Goal: Transaction & Acquisition: Book appointment/travel/reservation

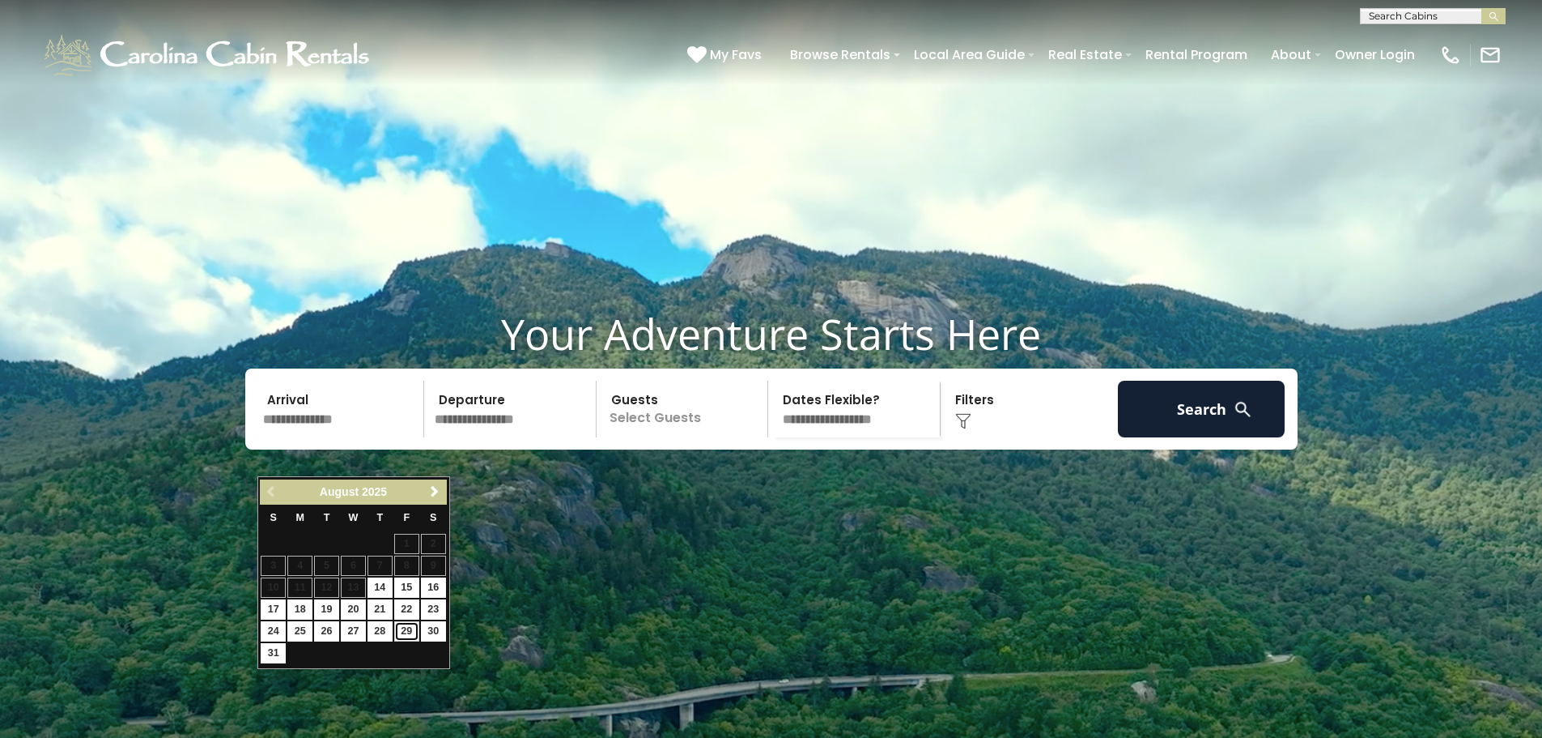
click at [415, 628] on link "29" at bounding box center [406, 631] width 25 height 20
type input "*******"
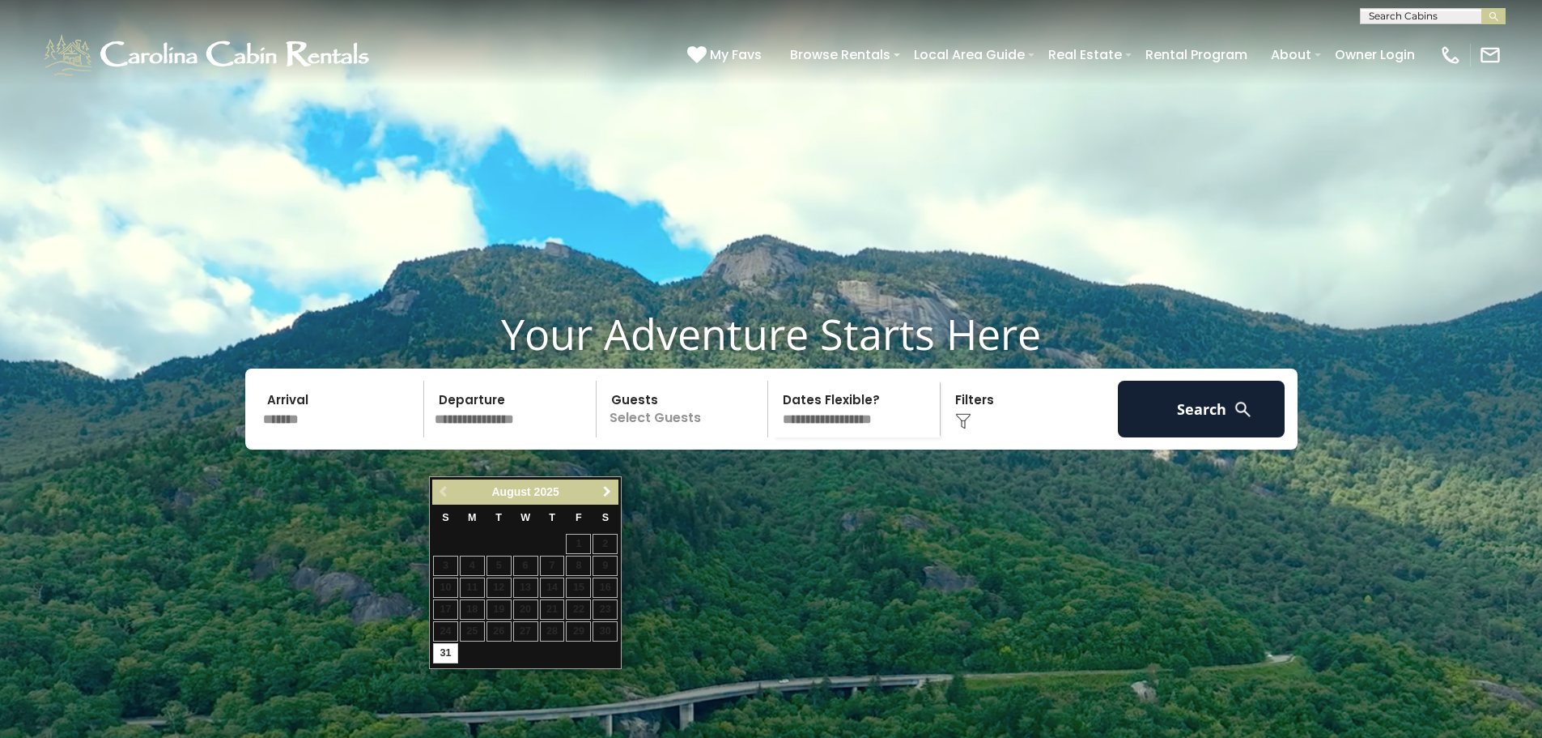
click at [602, 486] on span "Next" at bounding box center [607, 491] width 13 height 13
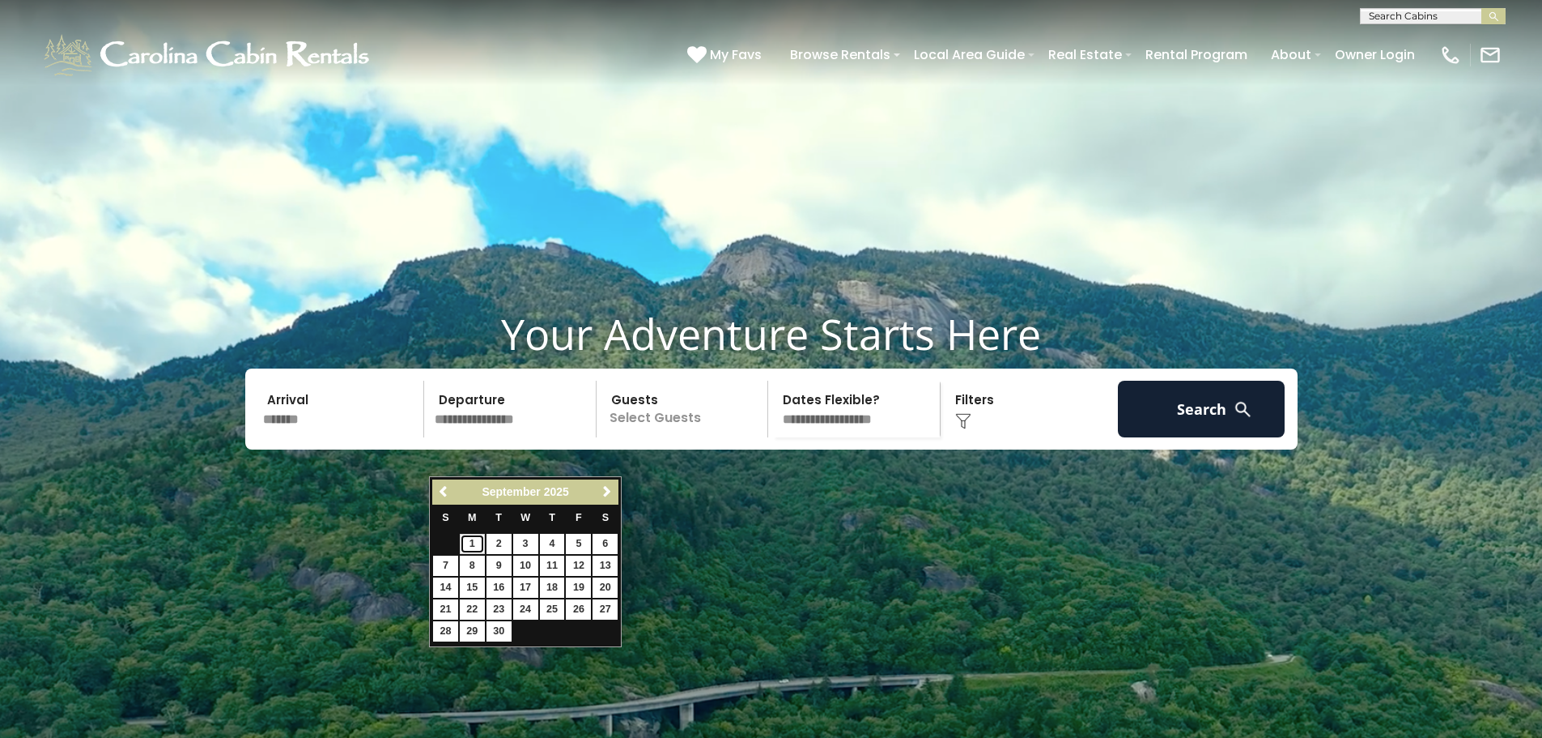
click at [477, 540] on link "1" at bounding box center [472, 544] width 25 height 20
type input "******"
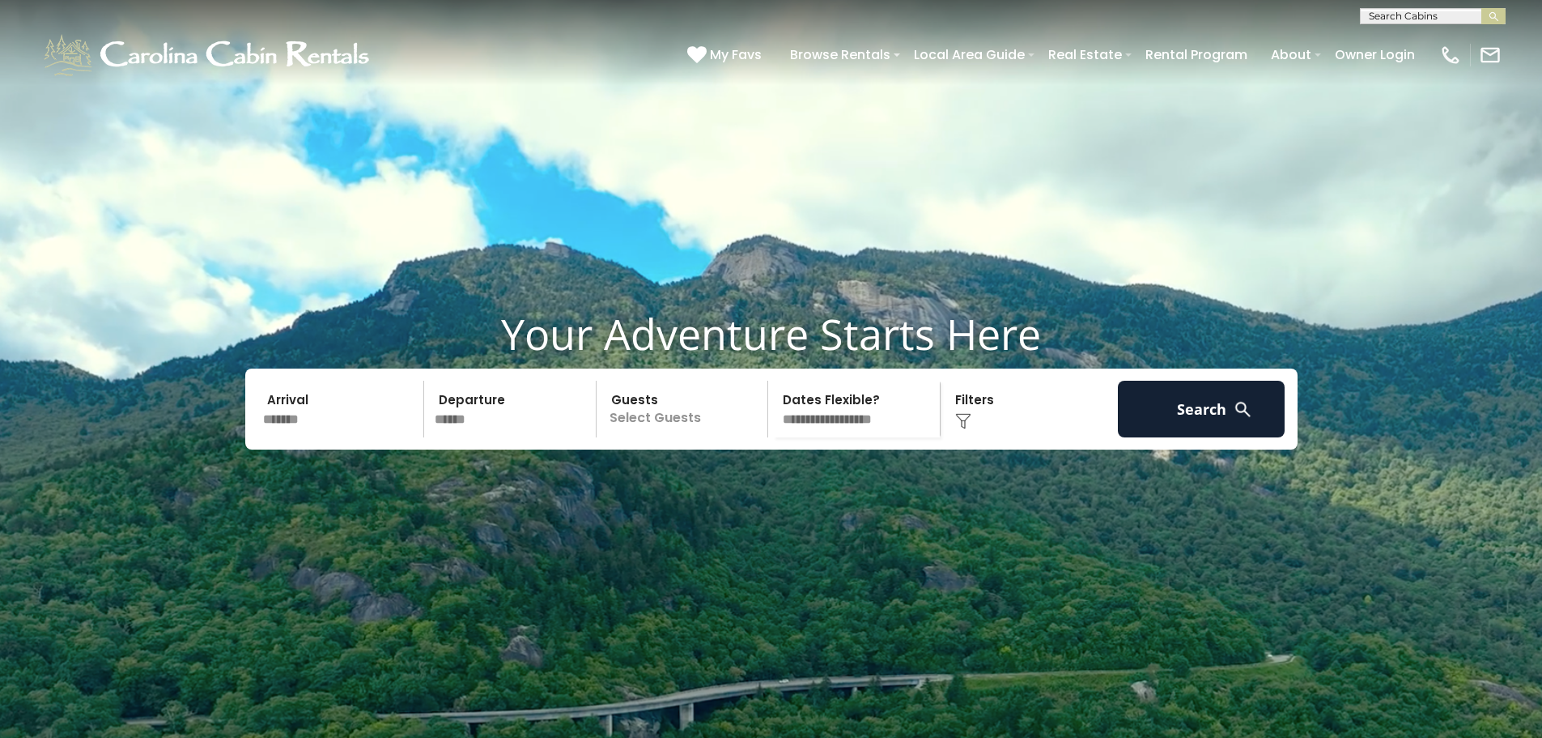
click at [663, 437] on p "Select Guests" at bounding box center [685, 409] width 167 height 57
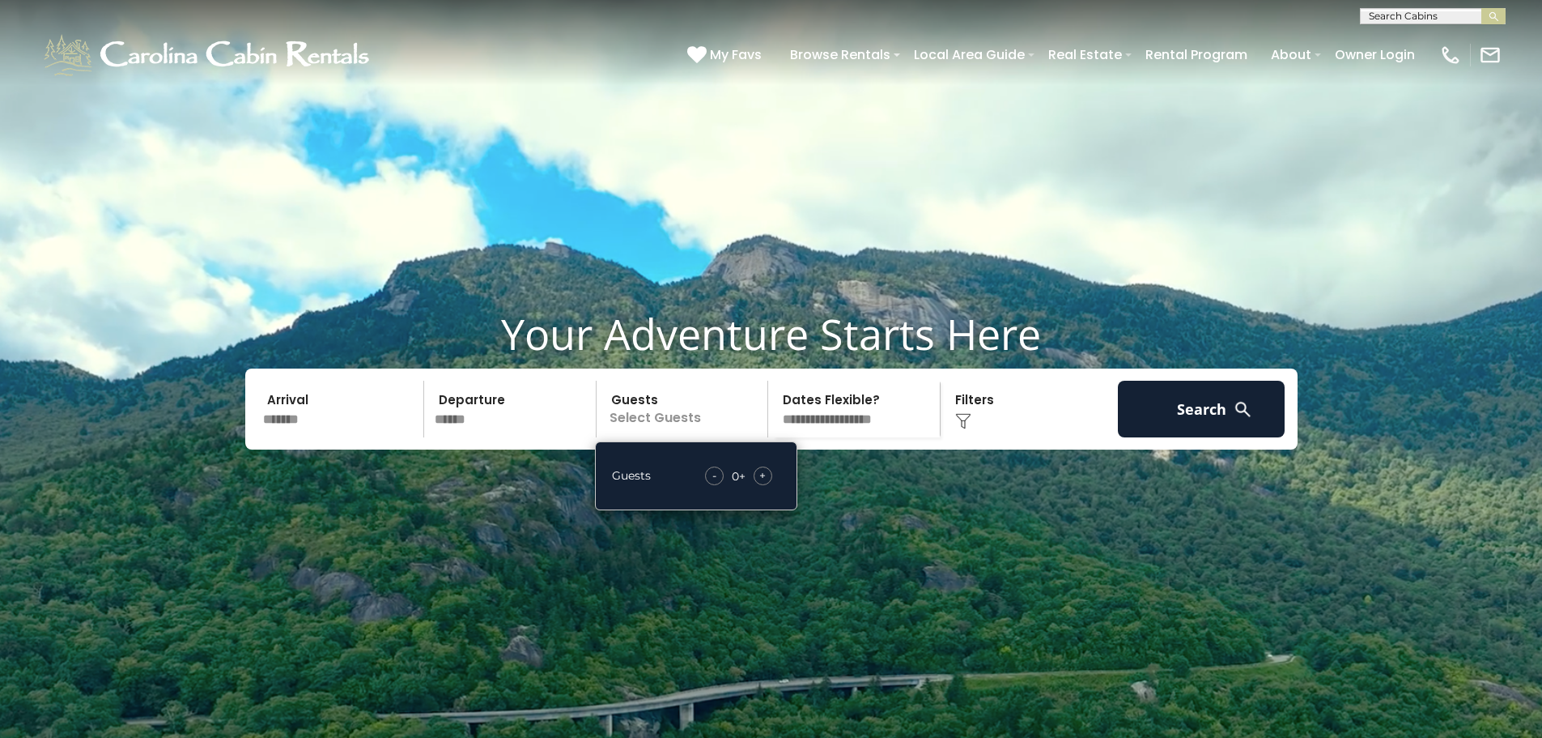
click at [753, 485] on div "- 0 + +" at bounding box center [738, 475] width 83 height 19
click at [759, 483] on span "+" at bounding box center [762, 475] width 6 height 16
click at [765, 483] on span "+" at bounding box center [762, 475] width 6 height 16
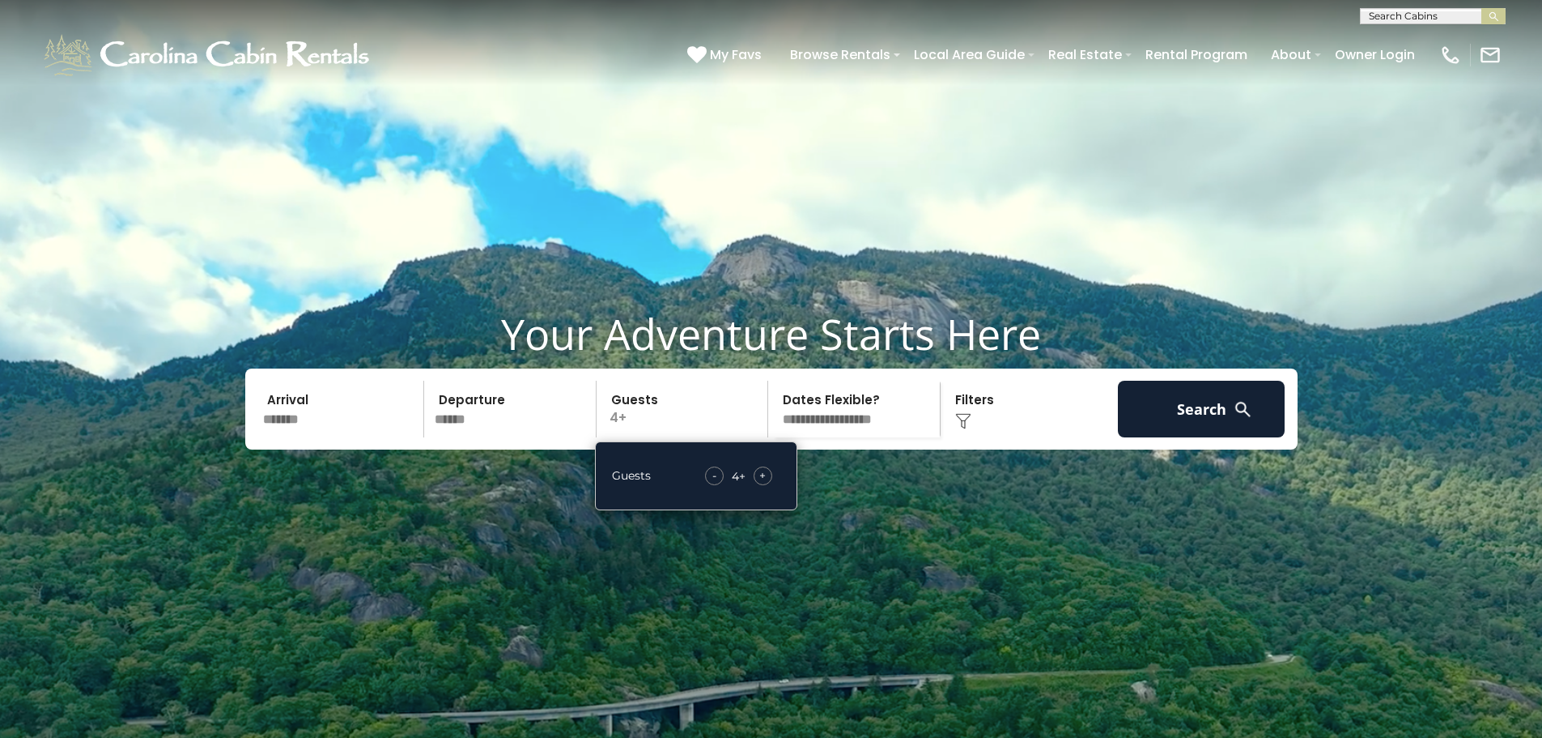
click at [853, 437] on select "**********" at bounding box center [856, 409] width 167 height 57
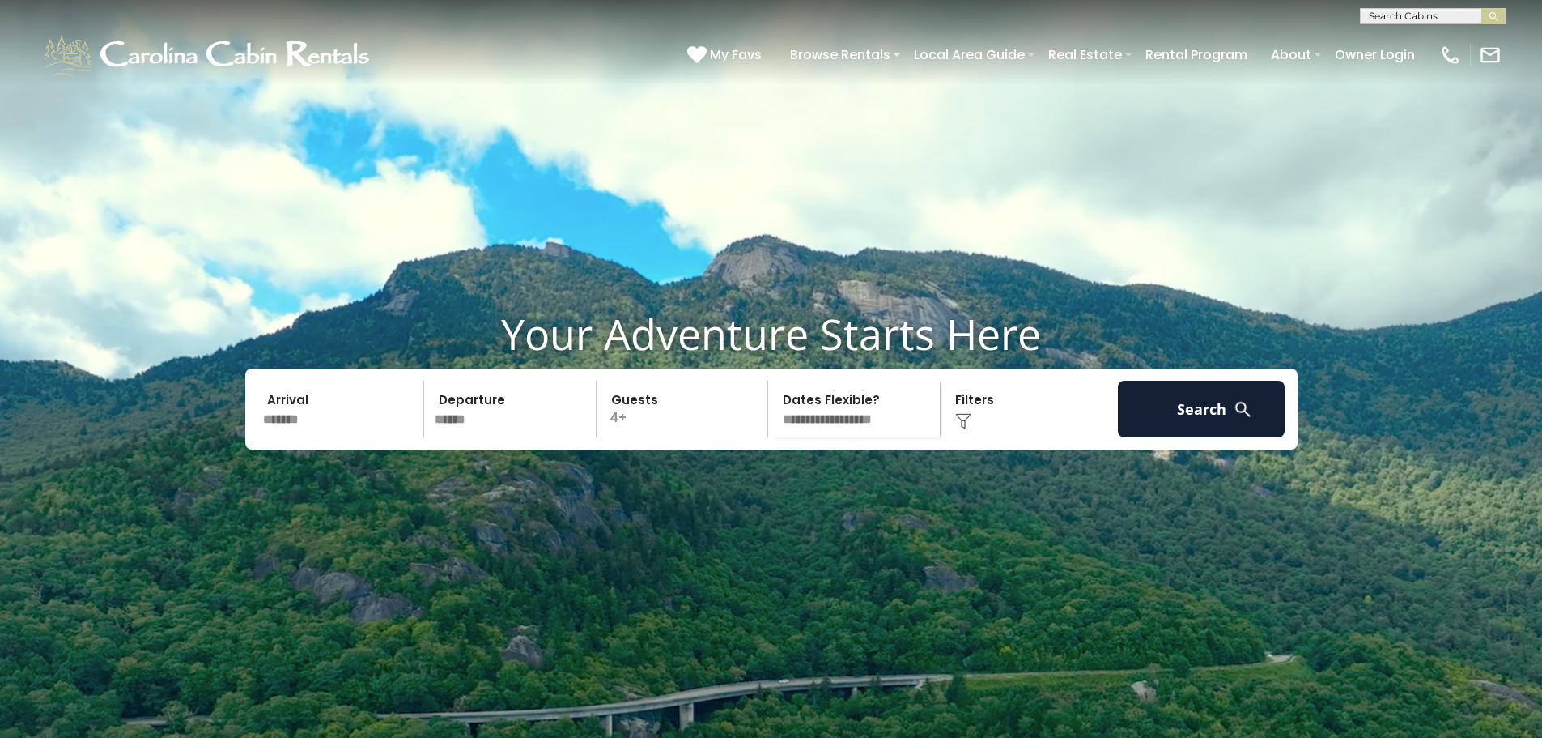
drag, startPoint x: 878, startPoint y: 454, endPoint x: 896, endPoint y: 449, distance: 19.2
click at [878, 437] on select "**********" at bounding box center [856, 409] width 167 height 57
click at [977, 437] on div "Click to Choose" at bounding box center [1030, 409] width 168 height 57
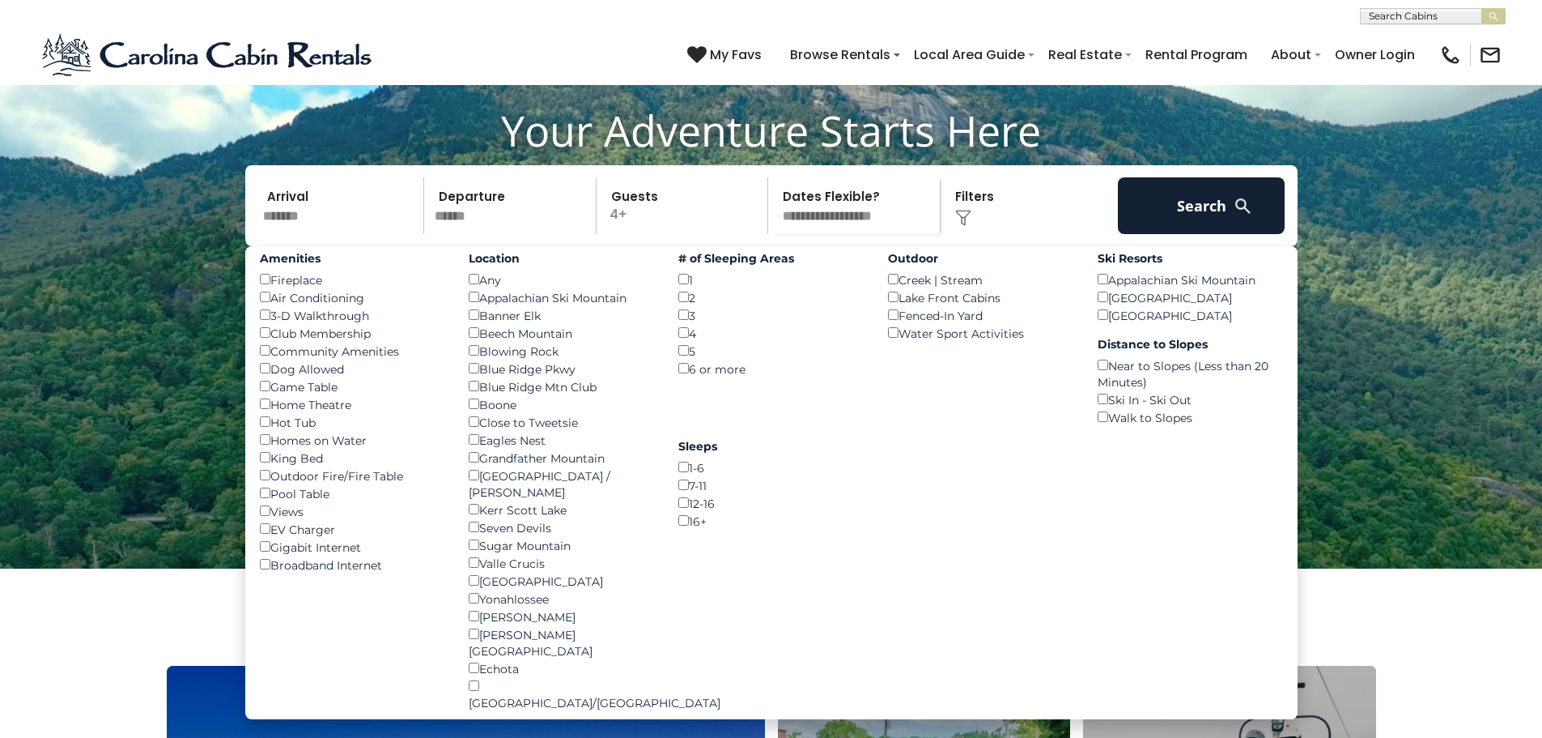
scroll to position [243, 0]
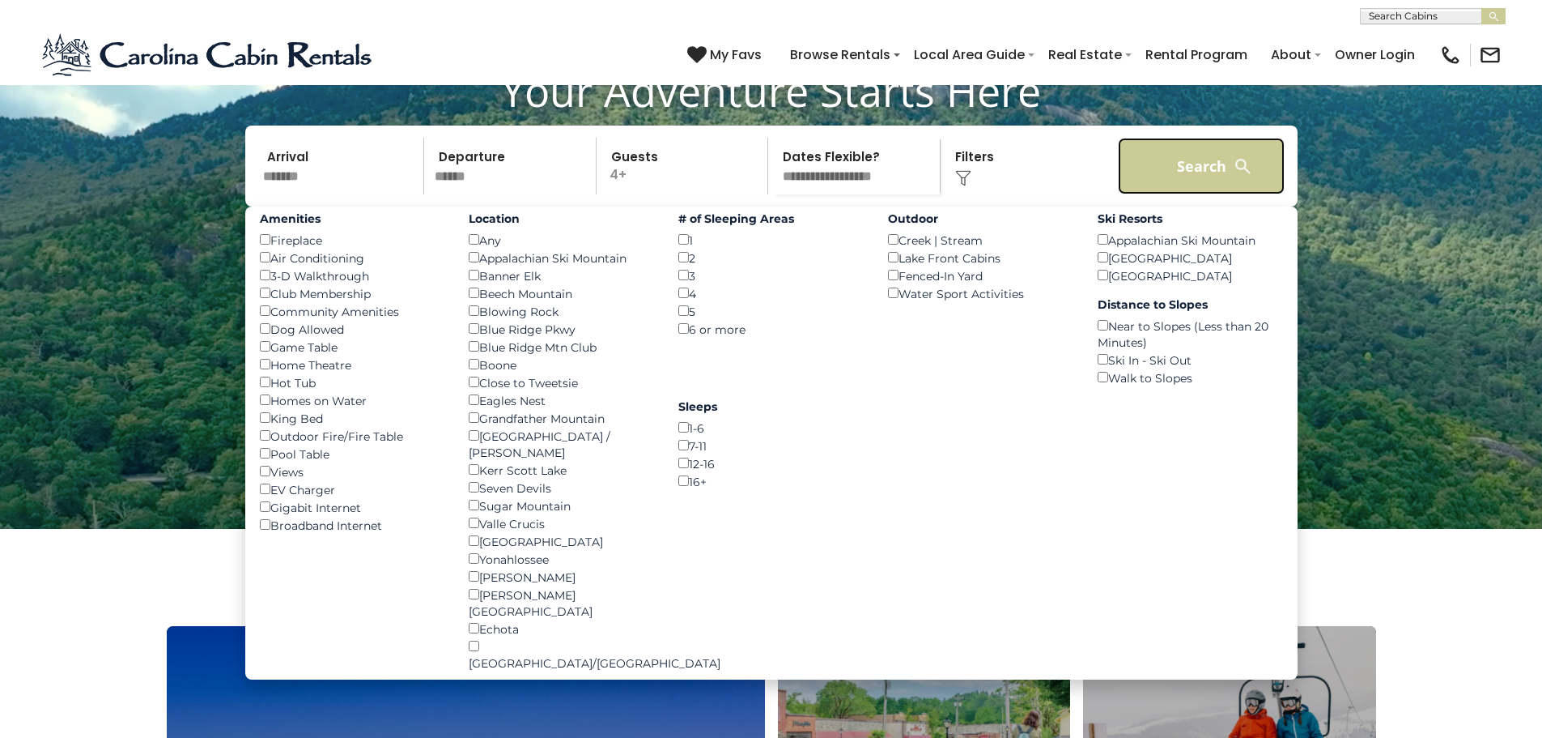
click at [1222, 194] on button "Search" at bounding box center [1202, 166] width 168 height 57
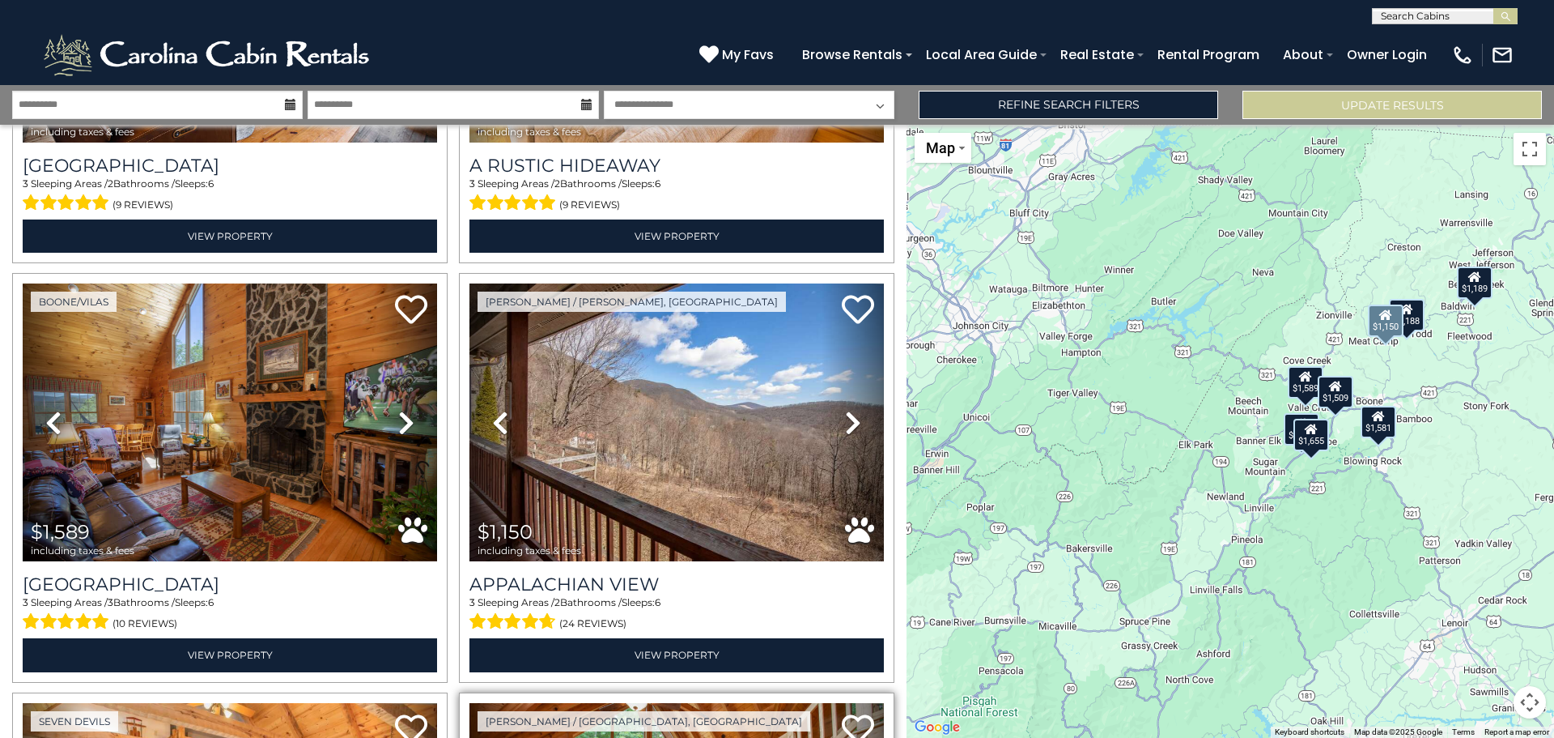
scroll to position [729, 0]
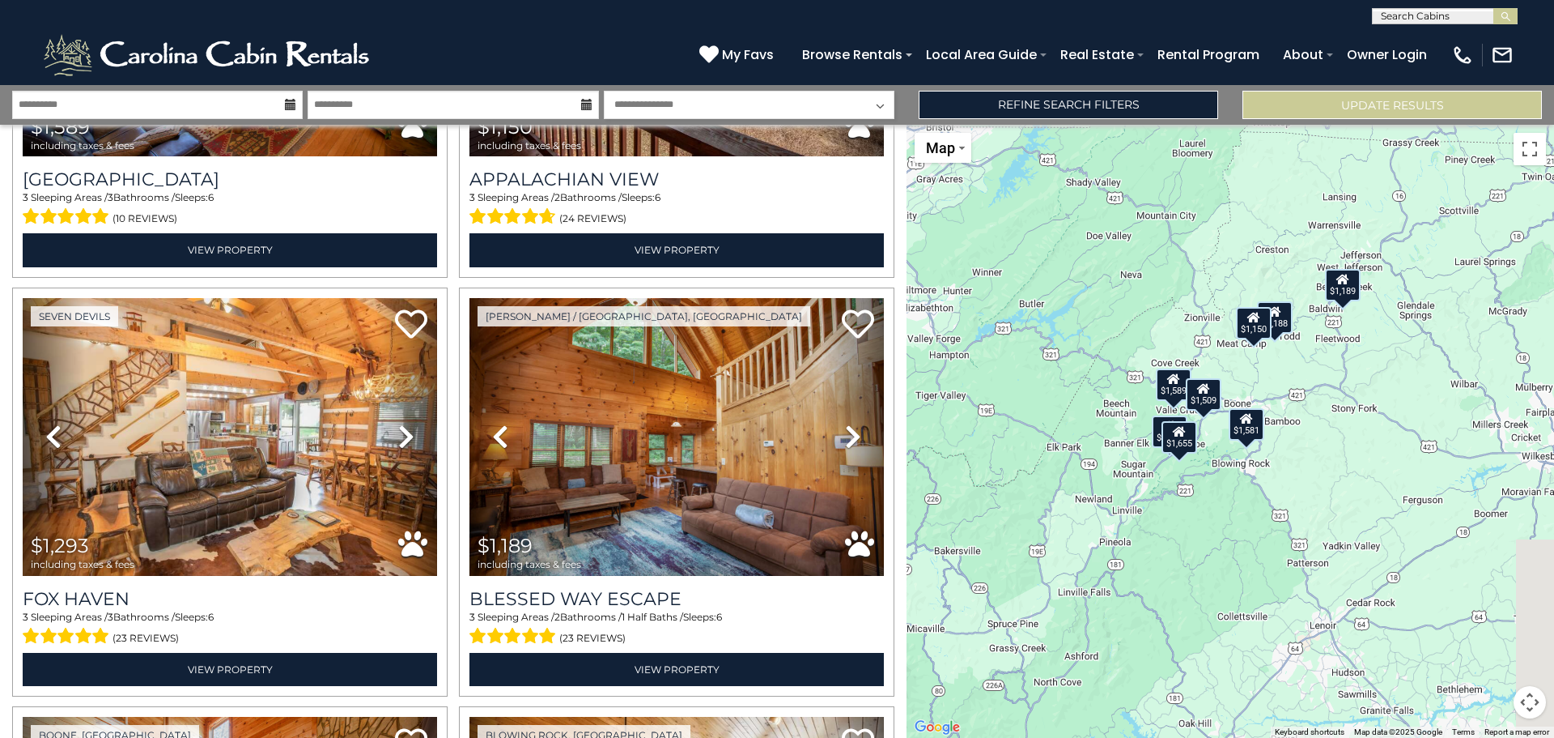
drag, startPoint x: 1465, startPoint y: 410, endPoint x: 1243, endPoint y: 427, distance: 222.5
click at [1291, 412] on div "$1,655 $1,188 $1,589 $1,150 $1,293 $1,189 $1,509 $1,581" at bounding box center [1231, 431] width 648 height 613
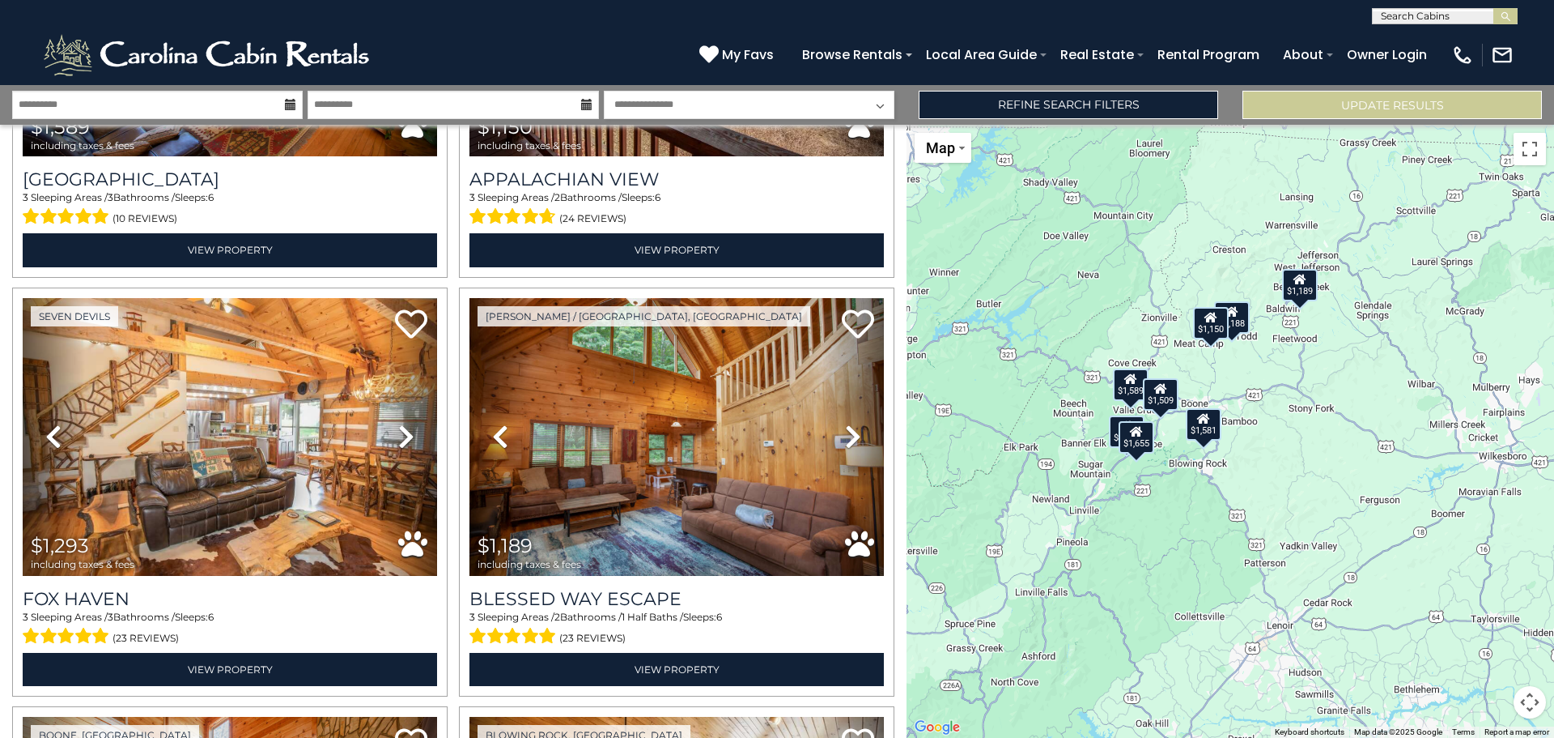
click at [1197, 376] on div "$1,655 $1,188 $1,589 $1,150 $1,293 $1,189 $1,509 $1,581" at bounding box center [1231, 431] width 648 height 613
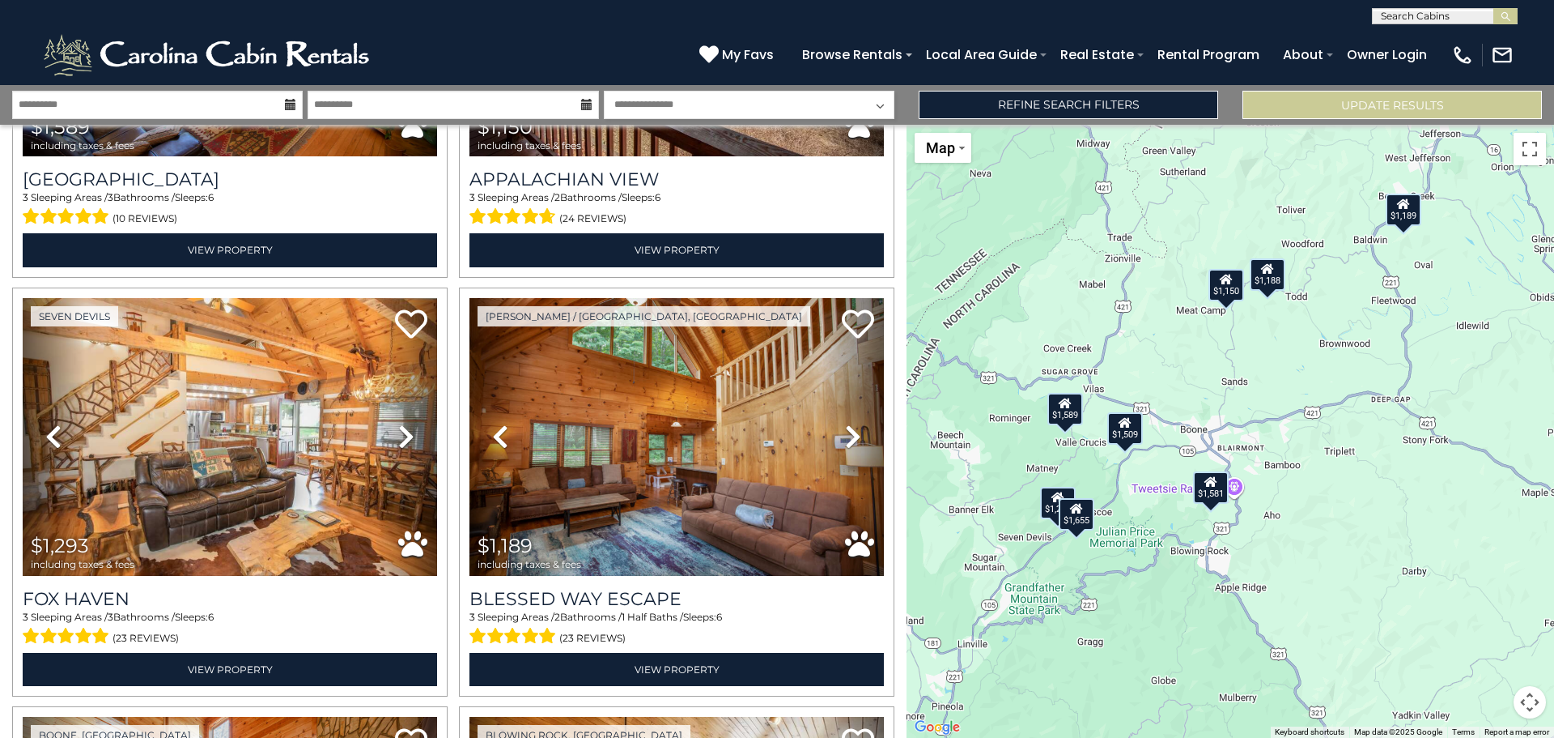
click at [1174, 438] on div "$1,655 $1,188 $1,589 $1,150 $1,293 $1,189 $1,509 $1,581" at bounding box center [1231, 431] width 648 height 613
click at [1173, 438] on div "$1,655 $1,188 $1,589 $1,150 $1,293 $1,189 $1,509 $1,581" at bounding box center [1231, 431] width 648 height 613
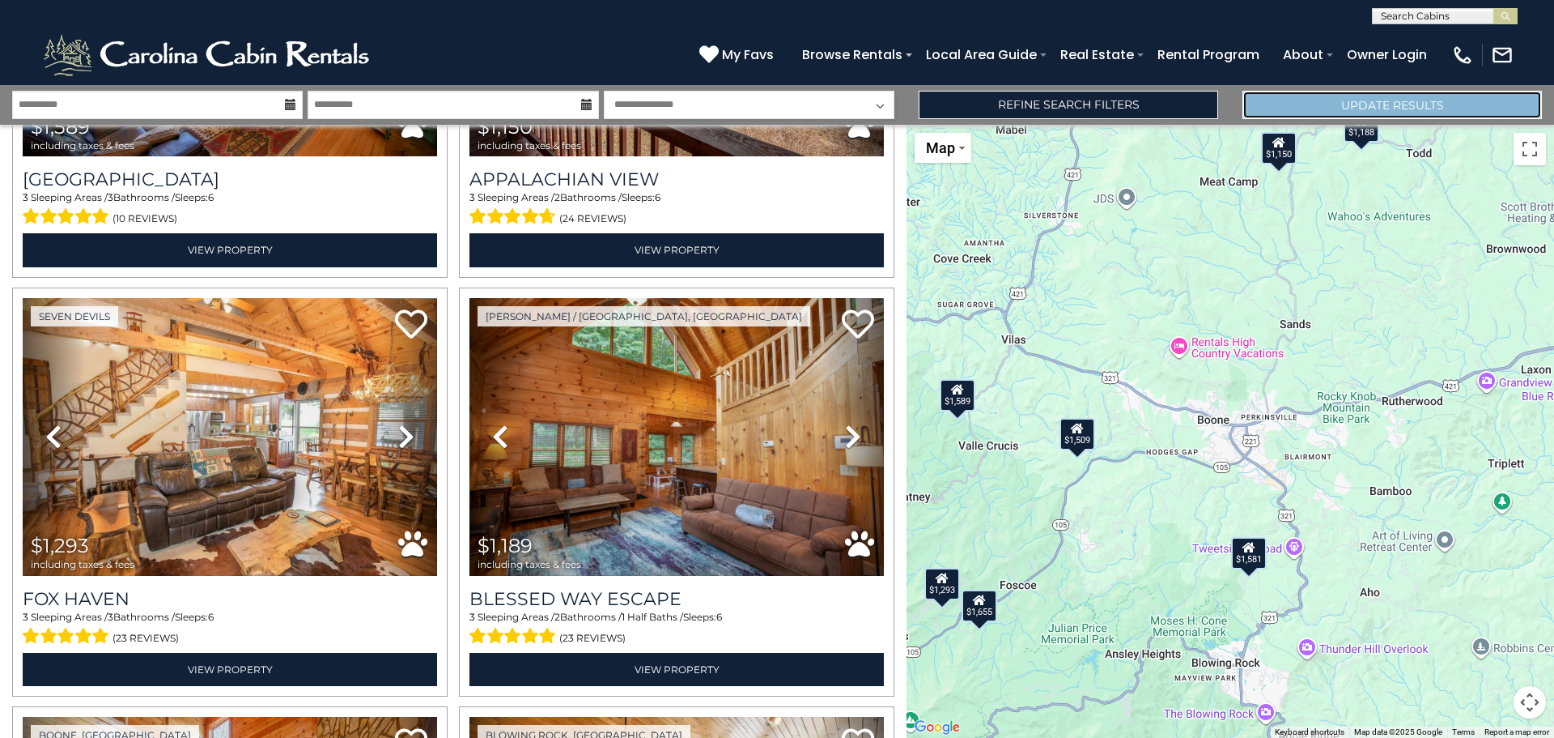
click at [1394, 95] on button "Update Results" at bounding box center [1393, 105] width 300 height 28
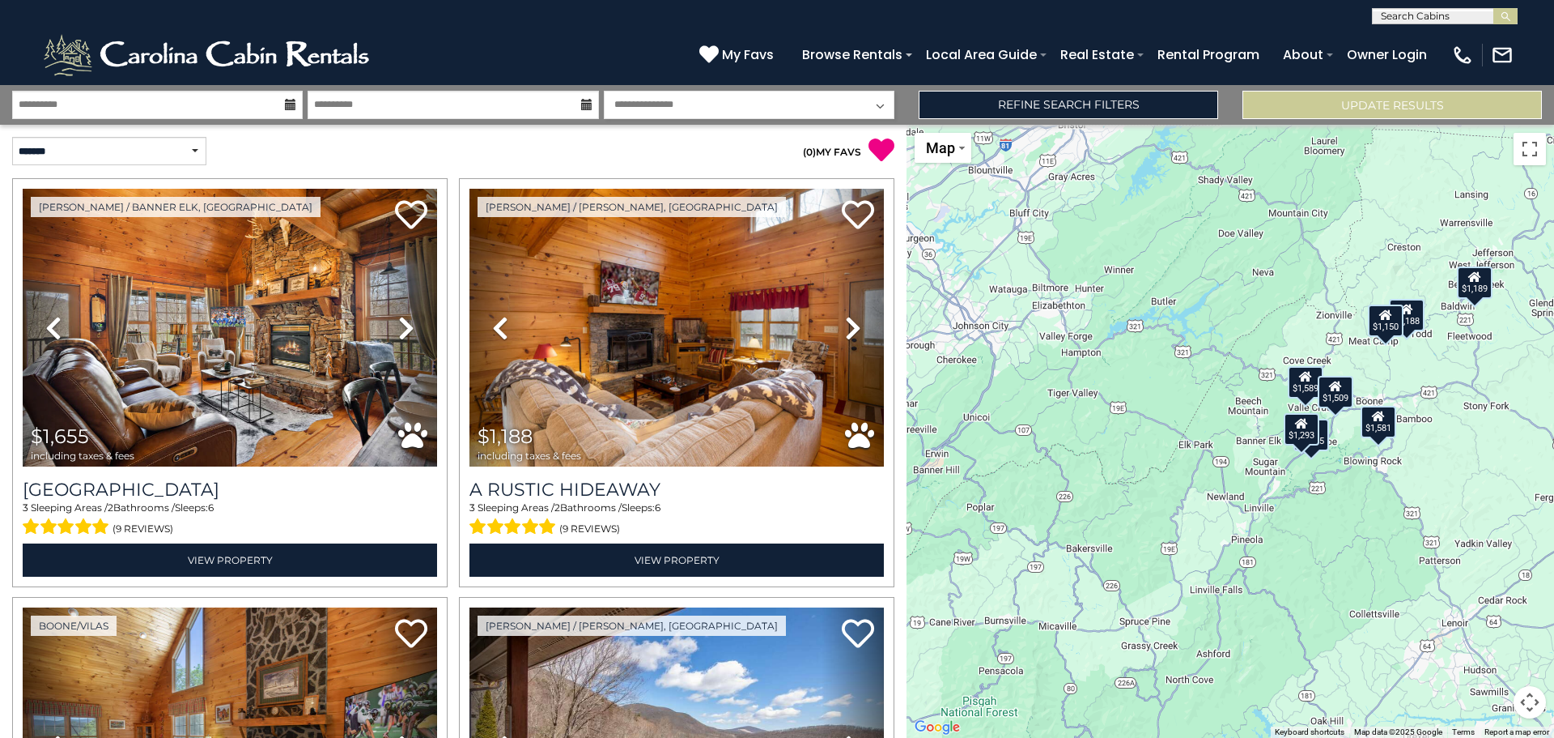
click at [1449, 409] on div "$1,655 $1,188 $1,589 $1,150 $1,293 $1,189 $1,509 $1,581" at bounding box center [1231, 431] width 648 height 613
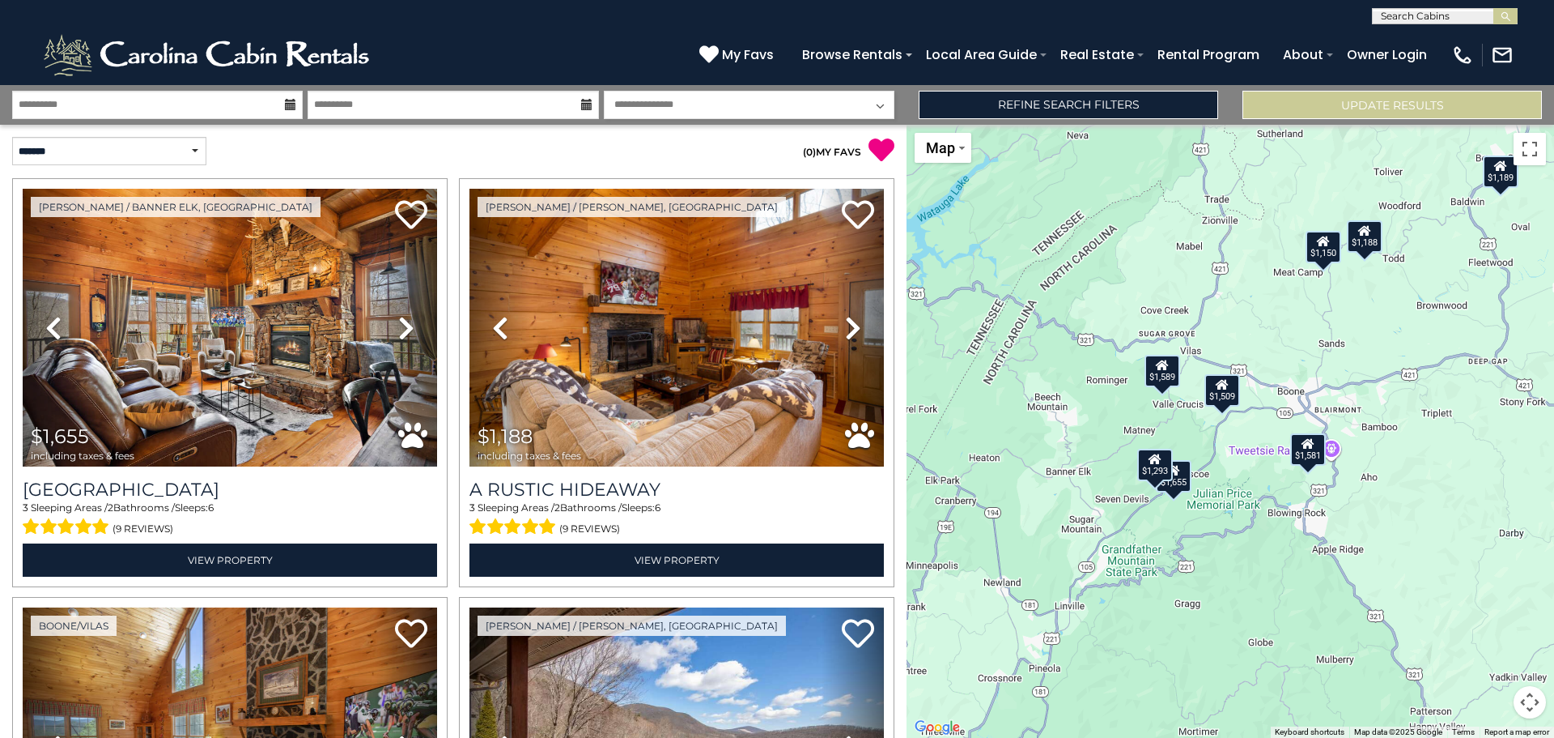
click at [1278, 406] on div "$1,655 $1,188 $1,589 $1,150 $1,293 $1,189 $1,509 $1,581" at bounding box center [1231, 431] width 648 height 613
click at [1278, 403] on div "$1,655 $1,188 $1,589 $1,150 $1,293 $1,189 $1,509 $1,581" at bounding box center [1231, 431] width 648 height 613
click at [1270, 428] on div "$1,655 $1,188 $1,589 $1,150 $1,293 $1,189 $1,509 $1,581" at bounding box center [1231, 431] width 648 height 613
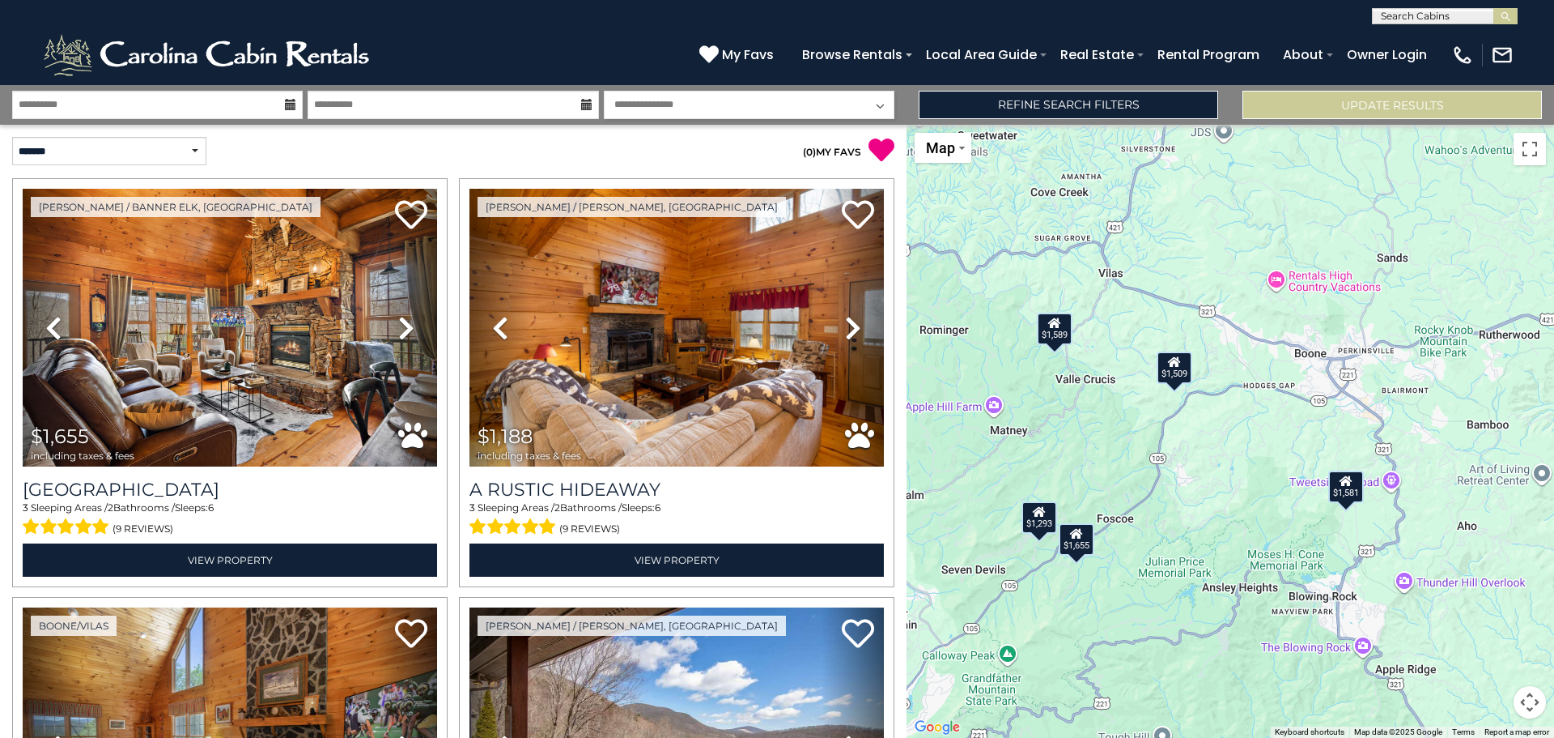
click at [1172, 377] on div "$1,509" at bounding box center [1175, 367] width 36 height 32
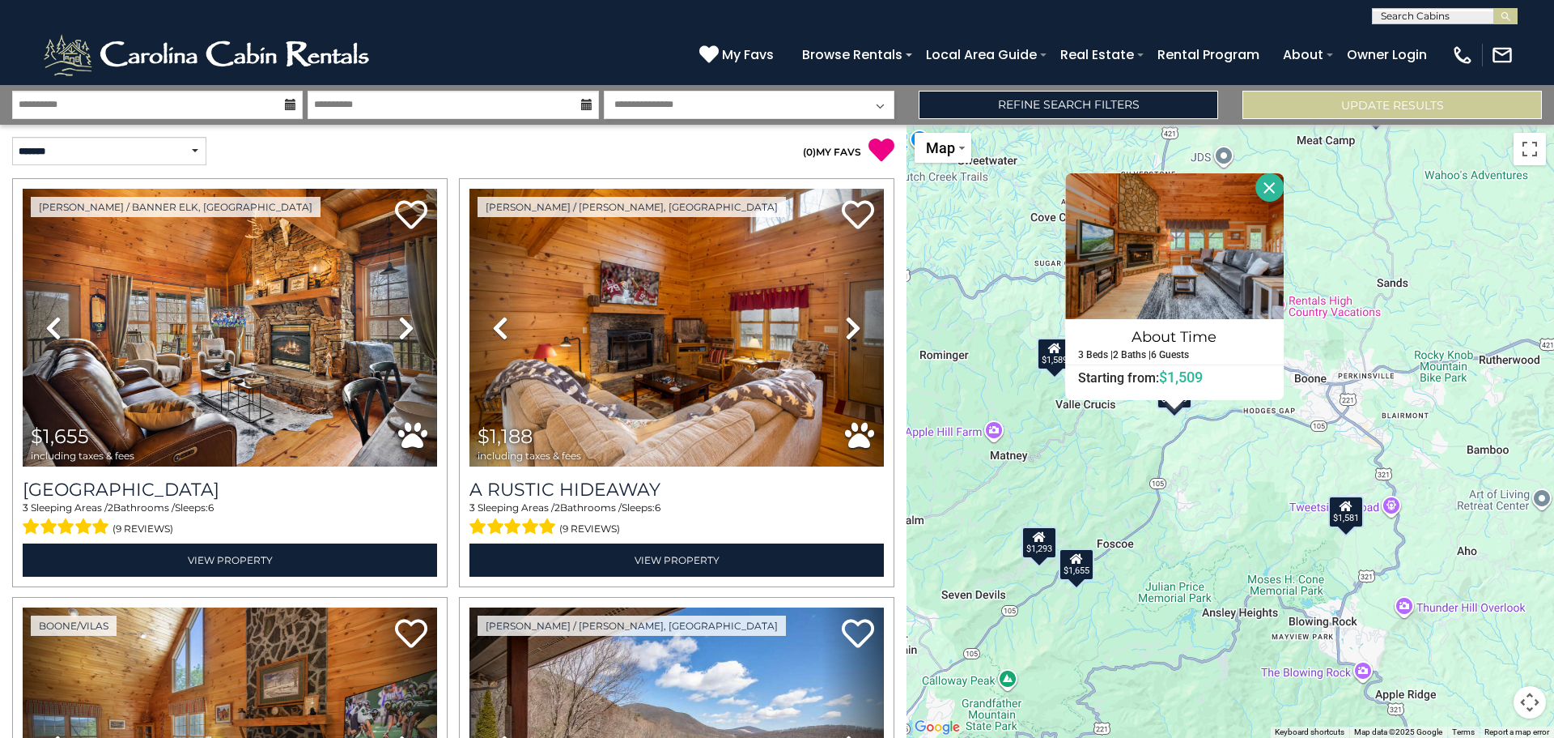
click at [1267, 491] on div "$1,655 $1,188 $1,589 $1,150 $1,293 $1,189 $1,509 $1,581 About Time 3 Beds | 2 B…" at bounding box center [1231, 431] width 648 height 613
click at [1074, 492] on div "$1,655 $1,188 $1,589 $1,150 $1,293 $1,189 $1,509 $1,581 About Time 3 Beds | 2 B…" at bounding box center [1231, 431] width 648 height 613
click at [1348, 508] on icon at bounding box center [1346, 505] width 13 height 11
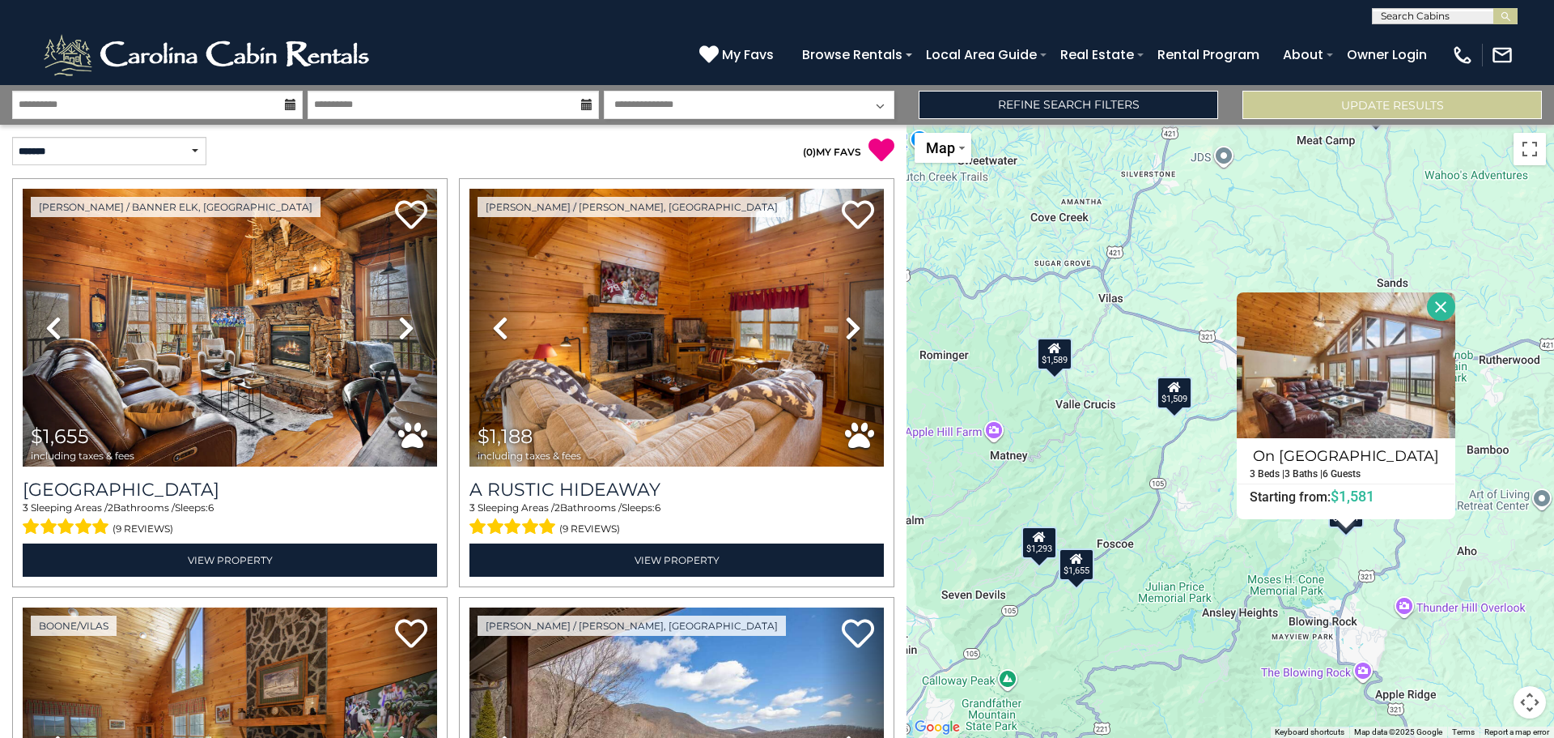
click at [1336, 568] on div "$1,655 $1,188 $1,589 $1,150 $1,293 $1,189 $1,509 $1,581 On Golden Ridge 3 Beds …" at bounding box center [1231, 431] width 648 height 613
click at [1435, 302] on button "Close" at bounding box center [1441, 306] width 28 height 28
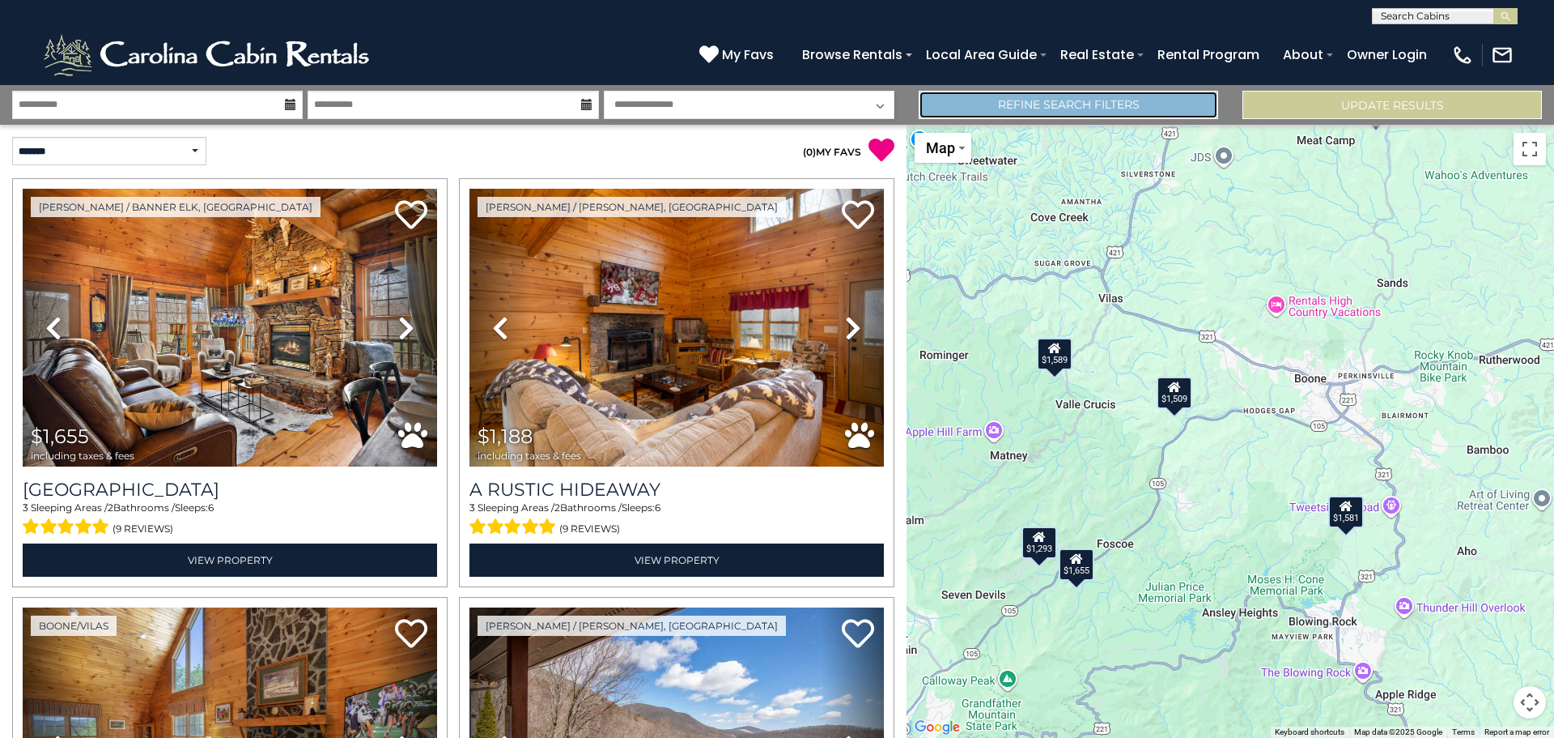
click at [1080, 105] on link "Refine Search Filters" at bounding box center [1069, 105] width 300 height 28
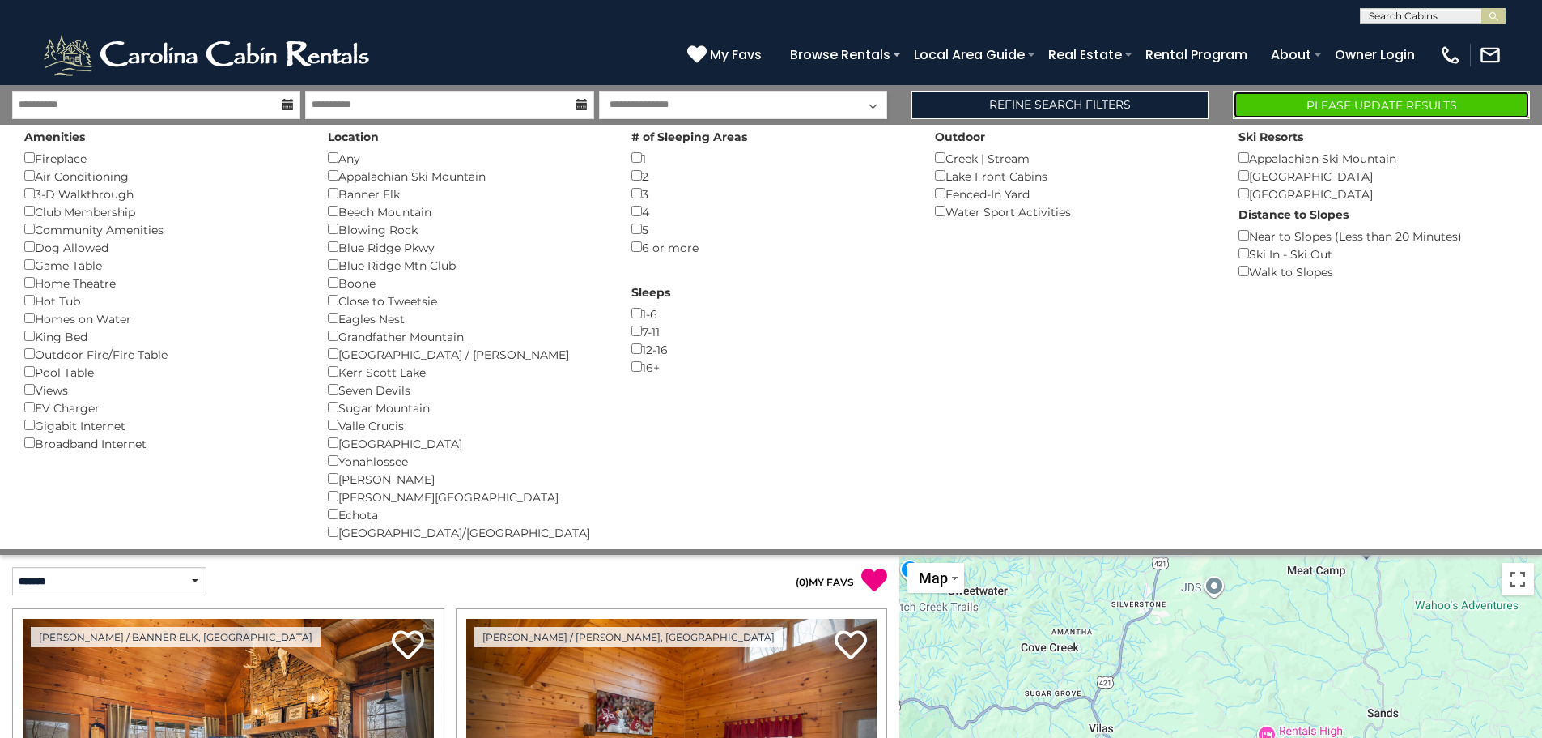
click at [1405, 110] on button "Please Update Results" at bounding box center [1381, 105] width 297 height 28
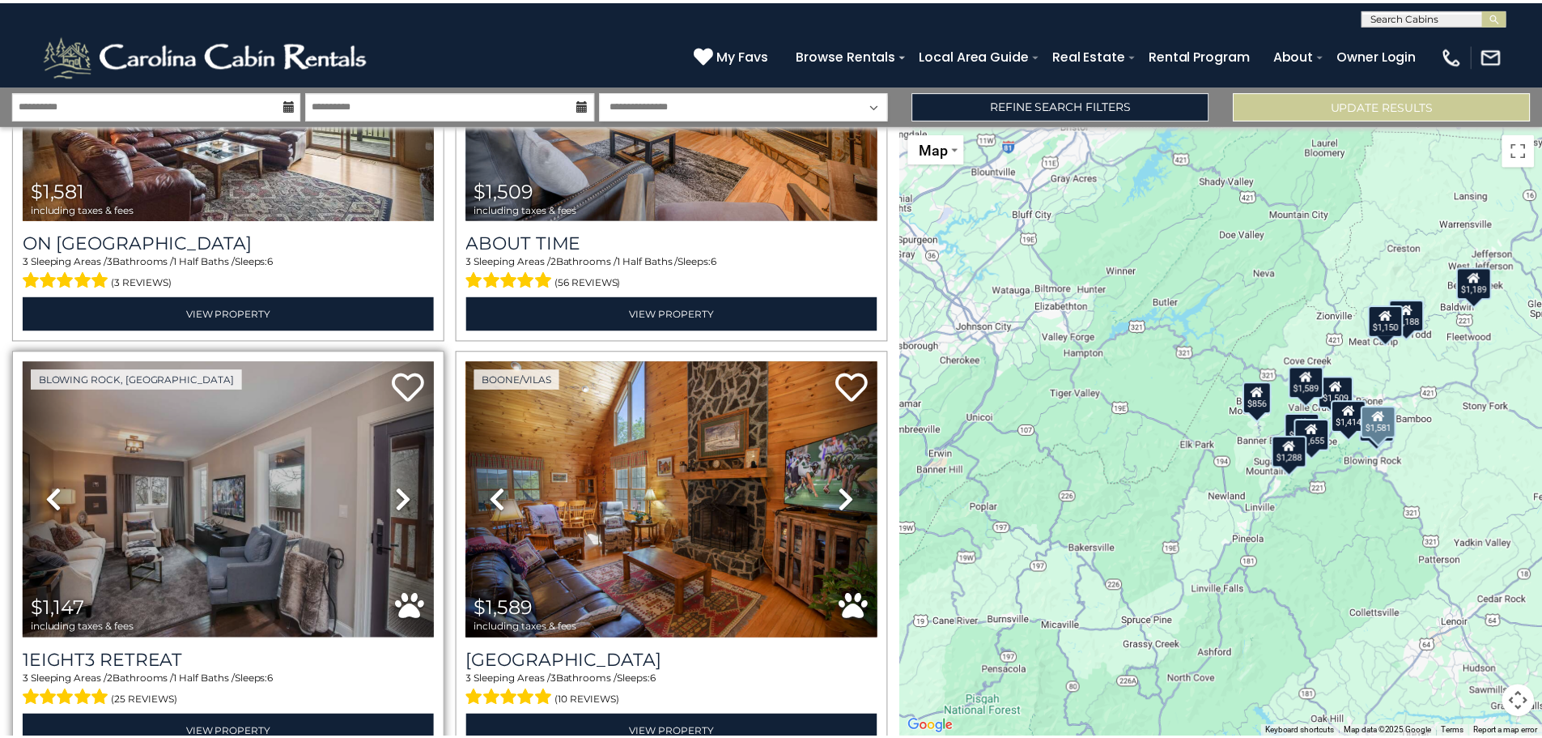
scroll to position [1994, 0]
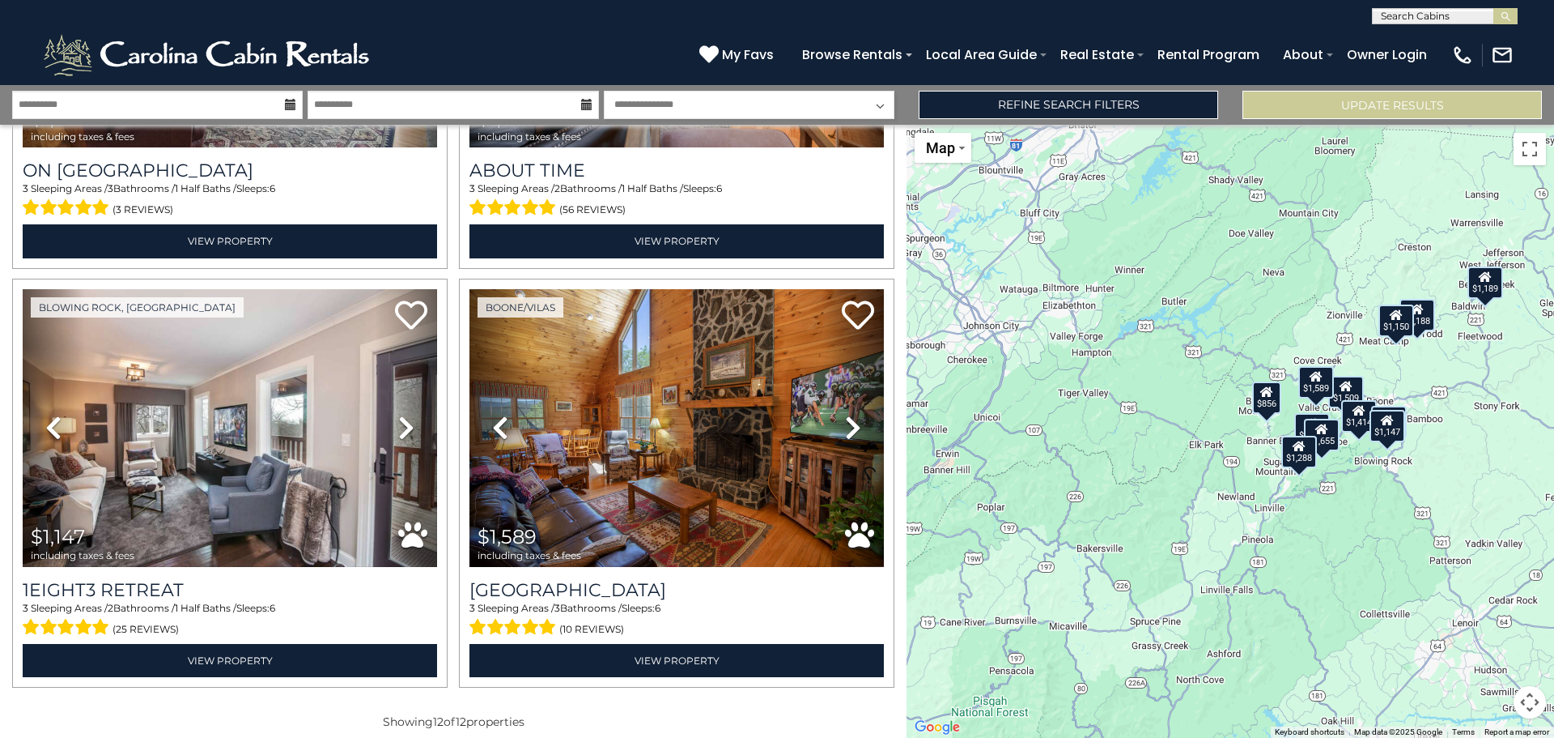
click at [1417, 399] on div "$1,655 $1,150 $1,188 $1,288 $1,414 $1,293 $856 $1,189 $1,581 $1,509 $1,147 $1,5…" at bounding box center [1231, 431] width 648 height 613
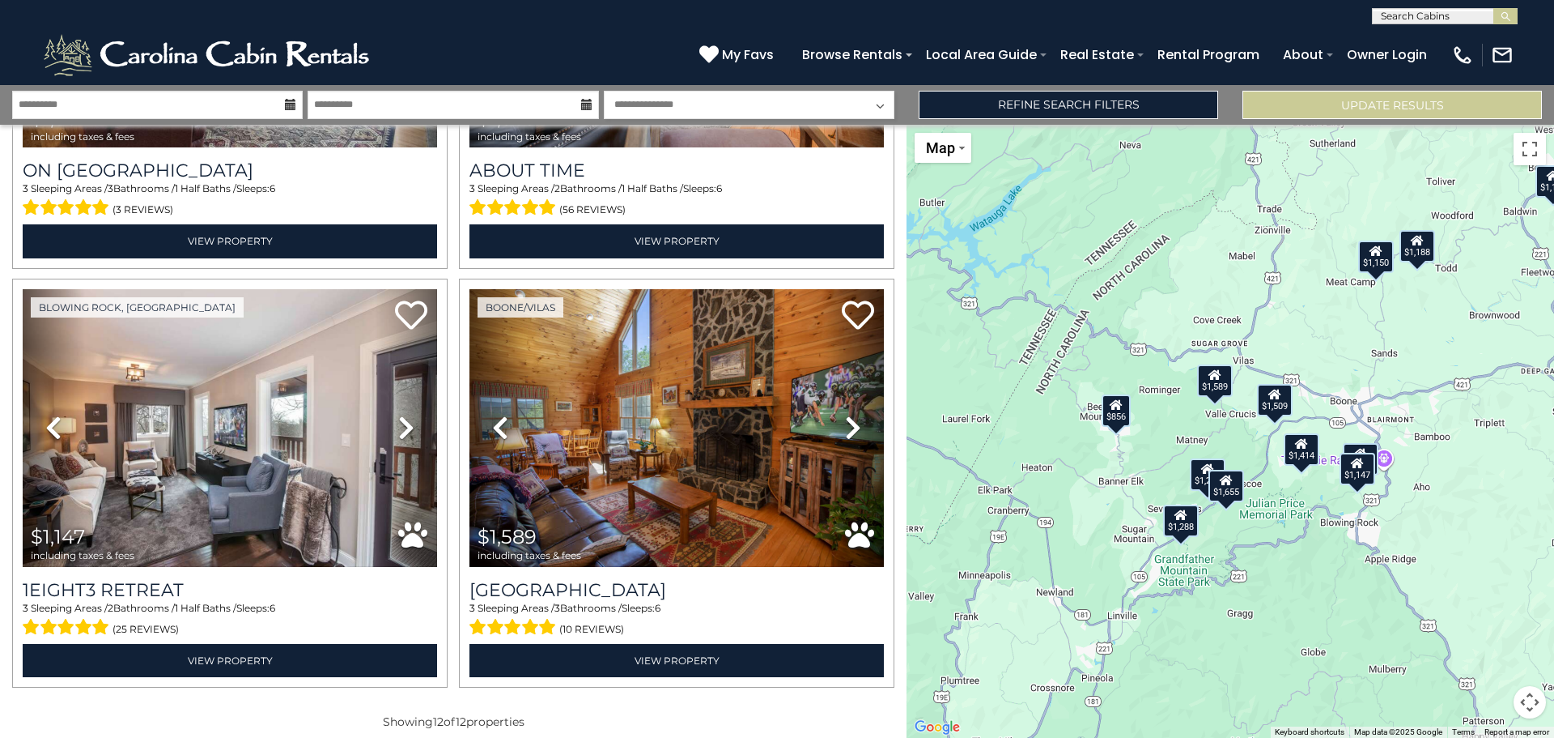
click at [1393, 408] on div "$1,655 $1,150 $1,188 $1,288 $1,414 $1,293 $856 $1,189 $1,581 $1,509 $1,147 $1,5…" at bounding box center [1231, 431] width 648 height 613
click at [1392, 408] on div "$1,655 $1,150 $1,188 $1,288 $1,414 $1,293 $856 $1,189 $1,581 $1,509 $1,147 $1,5…" at bounding box center [1231, 431] width 648 height 613
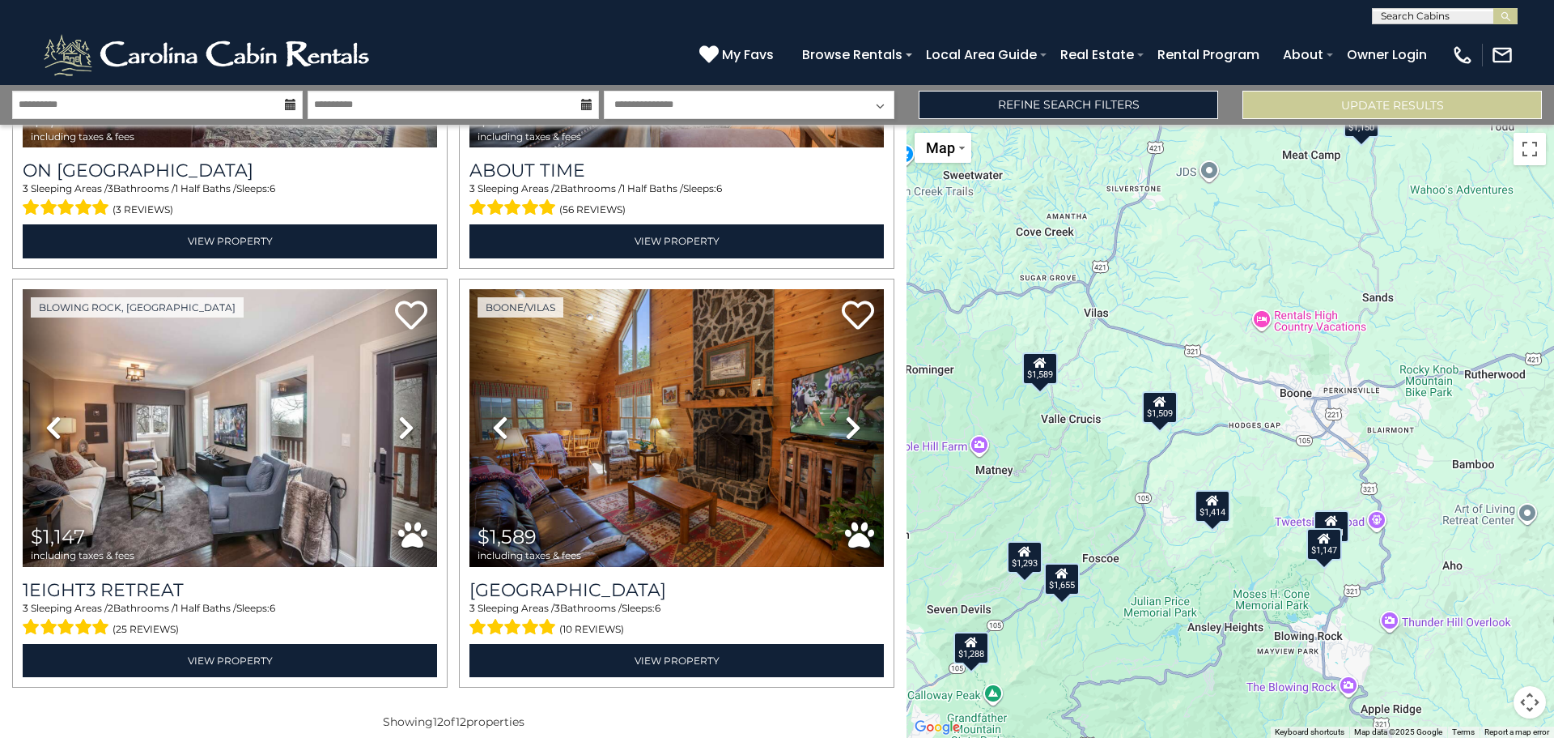
click at [1207, 512] on div "$1,414" at bounding box center [1213, 505] width 36 height 32
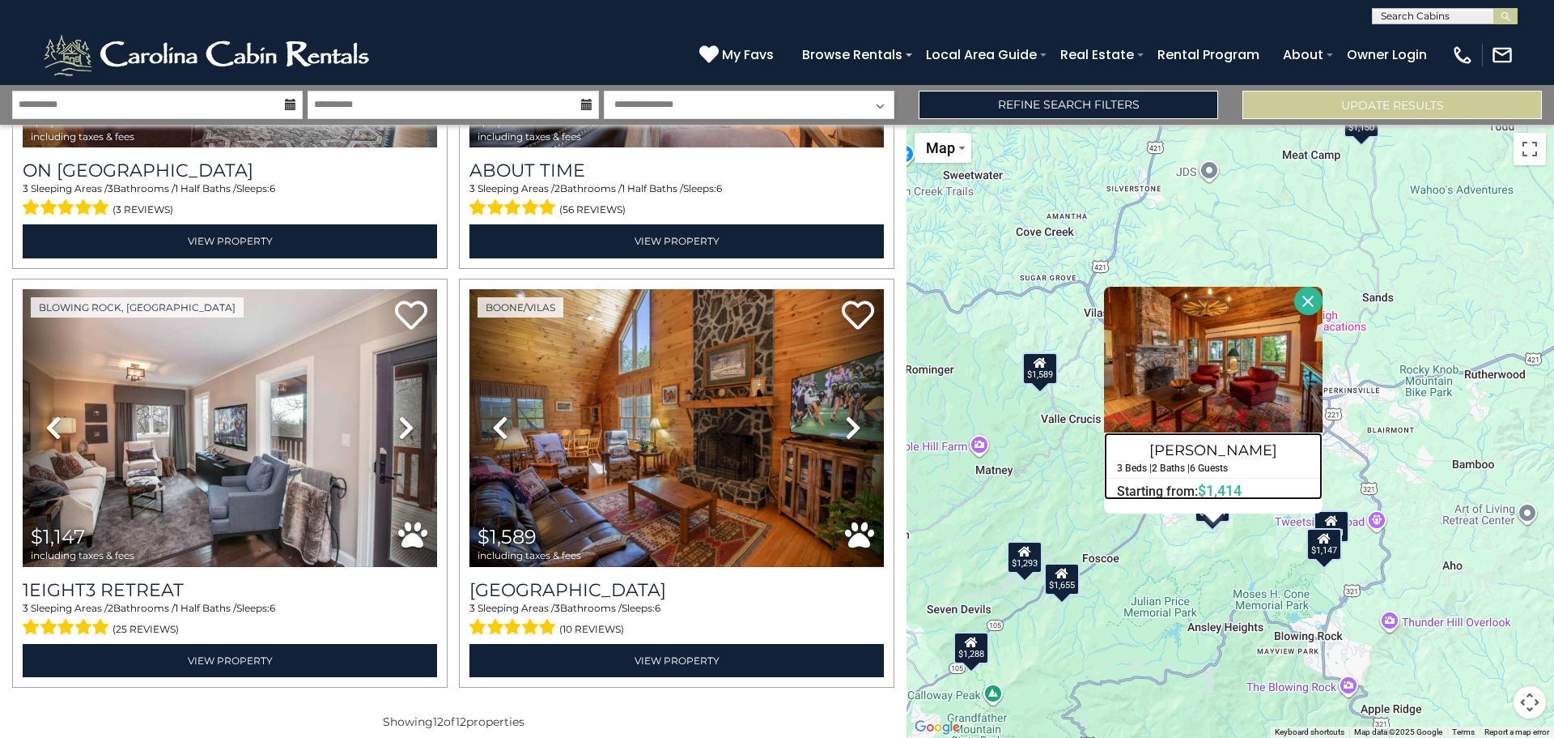
click at [1163, 489] on h6 "Starting from: $1,414" at bounding box center [1213, 491] width 217 height 16
click at [1054, 470] on div "$1,655 $1,150 $1,188 $1,288 $1,414 $1,293 $856 $1,189 $1,581 $1,509 $1,147 $1,5…" at bounding box center [1231, 431] width 648 height 613
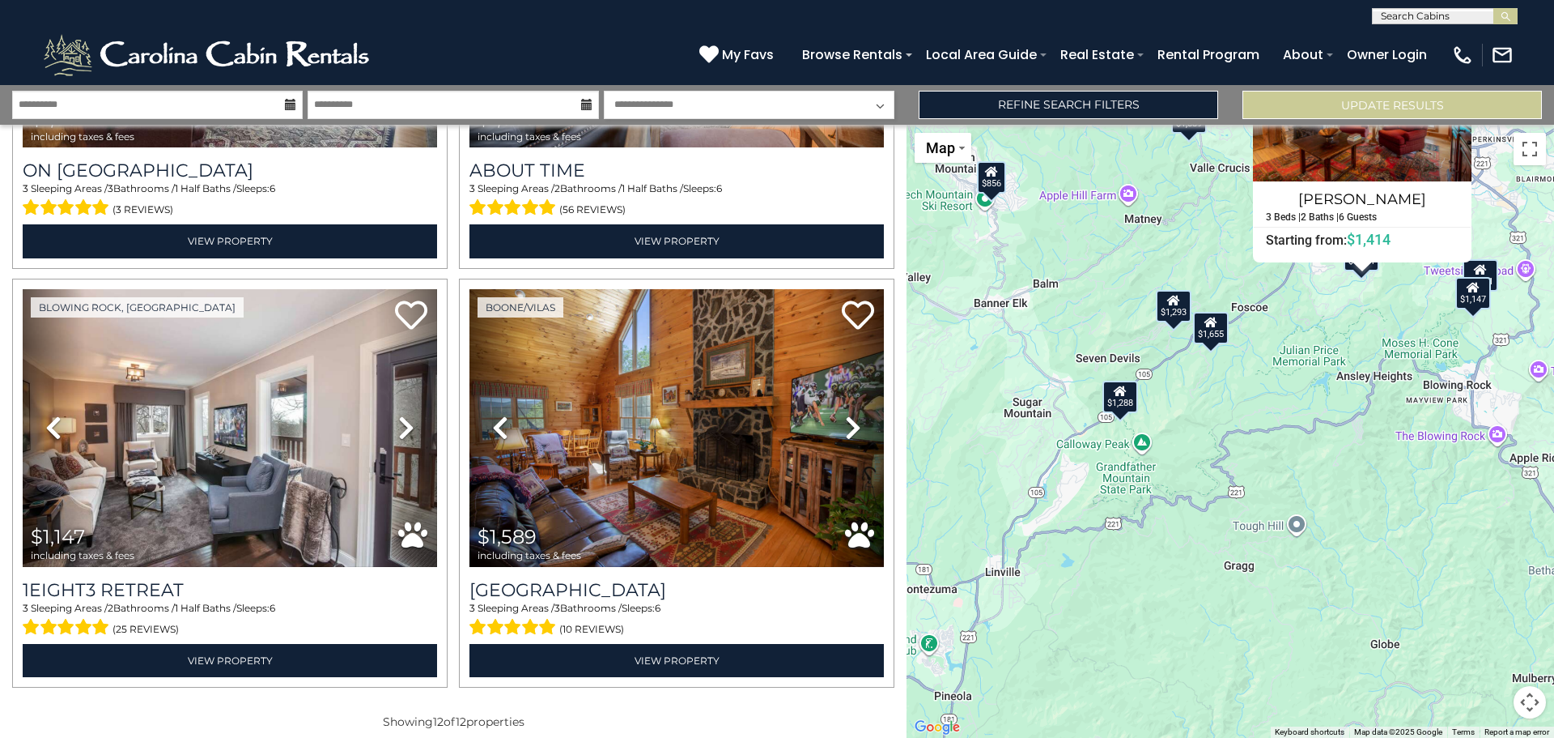
drag, startPoint x: 1024, startPoint y: 410, endPoint x: 1103, endPoint y: 285, distance: 147.8
click at [1103, 285] on div "$1,655 $1,150 $1,188 $1,288 $1,414 $1,293 $856 $1,189 $1,581 $1,509 $1,147 $1,5…" at bounding box center [1231, 431] width 648 height 613
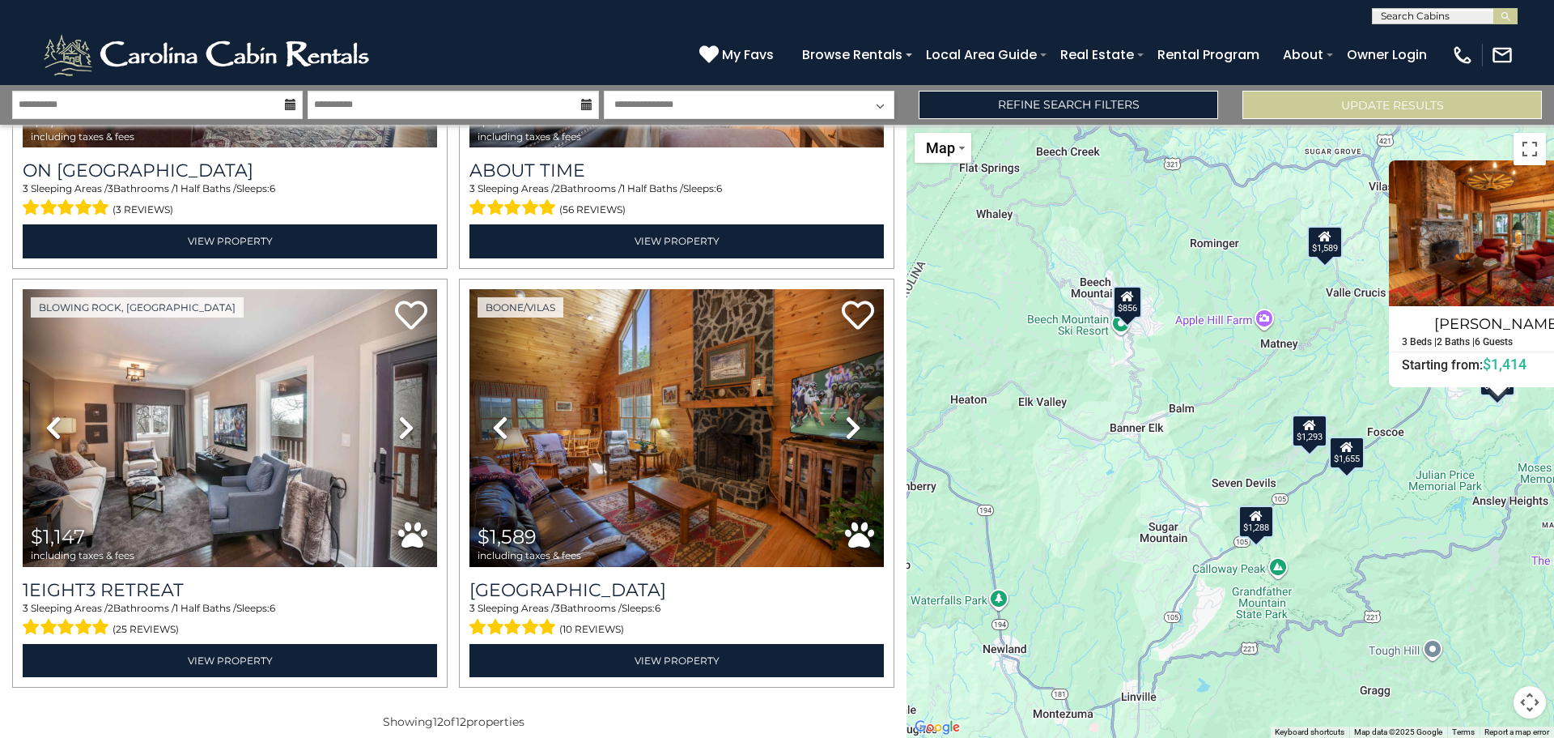
drag, startPoint x: 1030, startPoint y: 197, endPoint x: 1167, endPoint y: 323, distance: 186.8
click at [1167, 323] on div "$1,655 $1,150 $1,188 $1,288 $1,414 $1,293 $856 $1,189 $1,581 $1,509 $1,147 $1,5…" at bounding box center [1231, 431] width 648 height 613
click at [1127, 300] on icon at bounding box center [1127, 296] width 13 height 11
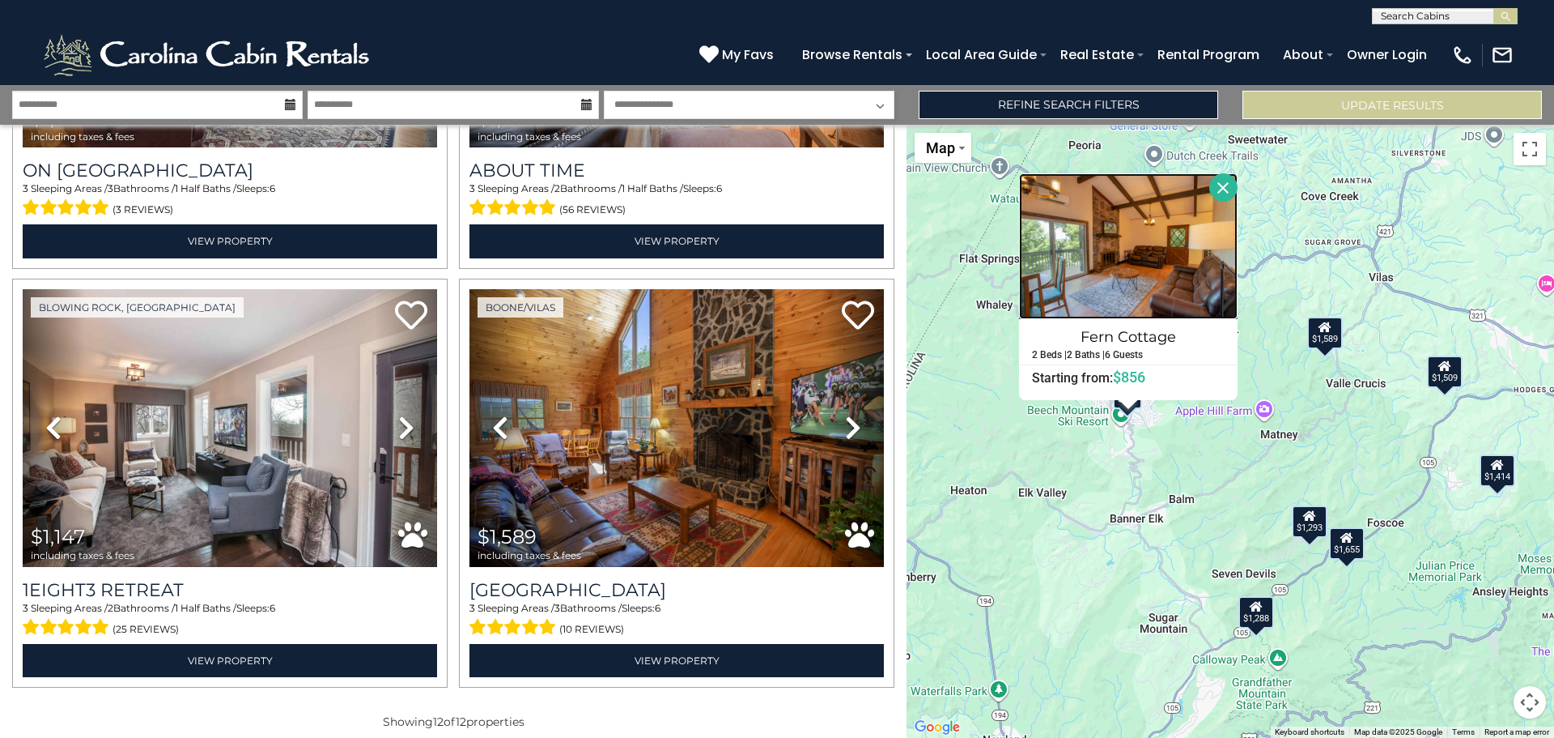
click at [1163, 268] on img at bounding box center [1128, 246] width 219 height 146
click at [1304, 424] on div "$1,655 $1,150 $1,188 $1,288 $1,414 $1,293 $856 $1,189 $1,581 $1,509 $1,147 $1,5…" at bounding box center [1231, 431] width 648 height 613
click at [291, 105] on icon at bounding box center [290, 104] width 11 height 11
click at [274, 104] on input "**********" at bounding box center [157, 105] width 291 height 28
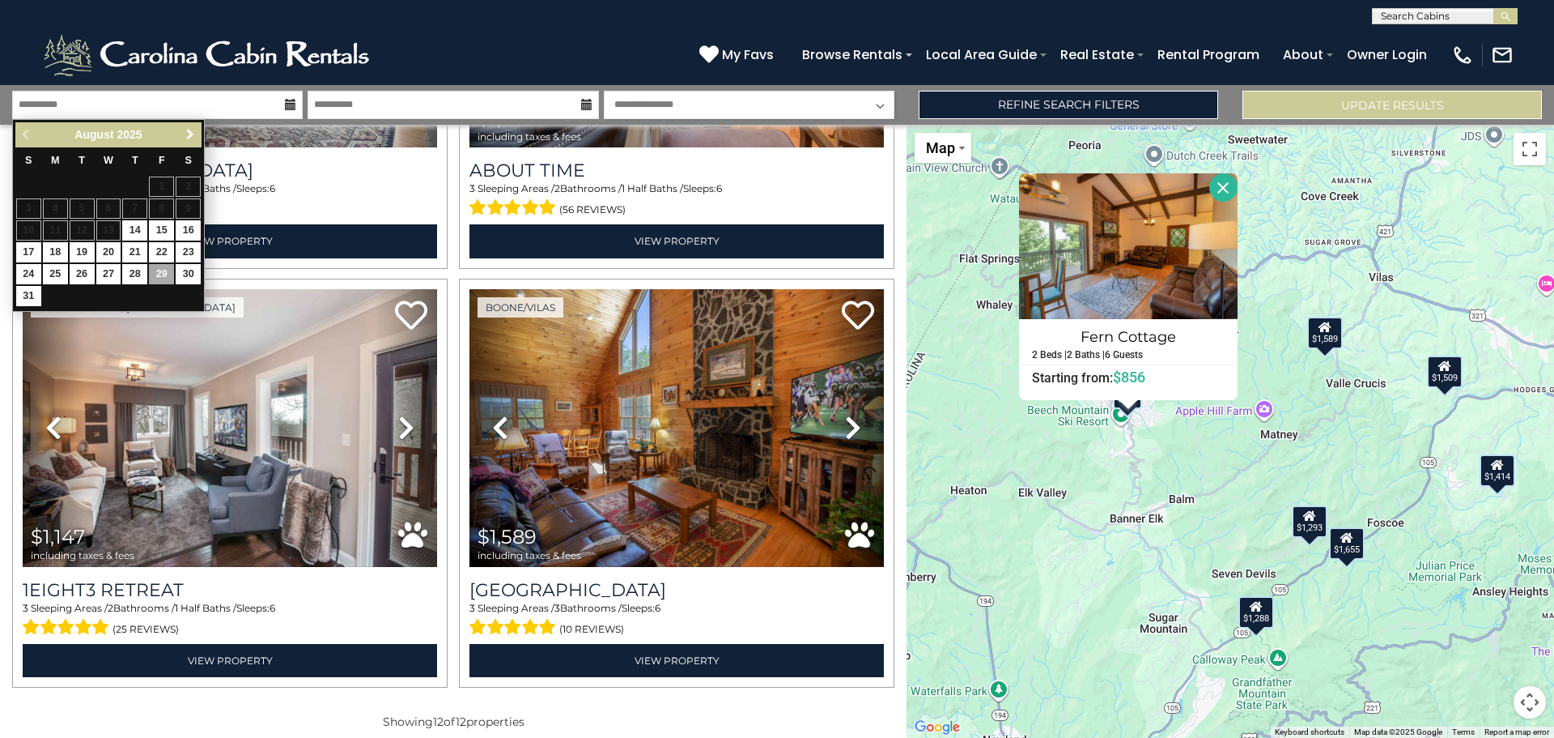
click at [185, 135] on span "Next" at bounding box center [190, 134] width 13 height 13
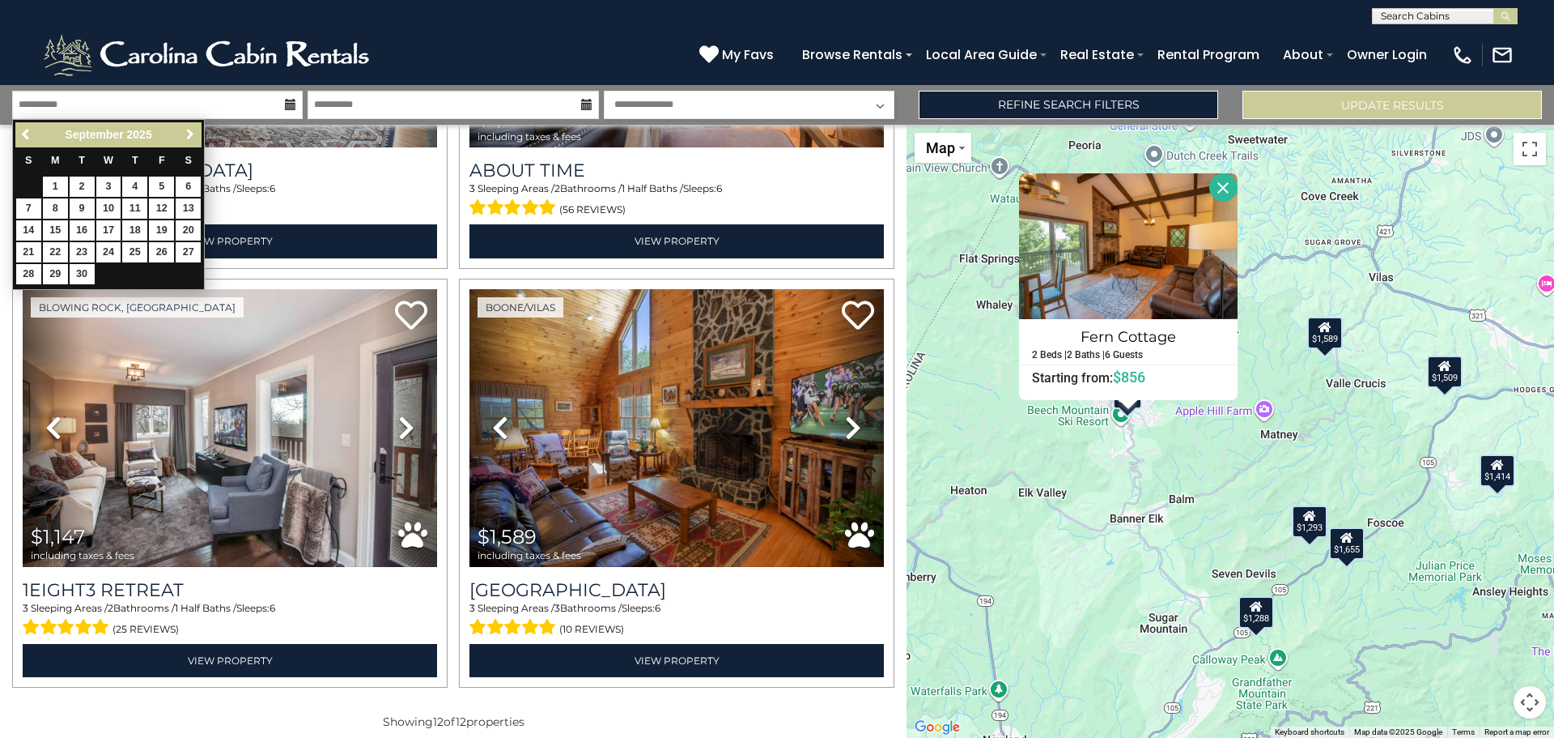
click at [185, 134] on span "Next" at bounding box center [190, 134] width 13 height 13
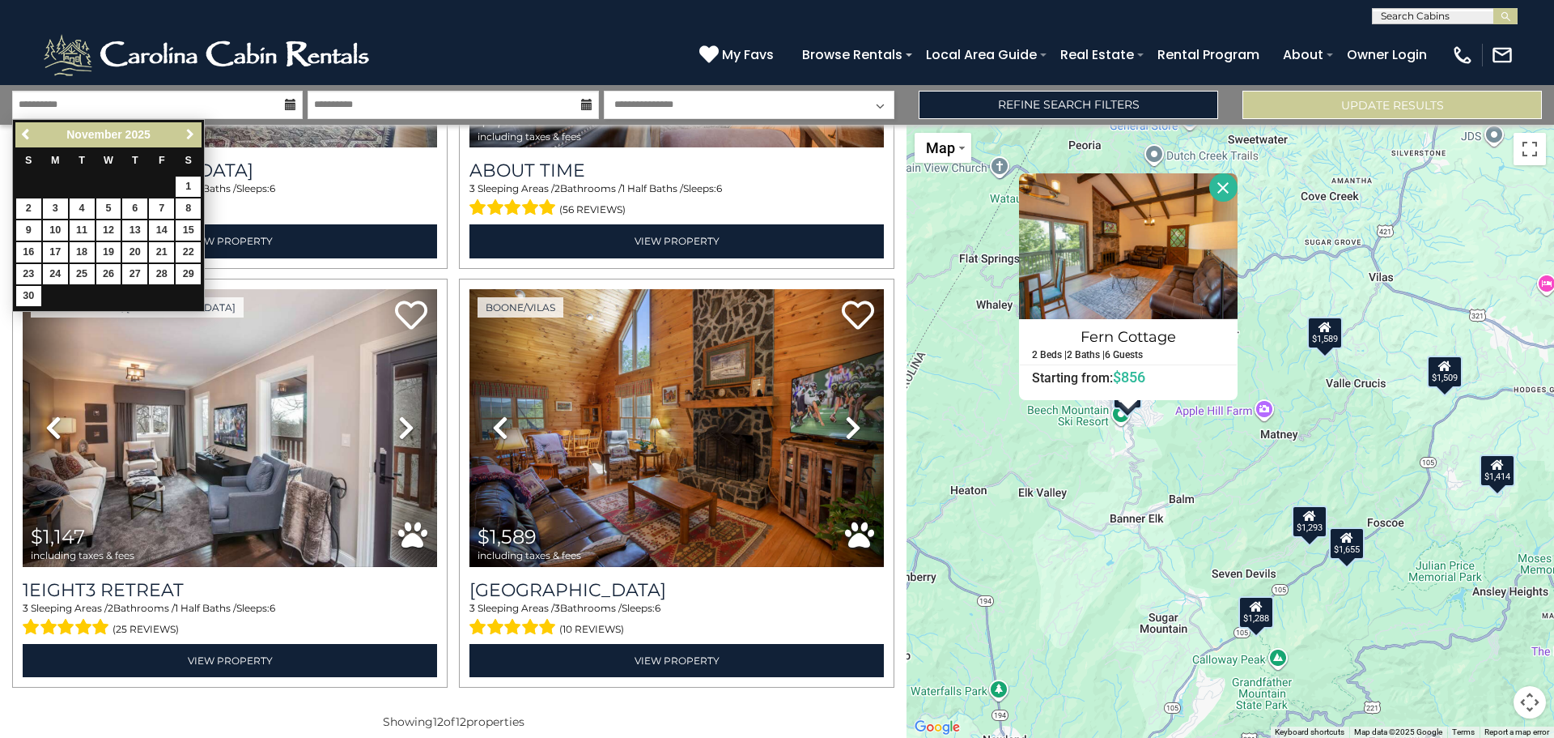
click at [185, 138] on span "Next" at bounding box center [190, 134] width 13 height 13
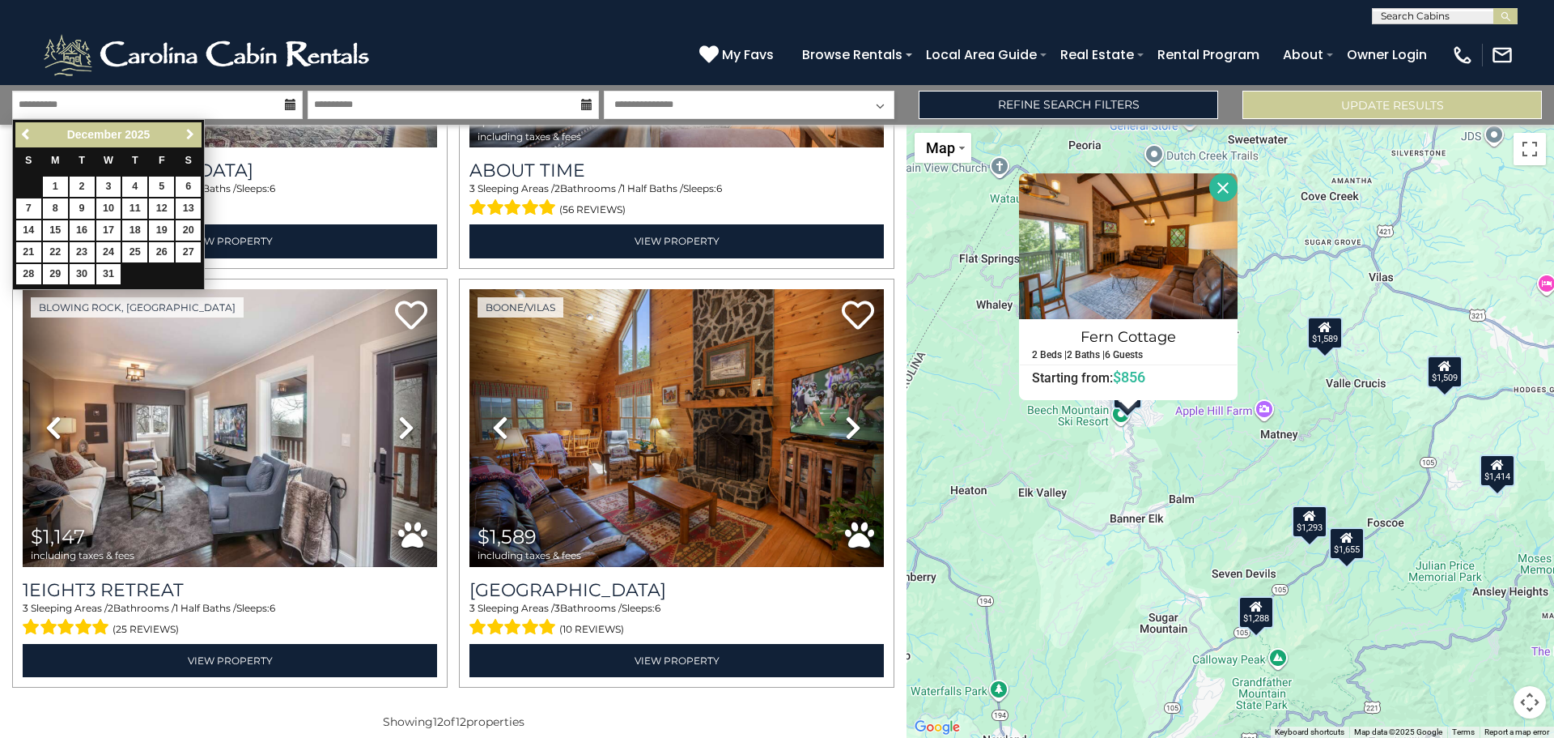
click at [184, 137] on span "Next" at bounding box center [190, 134] width 13 height 13
click at [182, 136] on link "Next" at bounding box center [190, 135] width 20 height 20
click at [134, 227] on link "19" at bounding box center [134, 230] width 25 height 20
type input "*******"
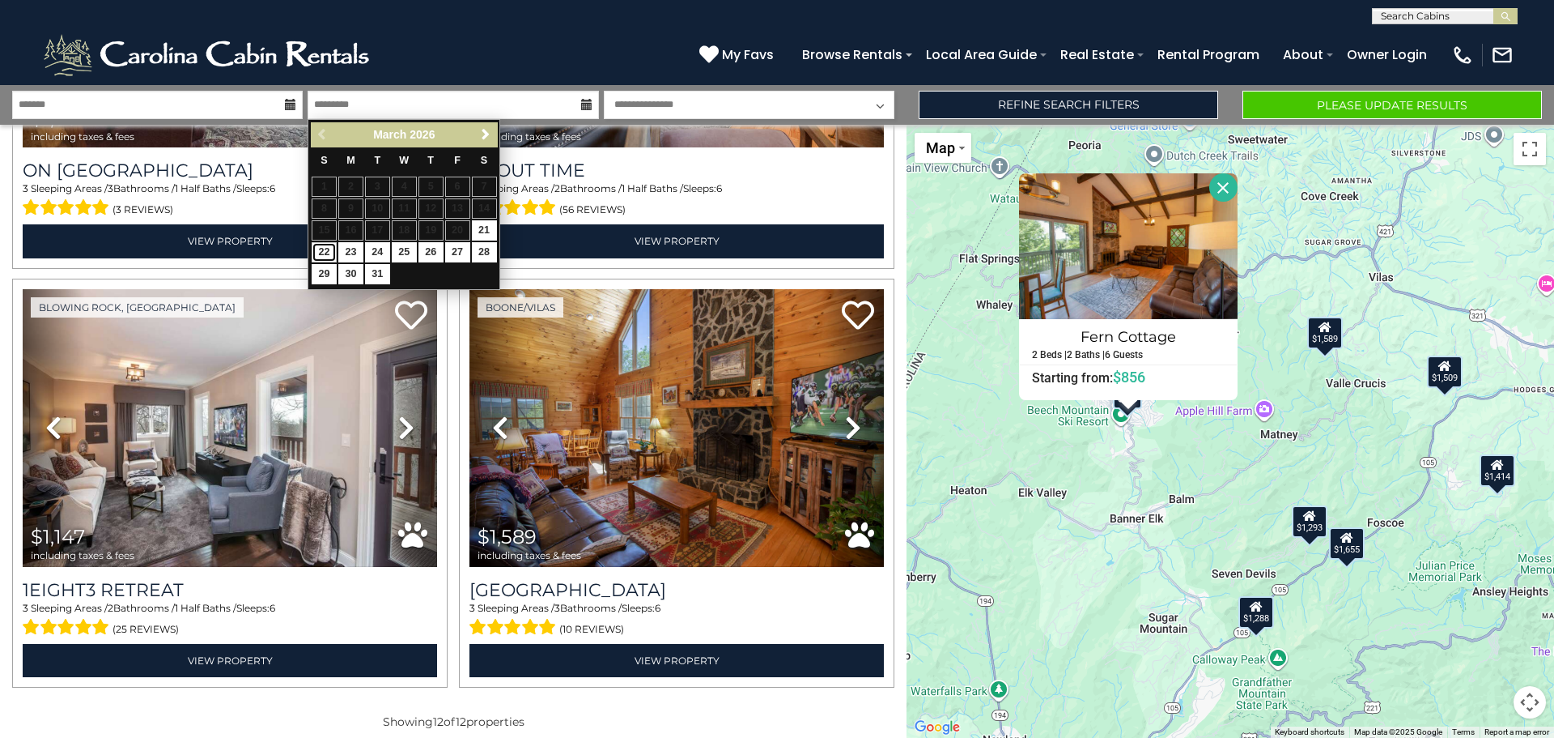
click at [321, 253] on link "22" at bounding box center [324, 252] width 25 height 20
type input "*******"
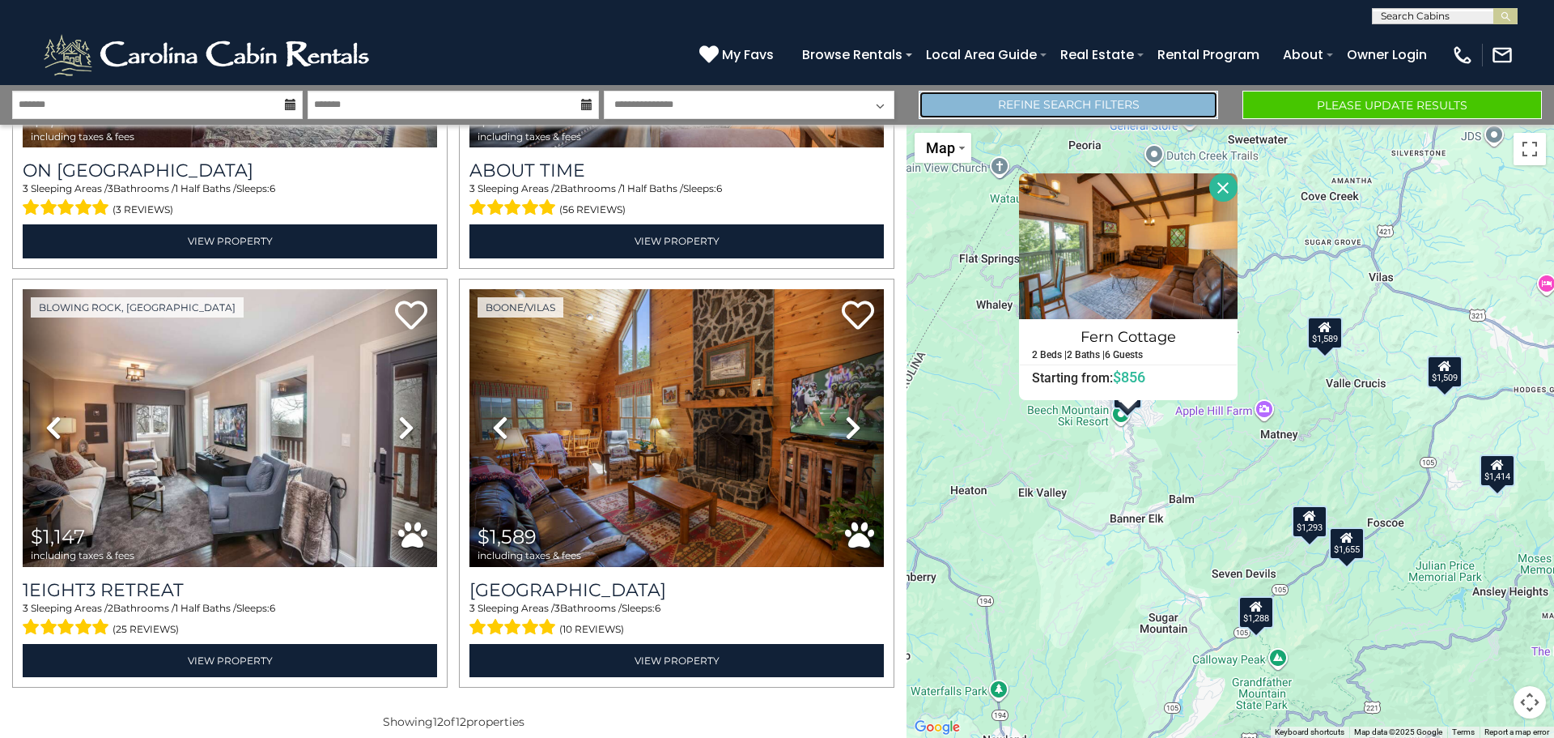
click at [1084, 105] on link "Refine Search Filters" at bounding box center [1069, 105] width 300 height 28
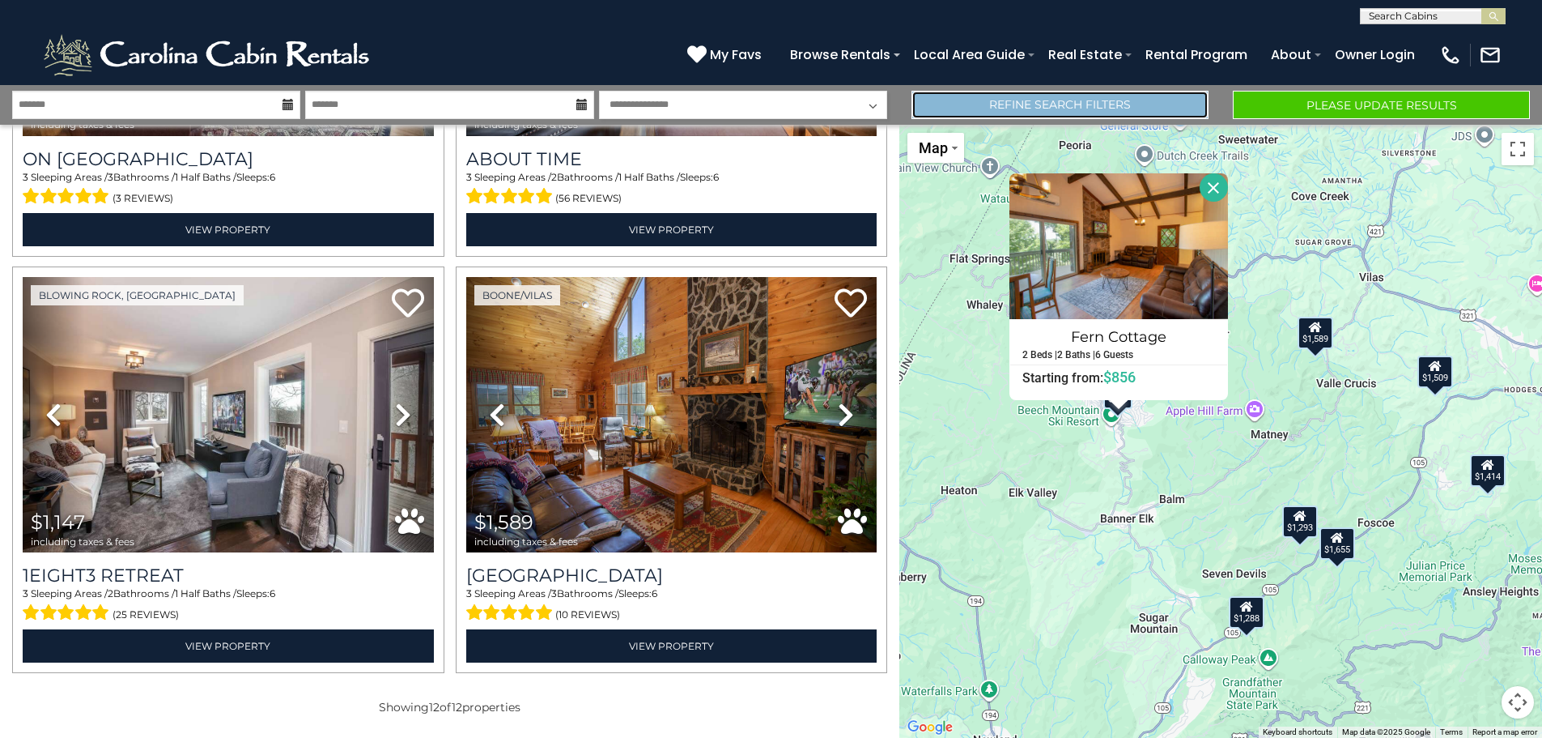
scroll to position [1979, 0]
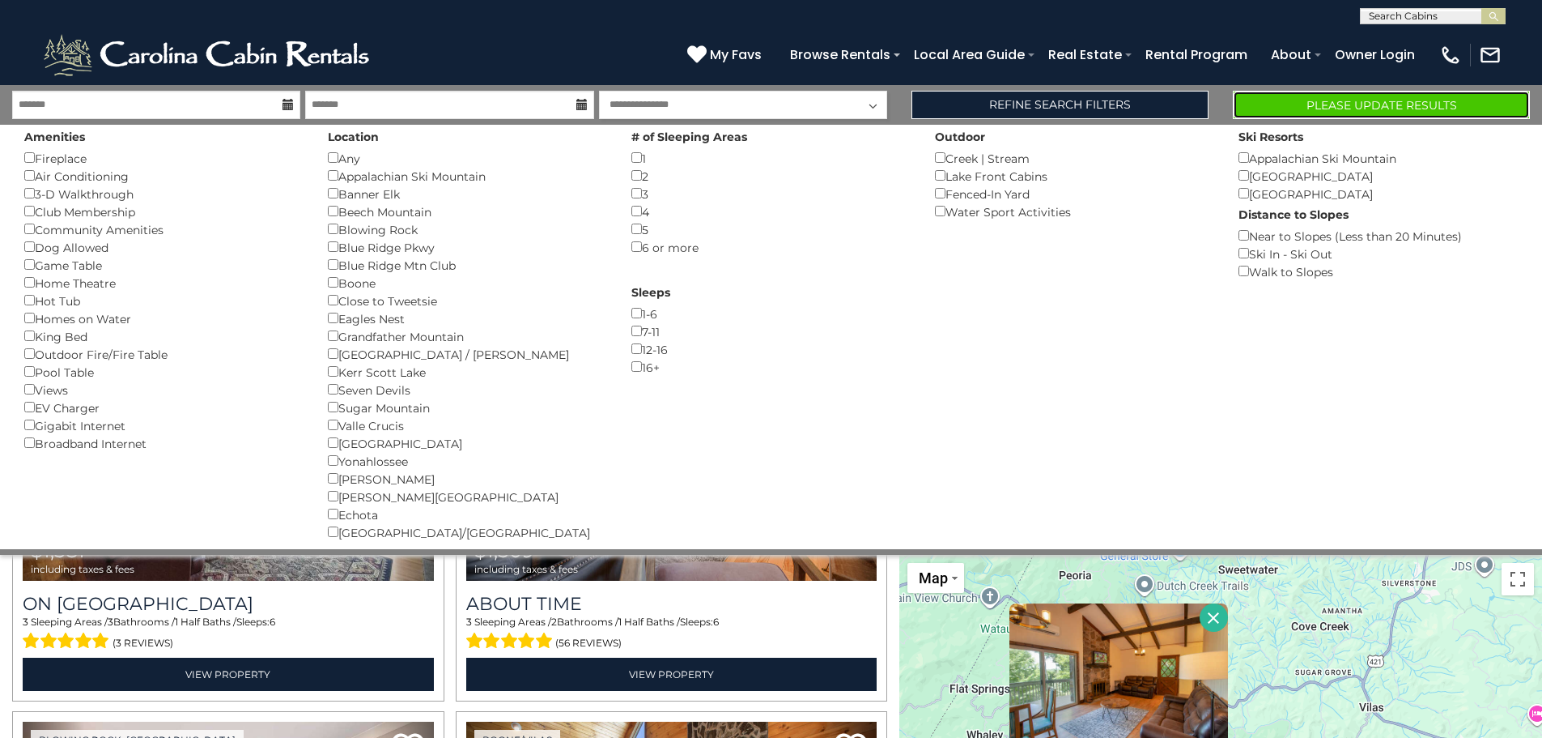
click at [1386, 97] on button "Please Update Results" at bounding box center [1381, 105] width 297 height 28
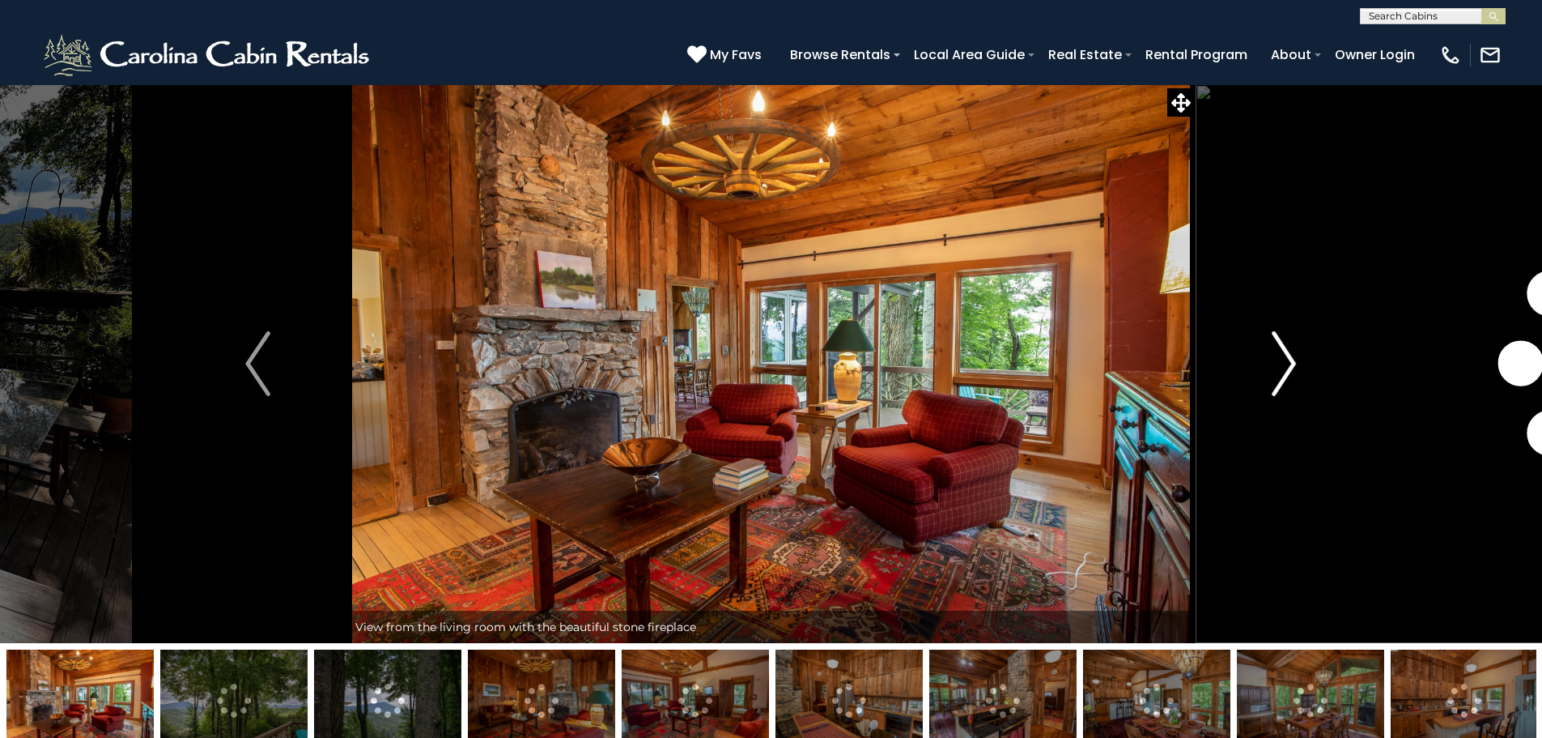
click at [1271, 367] on button "Next" at bounding box center [1284, 363] width 178 height 559
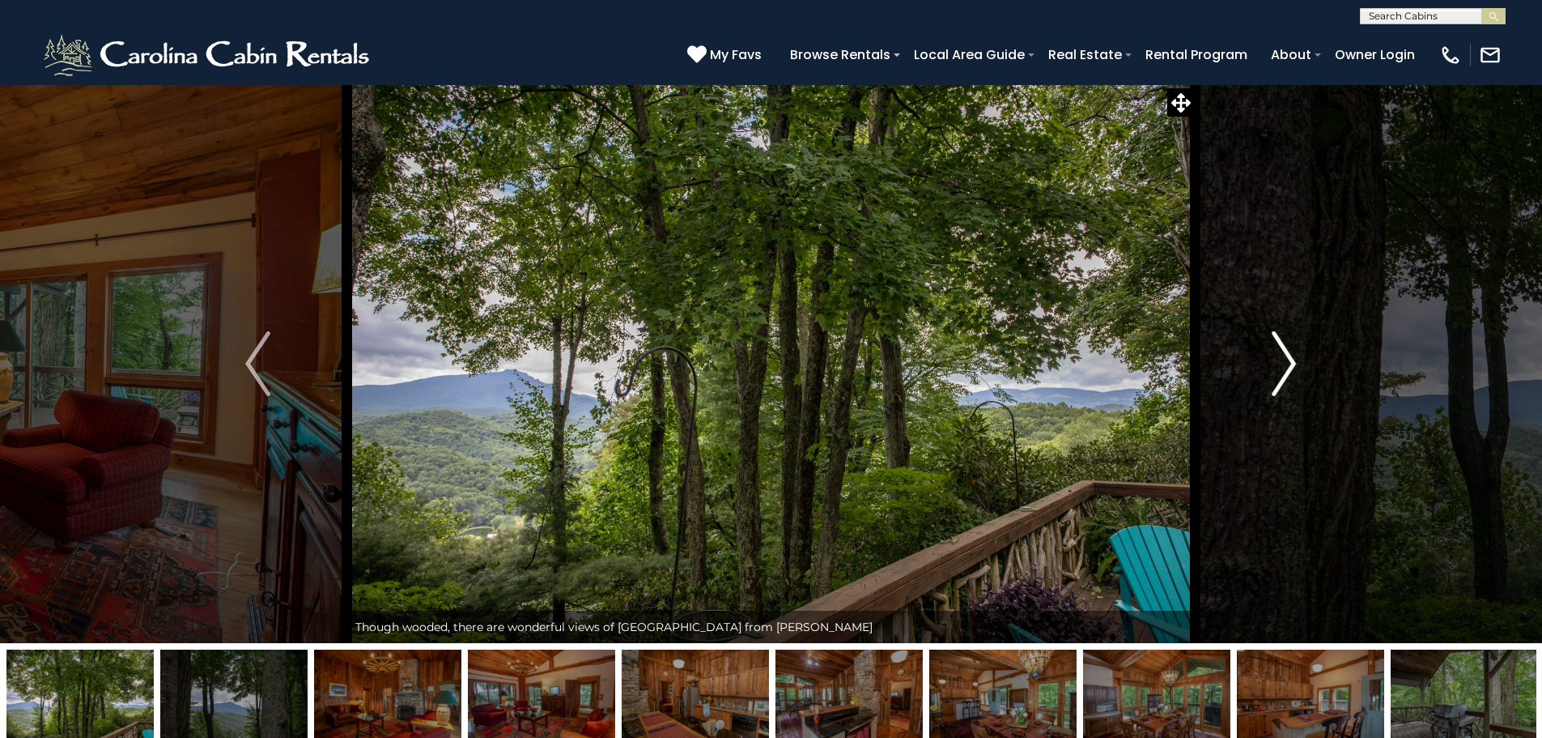
click at [1297, 374] on button "Next" at bounding box center [1284, 363] width 178 height 559
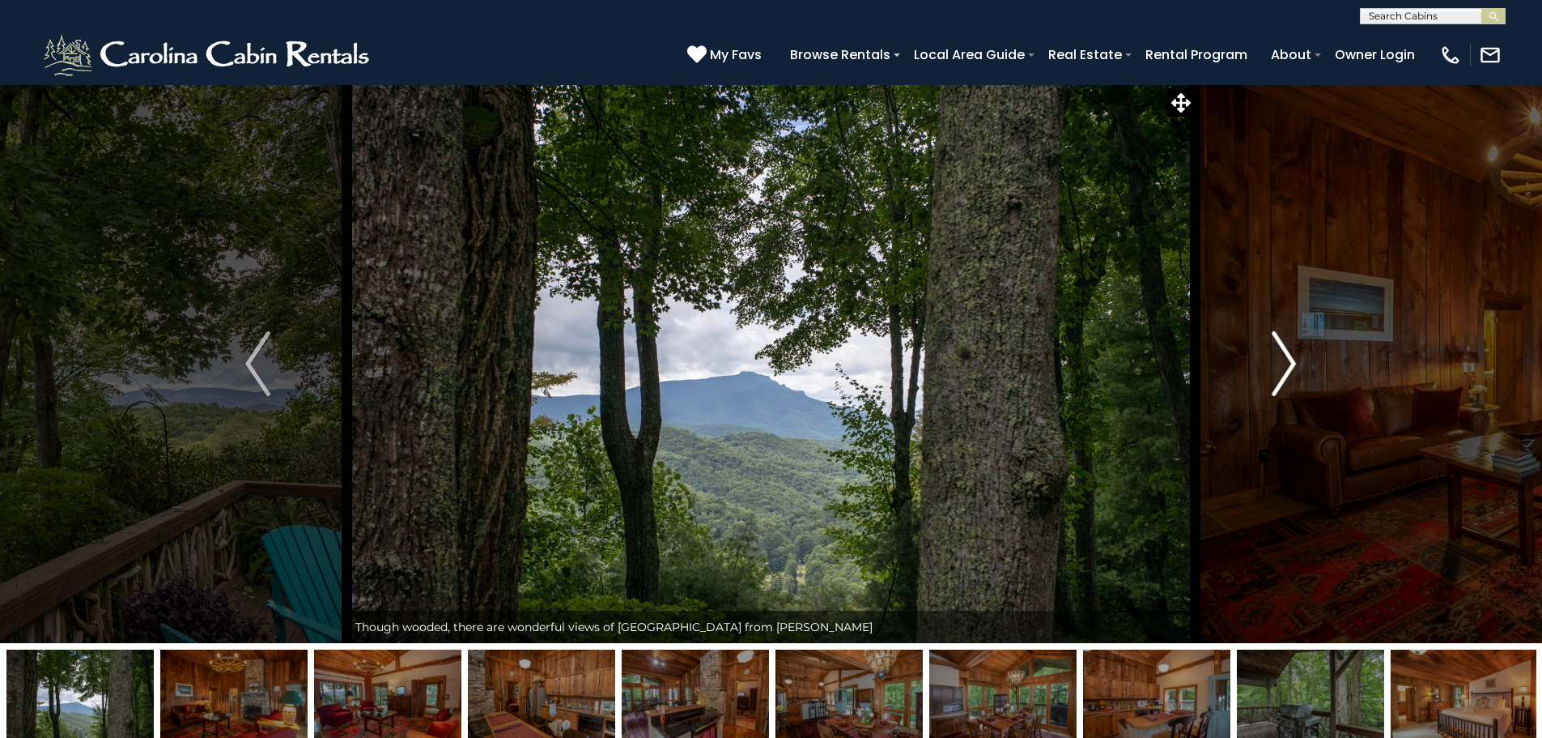
click at [1291, 374] on img "Next" at bounding box center [1284, 363] width 24 height 65
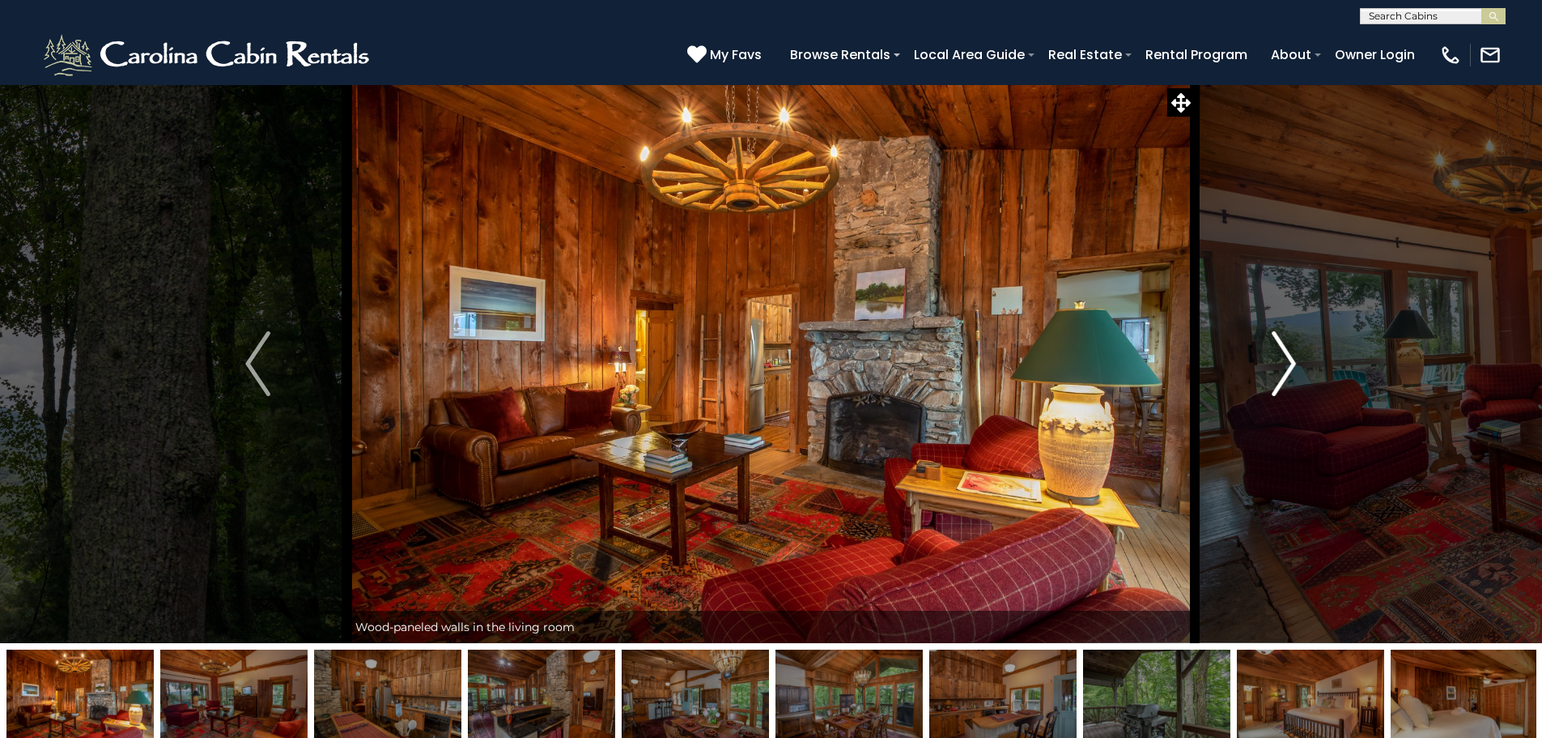
click at [1291, 374] on img "Next" at bounding box center [1284, 363] width 24 height 65
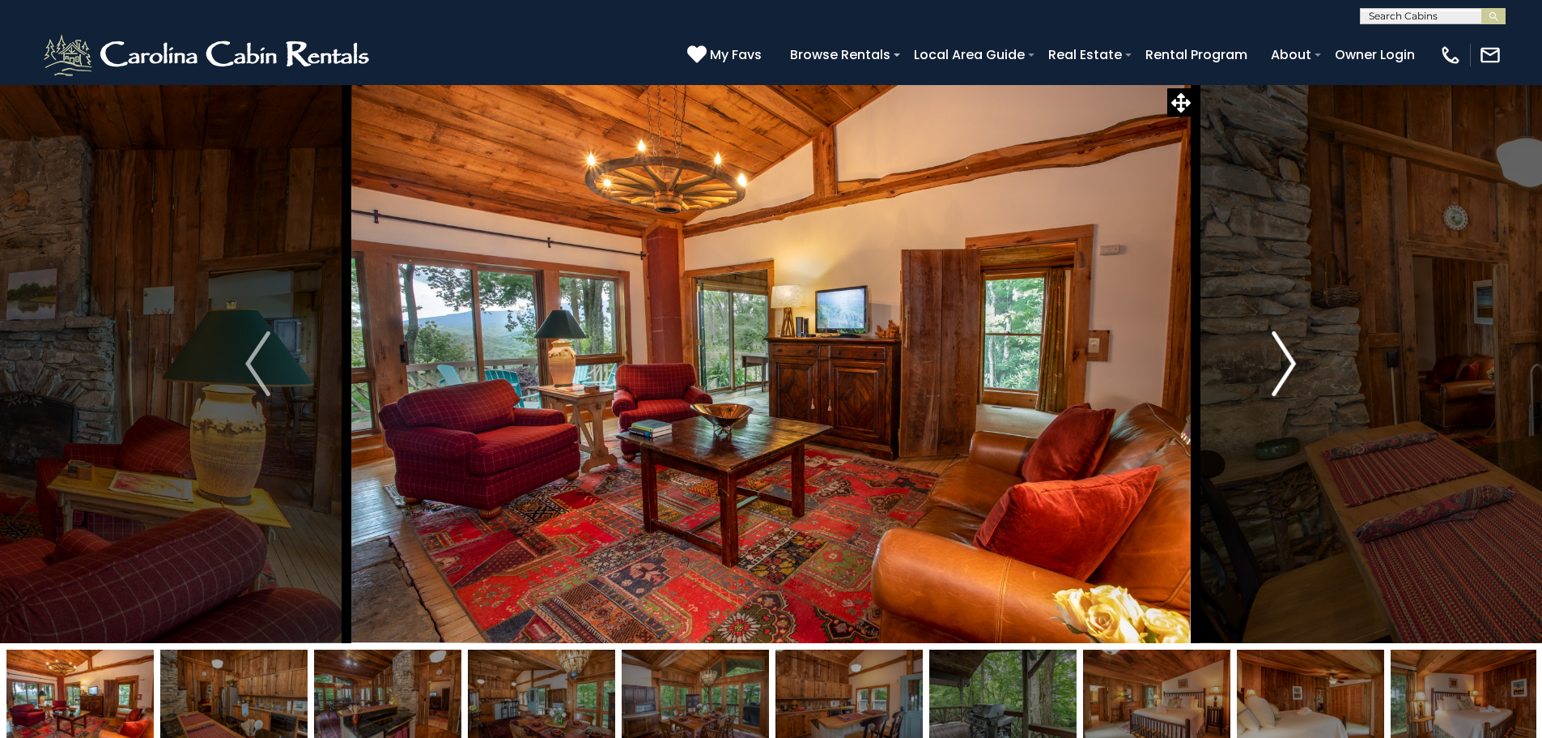
click at [1291, 374] on img "Next" at bounding box center [1284, 363] width 24 height 65
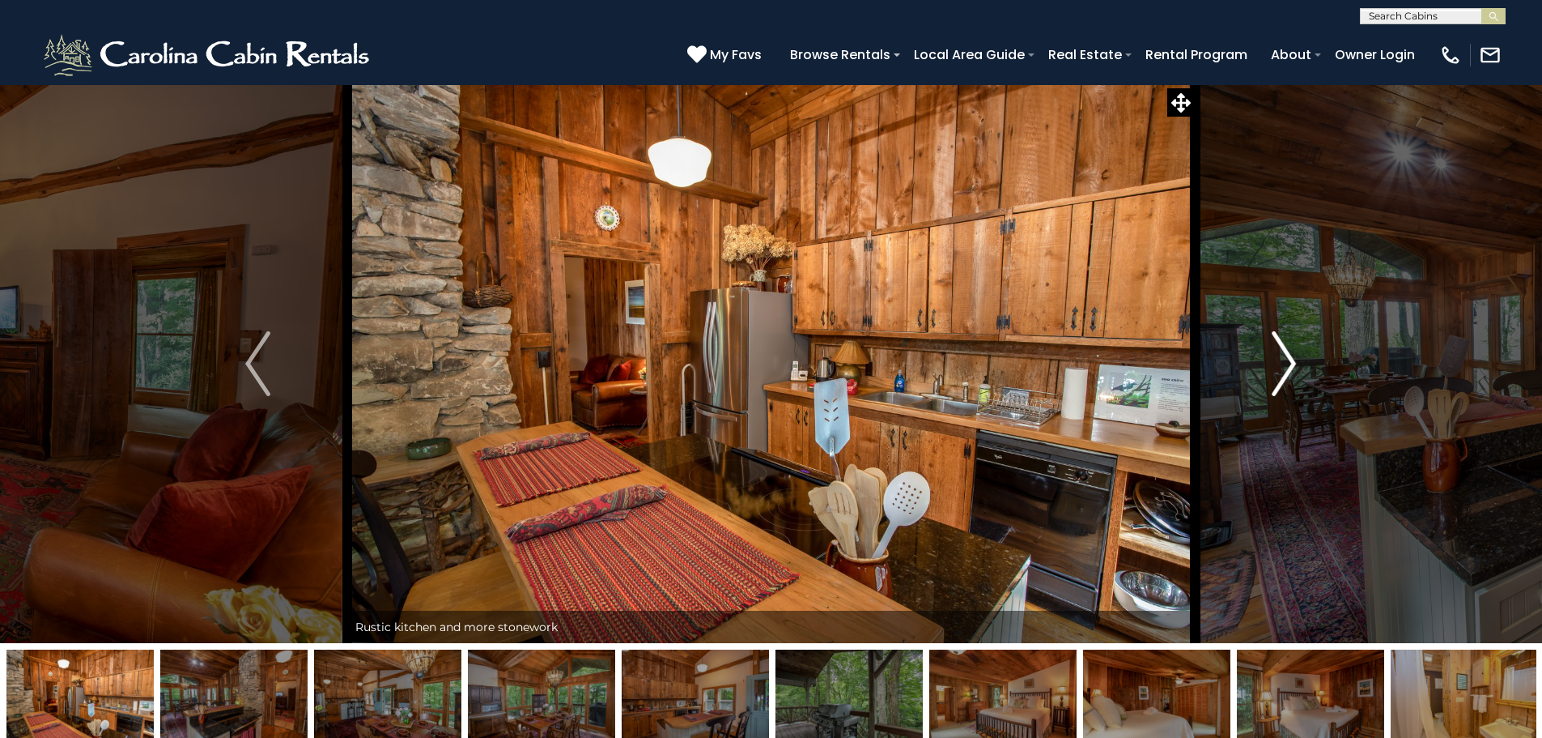
click at [1291, 374] on img "Next" at bounding box center [1284, 363] width 24 height 65
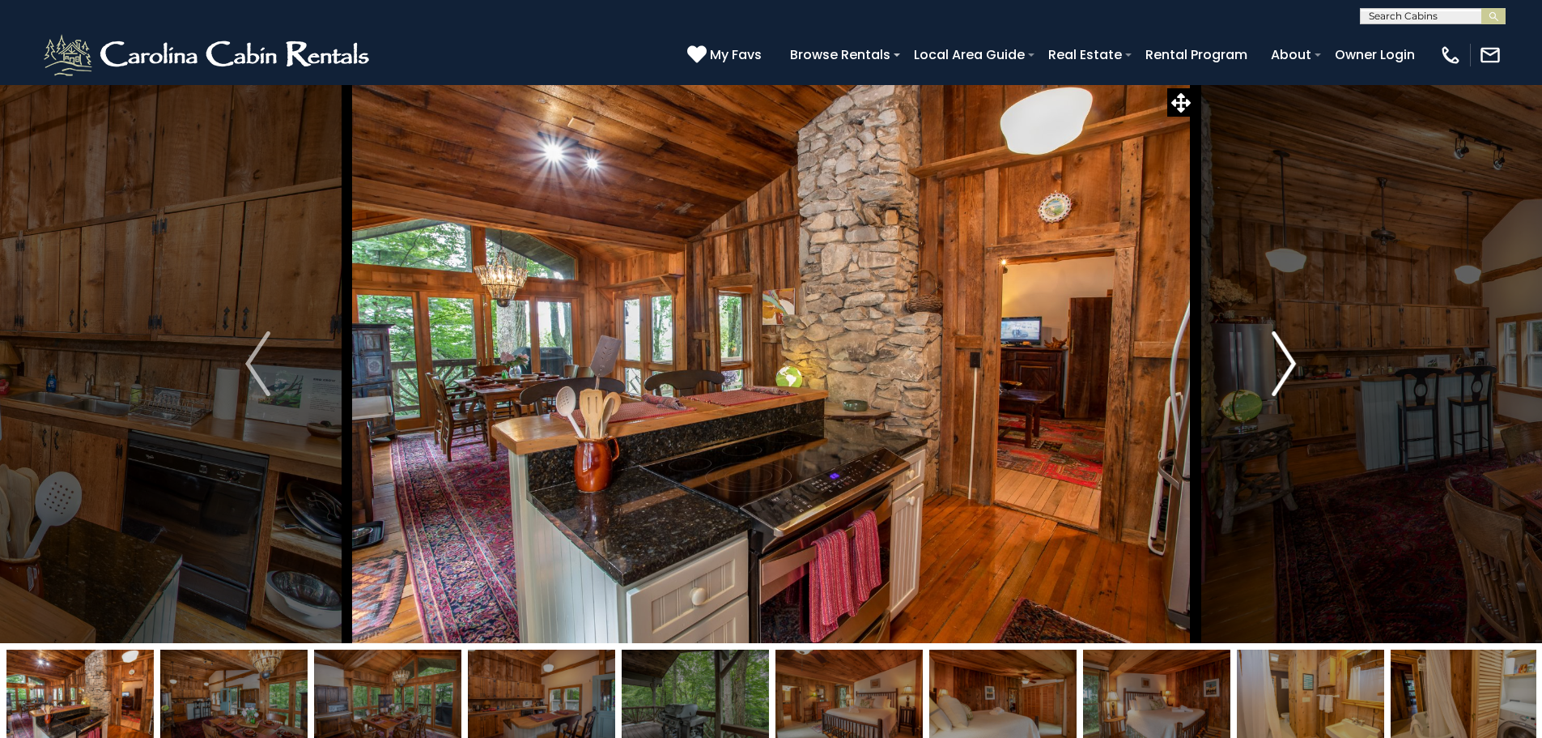
click at [1290, 374] on img "Next" at bounding box center [1284, 363] width 24 height 65
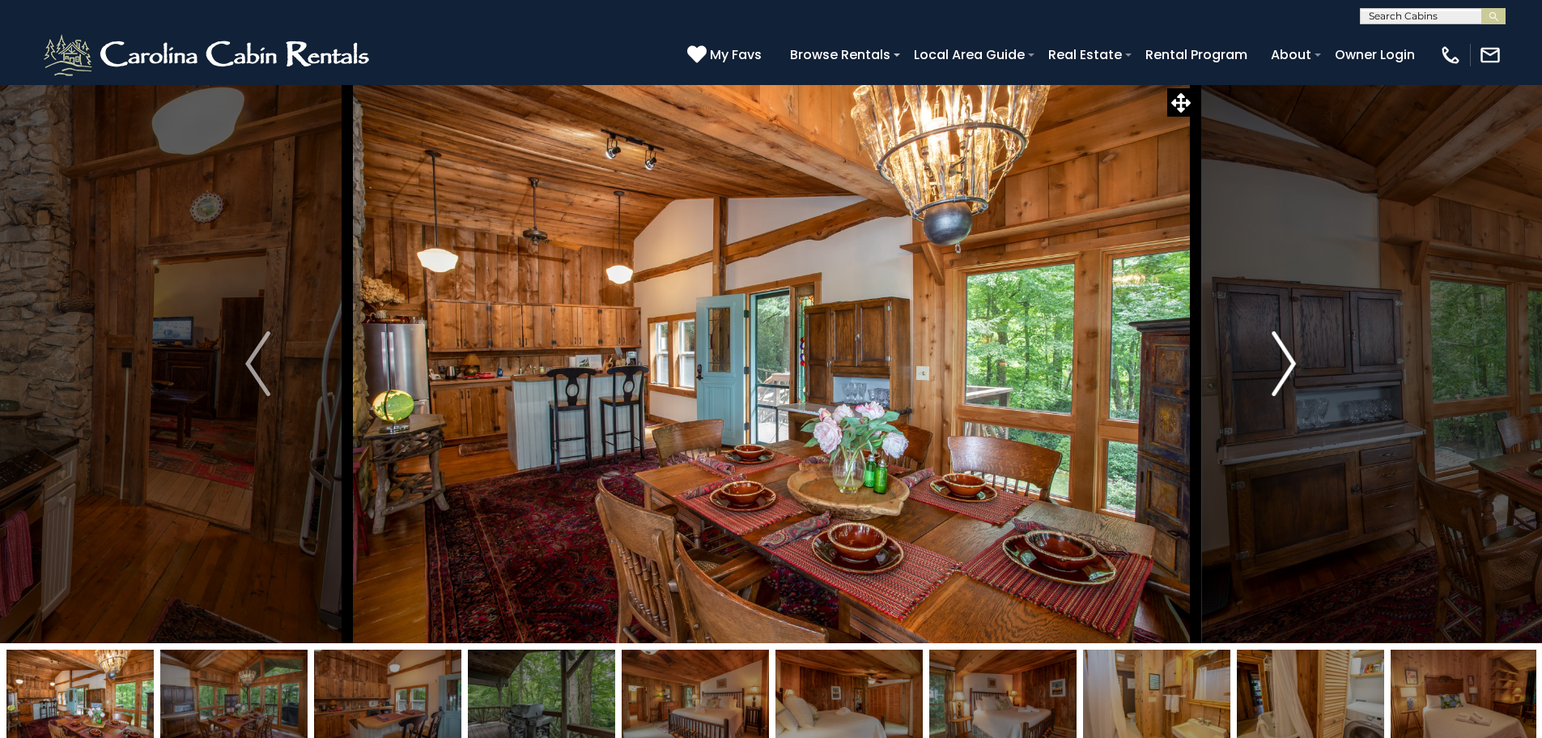
click at [1284, 373] on img "Next" at bounding box center [1284, 363] width 24 height 65
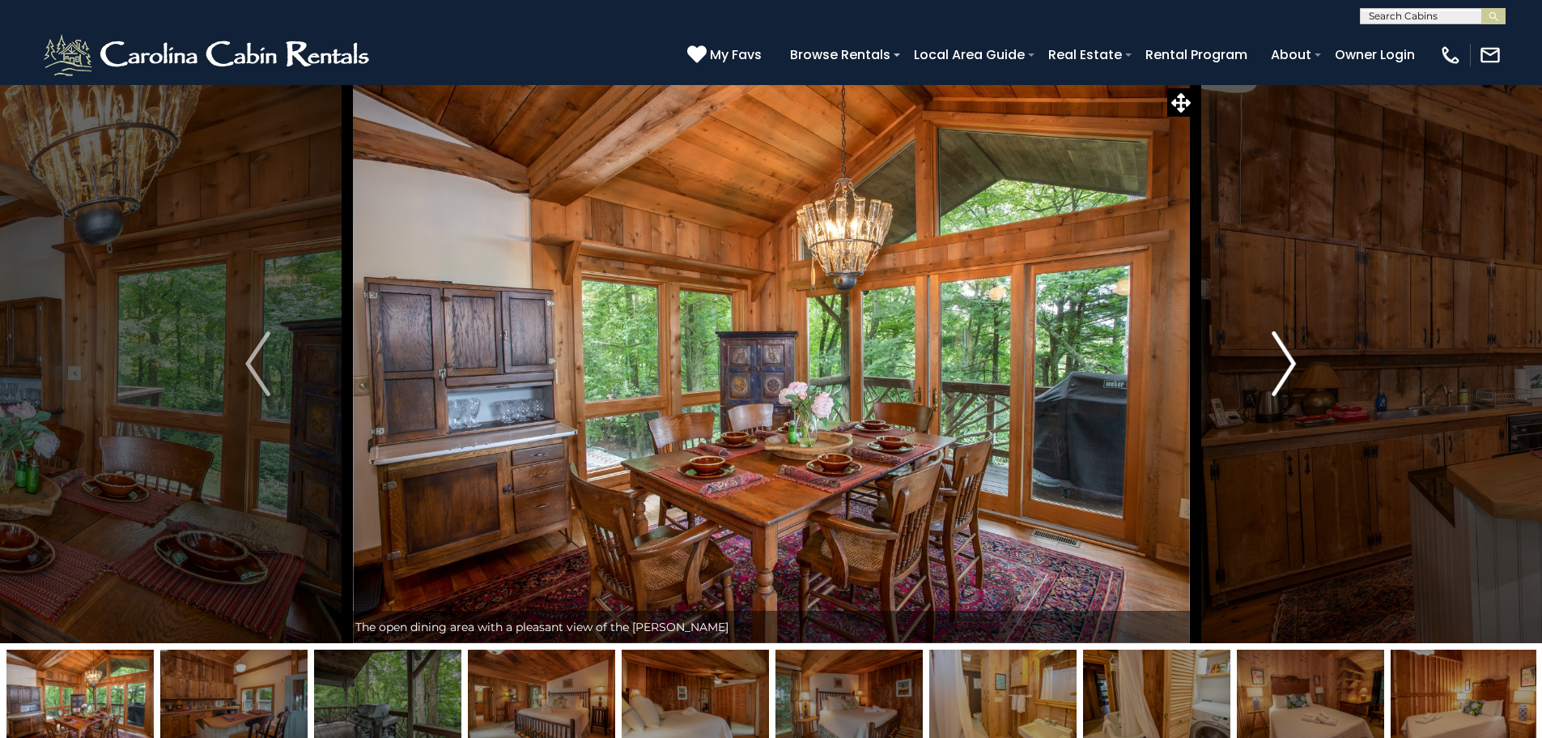
click at [1284, 373] on img "Next" at bounding box center [1284, 363] width 24 height 65
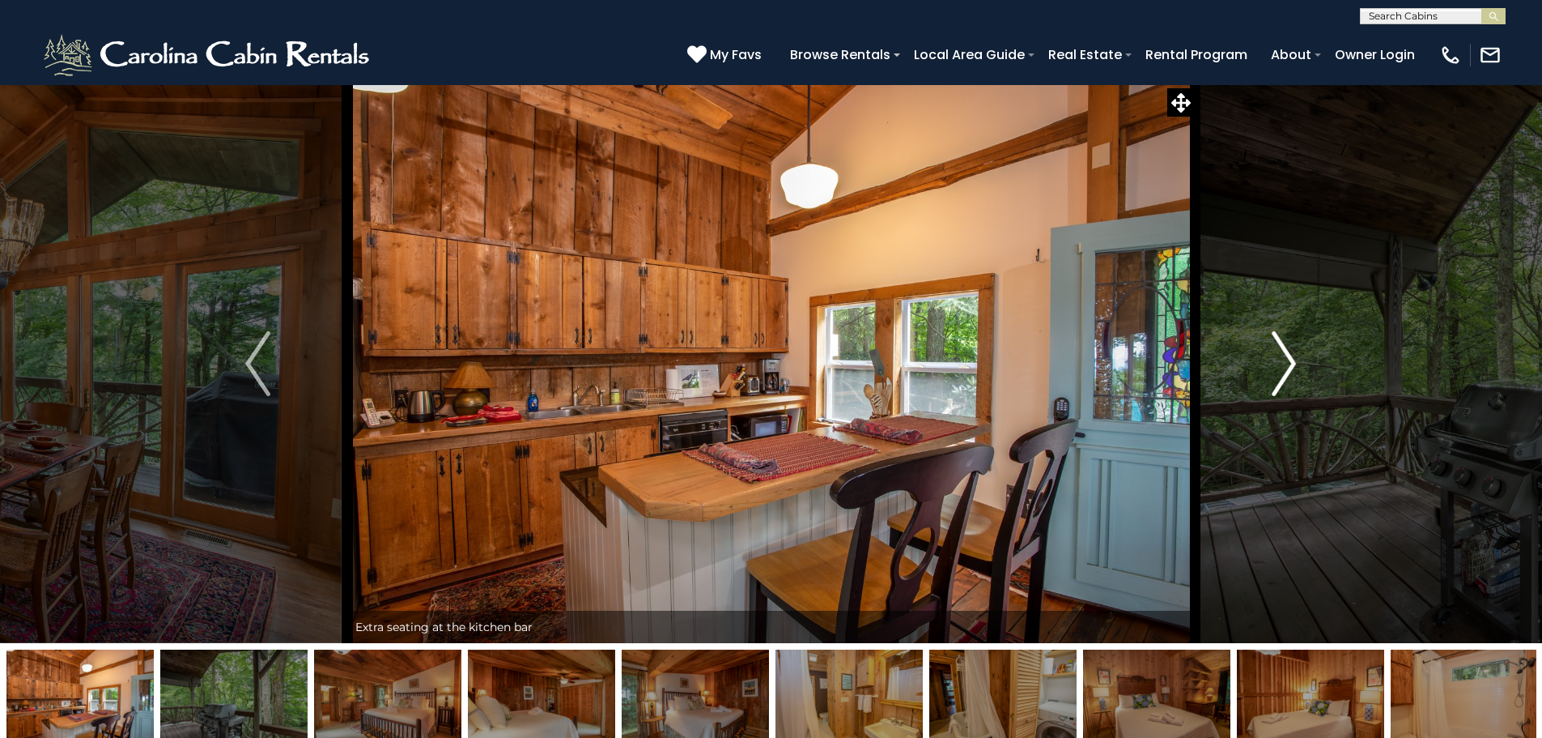
click at [1284, 373] on img "Next" at bounding box center [1284, 363] width 24 height 65
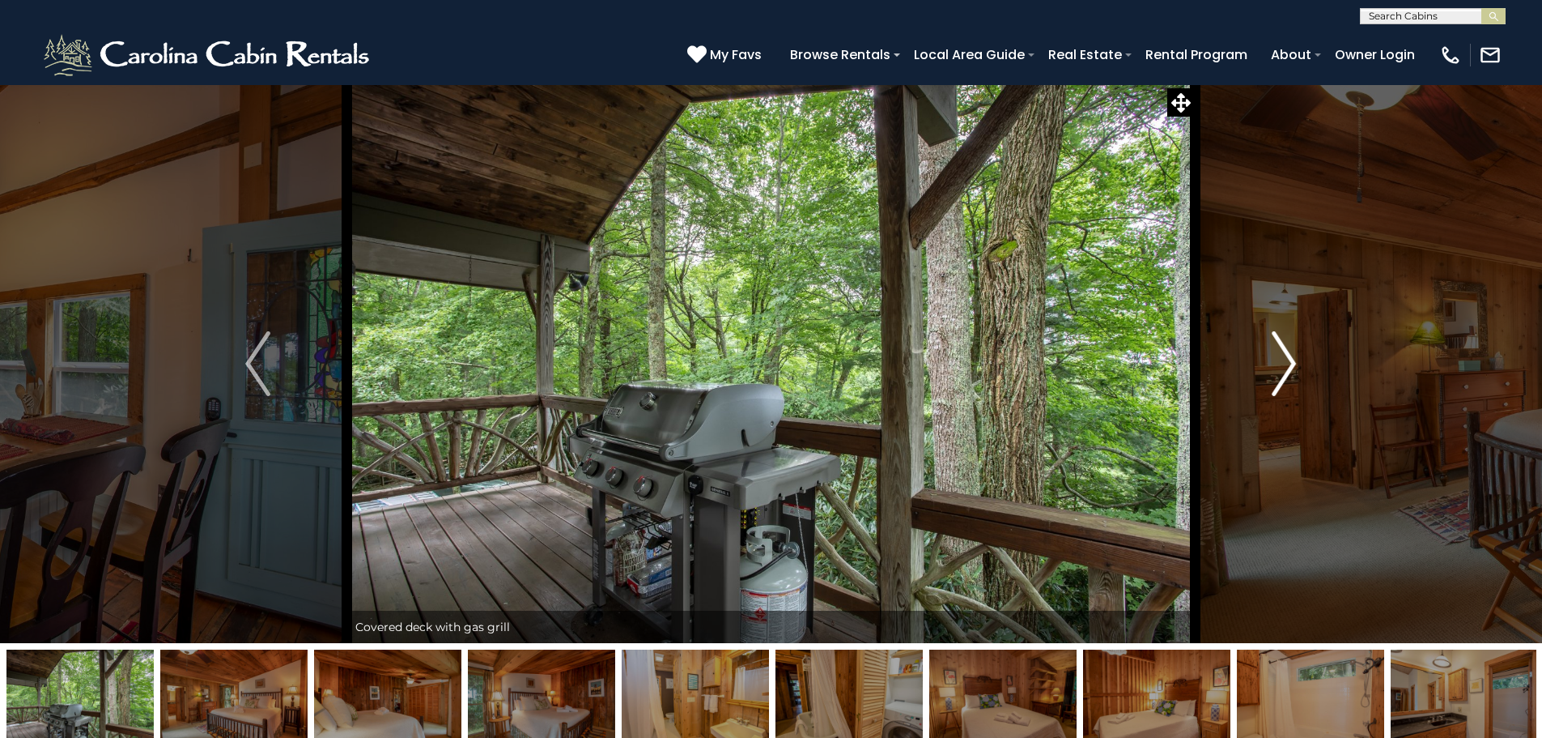
click at [1283, 373] on img "Next" at bounding box center [1284, 363] width 24 height 65
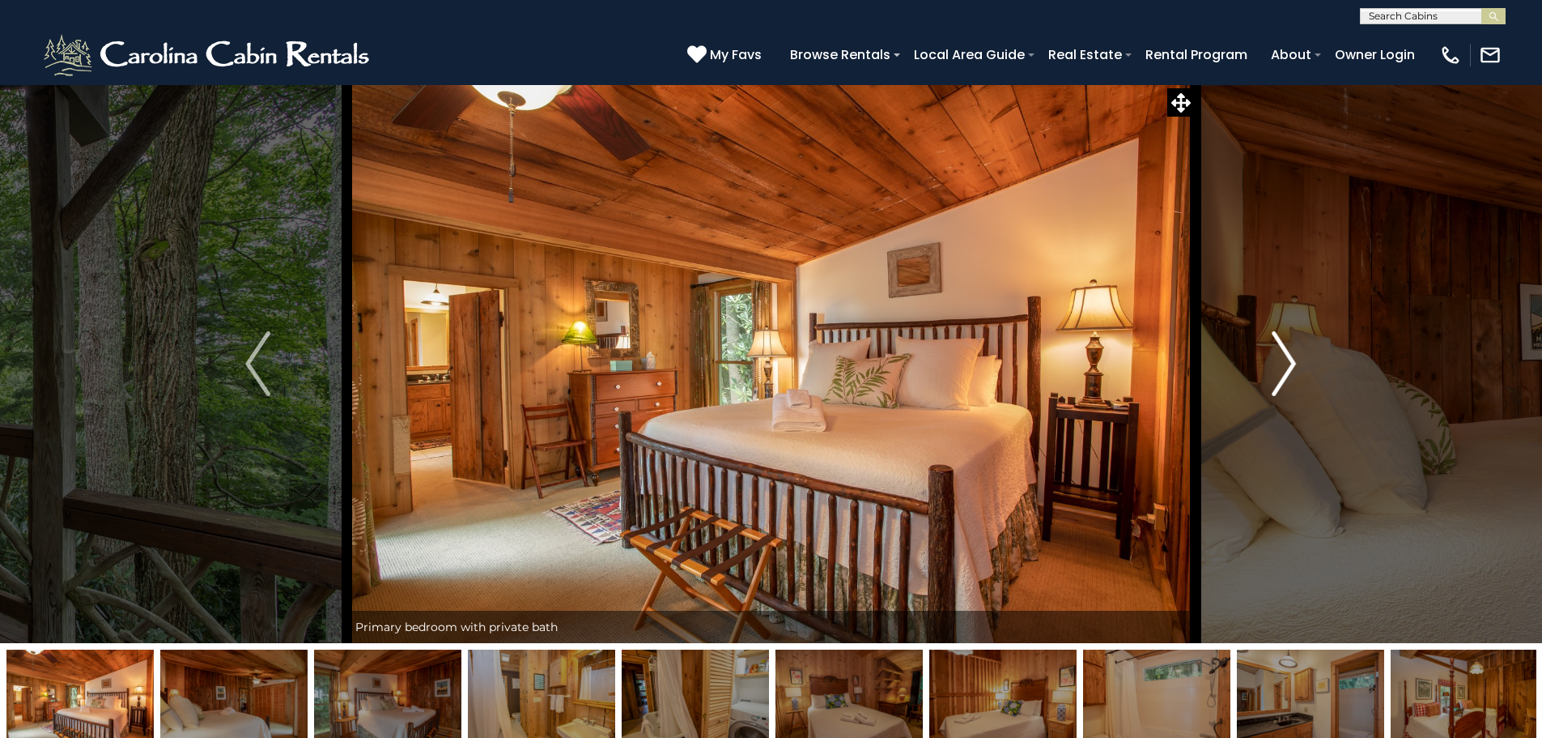
click at [1283, 373] on img "Next" at bounding box center [1284, 363] width 24 height 65
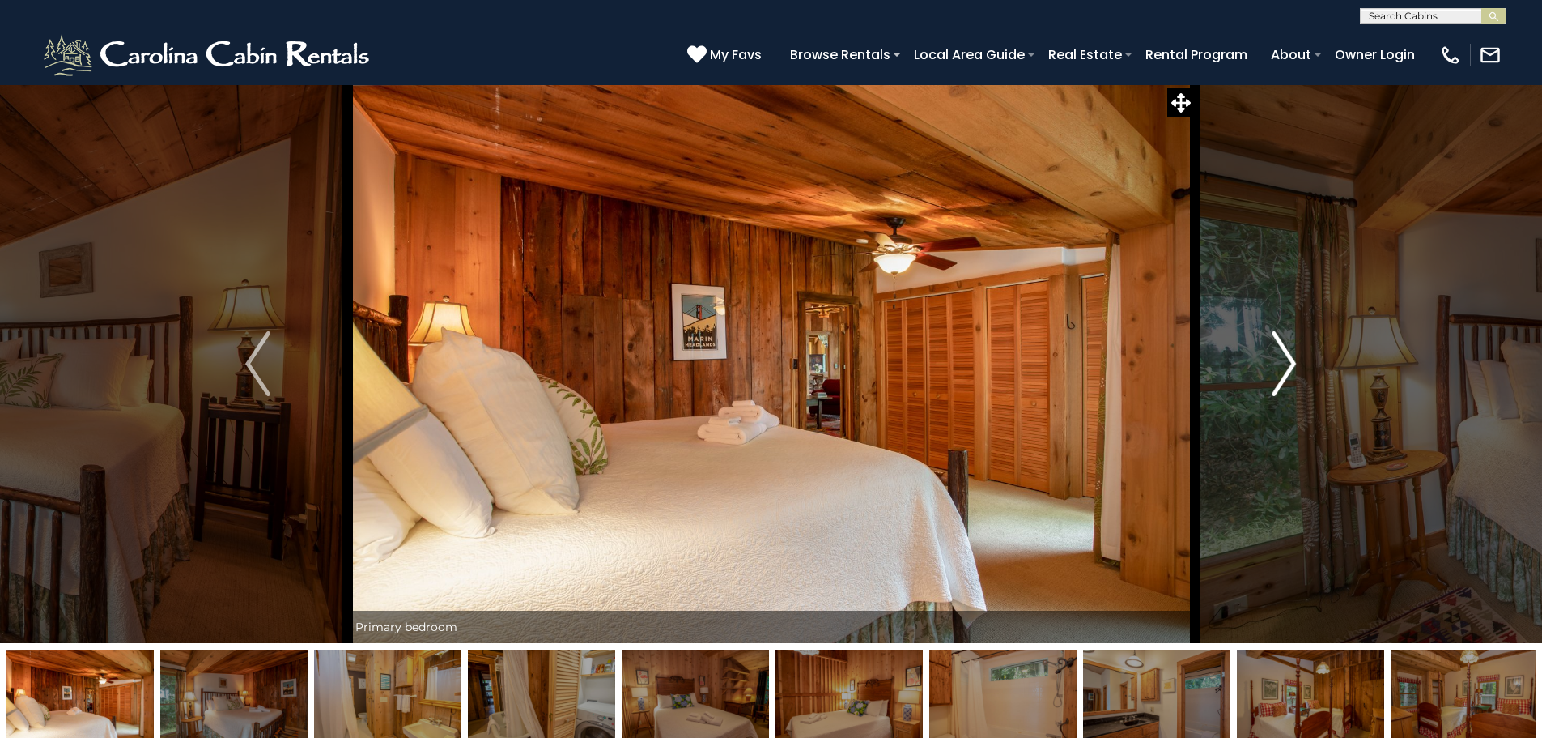
click at [1283, 373] on img "Next" at bounding box center [1284, 363] width 24 height 65
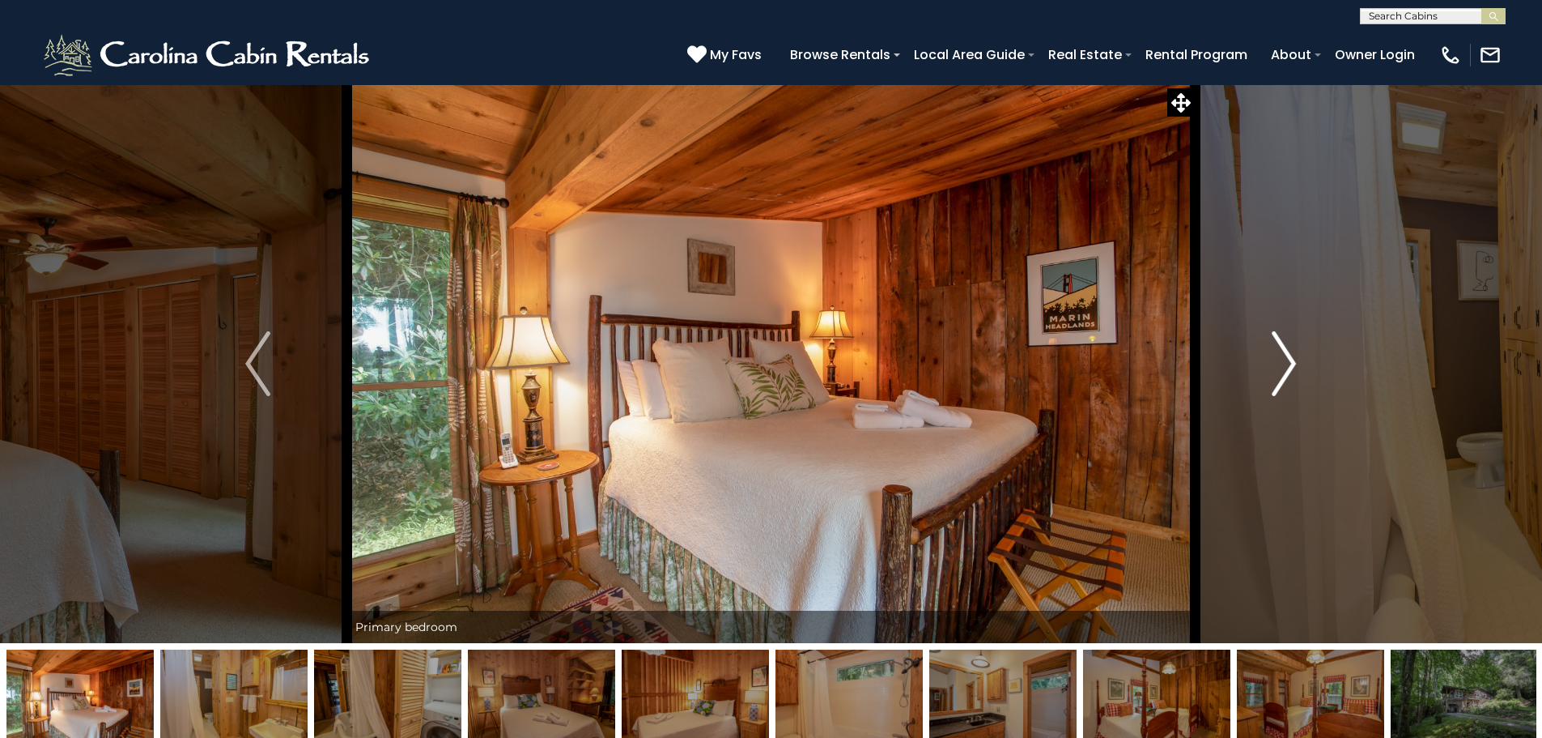
click at [1283, 373] on img "Next" at bounding box center [1284, 363] width 24 height 65
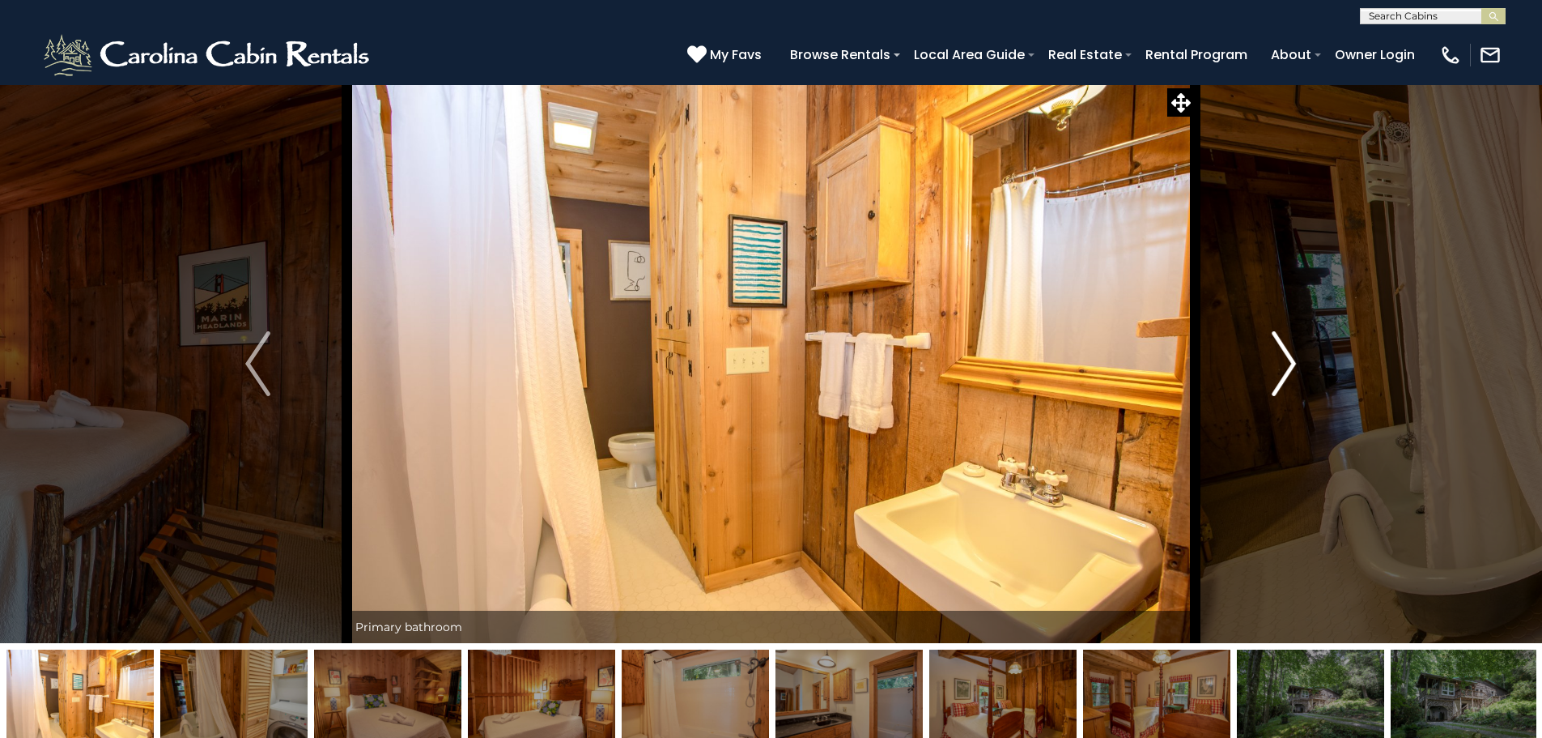
click at [1283, 373] on img "Next" at bounding box center [1284, 363] width 24 height 65
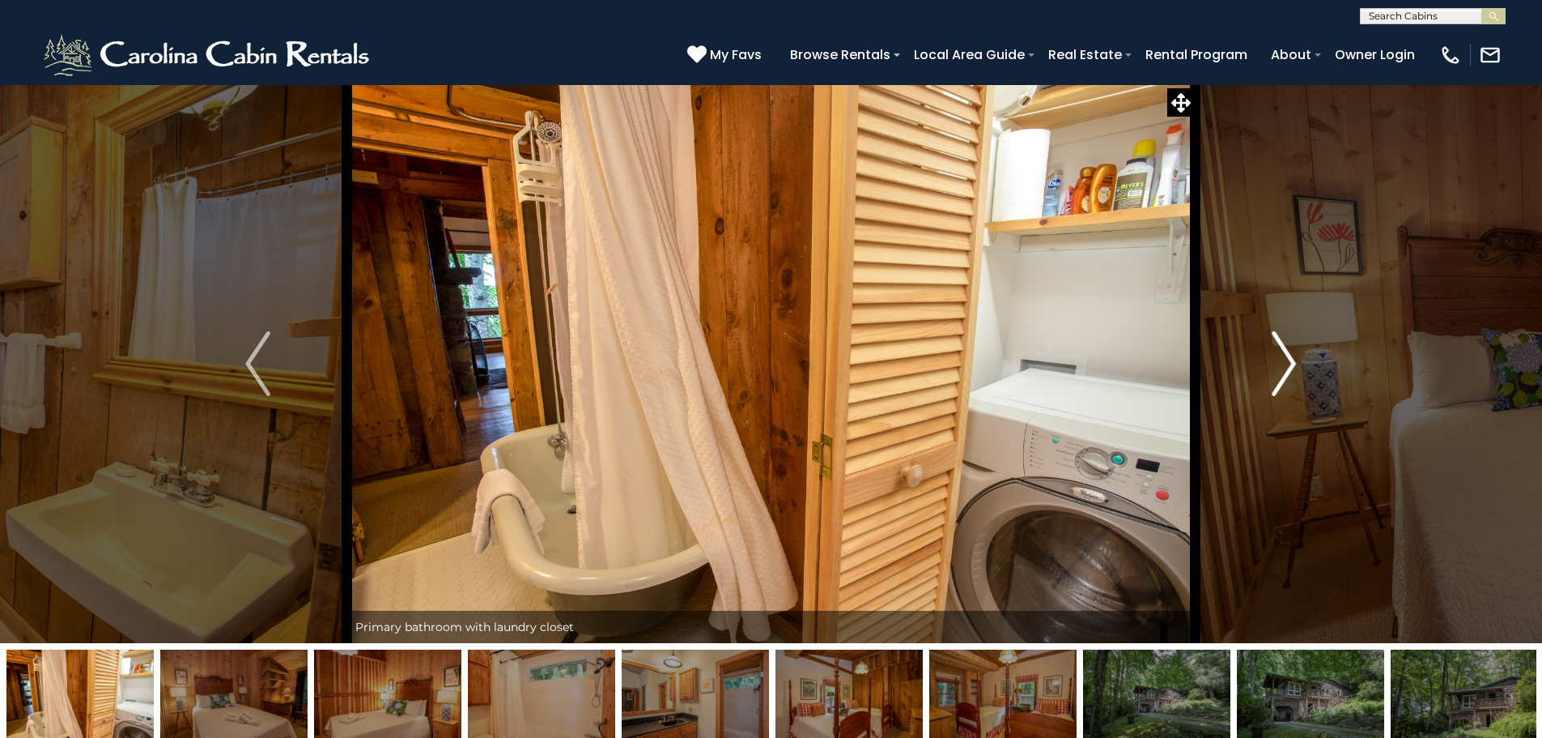
click at [1282, 373] on img "Next" at bounding box center [1284, 363] width 24 height 65
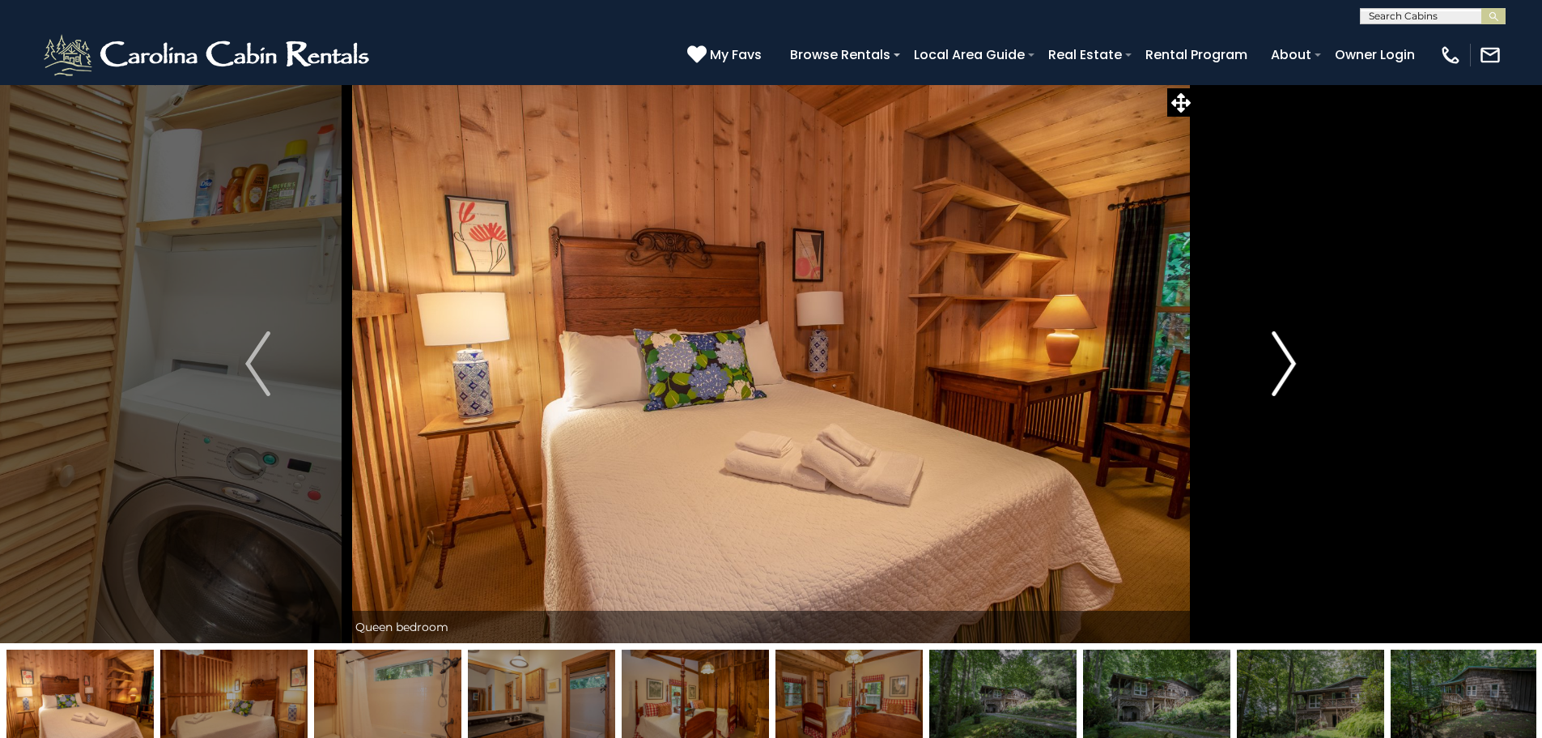
click at [1282, 373] on img "Next" at bounding box center [1284, 363] width 24 height 65
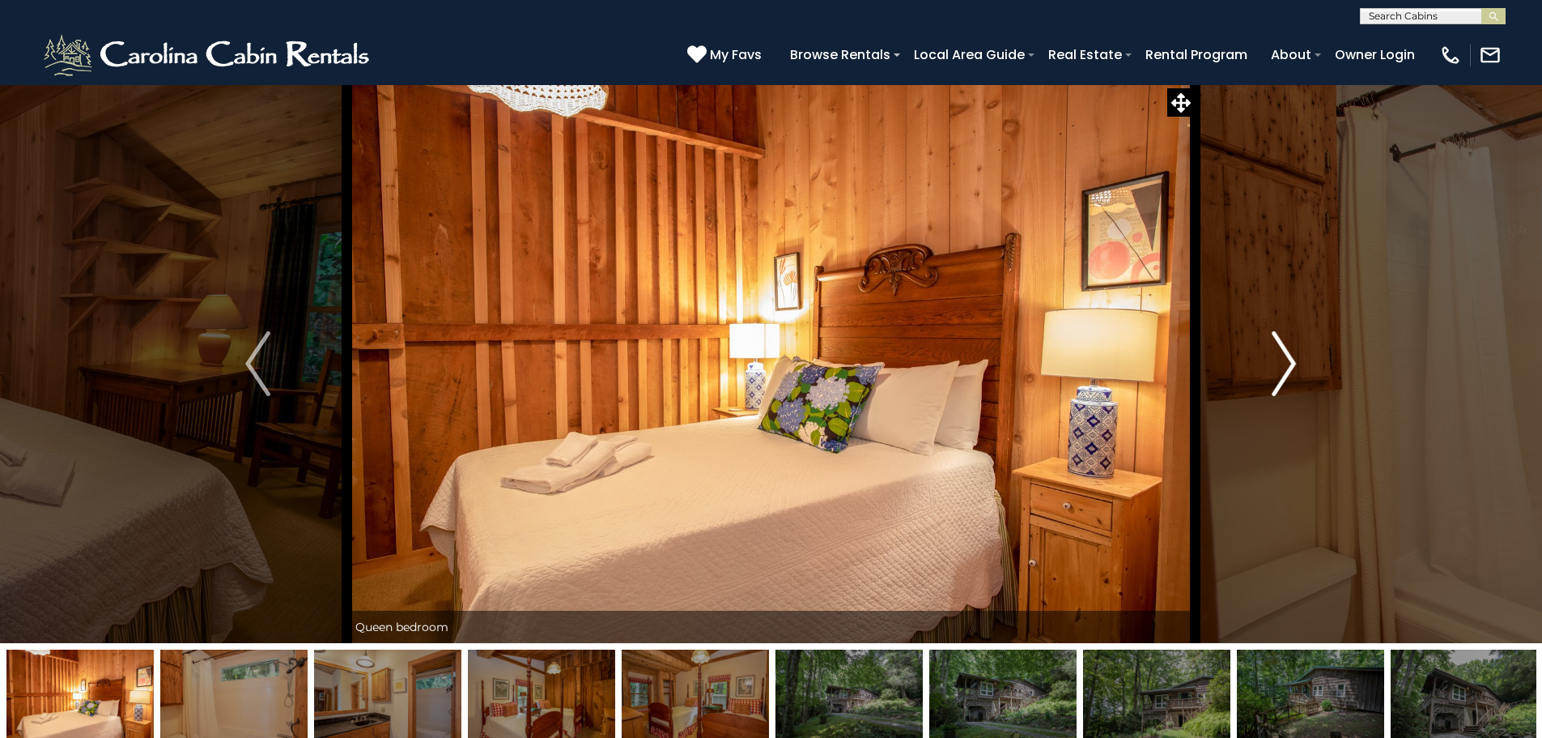
click at [1269, 336] on button "Next" at bounding box center [1284, 363] width 178 height 559
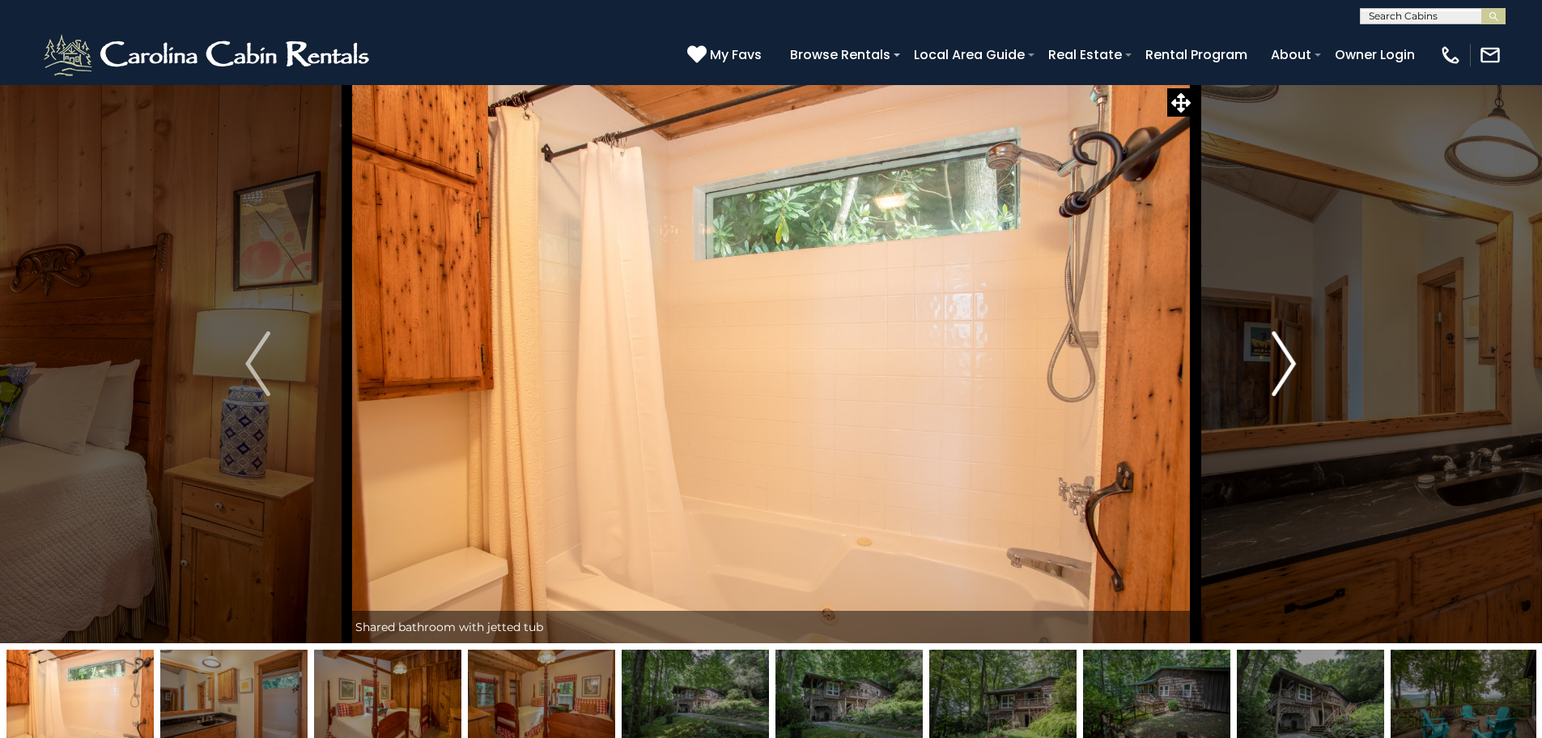
click at [1269, 338] on button "Next" at bounding box center [1284, 363] width 178 height 559
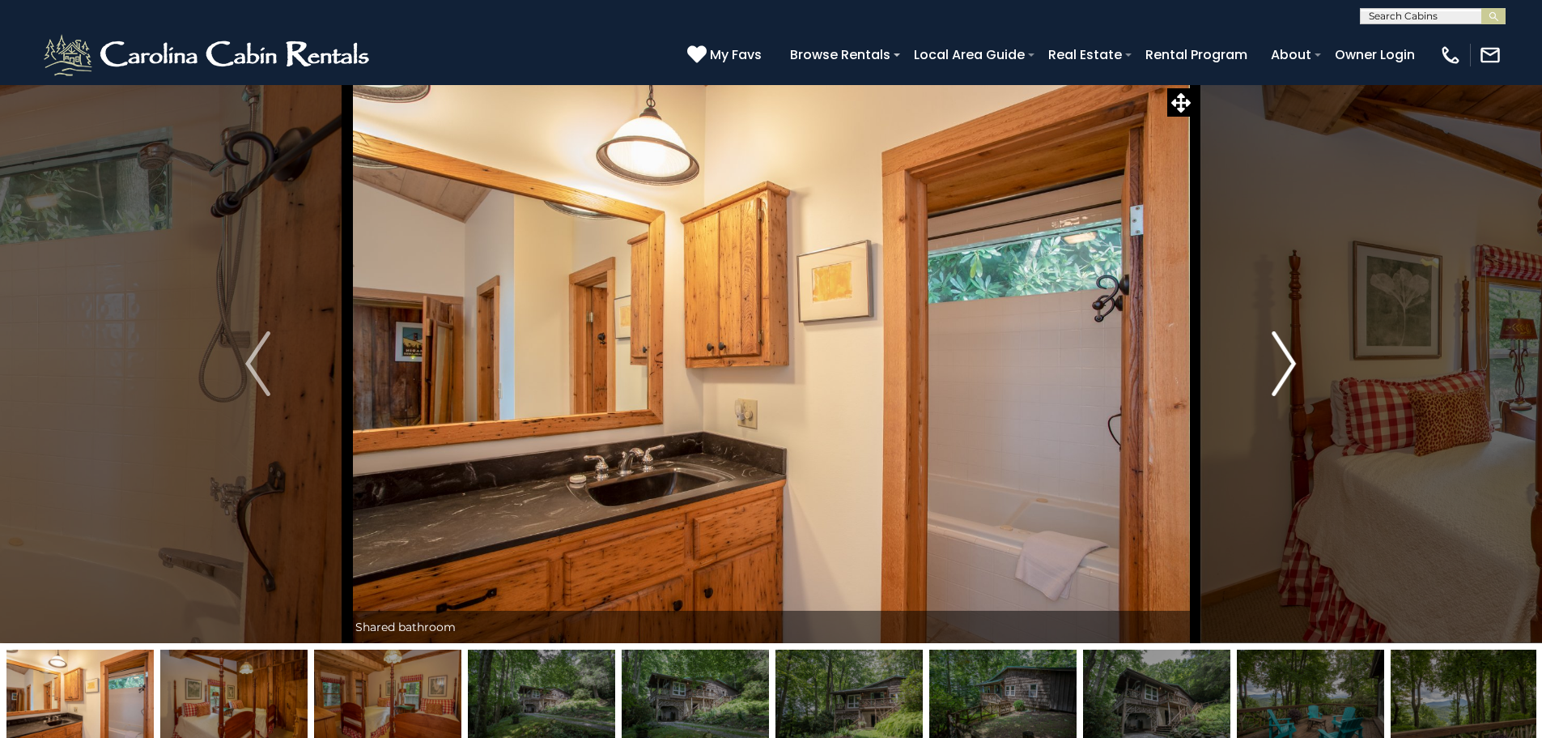
click at [1269, 338] on button "Next" at bounding box center [1284, 363] width 178 height 559
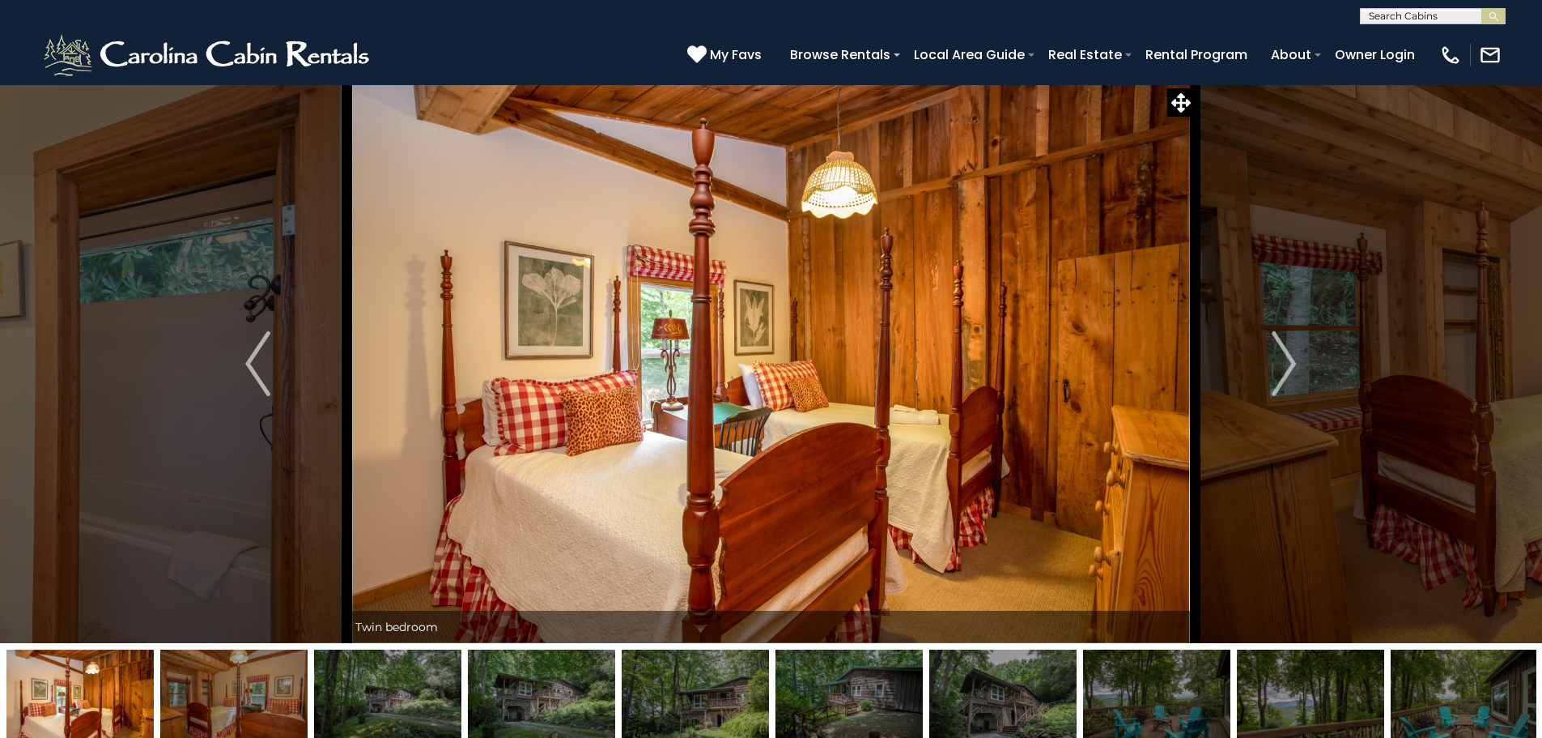
click at [1452, 704] on img at bounding box center [1464, 699] width 147 height 101
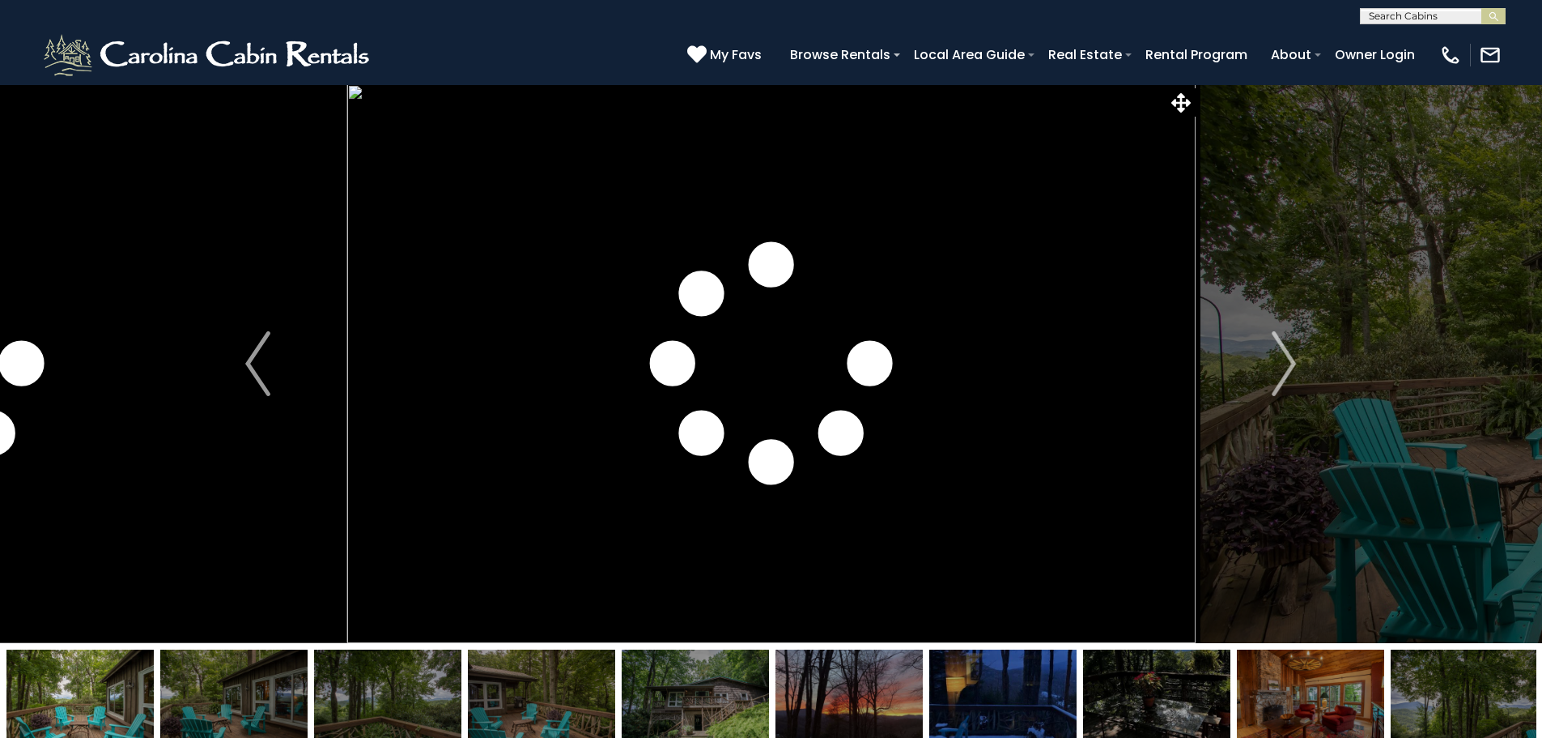
click at [116, 678] on img at bounding box center [79, 699] width 147 height 101
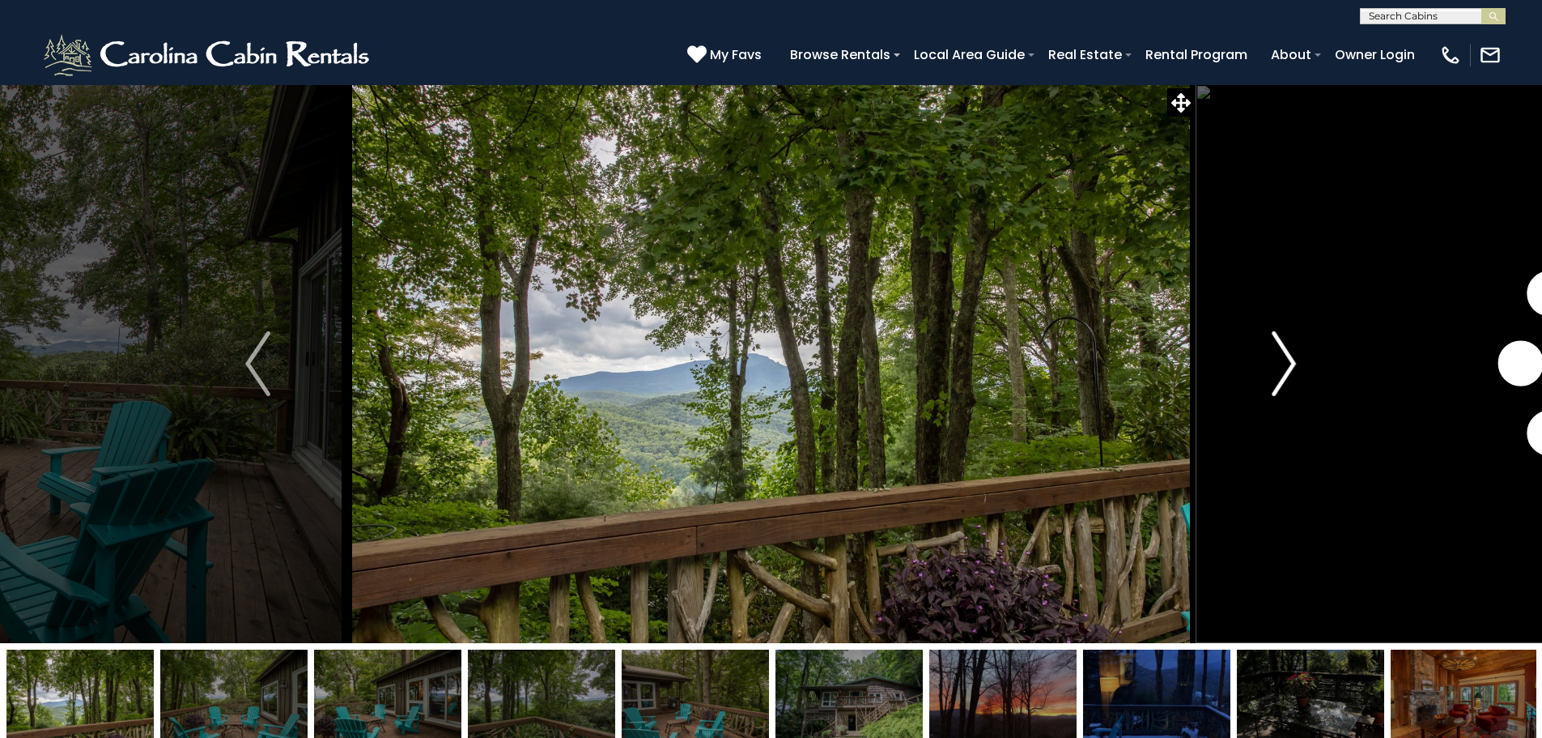
drag, startPoint x: 148, startPoint y: 696, endPoint x: 1218, endPoint y: 633, distance: 1071.3
click at [1218, 633] on div at bounding box center [771, 420] width 1542 height 673
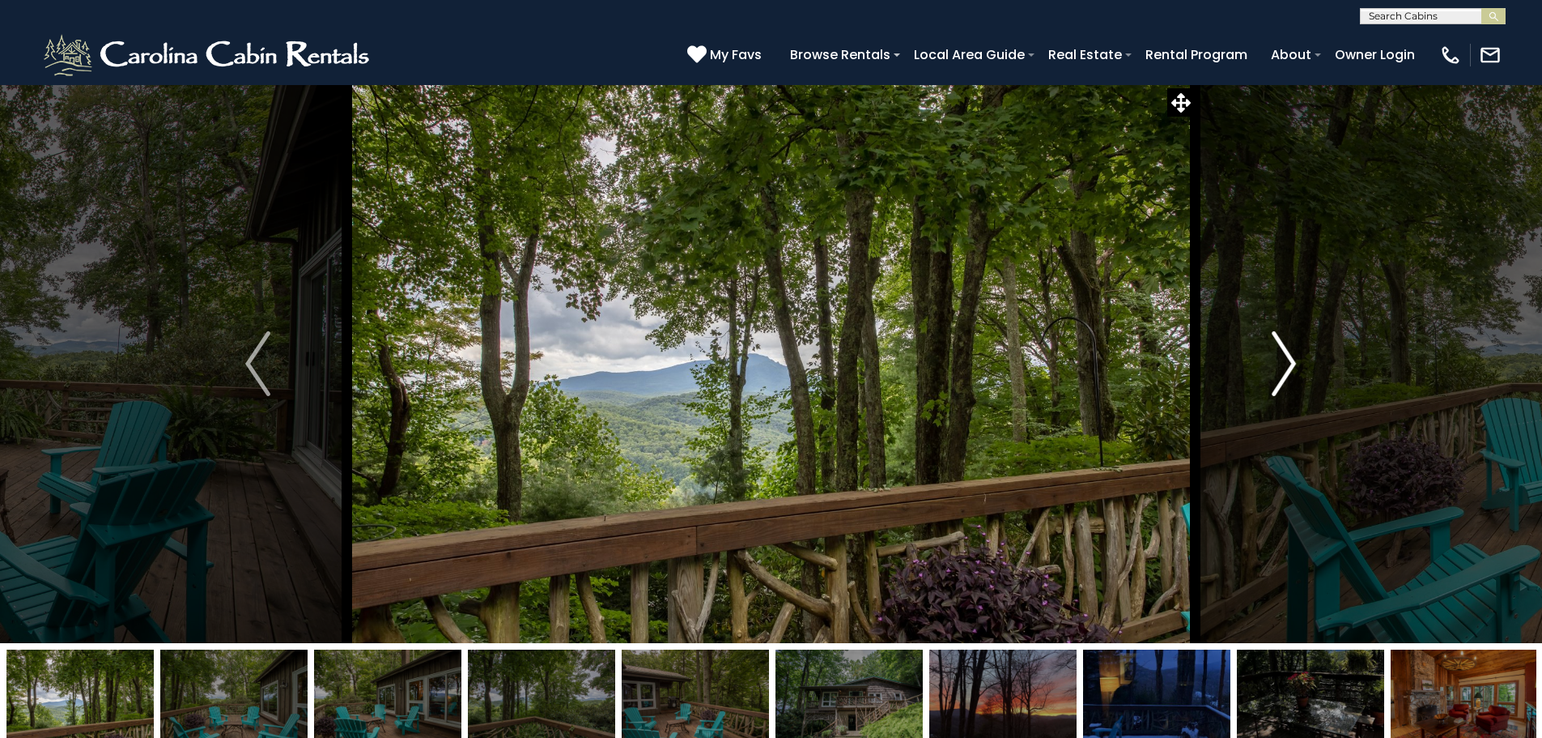
click at [1285, 374] on img "Next" at bounding box center [1284, 363] width 24 height 65
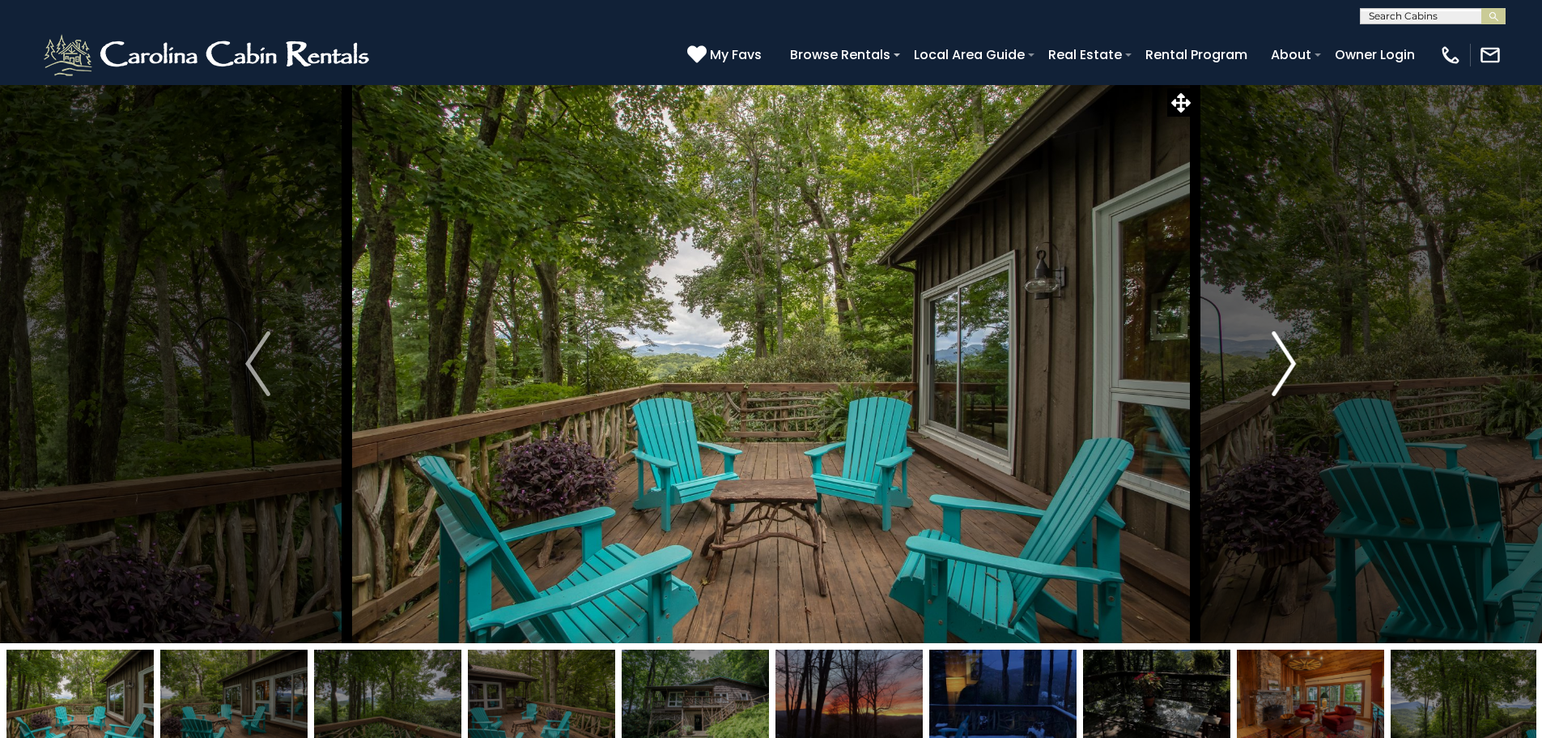
click at [1283, 368] on img "Next" at bounding box center [1284, 363] width 24 height 65
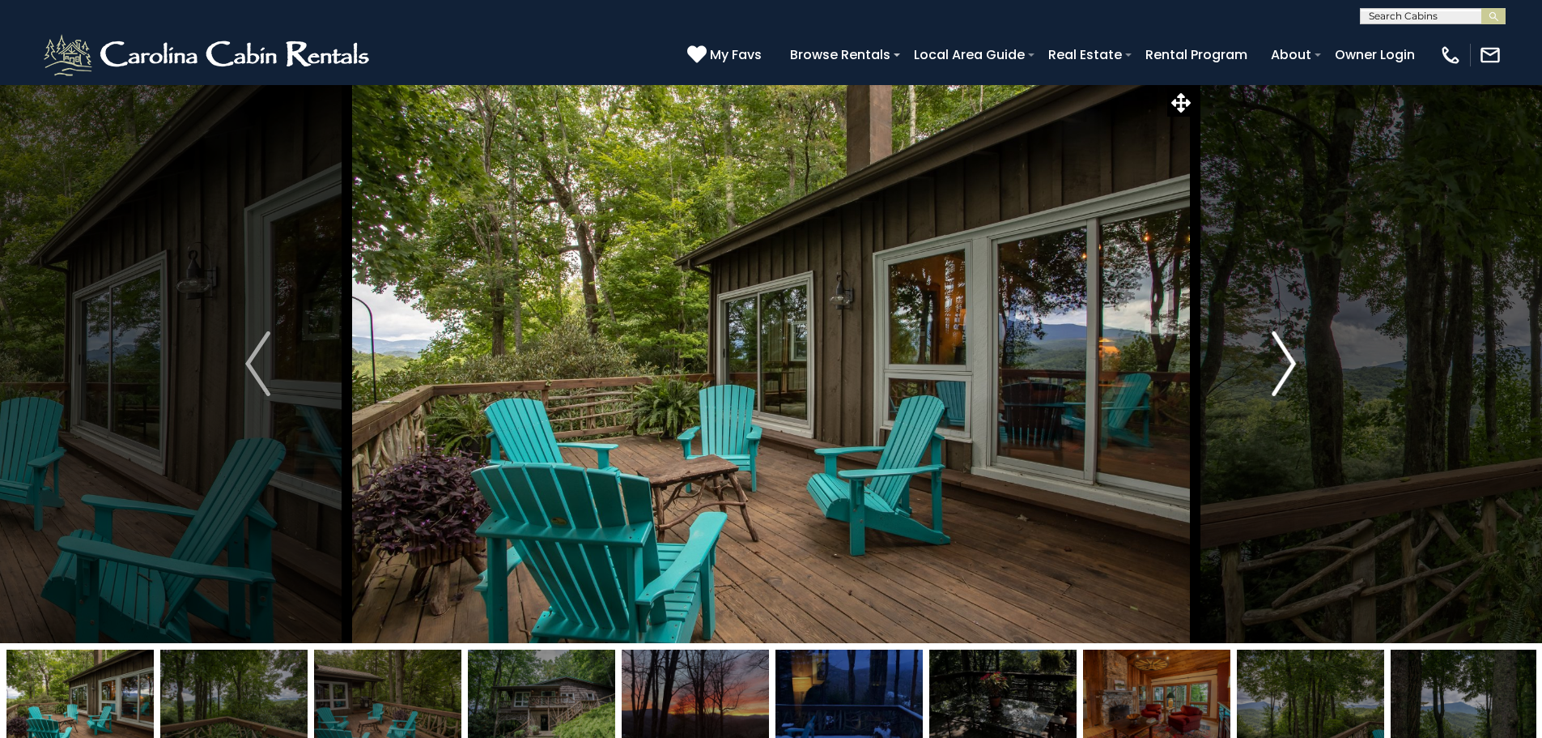
click at [1283, 368] on img "Next" at bounding box center [1284, 363] width 24 height 65
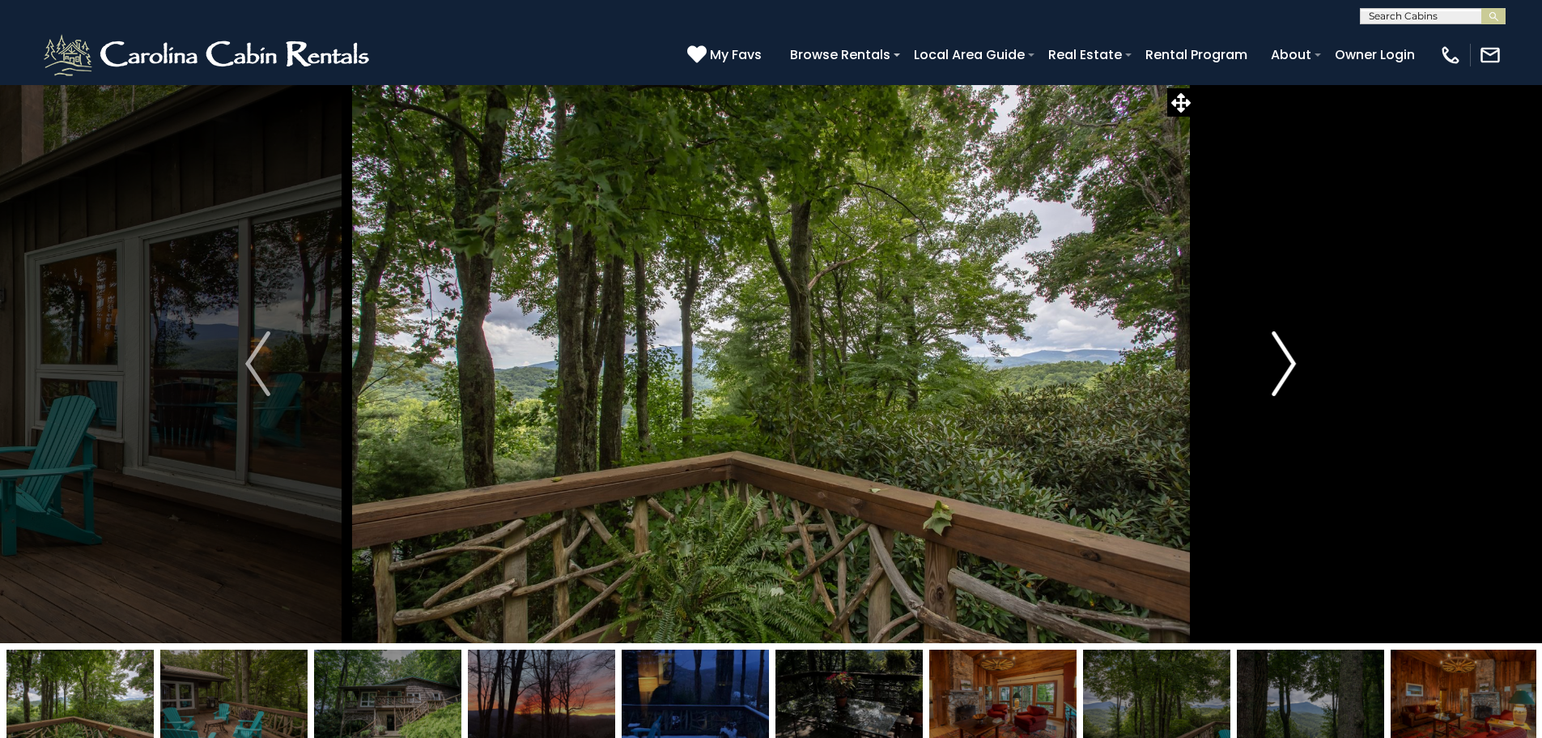
click at [1280, 368] on img "Next" at bounding box center [1284, 363] width 24 height 65
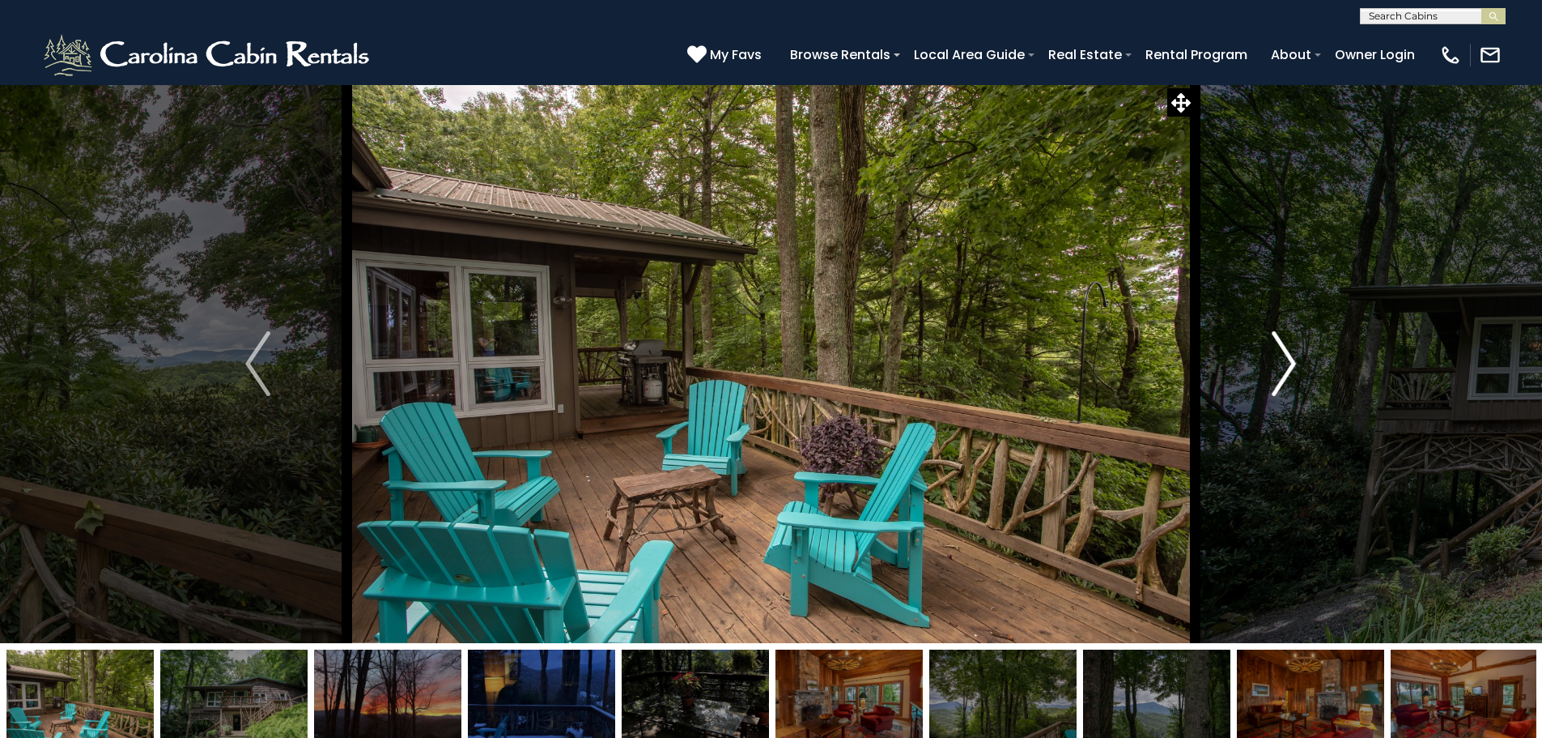
click at [1280, 368] on img "Next" at bounding box center [1284, 363] width 24 height 65
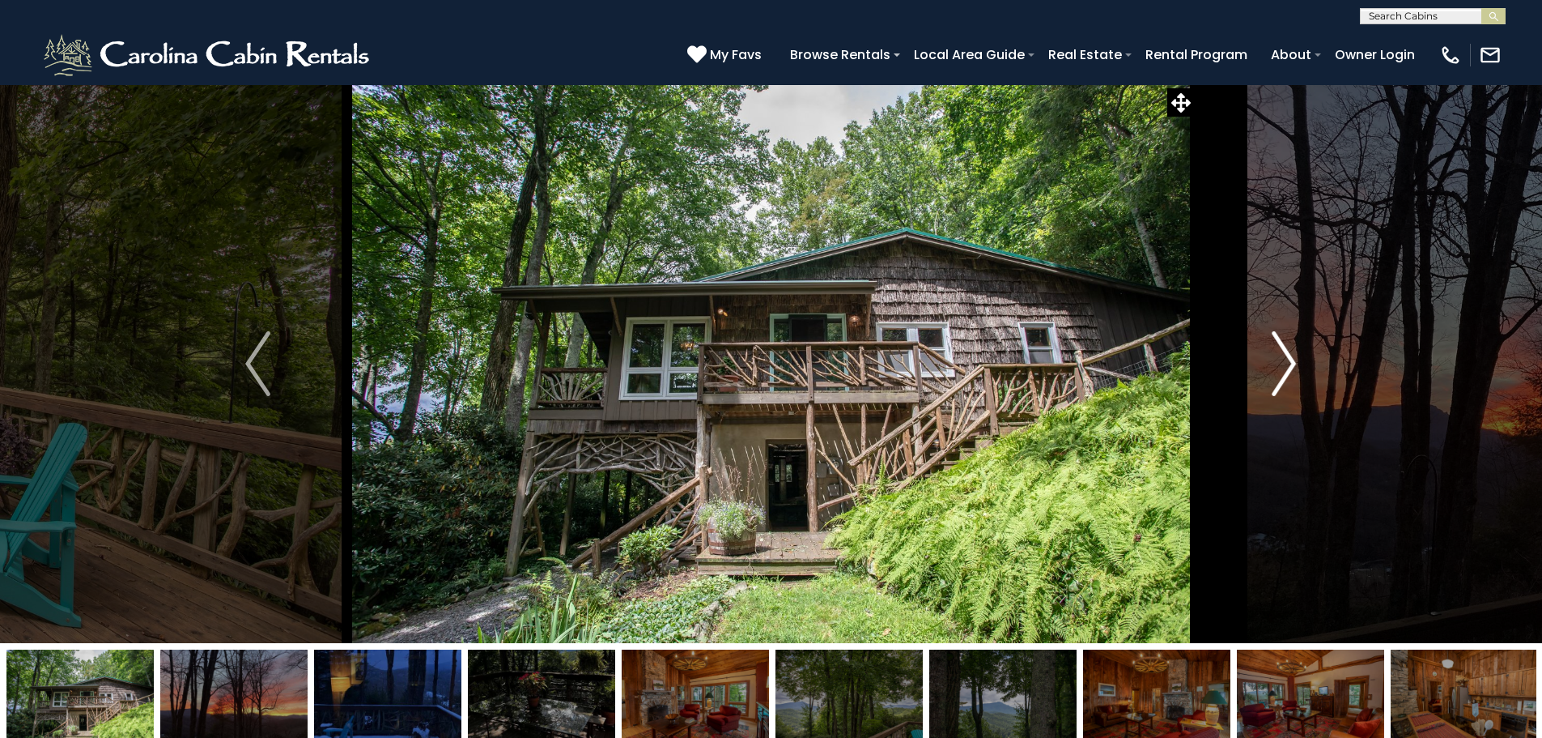
click at [1280, 368] on img "Next" at bounding box center [1284, 363] width 24 height 65
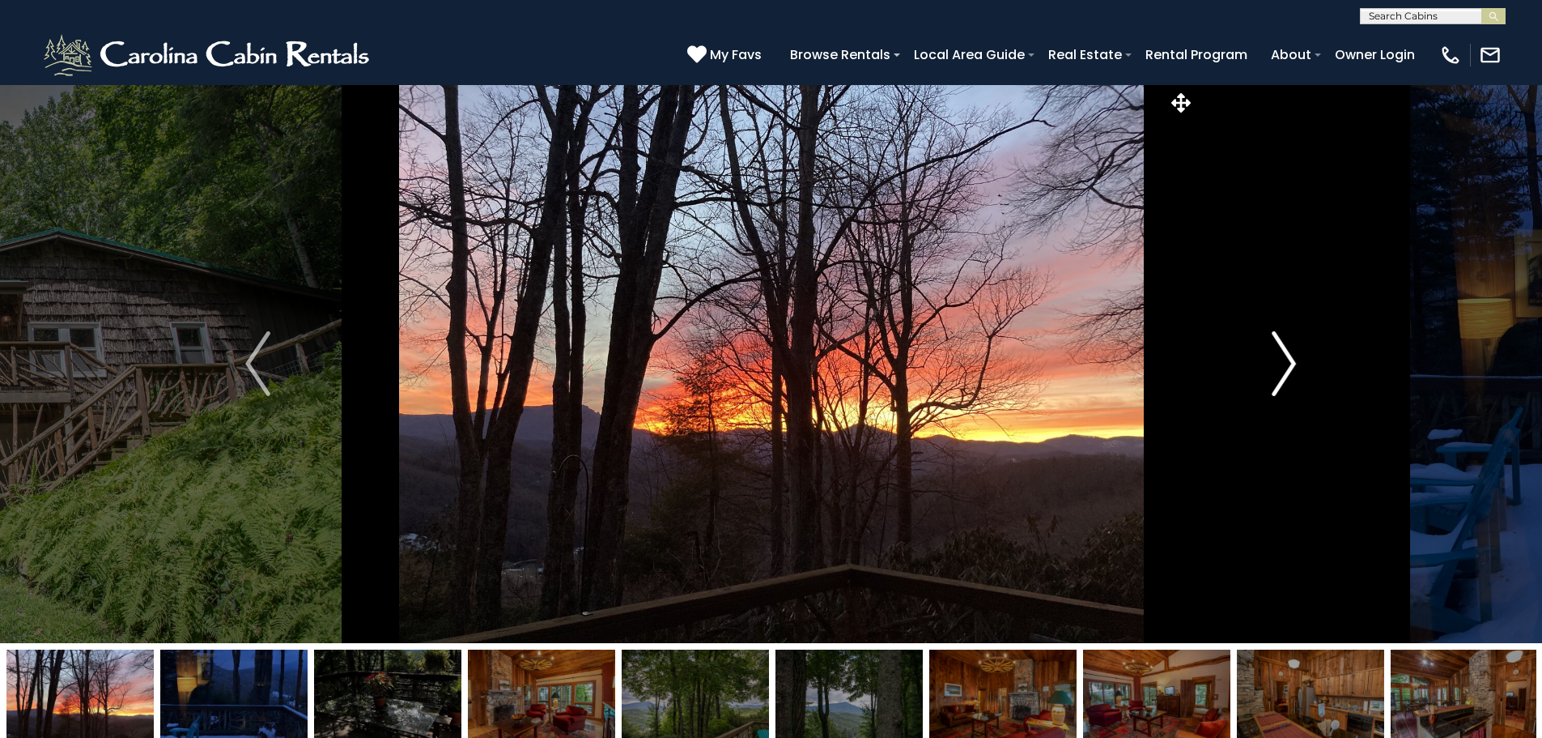
click at [1275, 368] on img "Next" at bounding box center [1284, 363] width 24 height 65
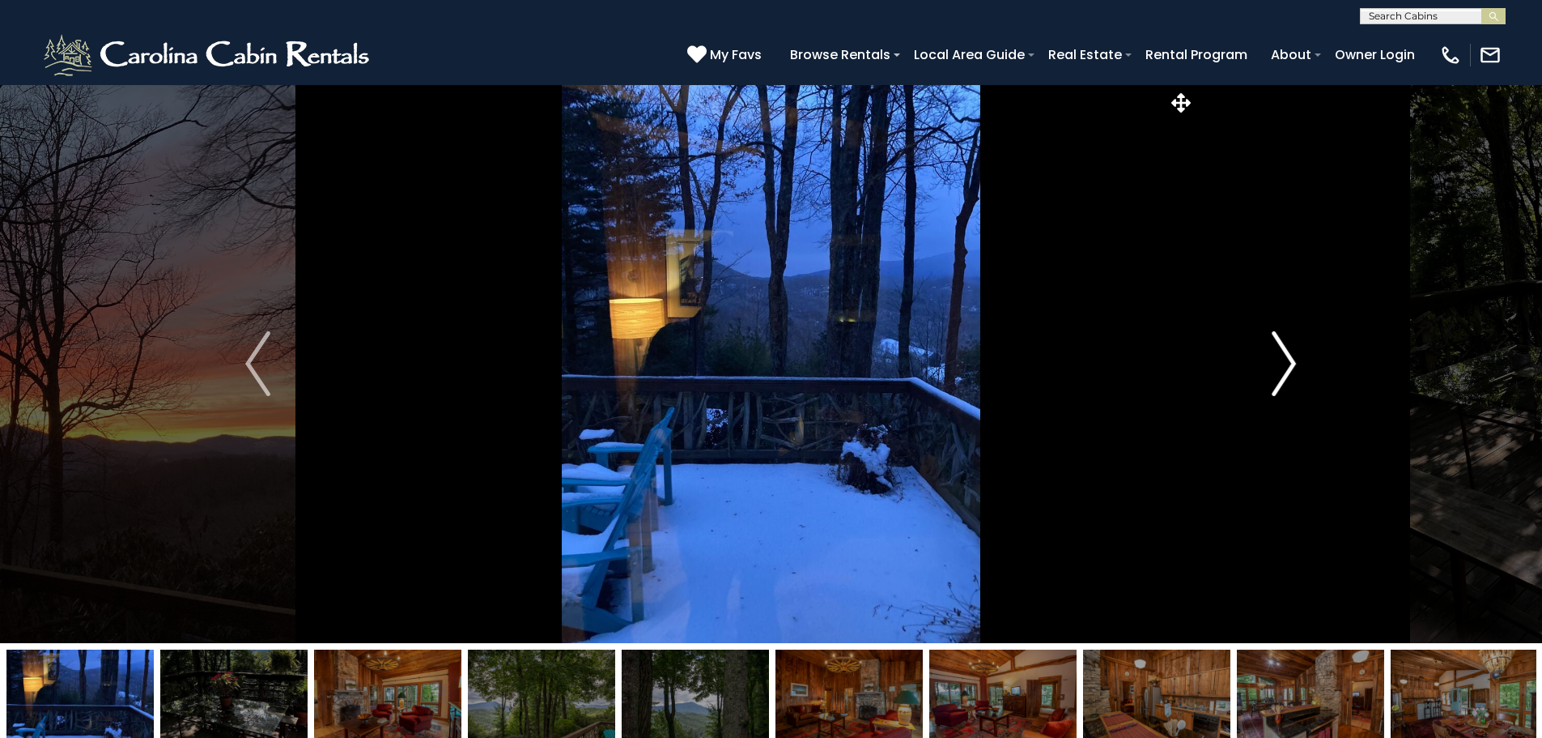
click at [1275, 369] on img "Next" at bounding box center [1284, 363] width 24 height 65
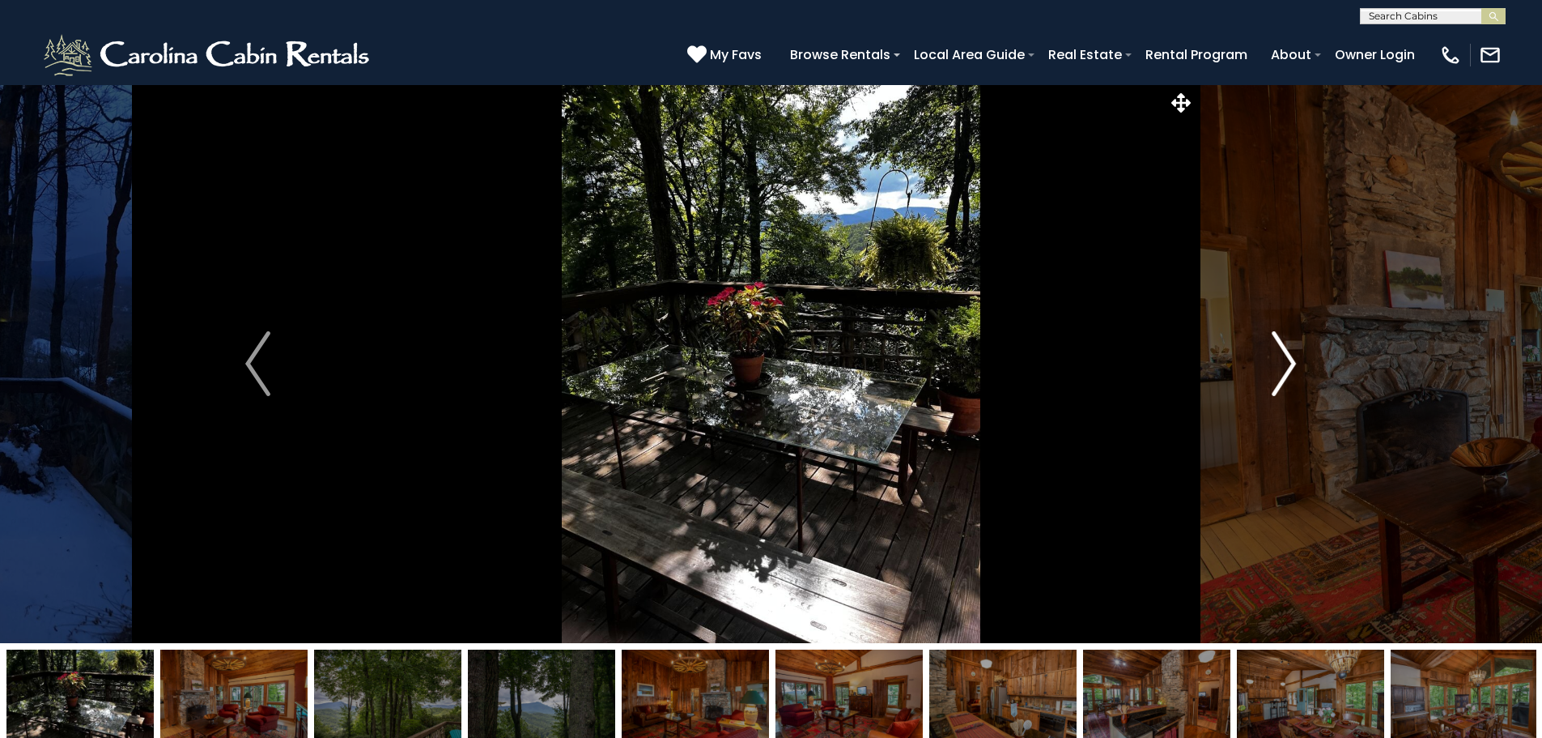
click at [1275, 369] on img "Next" at bounding box center [1284, 363] width 24 height 65
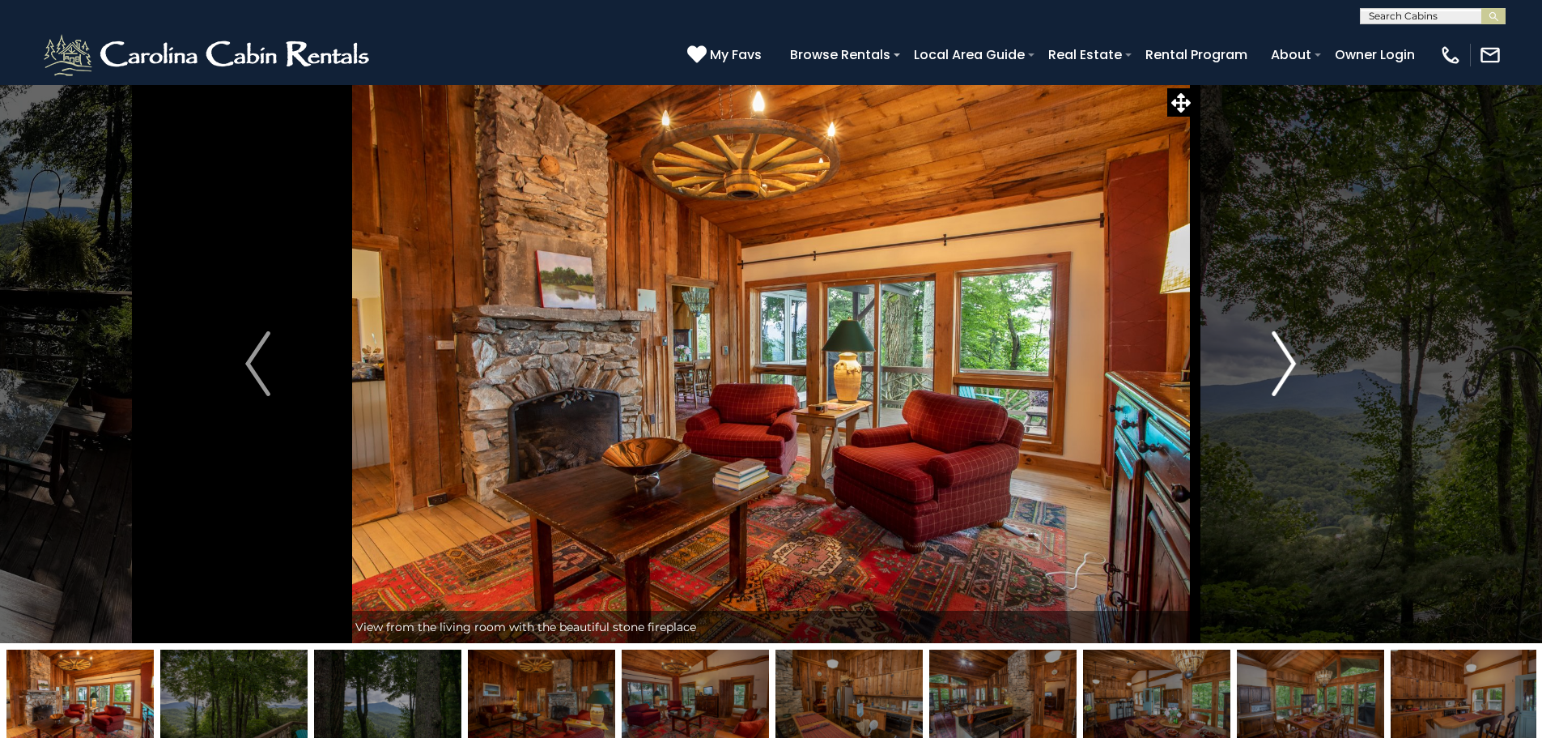
click at [1275, 369] on img "Next" at bounding box center [1284, 363] width 24 height 65
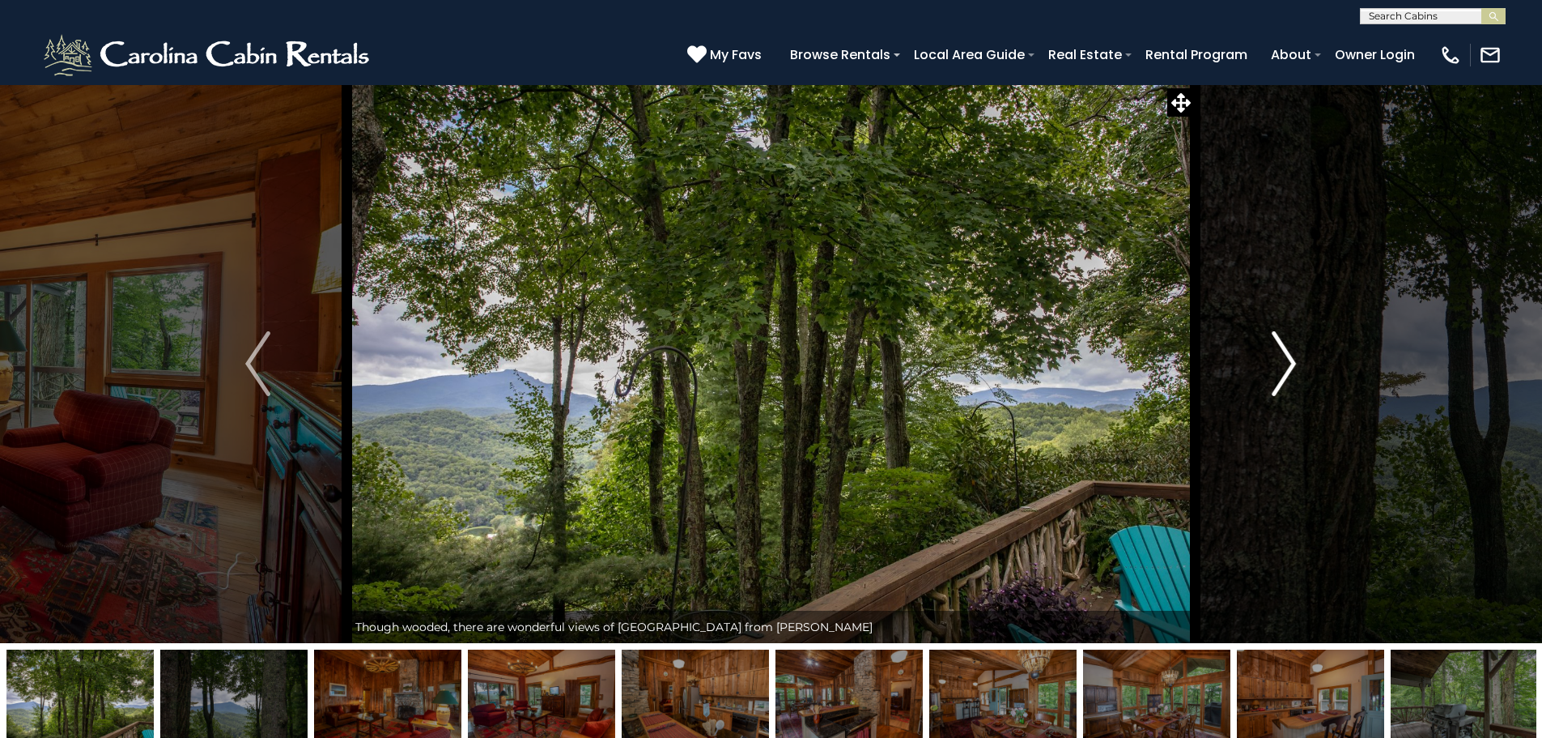
click at [1275, 369] on img "Next" at bounding box center [1284, 363] width 24 height 65
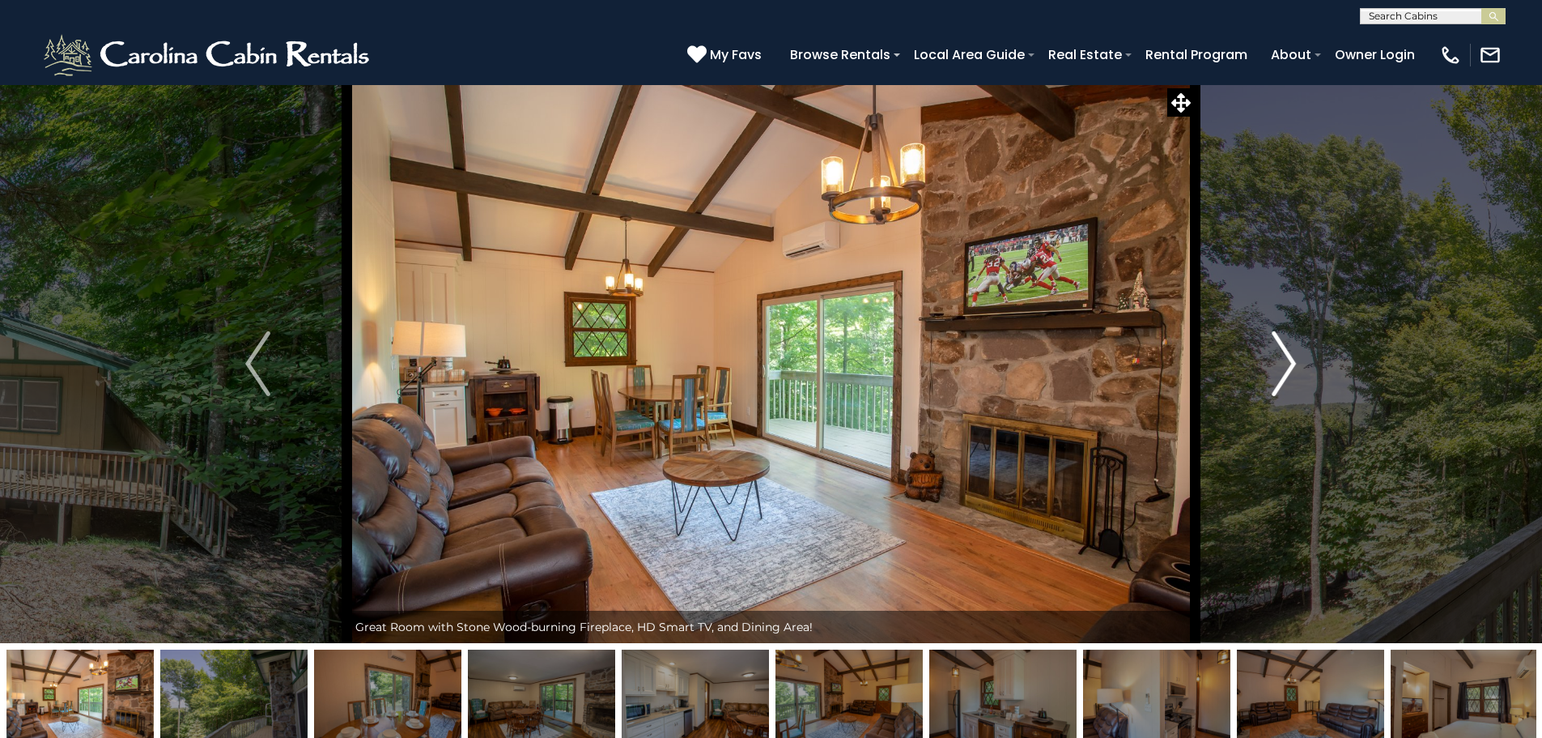
click at [1288, 351] on img "Next" at bounding box center [1284, 363] width 24 height 65
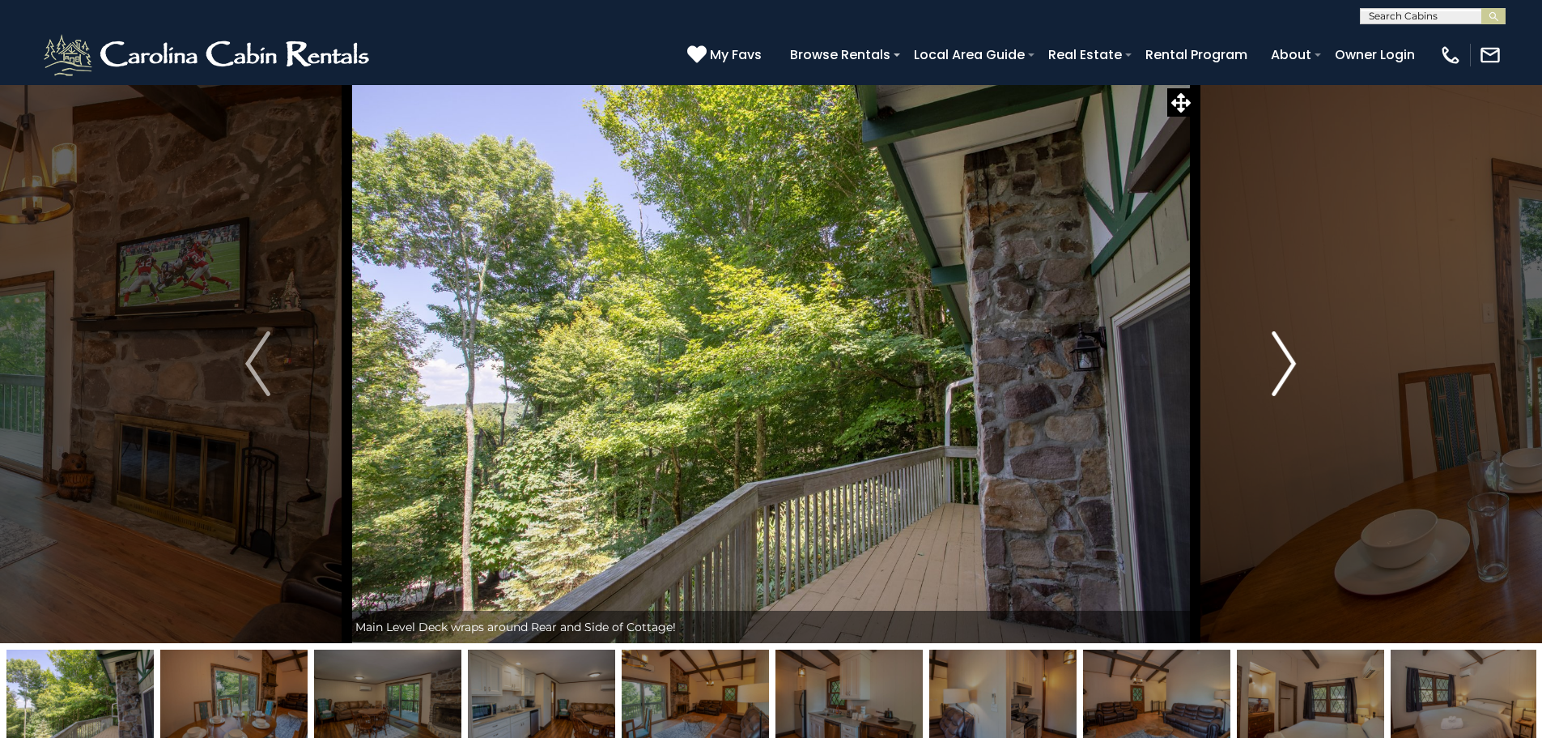
click at [1288, 351] on img "Next" at bounding box center [1284, 363] width 24 height 65
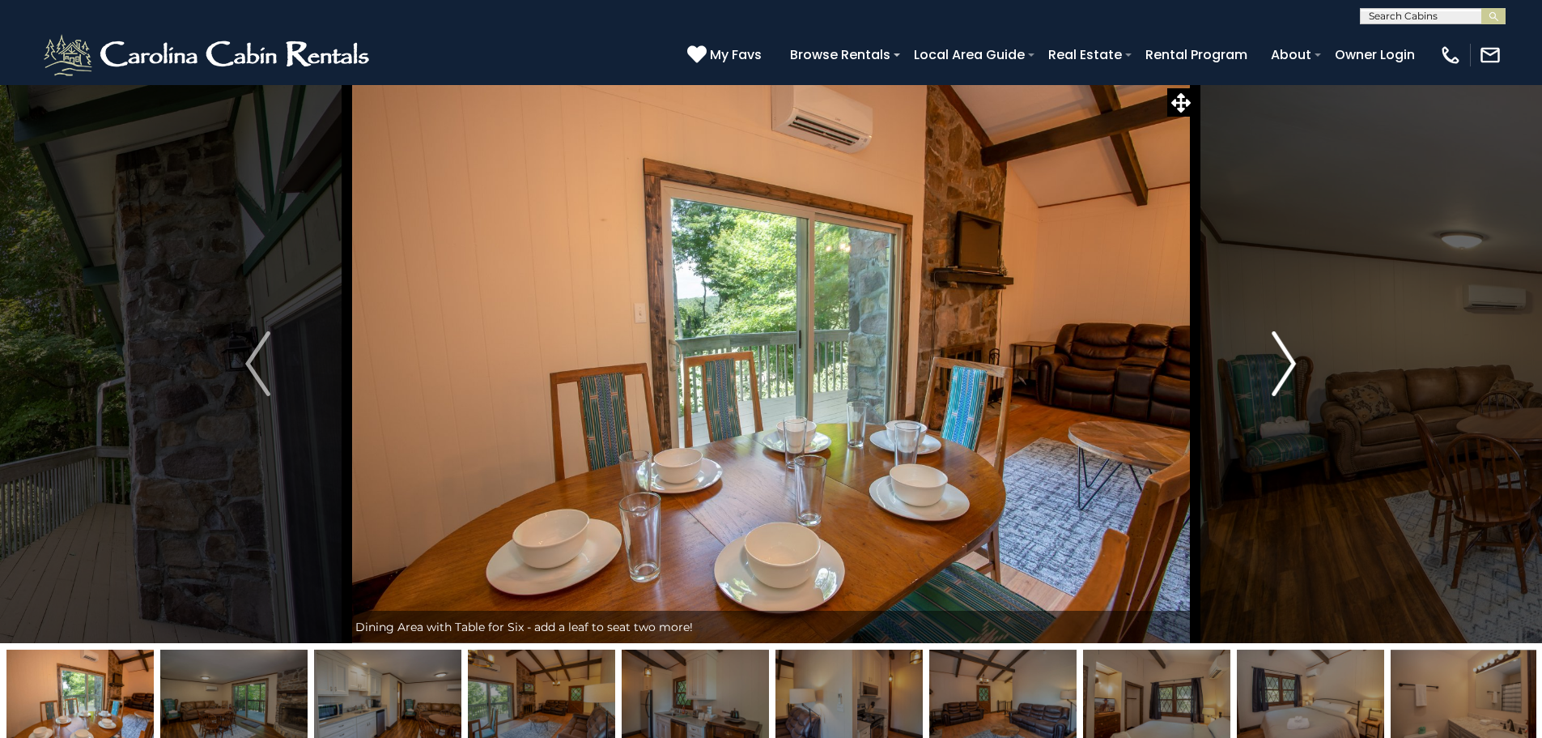
click at [1288, 351] on img "Next" at bounding box center [1284, 363] width 24 height 65
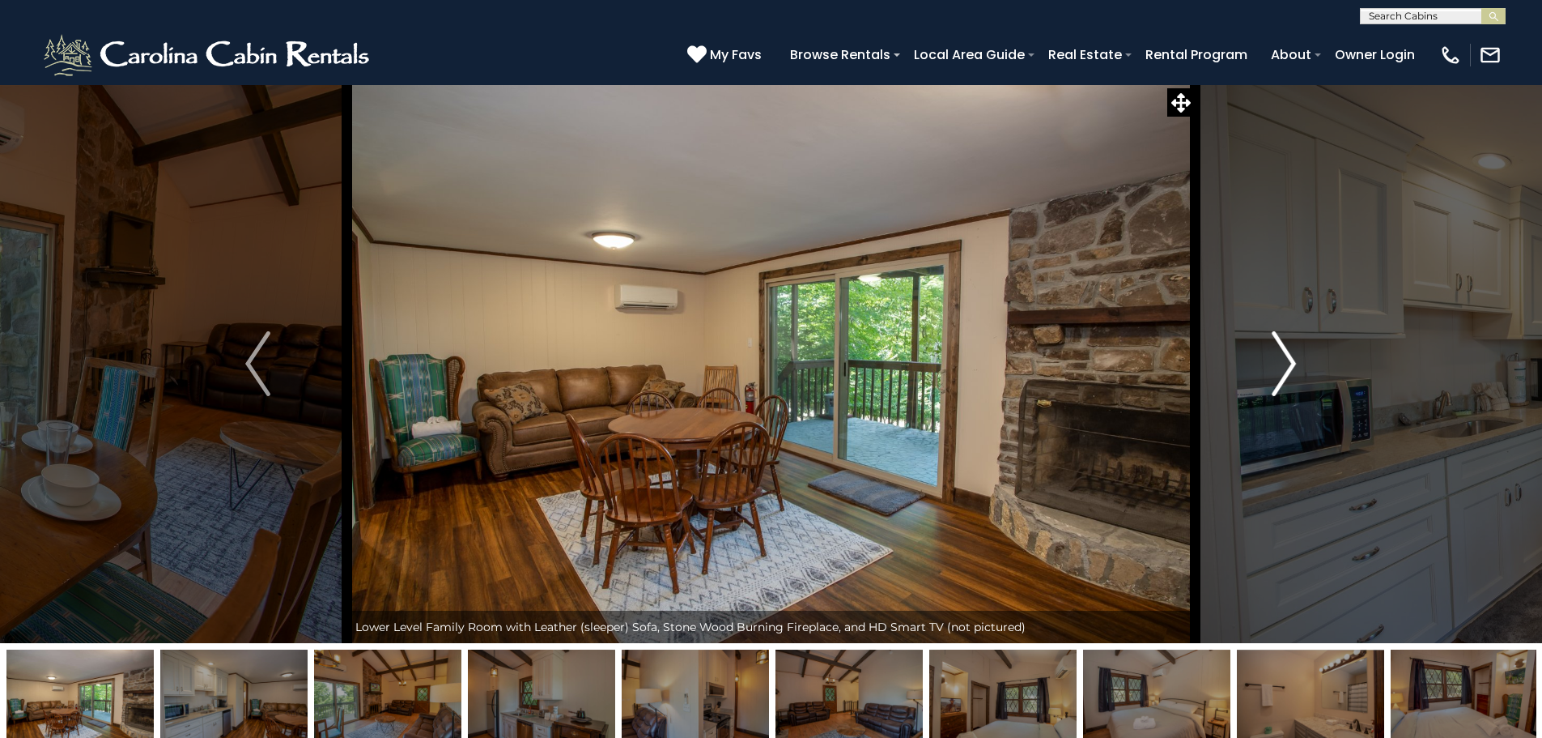
click at [1288, 352] on img "Next" at bounding box center [1284, 363] width 24 height 65
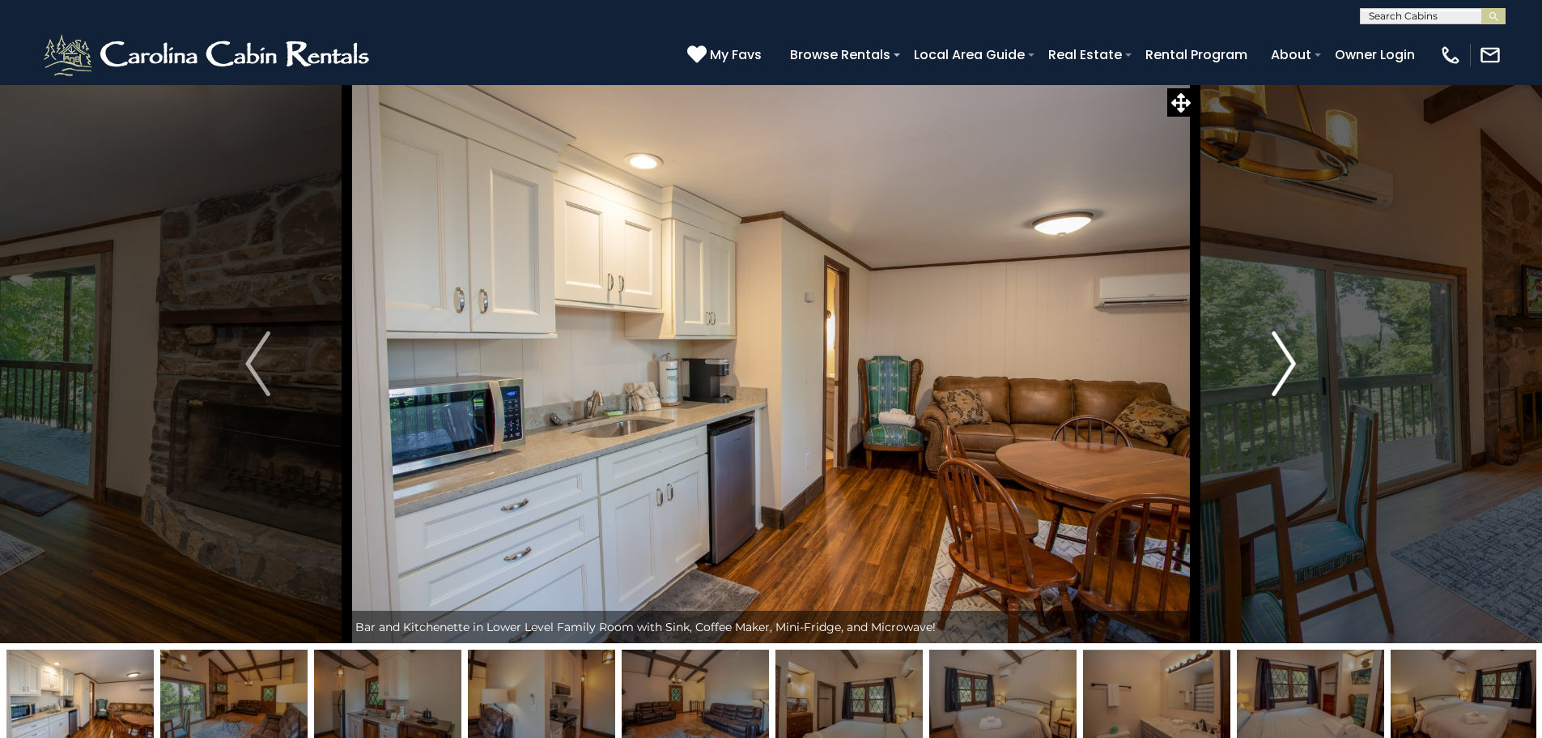
click at [1288, 352] on img "Next" at bounding box center [1284, 363] width 24 height 65
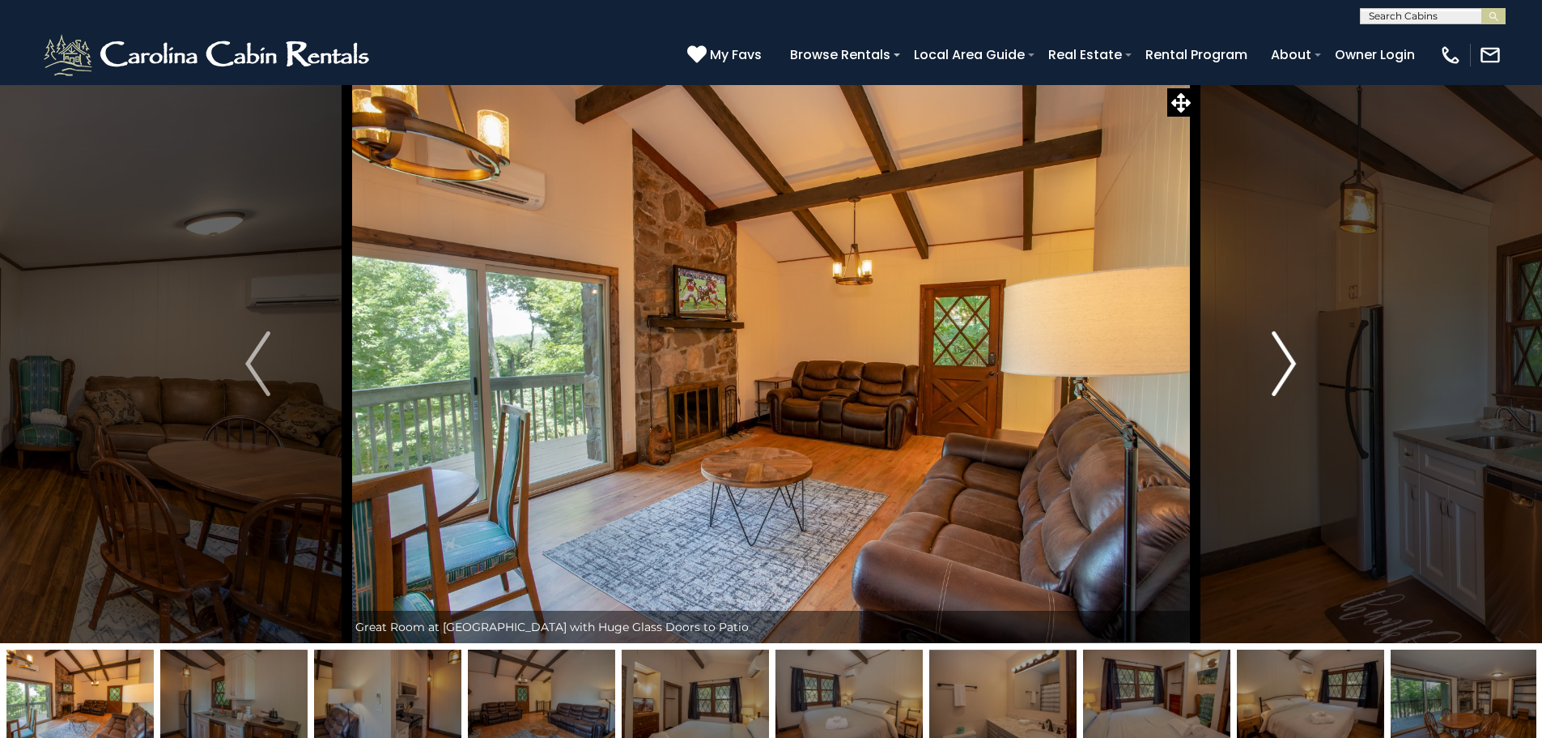
click at [1288, 354] on img "Next" at bounding box center [1284, 363] width 24 height 65
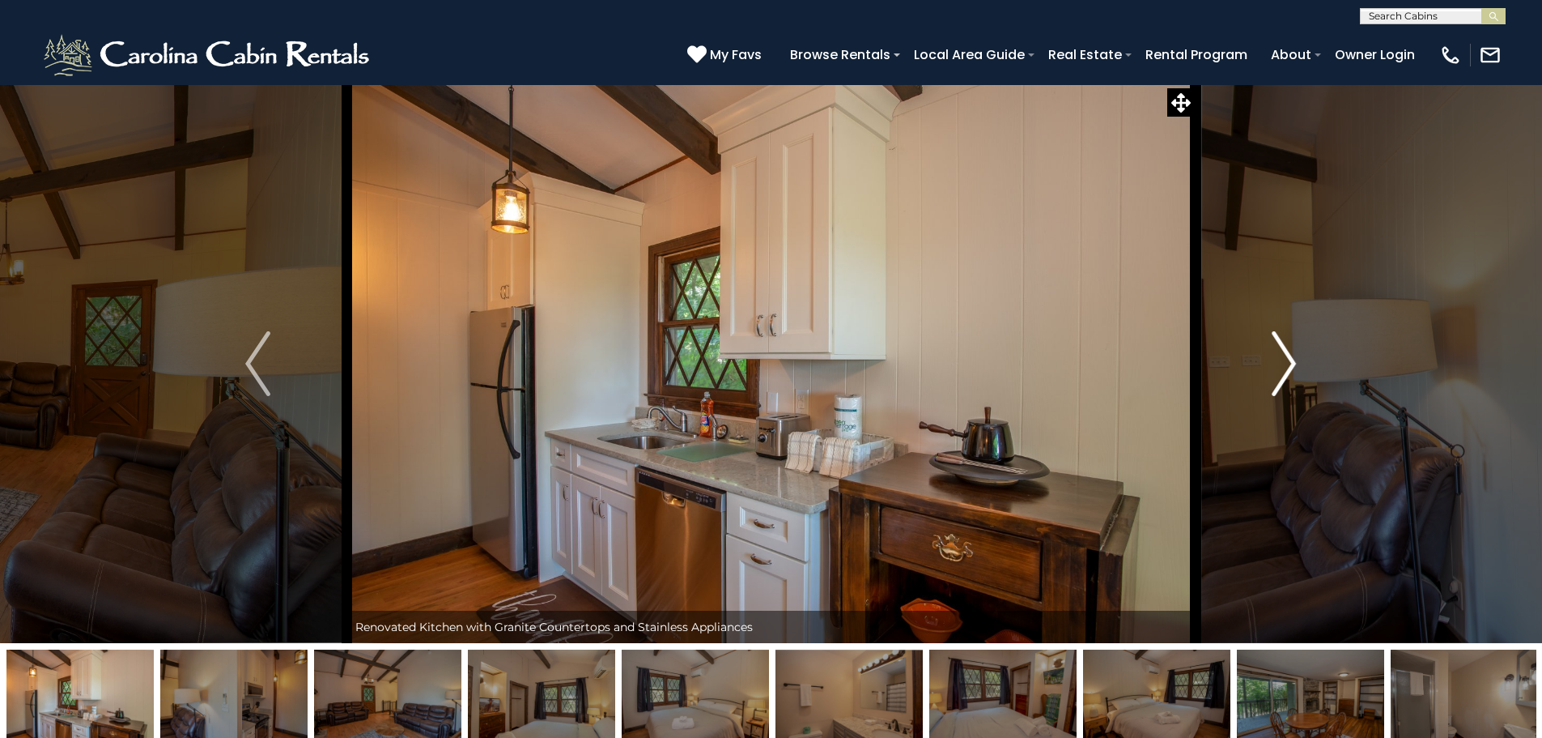
click at [1288, 354] on img "Next" at bounding box center [1284, 363] width 24 height 65
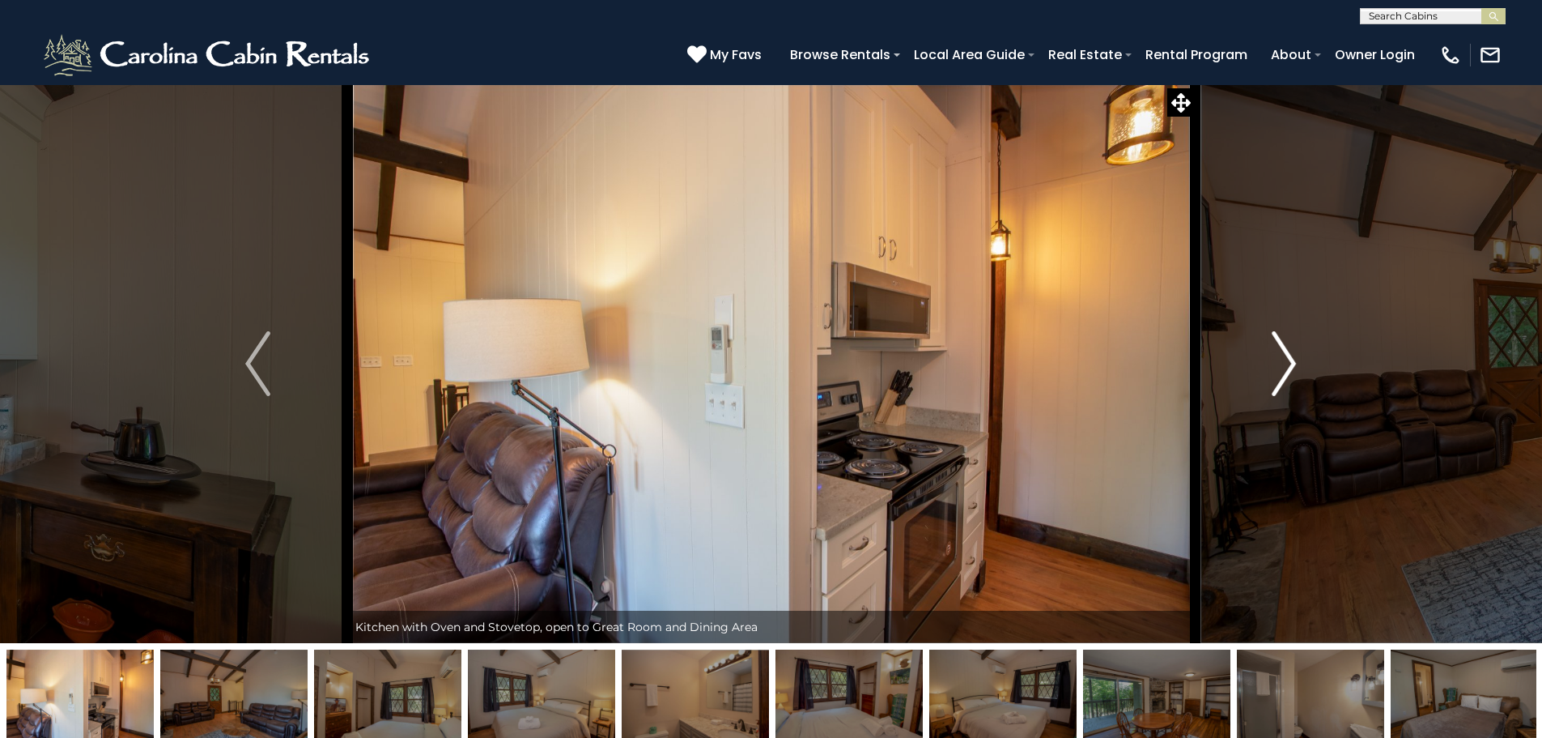
click at [1288, 354] on img "Next" at bounding box center [1284, 363] width 24 height 65
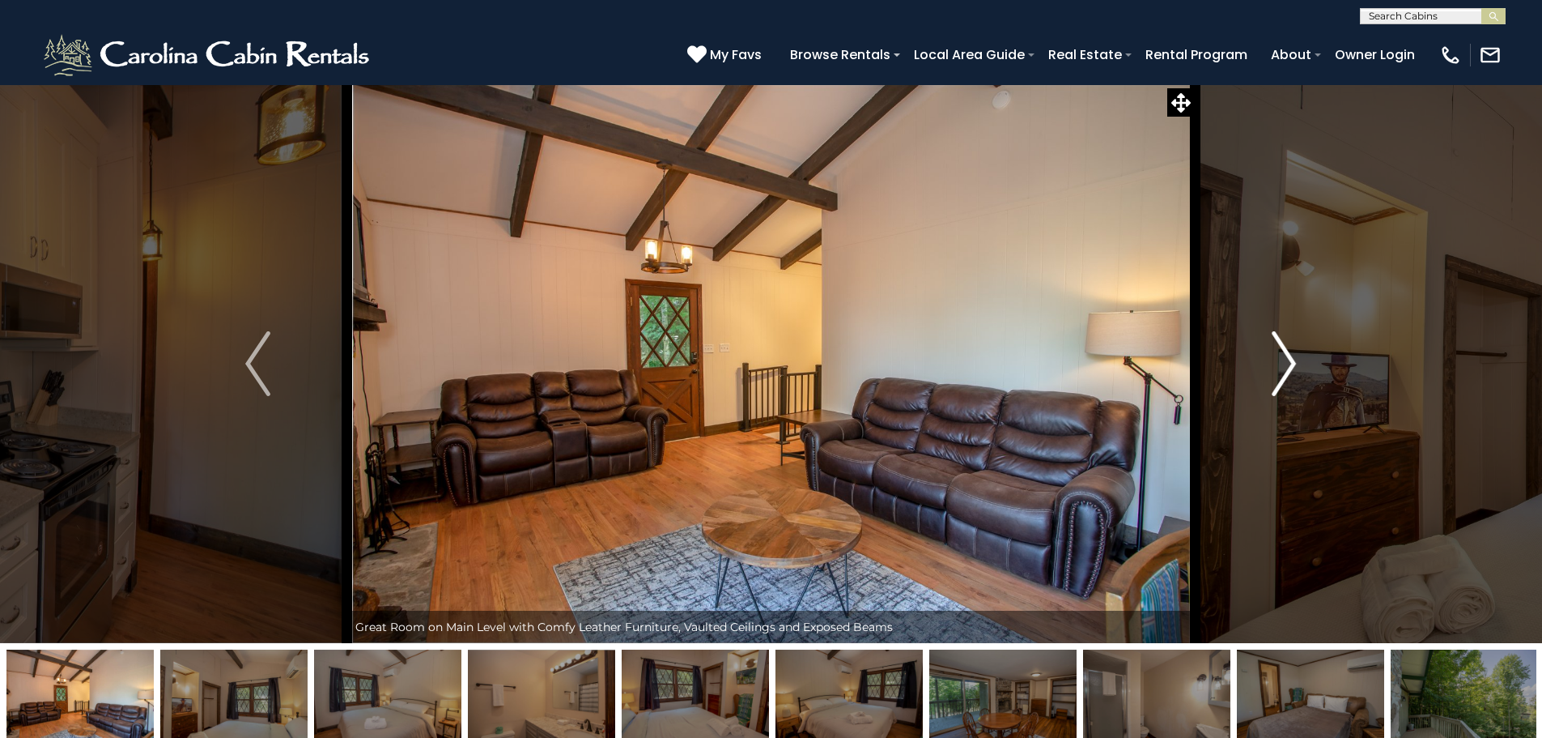
click at [1288, 354] on img "Next" at bounding box center [1284, 363] width 24 height 65
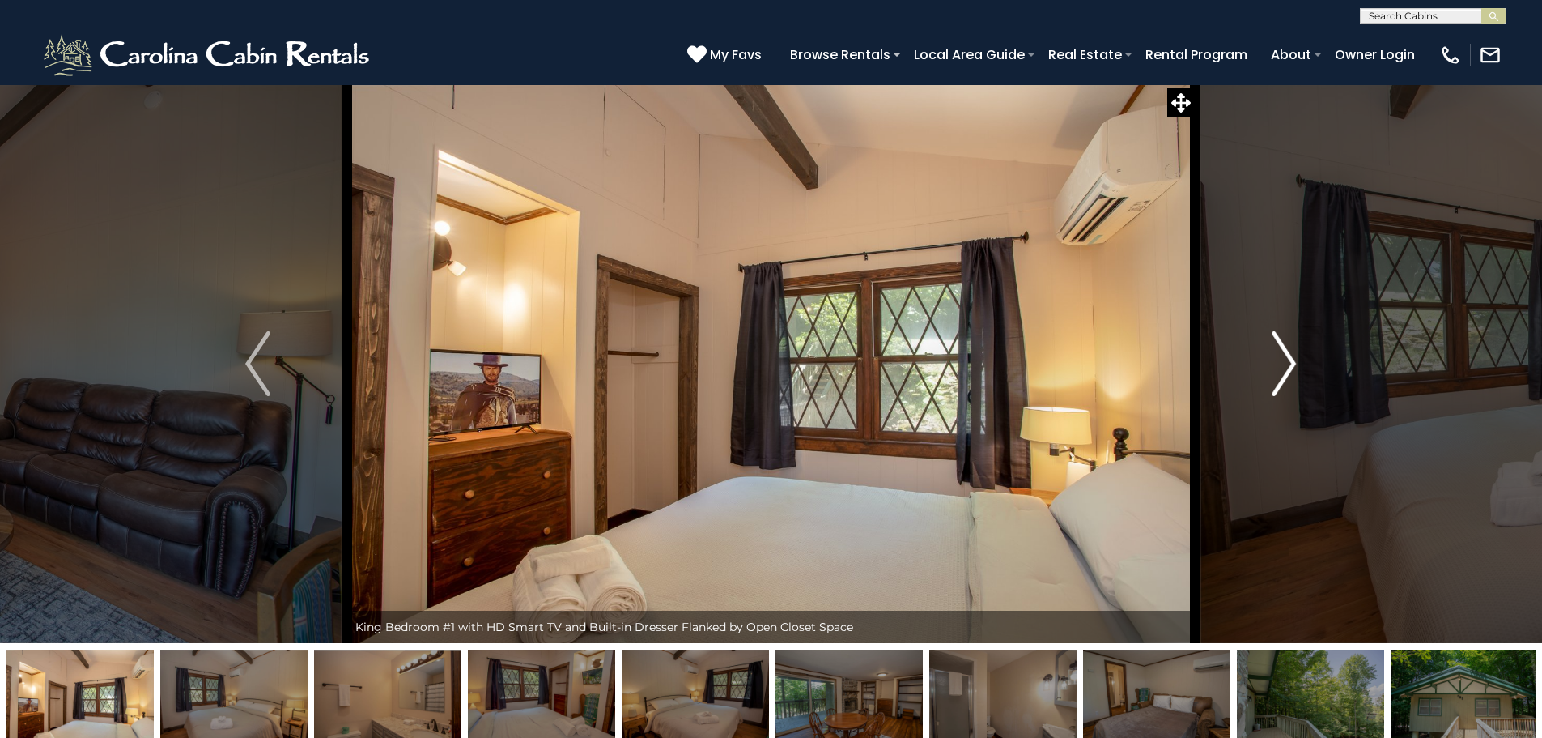
click at [1288, 359] on img "Next" at bounding box center [1284, 363] width 24 height 65
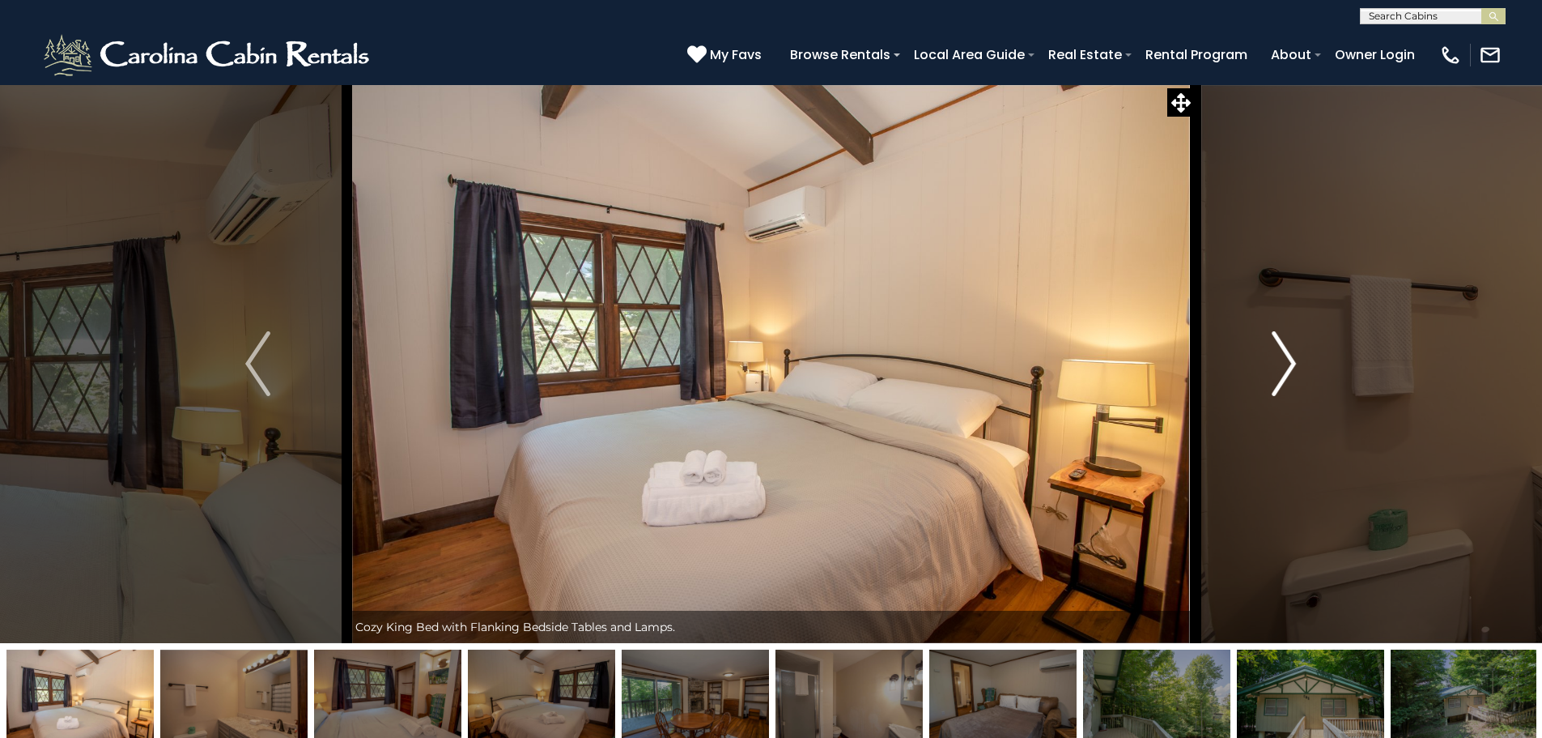
click at [1288, 359] on img "Next" at bounding box center [1284, 363] width 24 height 65
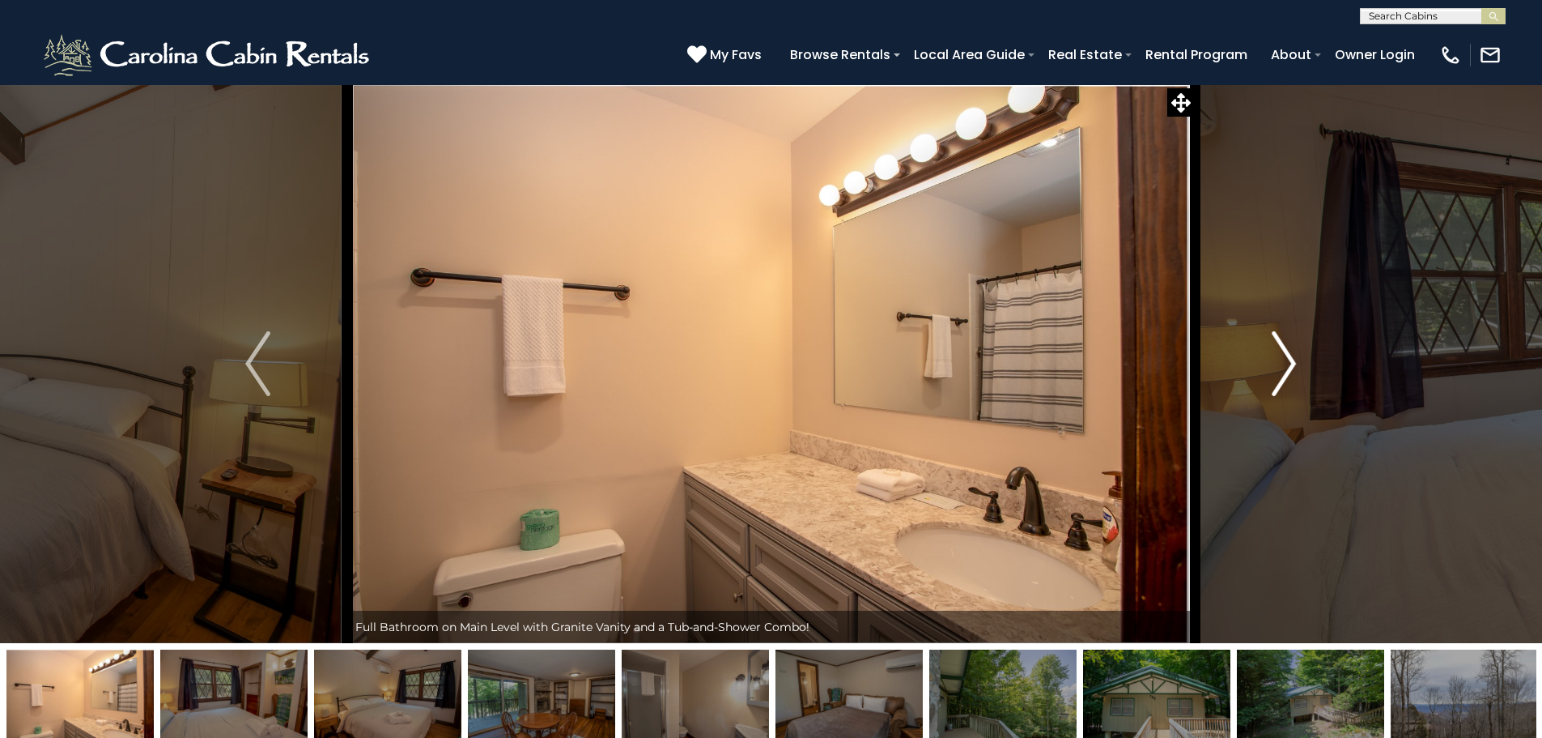
click at [1288, 359] on img "Next" at bounding box center [1284, 363] width 24 height 65
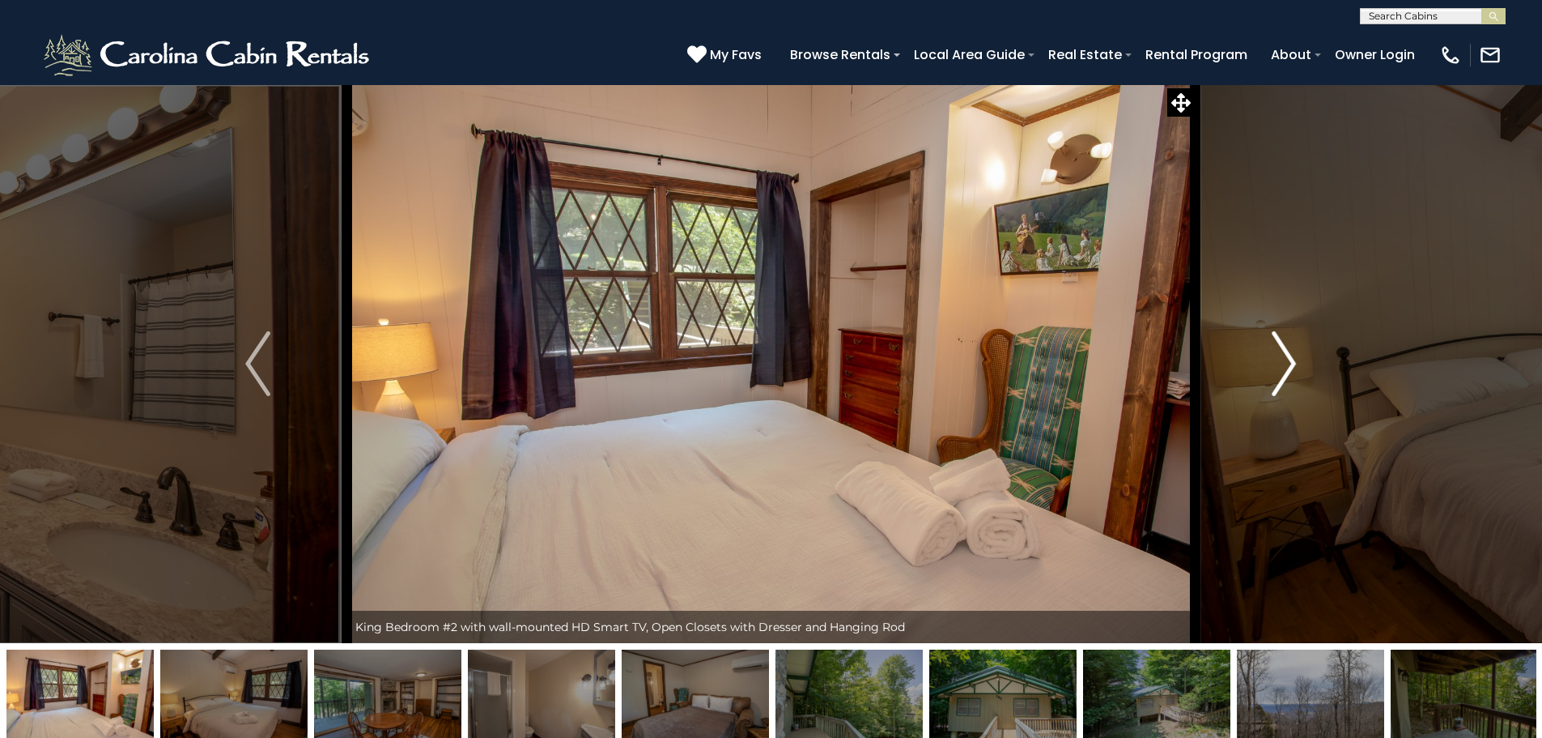
click at [1288, 359] on img "Next" at bounding box center [1284, 363] width 24 height 65
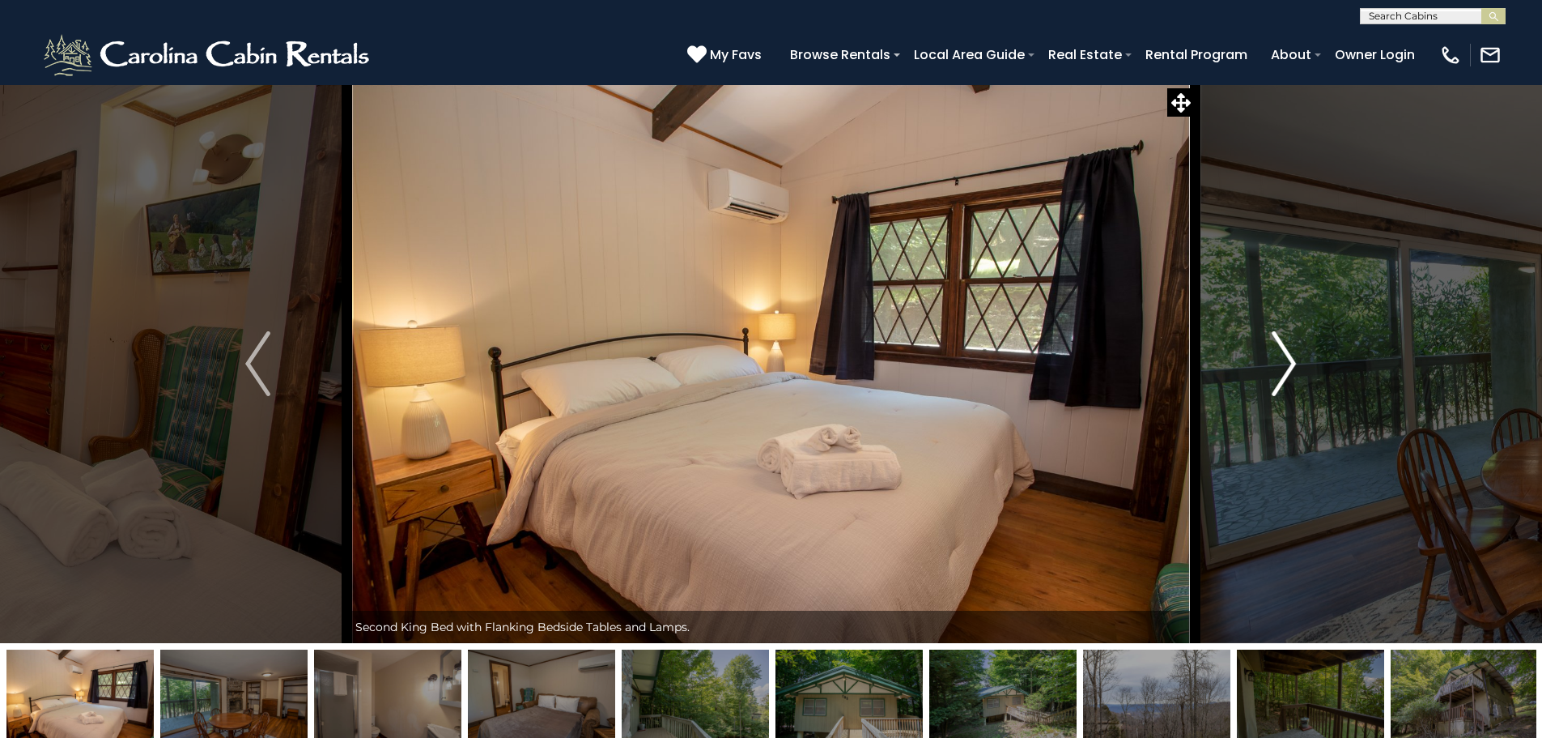
click at [1288, 359] on img "Next" at bounding box center [1284, 363] width 24 height 65
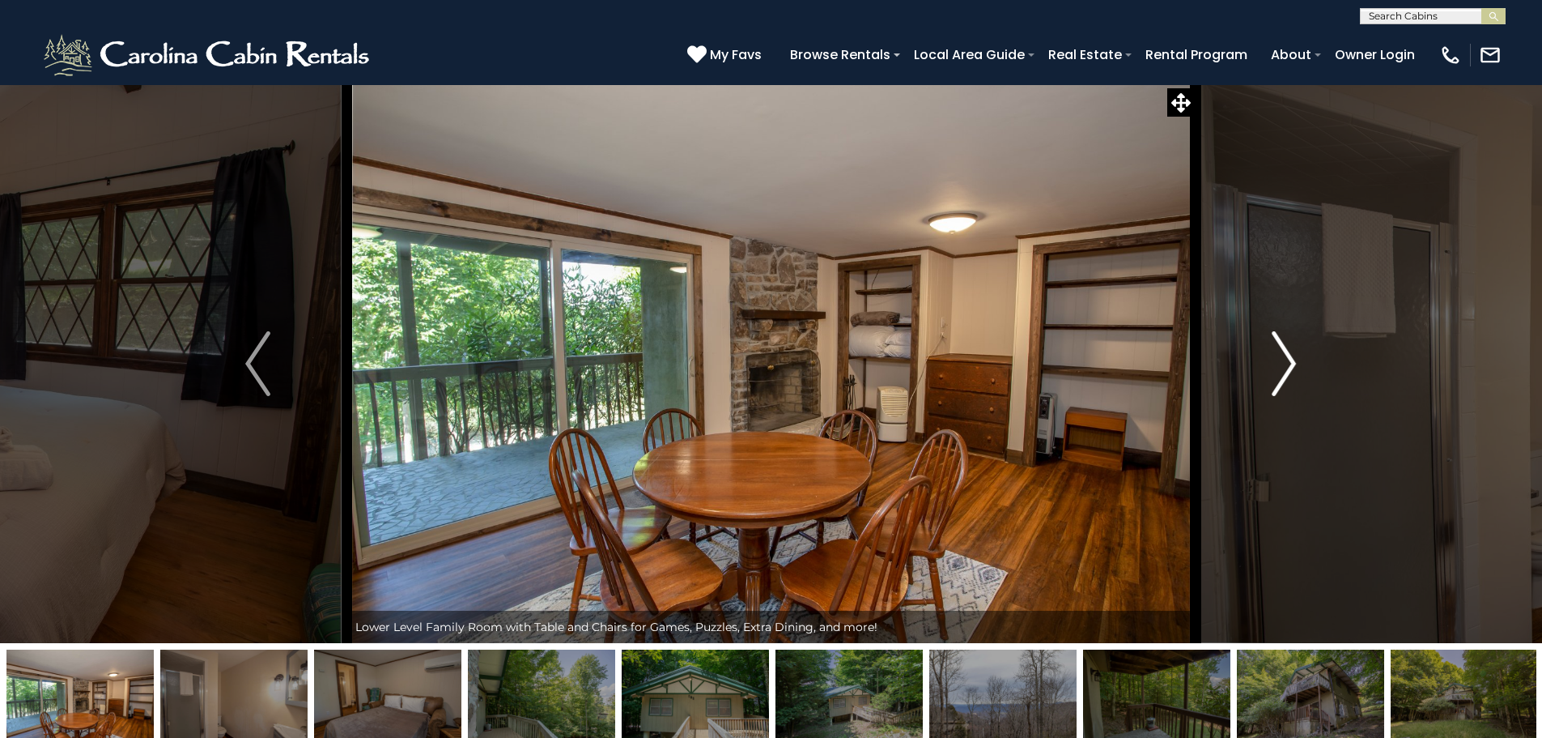
click at [1288, 359] on img "Next" at bounding box center [1284, 363] width 24 height 65
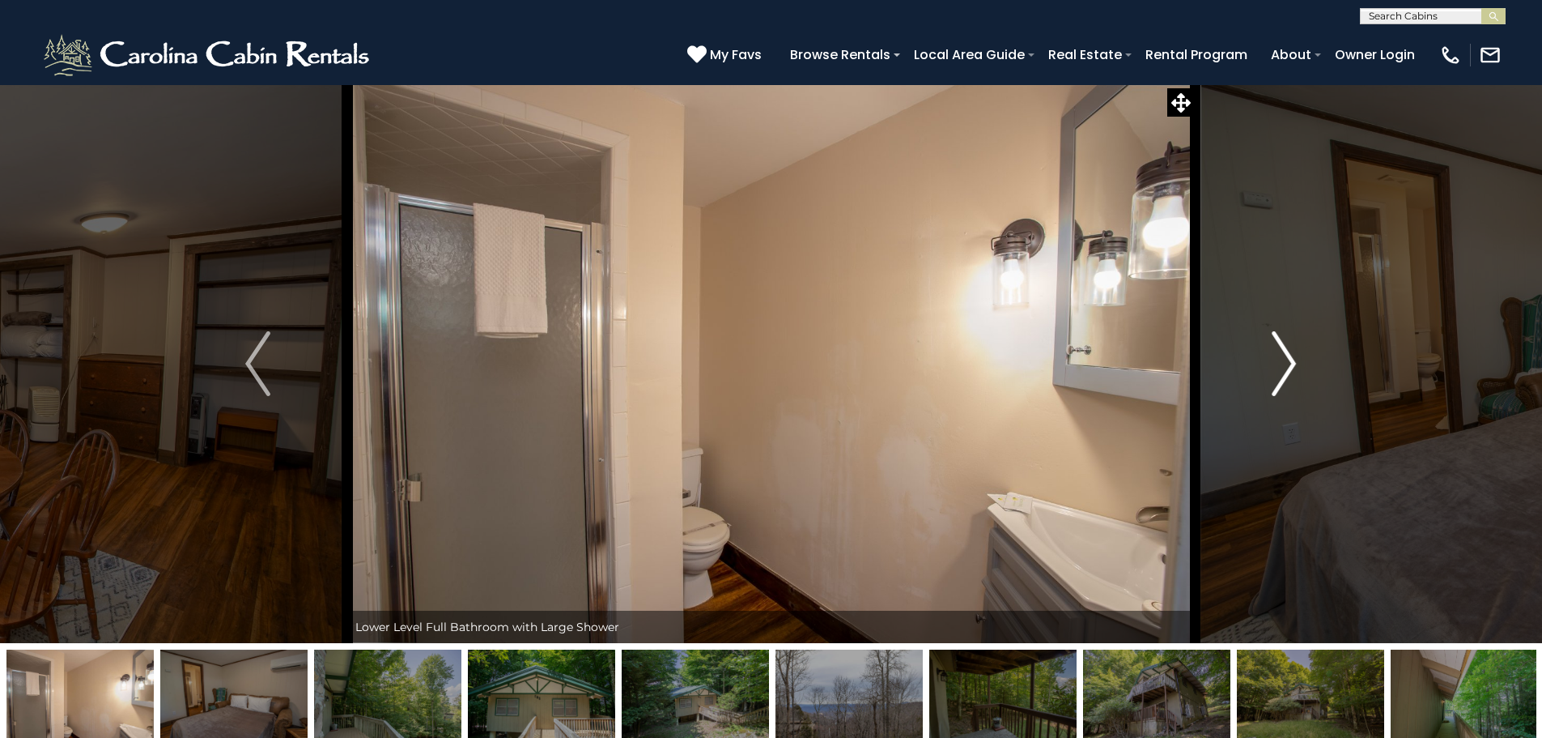
click at [1288, 360] on img "Next" at bounding box center [1284, 363] width 24 height 65
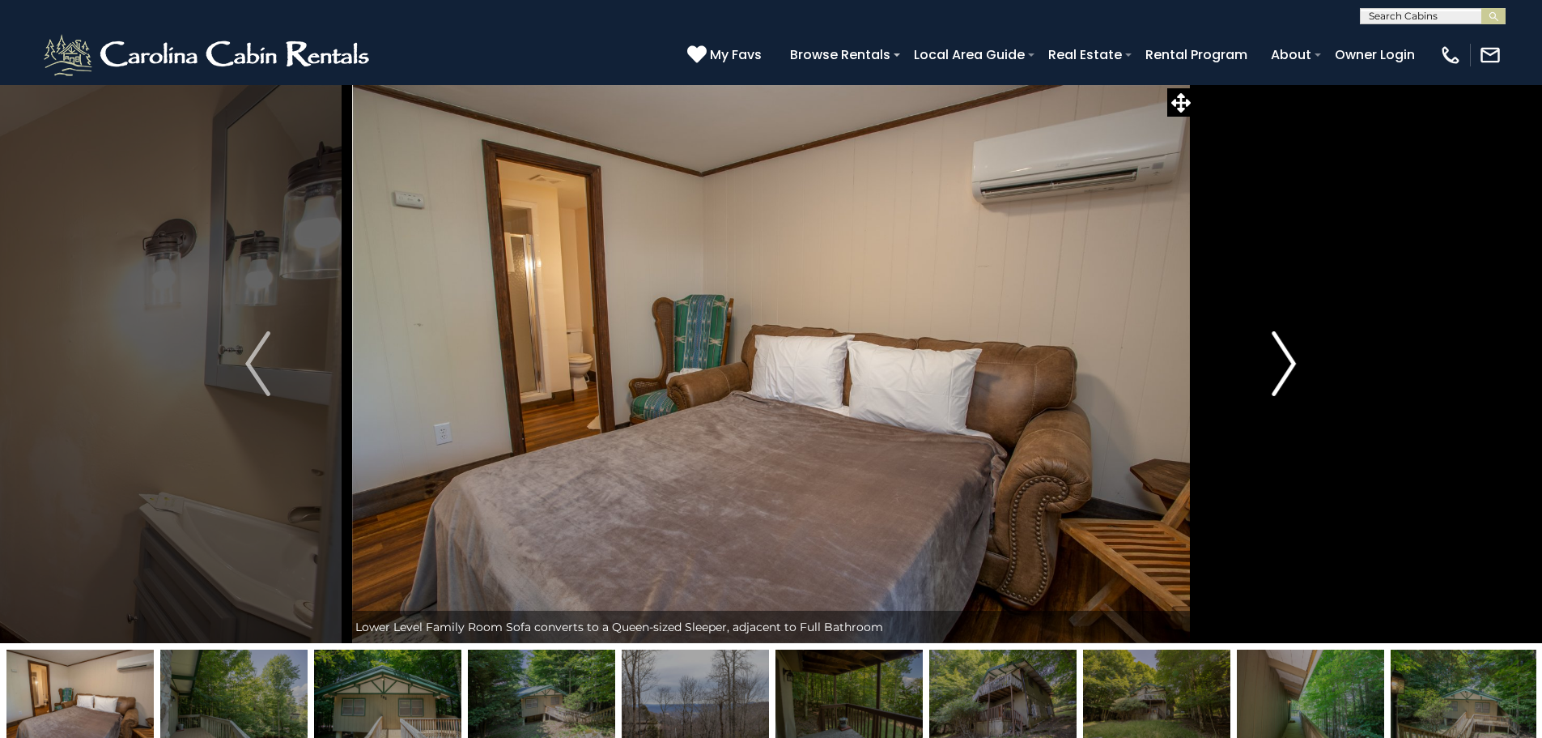
click at [1288, 359] on img "Next" at bounding box center [1284, 363] width 24 height 65
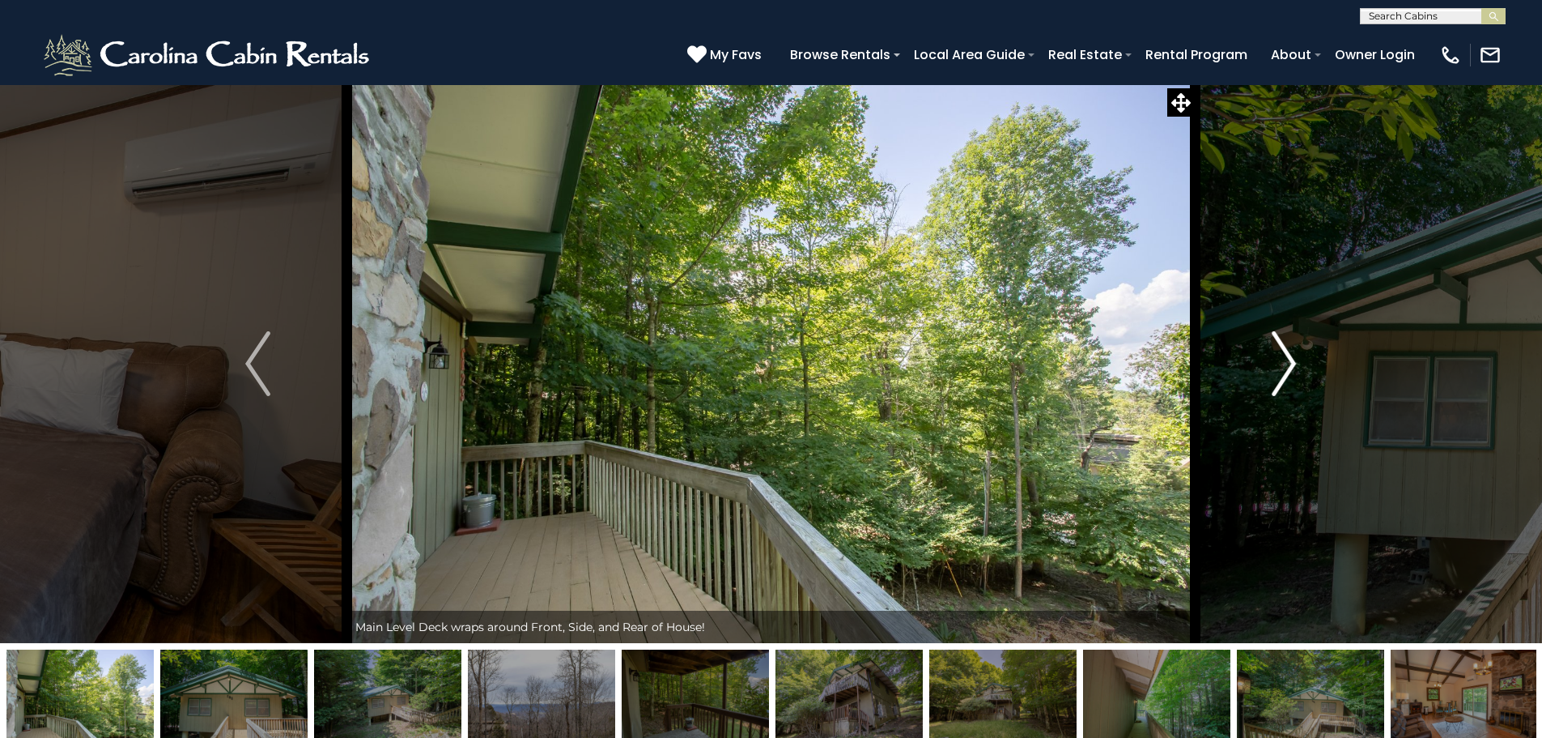
click at [1288, 359] on img "Next" at bounding box center [1284, 363] width 24 height 65
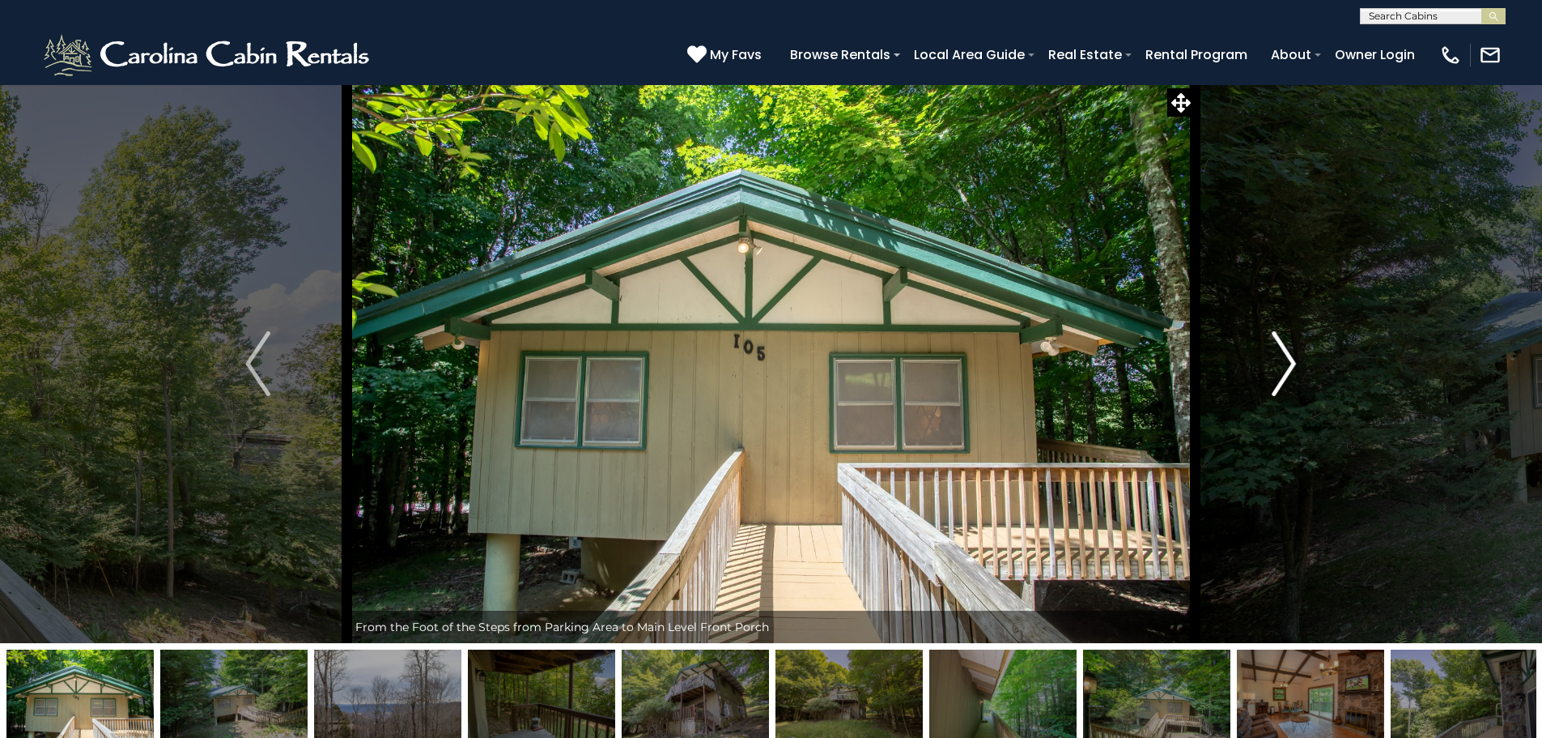
click at [1288, 359] on img "Next" at bounding box center [1284, 363] width 24 height 65
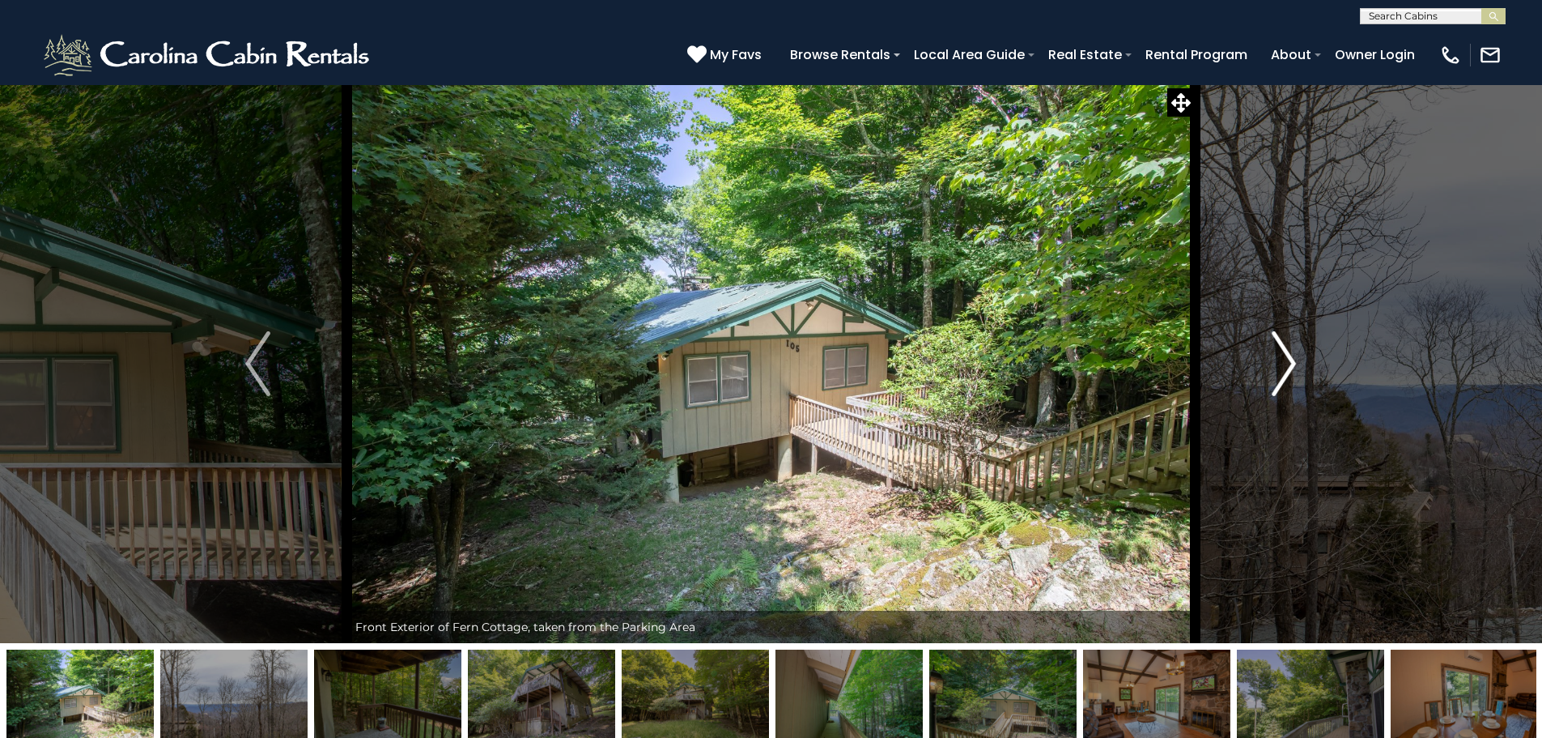
click at [1288, 359] on img "Next" at bounding box center [1284, 363] width 24 height 65
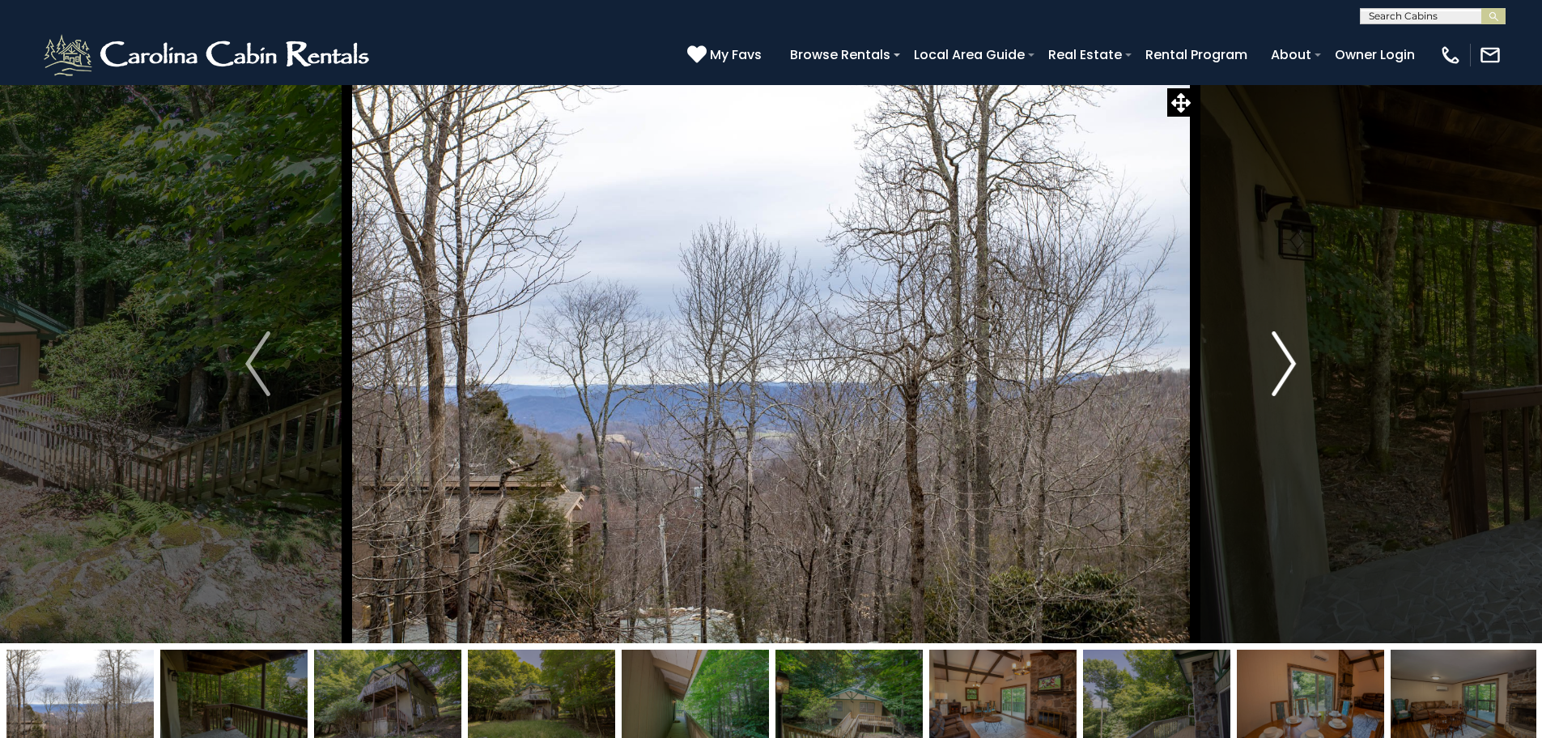
click at [1288, 359] on img "Next" at bounding box center [1284, 363] width 24 height 65
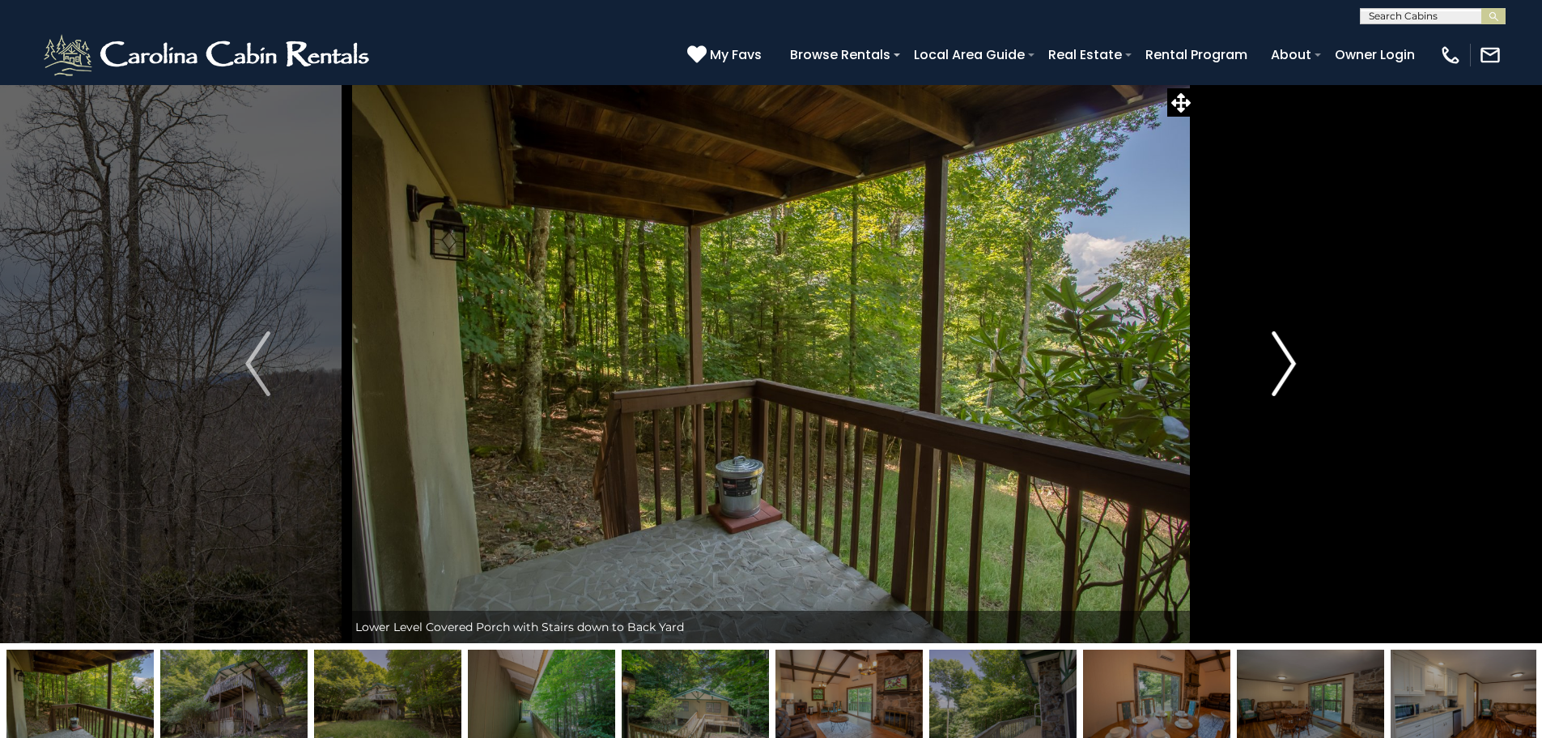
click at [1288, 359] on img "Next" at bounding box center [1284, 363] width 24 height 65
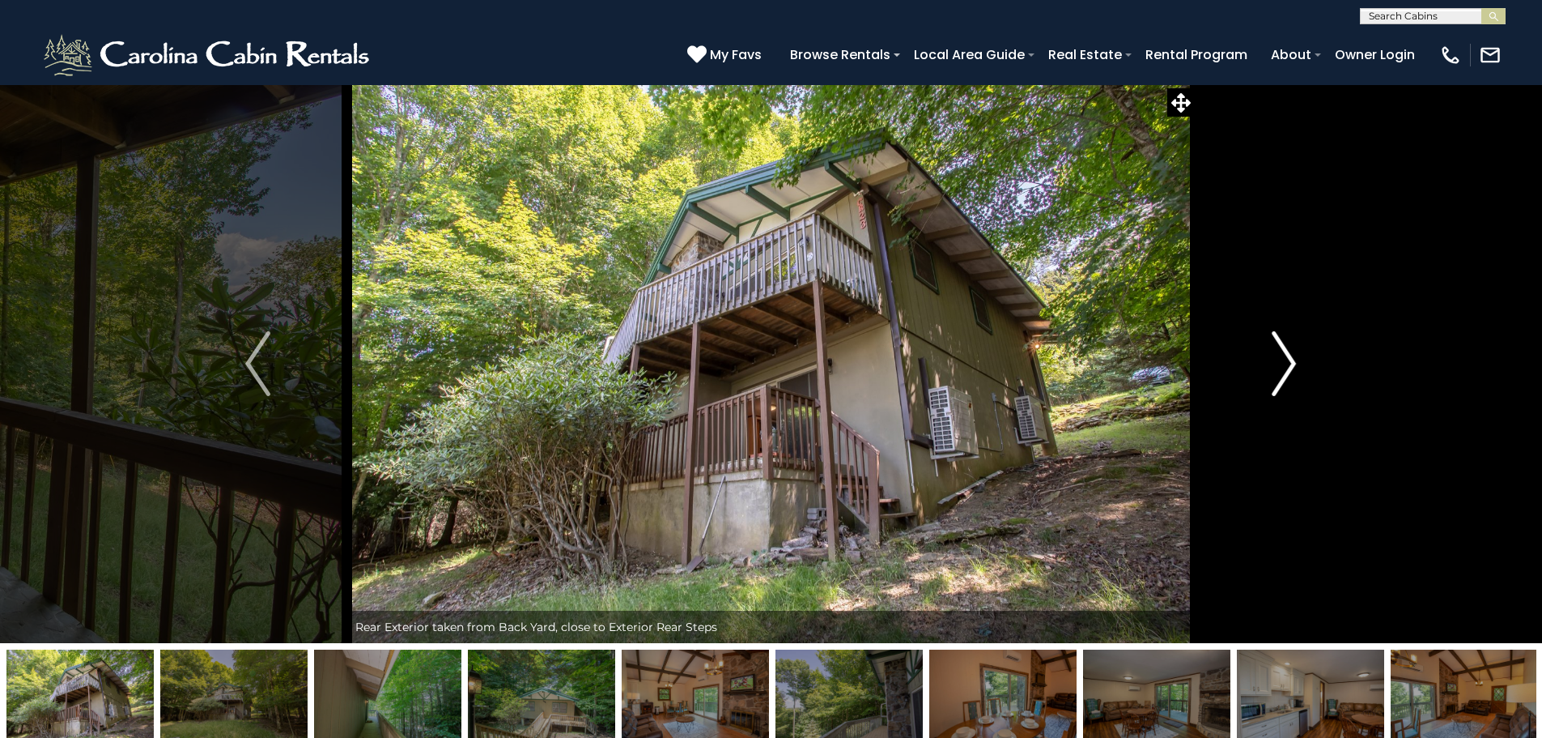
click at [1288, 359] on img "Next" at bounding box center [1284, 363] width 24 height 65
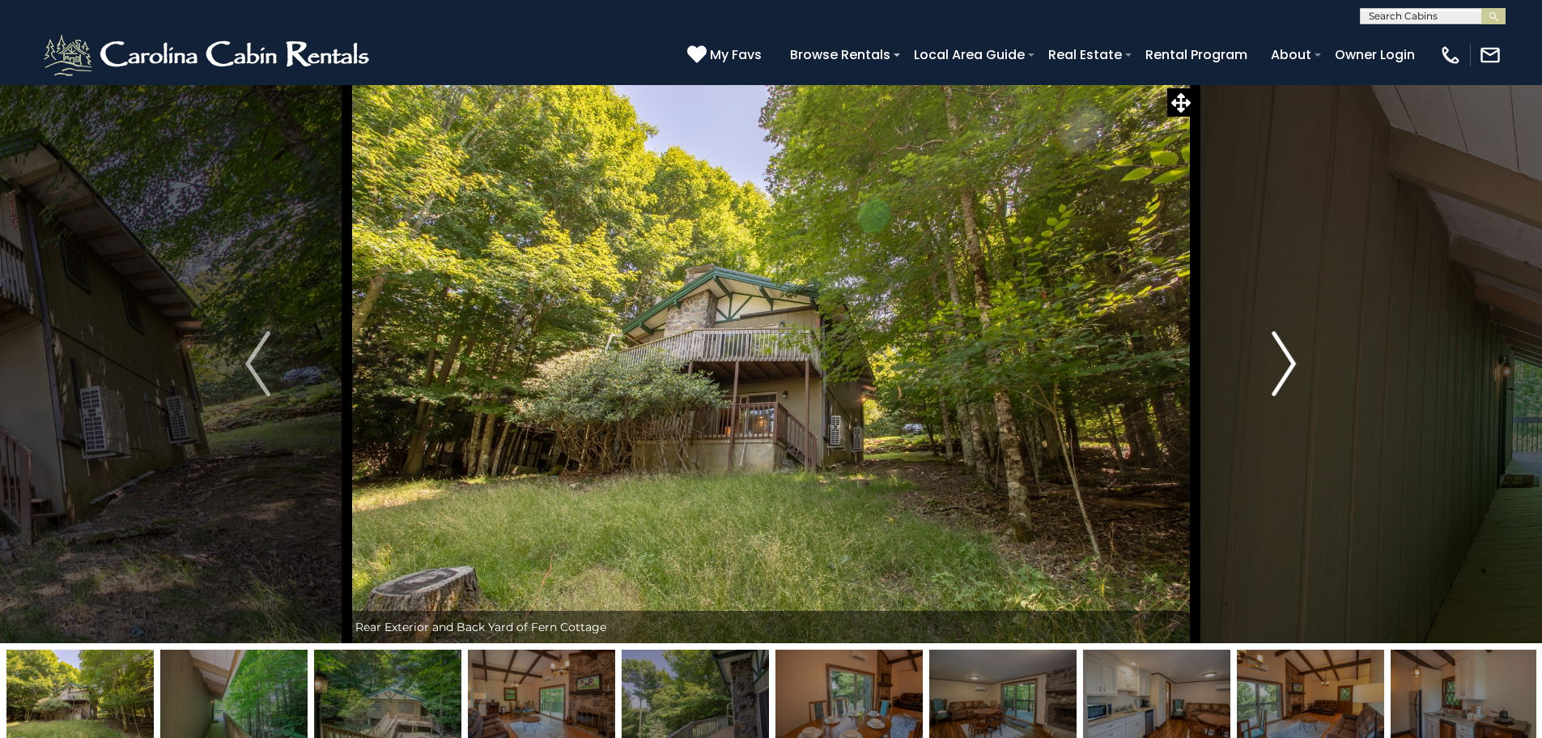
click at [1288, 359] on img "Next" at bounding box center [1284, 363] width 24 height 65
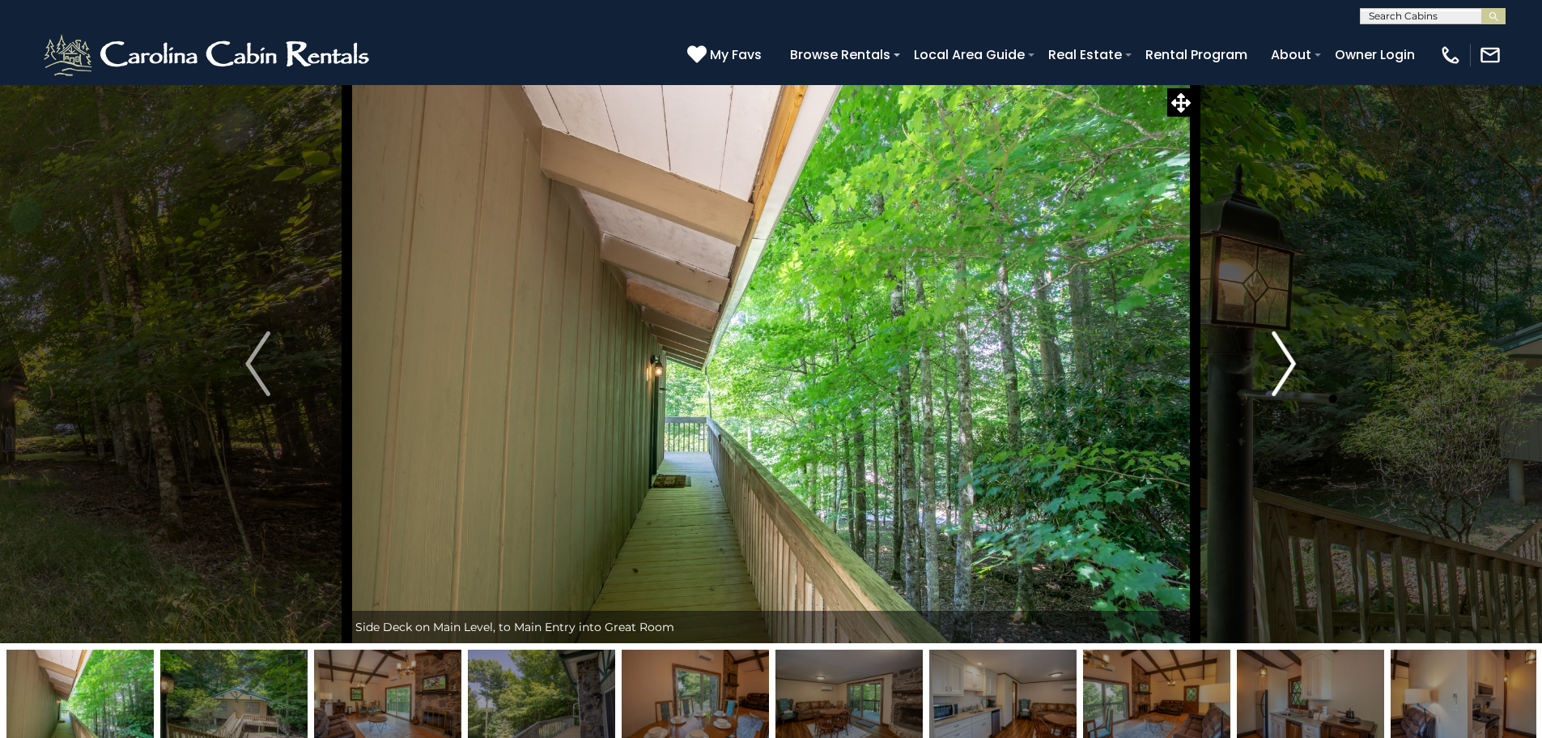
click at [1288, 359] on img "Next" at bounding box center [1284, 363] width 24 height 65
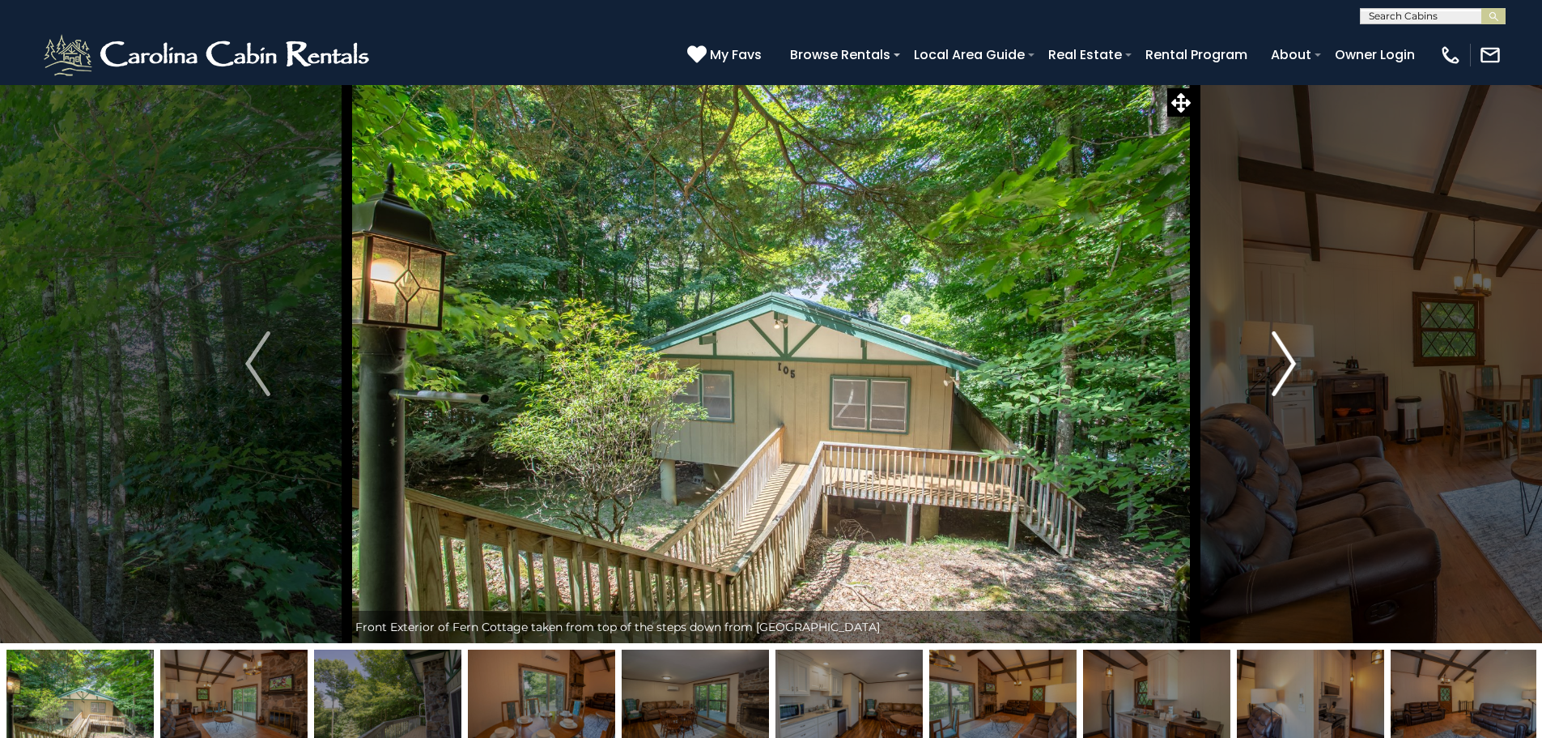
click at [1288, 359] on img "Next" at bounding box center [1284, 363] width 24 height 65
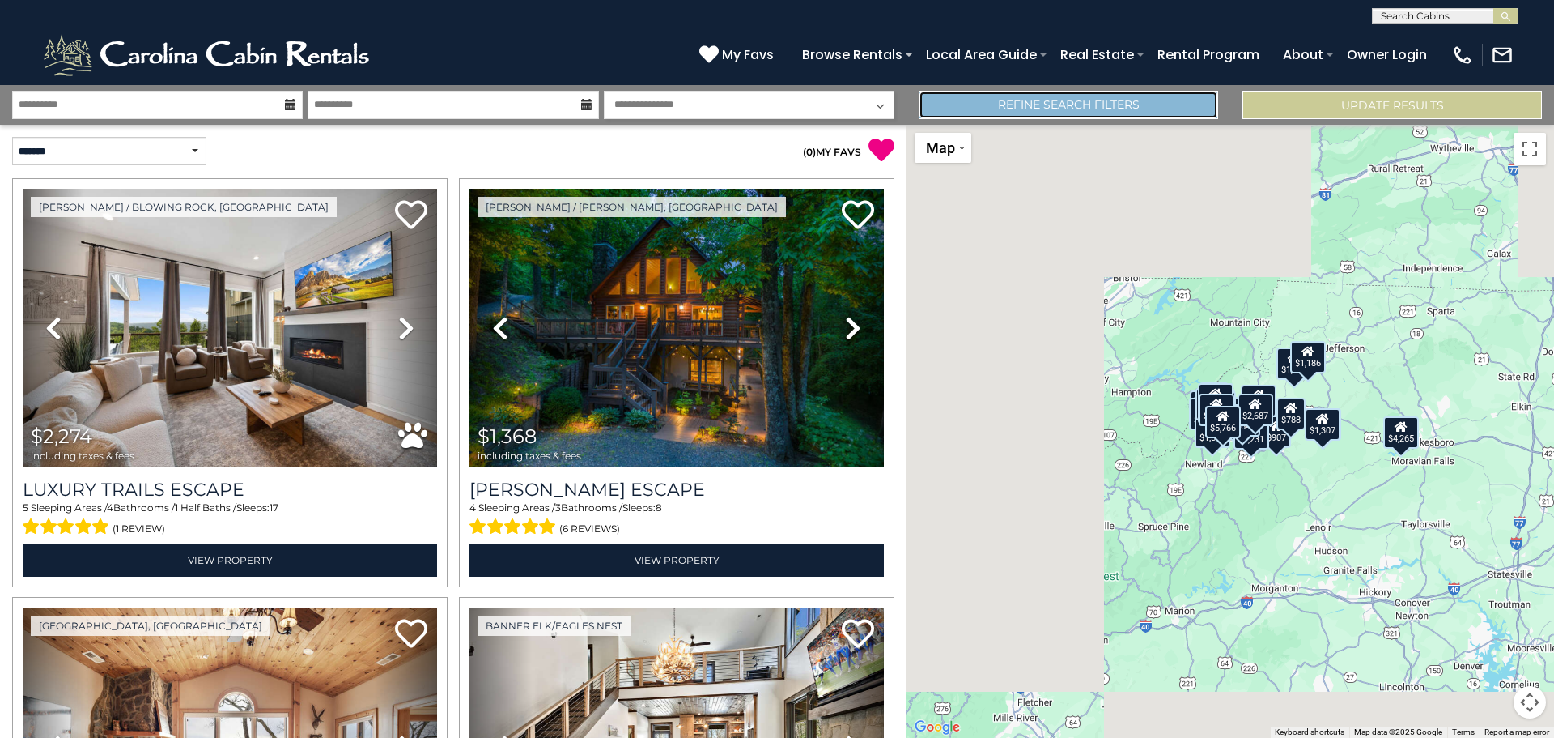
click at [1030, 107] on link "Refine Search Filters" at bounding box center [1069, 105] width 300 height 28
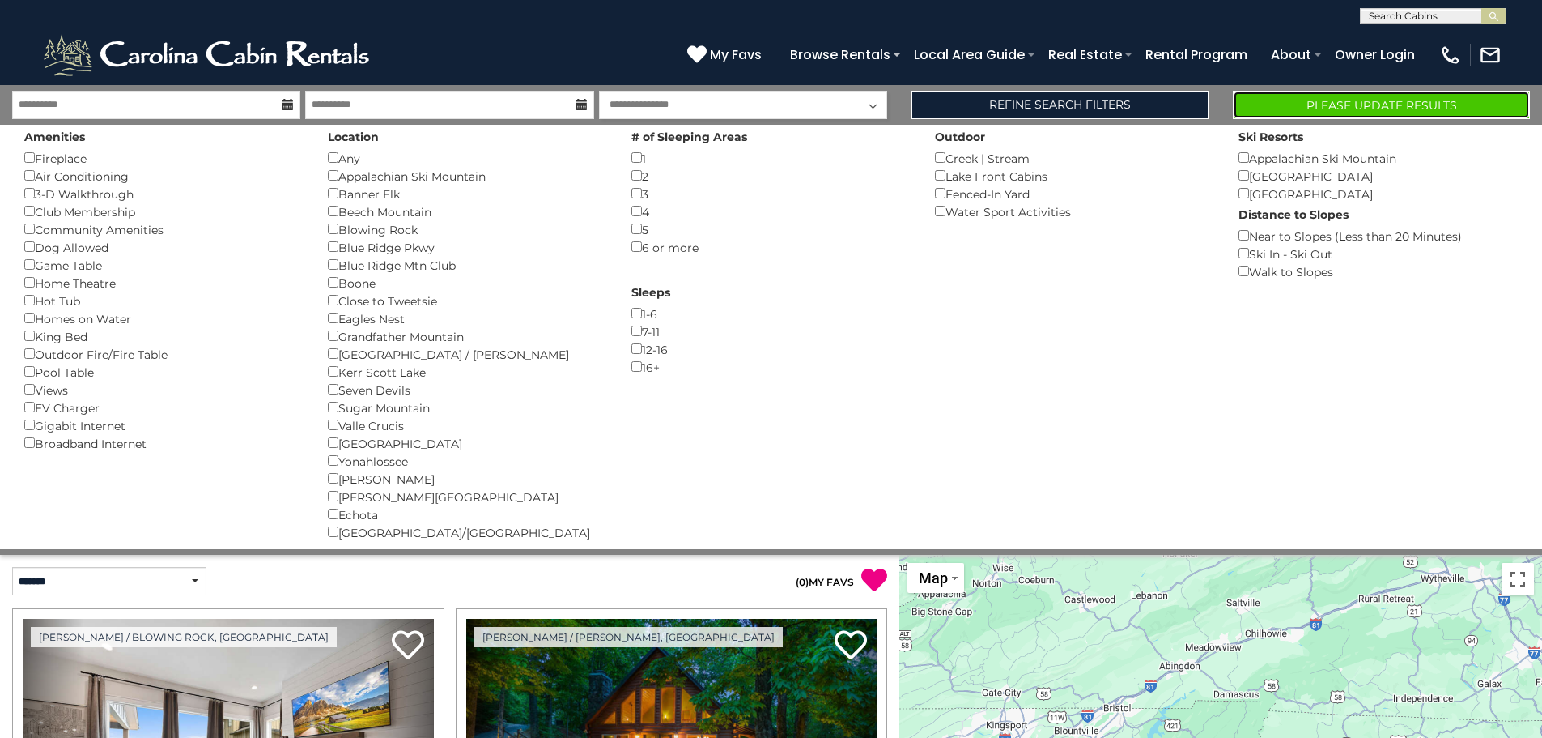
click at [1477, 104] on button "Please Update Results" at bounding box center [1381, 105] width 297 height 28
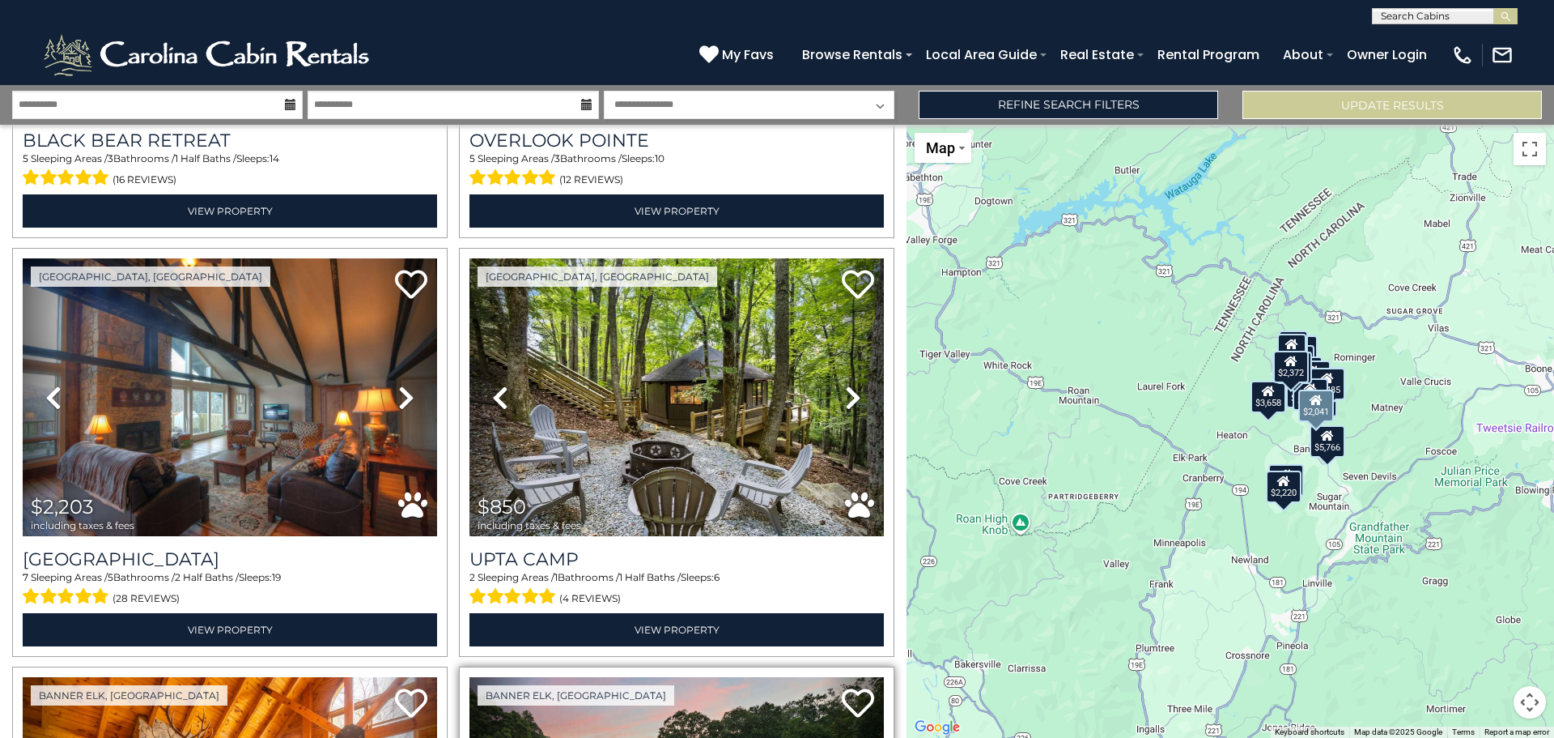
scroll to position [4372, 0]
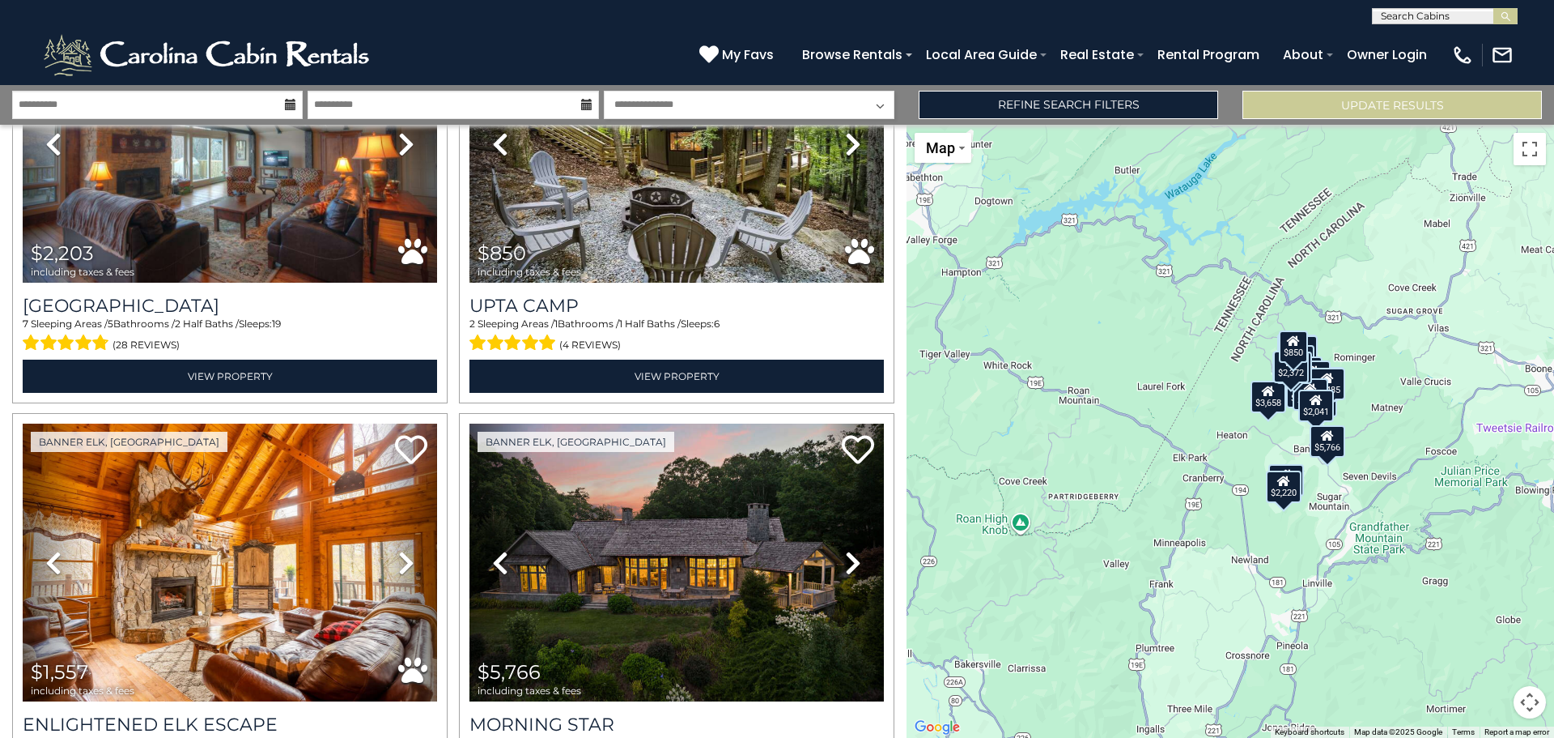
click at [1364, 430] on div "$2,502 $2,925 $2,598 $2,181 $2,090 $2,626 $1,972 $1,735 $2,479 $2,485 $3,032 $2…" at bounding box center [1231, 431] width 648 height 613
click at [1364, 429] on div "$2,502 $2,925 $2,598 $2,181 $2,090 $2,626 $1,972 $1,735 $2,479 $2,485 $3,032 $2…" at bounding box center [1231, 431] width 648 height 613
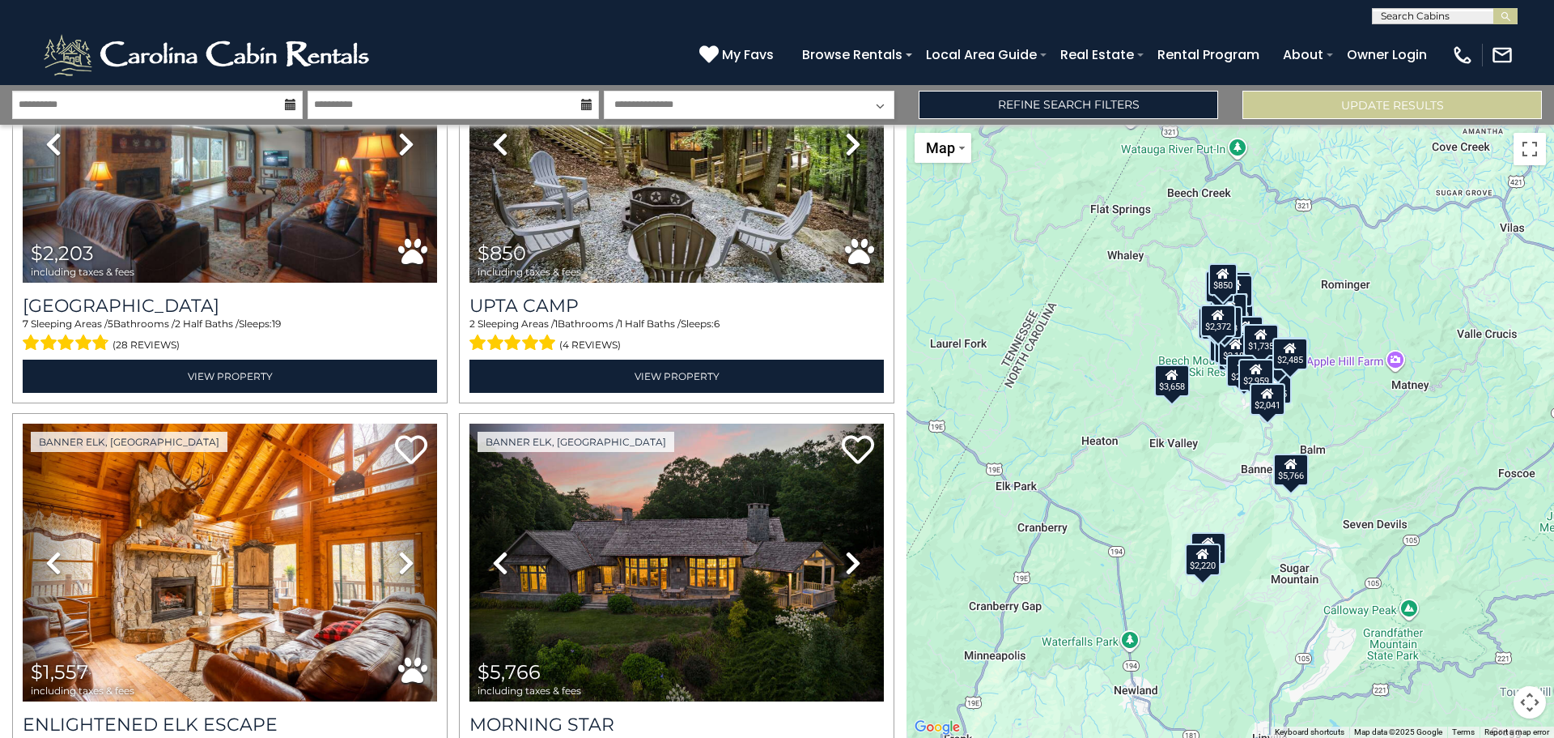
click at [1343, 422] on div "$2,502 $2,925 $2,598 $2,181 $2,090 $2,626 $1,972 $1,735 $2,479 $2,485 $3,032 $2…" at bounding box center [1231, 431] width 648 height 613
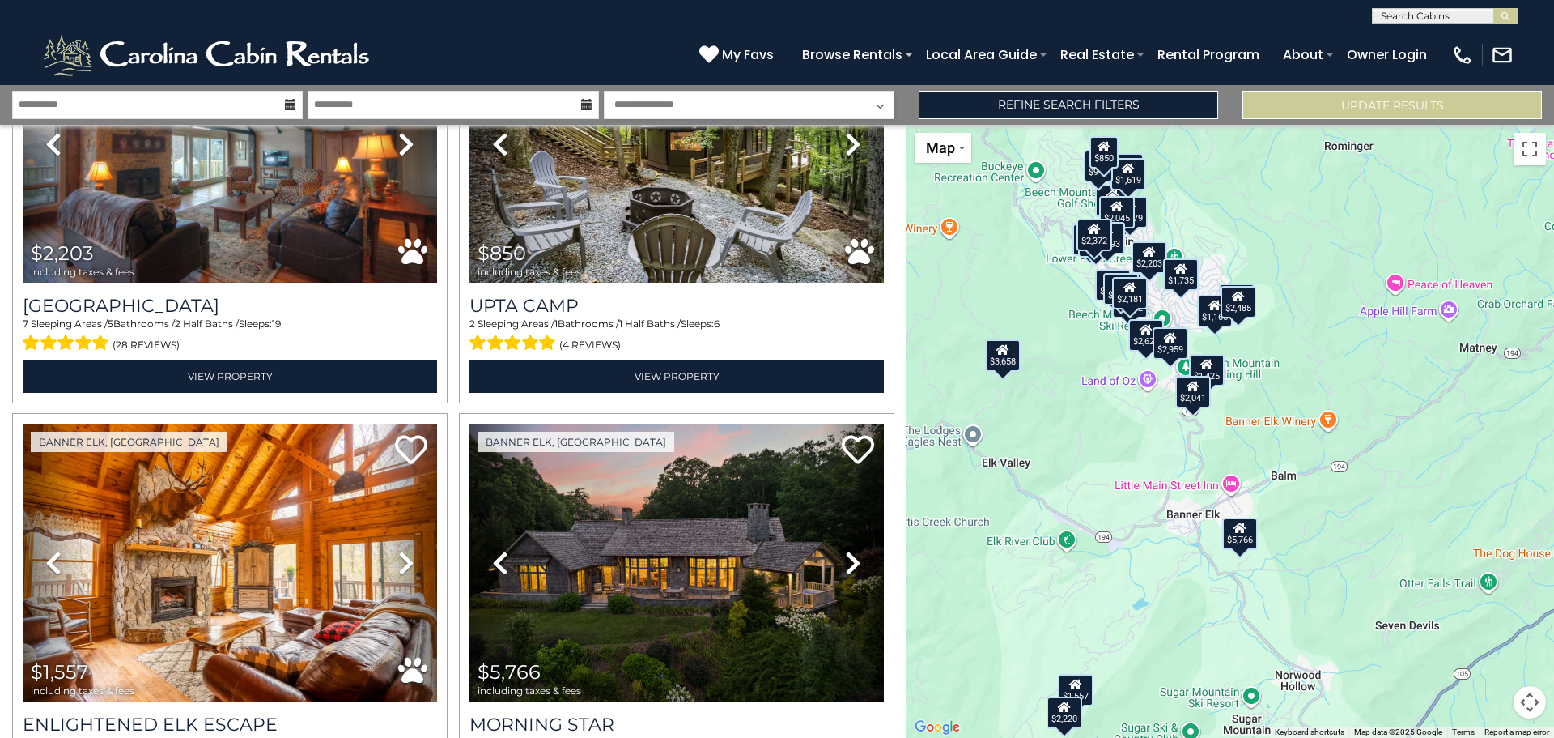
click at [1257, 372] on div "$2,502 $2,925 $2,598 $2,181 $2,090 $2,626 $1,972 $1,735 $2,479 $2,485 $3,032 $2…" at bounding box center [1231, 431] width 648 height 613
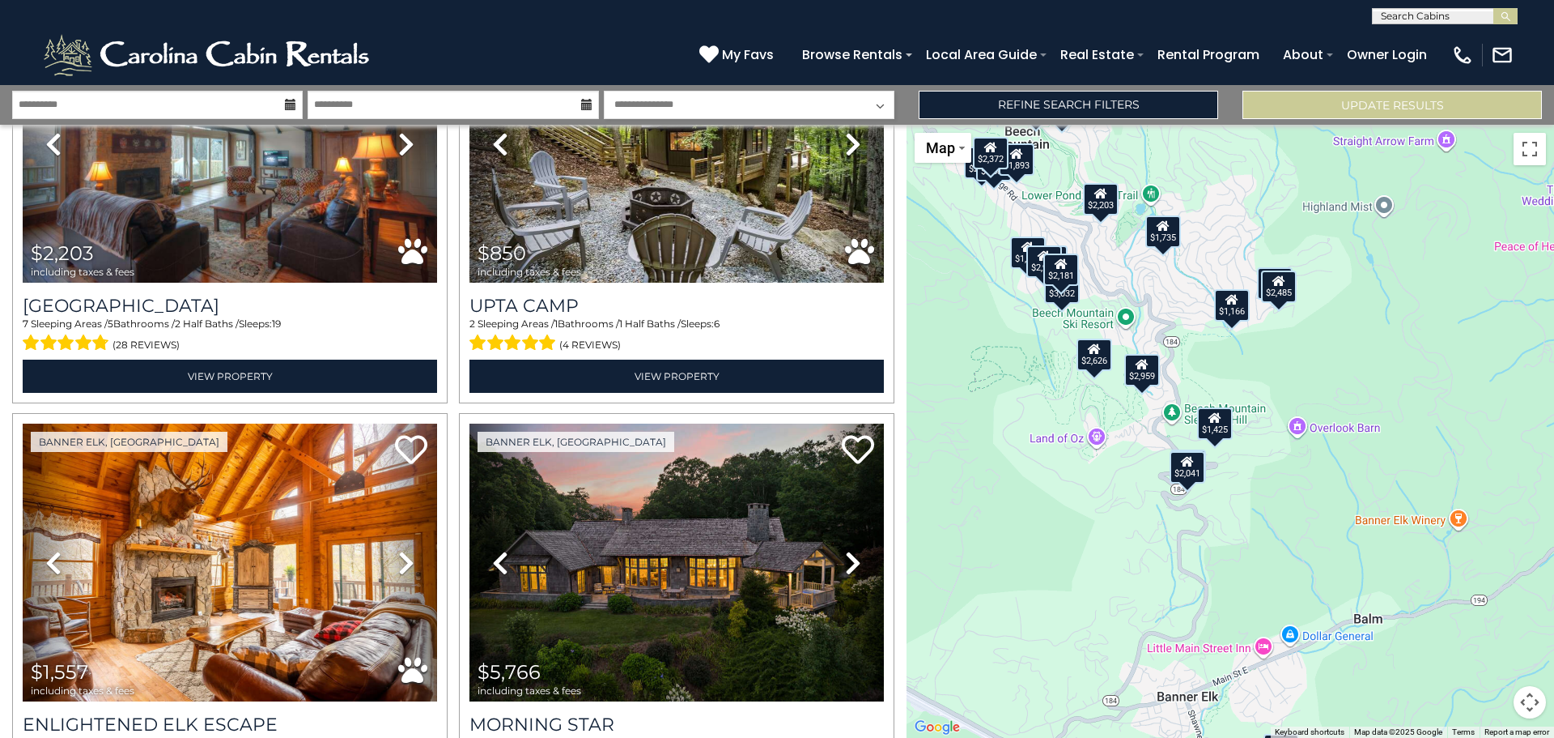
drag, startPoint x: 1138, startPoint y: 329, endPoint x: 1197, endPoint y: 370, distance: 71.4
click at [1197, 370] on div "$2,502 $2,925 $2,598 $2,181 $2,090 $2,626 $1,972 $1,735 $2,479 $2,485 $3,032 $2…" at bounding box center [1231, 431] width 648 height 613
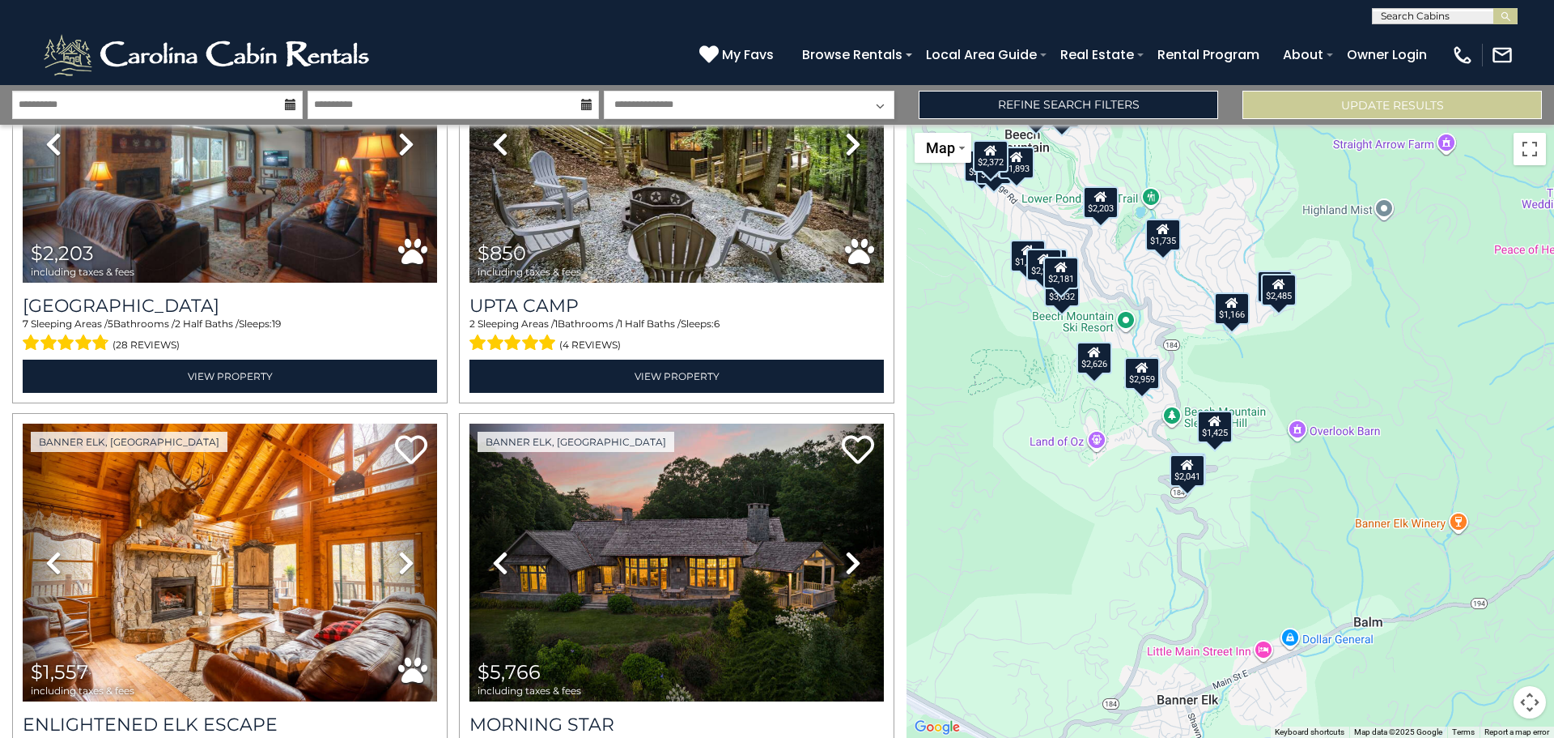
click at [1195, 367] on div "$2,502 $2,925 $2,598 $2,181 $2,090 $2,626 $1,972 $1,735 $2,479 $2,485 $3,032 $2…" at bounding box center [1231, 431] width 648 height 613
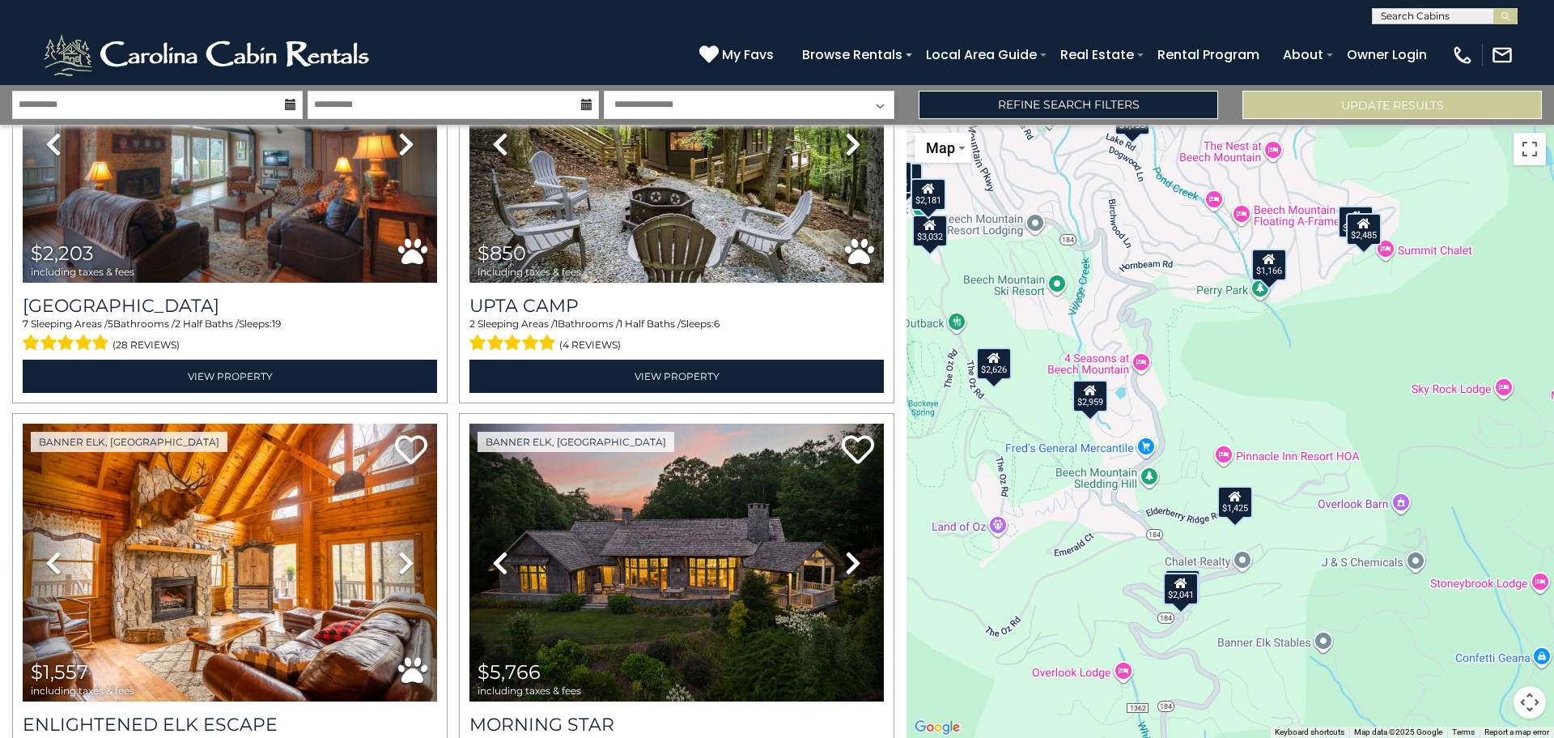
click at [1240, 509] on div "$1,425" at bounding box center [1236, 501] width 36 height 32
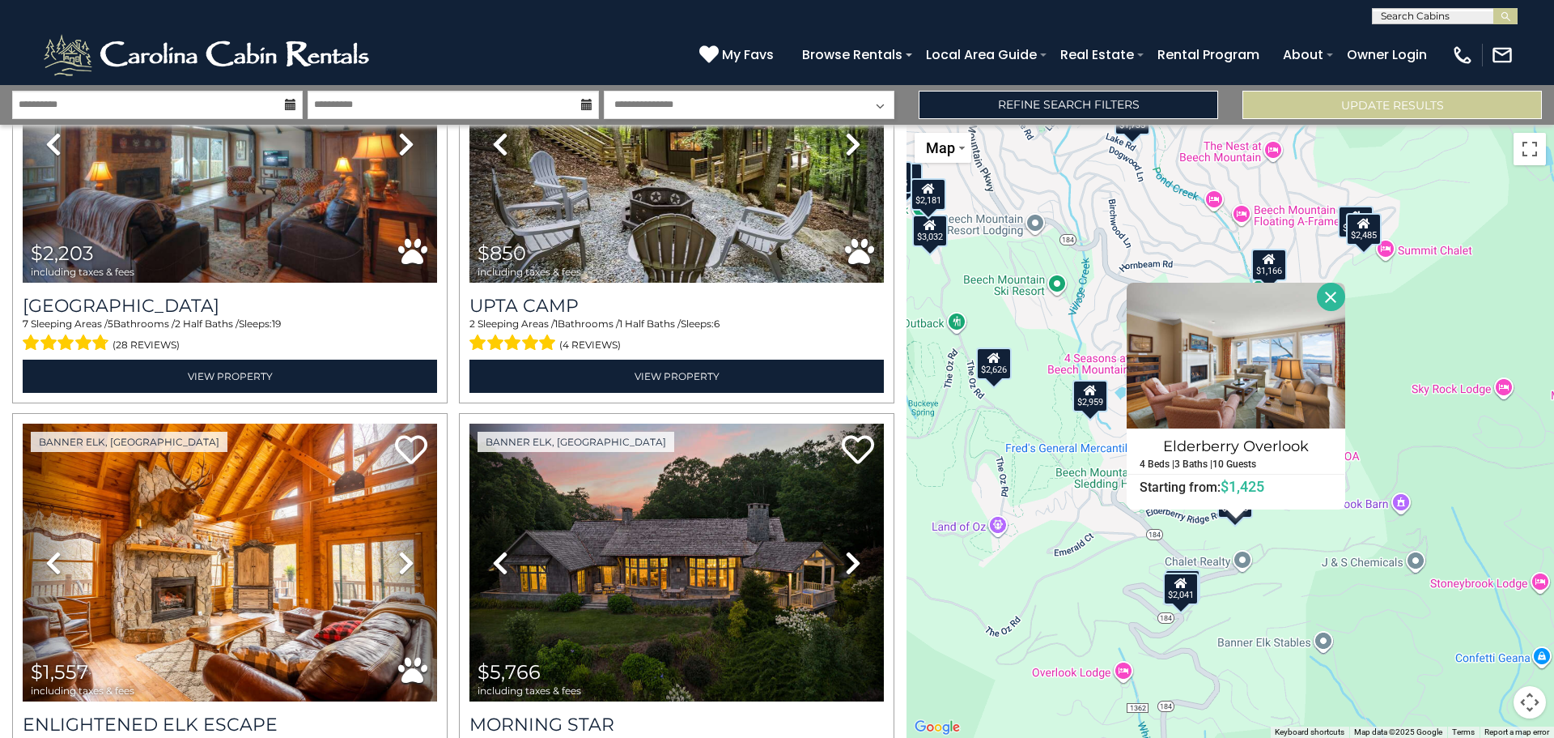
click at [1283, 535] on div "$2,502 $2,925 $2,598 $2,181 $2,090 $2,626 $1,972 $1,735 $2,479 $2,485 $3,032 $2…" at bounding box center [1231, 431] width 648 height 613
click at [1283, 534] on div "$2,502 $2,925 $2,598 $2,181 $2,090 $2,626 $1,972 $1,735 $2,479 $2,485 $3,032 $2…" at bounding box center [1231, 431] width 648 height 613
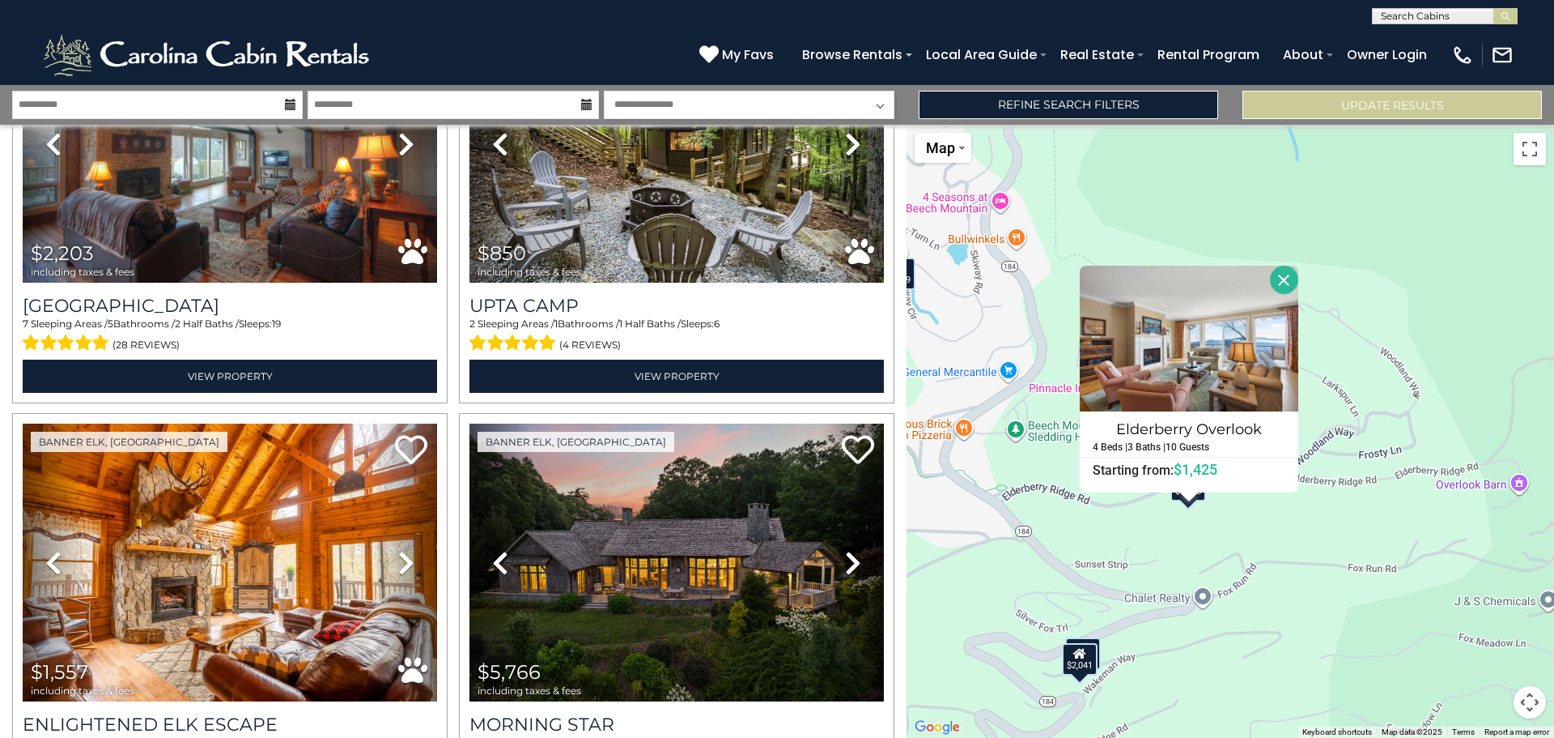
click at [1112, 548] on div "$2,502 $2,925 $2,598 $2,181 $2,090 $2,626 $1,972 $1,735 $2,479 $2,485 $3,032 $2…" at bounding box center [1231, 431] width 648 height 613
click at [1218, 543] on div "$2,502 $2,925 $2,598 $2,181 $2,090 $2,626 $1,972 $1,735 $2,479 $2,485 $3,032 $2…" at bounding box center [1231, 431] width 648 height 613
click at [1279, 274] on button "Close" at bounding box center [1284, 280] width 28 height 28
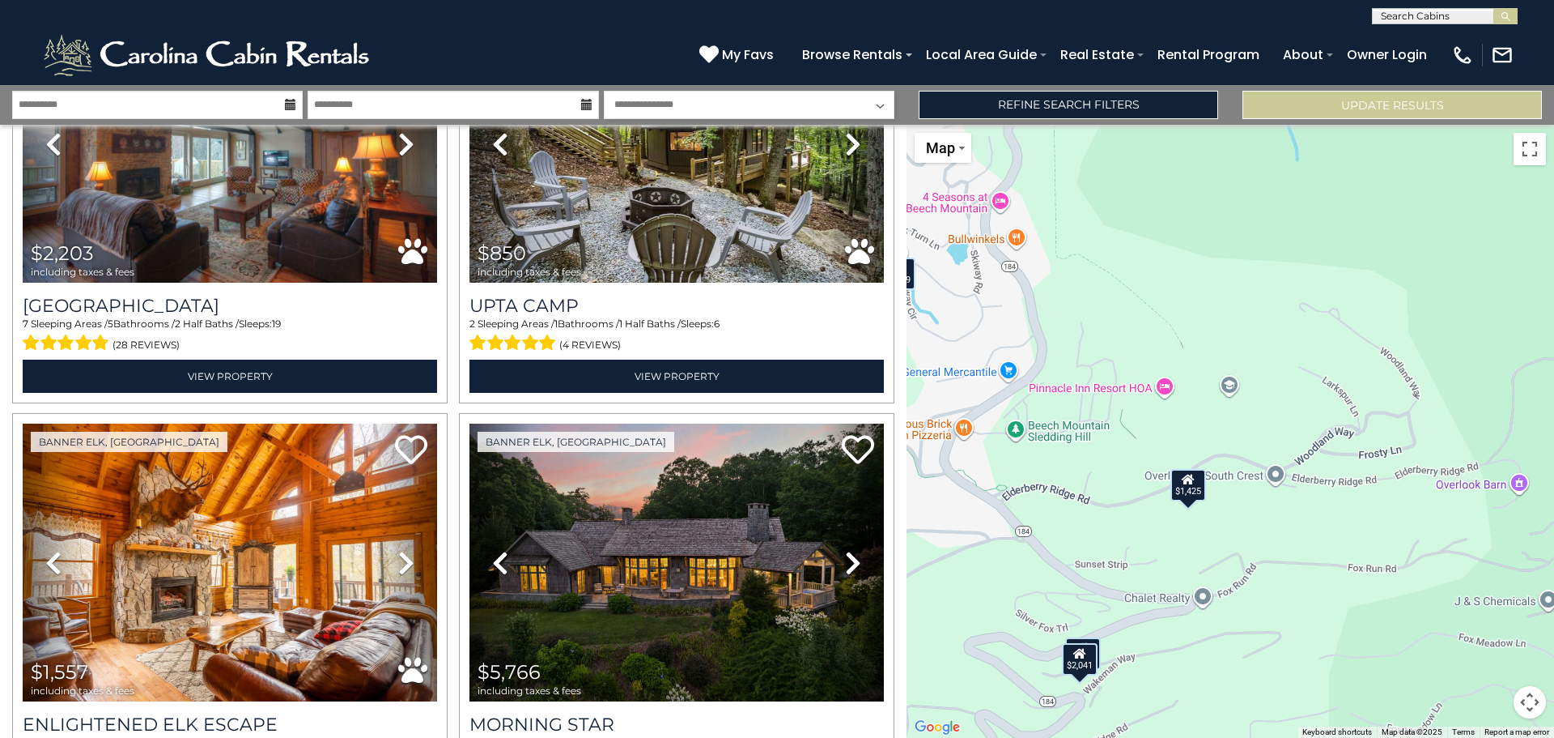
scroll to position [1, 0]
click at [1460, 22] on input "text" at bounding box center [1444, 19] width 142 height 16
type input "******"
click at [1460, 33] on li "Elderb erry Escape" at bounding box center [1445, 38] width 144 height 15
click at [1502, 19] on img "submit" at bounding box center [1506, 17] width 12 height 12
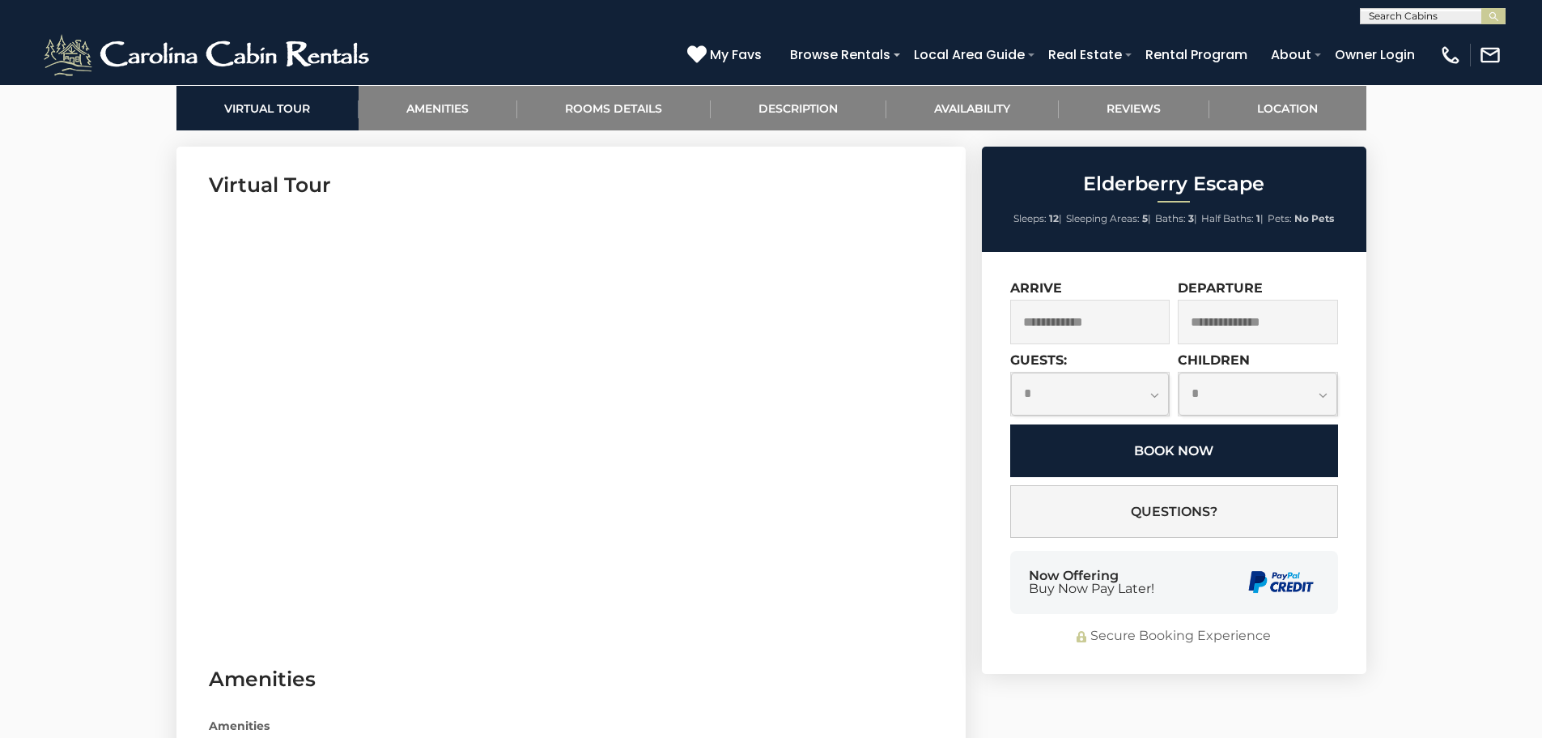
scroll to position [810, 0]
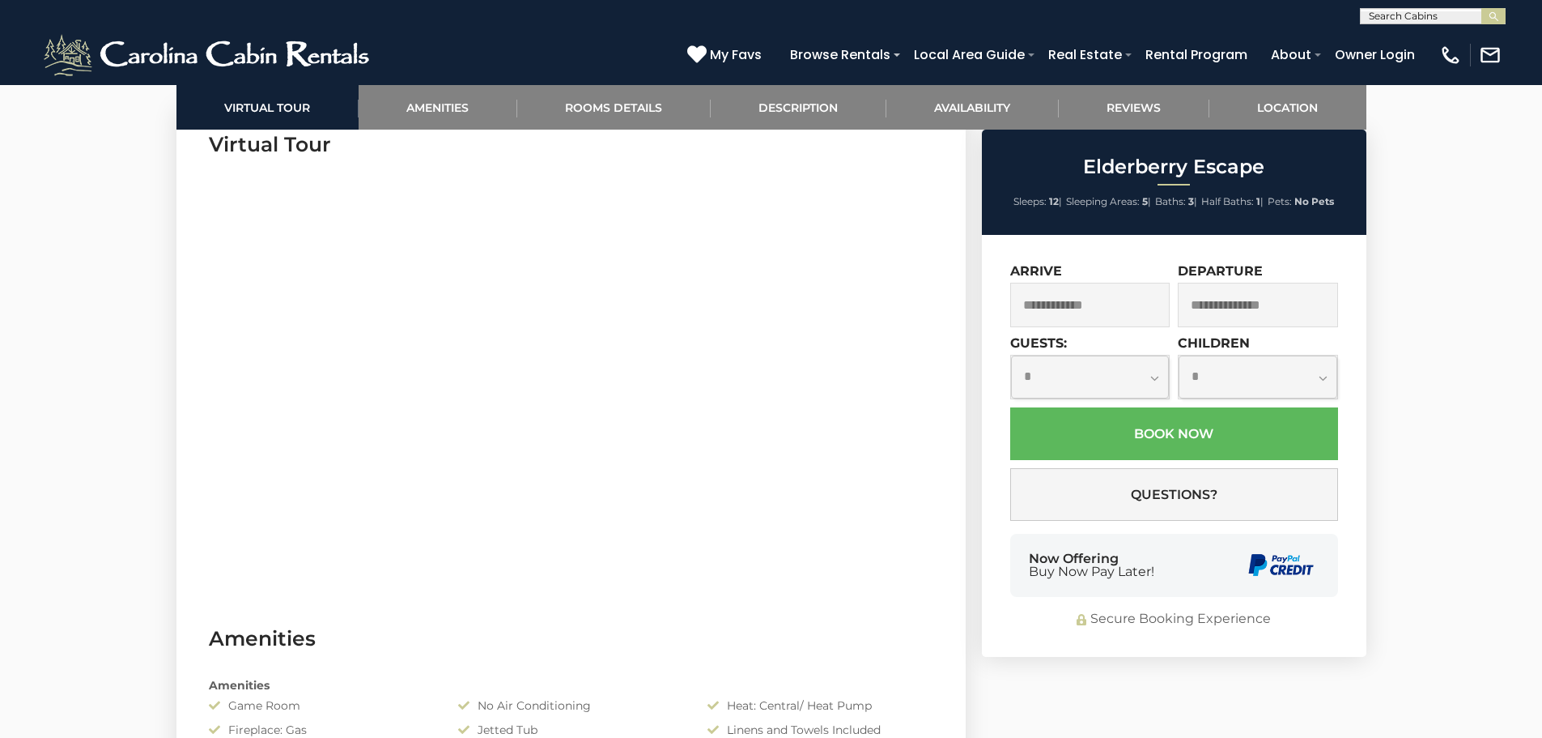
click at [1129, 291] on input "text" at bounding box center [1090, 305] width 160 height 45
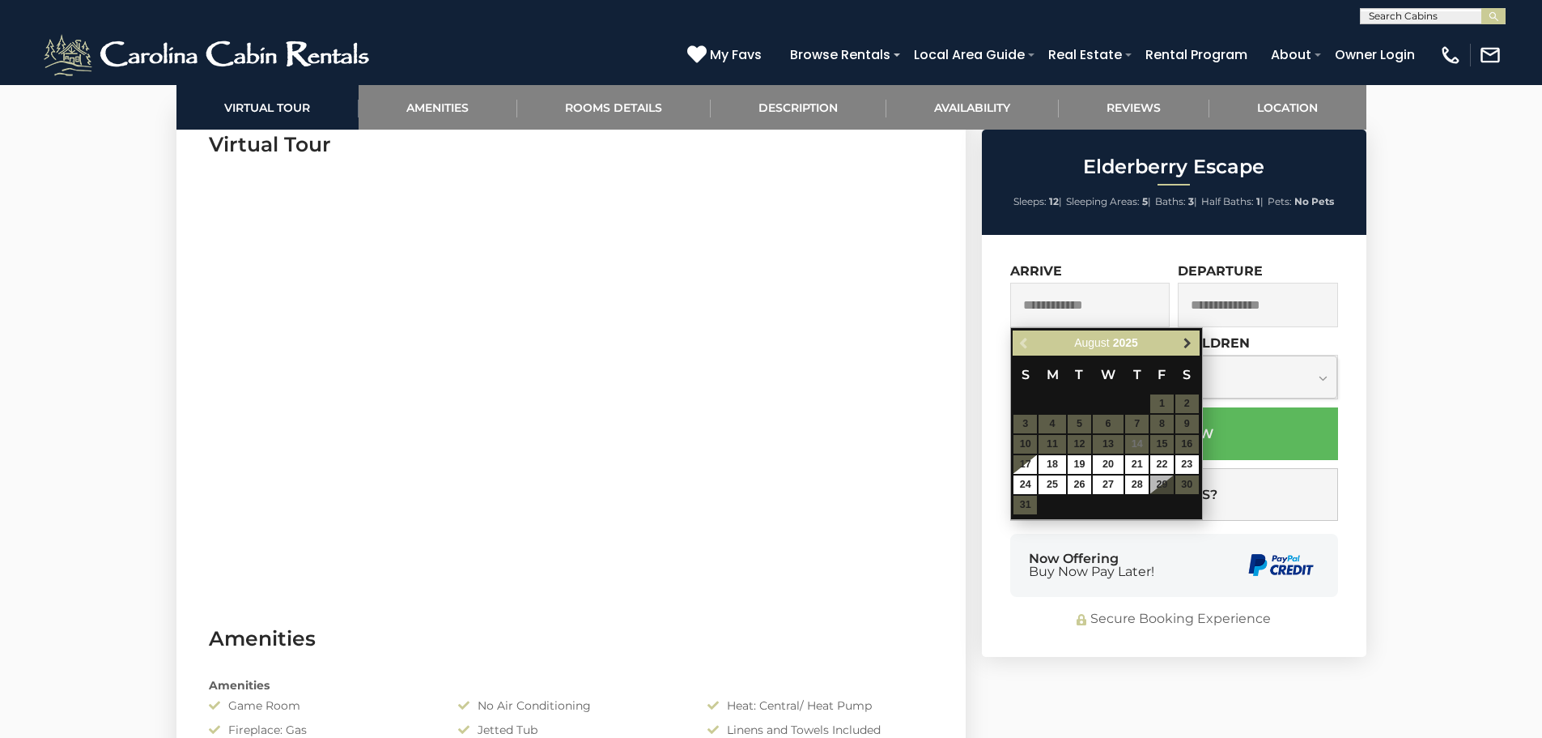
click at [1190, 347] on span "Next" at bounding box center [1187, 343] width 13 height 13
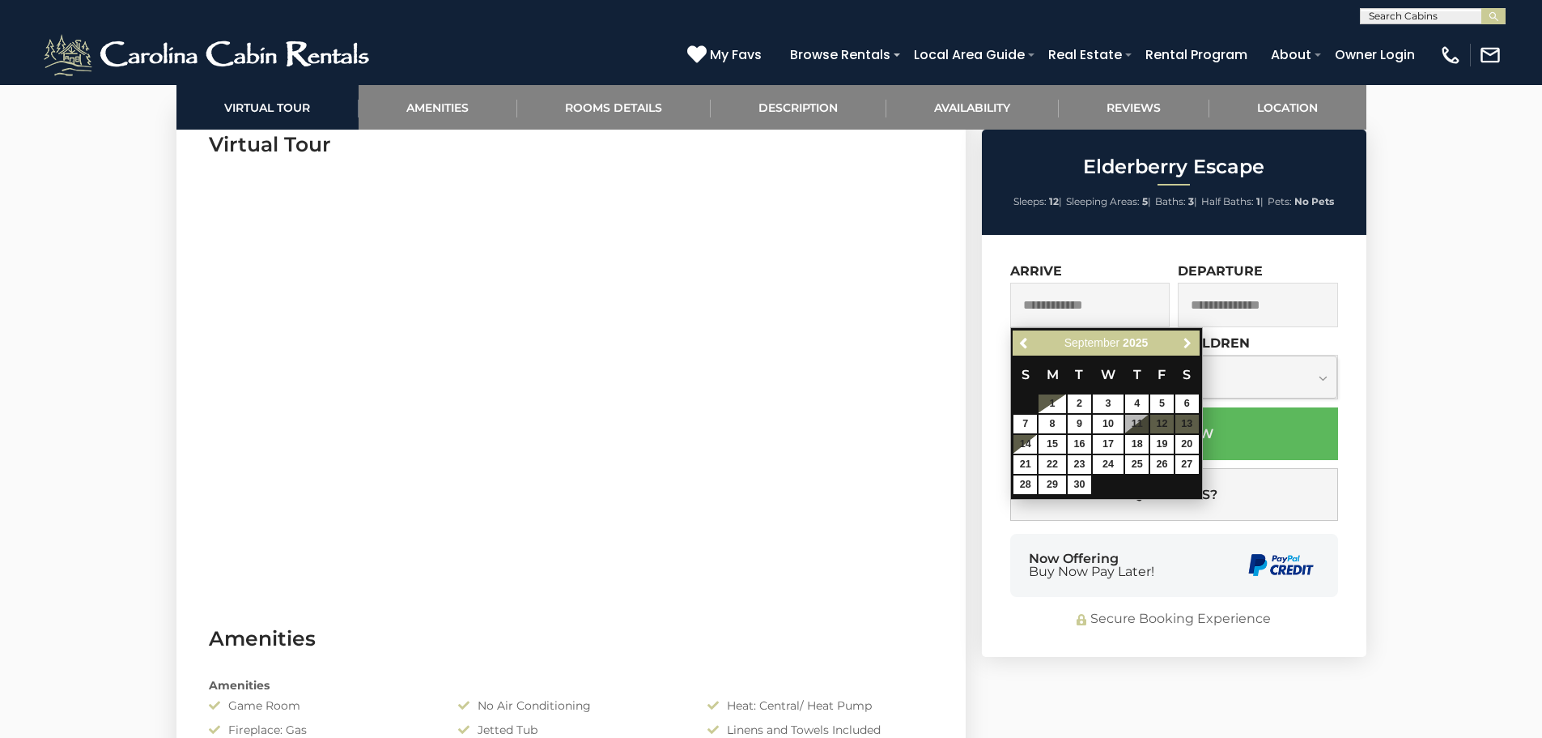
click at [1190, 347] on span "Next" at bounding box center [1187, 343] width 13 height 13
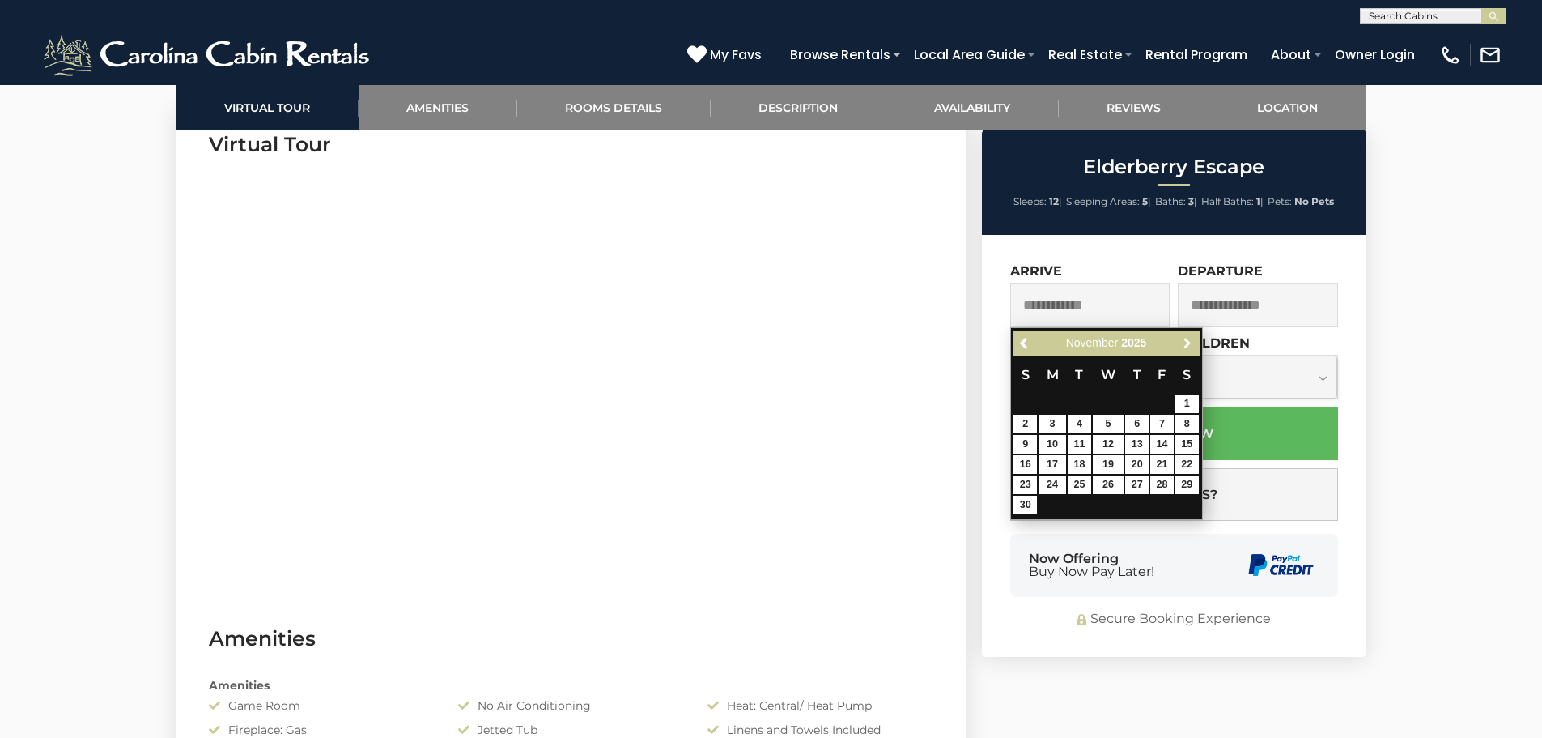
click at [1190, 347] on span "Next" at bounding box center [1187, 343] width 13 height 13
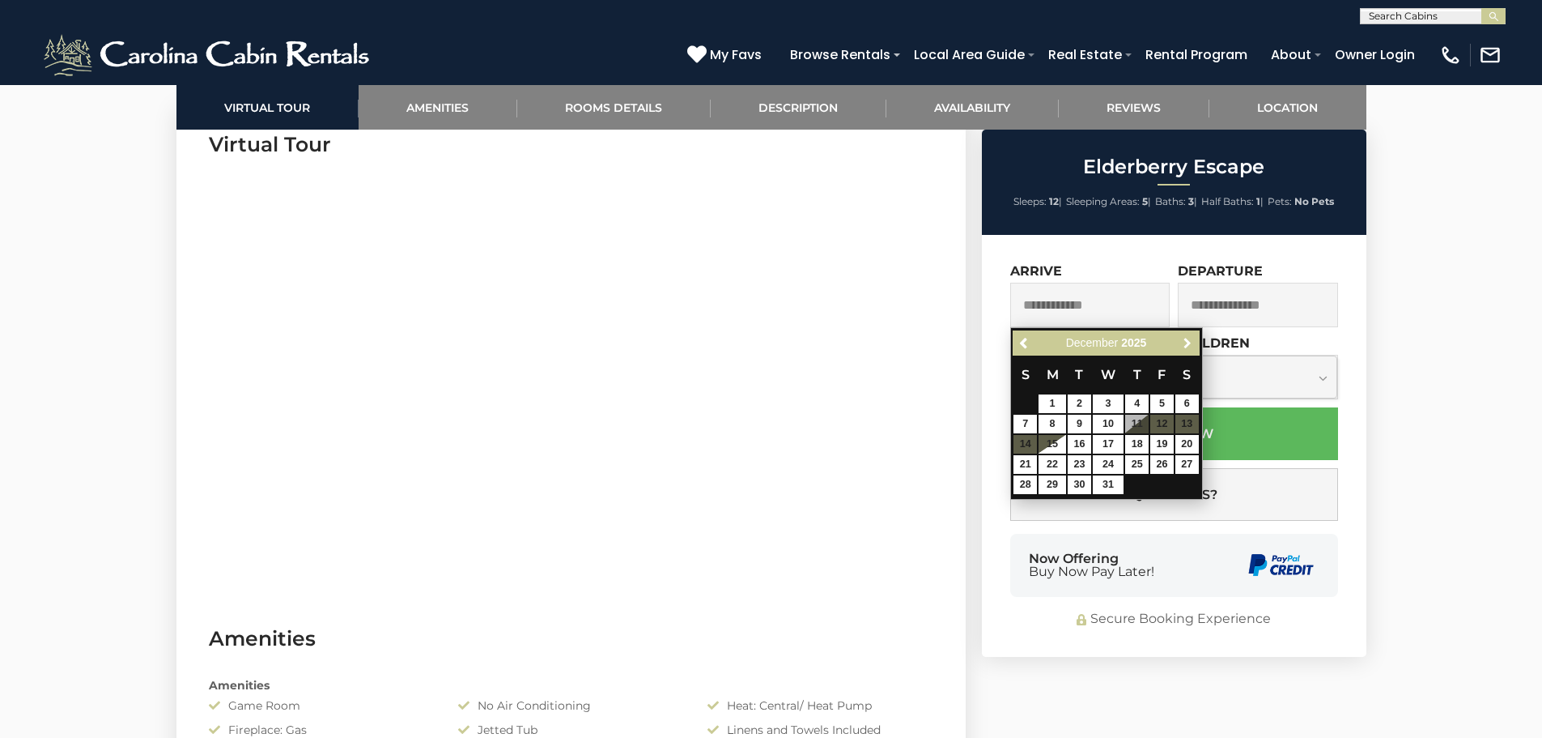
click at [1190, 347] on span "Next" at bounding box center [1187, 343] width 13 height 13
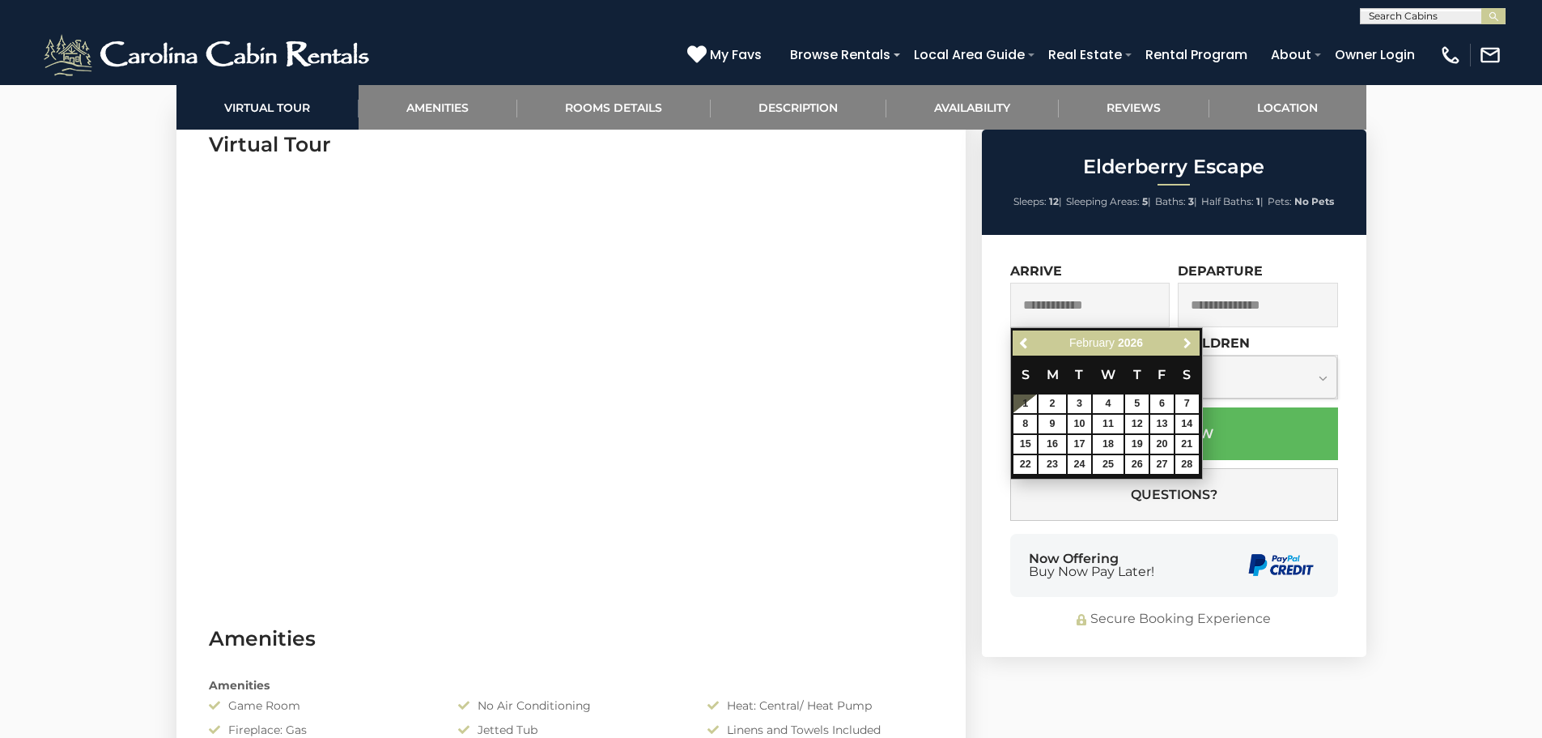
click at [1190, 347] on span "Next" at bounding box center [1187, 343] width 13 height 13
click at [1133, 440] on link "19" at bounding box center [1136, 444] width 23 height 19
type input "**********"
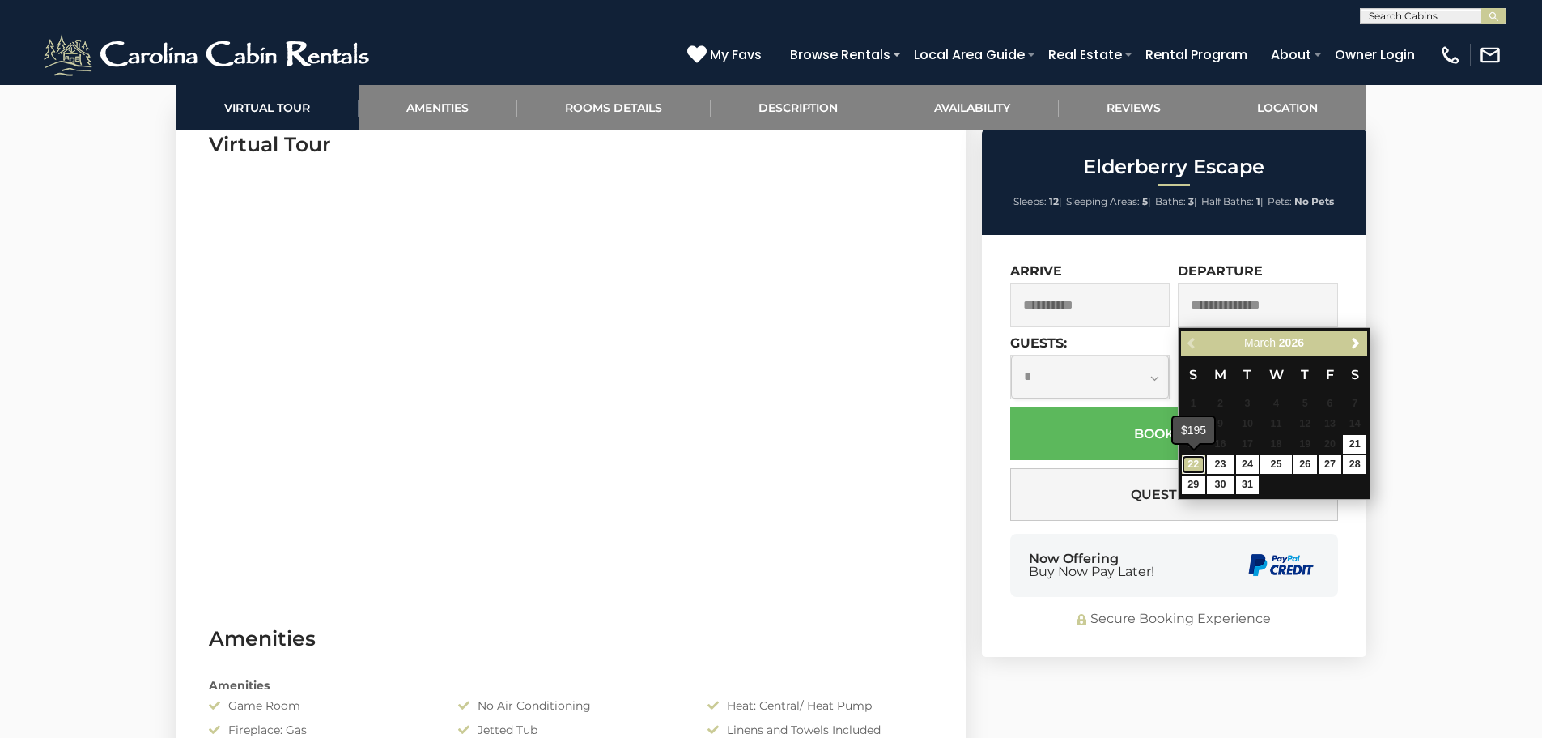
click at [1193, 463] on link "22" at bounding box center [1193, 464] width 23 height 19
type input "**********"
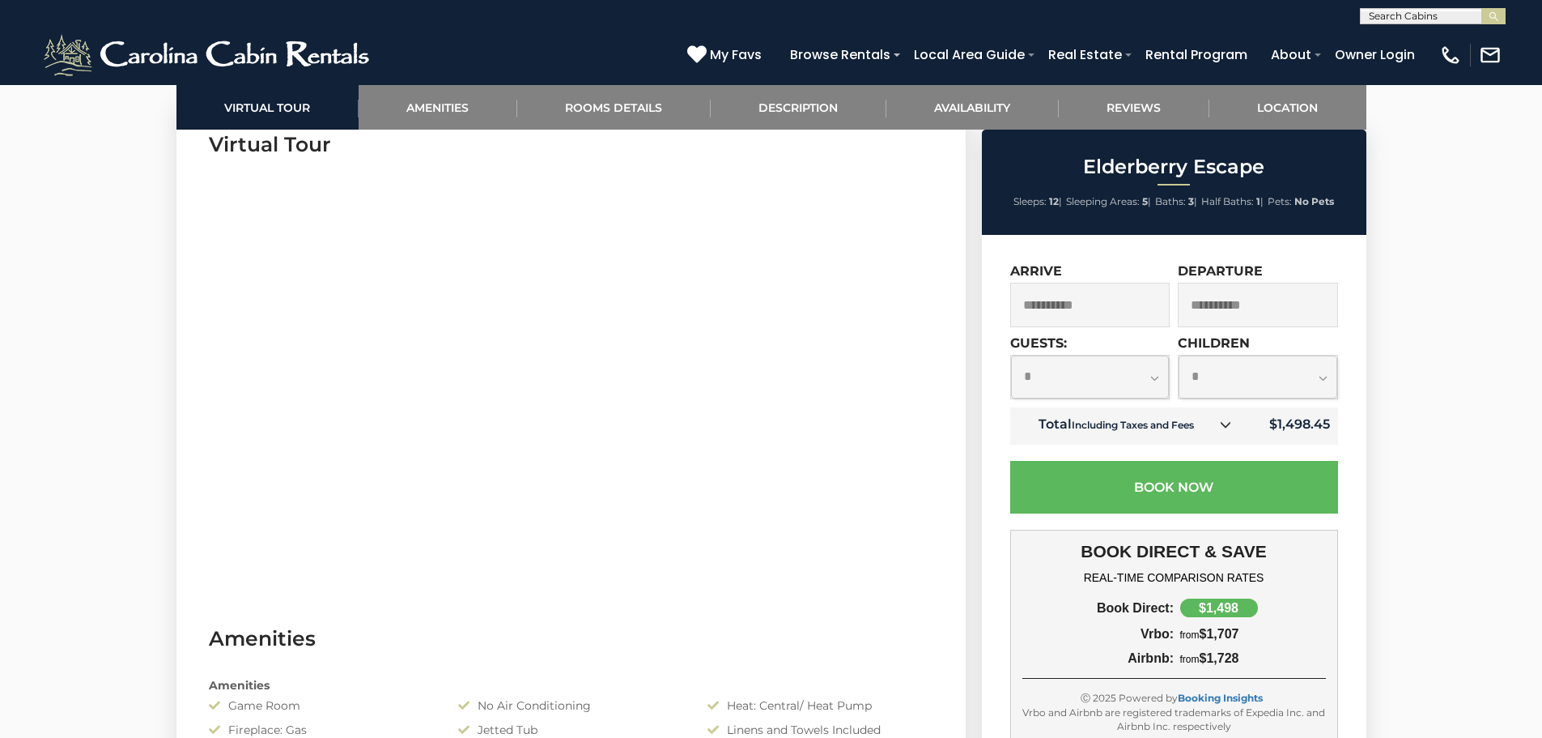
click at [1136, 371] on select "**********" at bounding box center [1090, 376] width 159 height 43
click at [1011, 355] on select "**********" at bounding box center [1090, 376] width 159 height 43
click at [1157, 365] on select "**********" at bounding box center [1090, 376] width 159 height 43
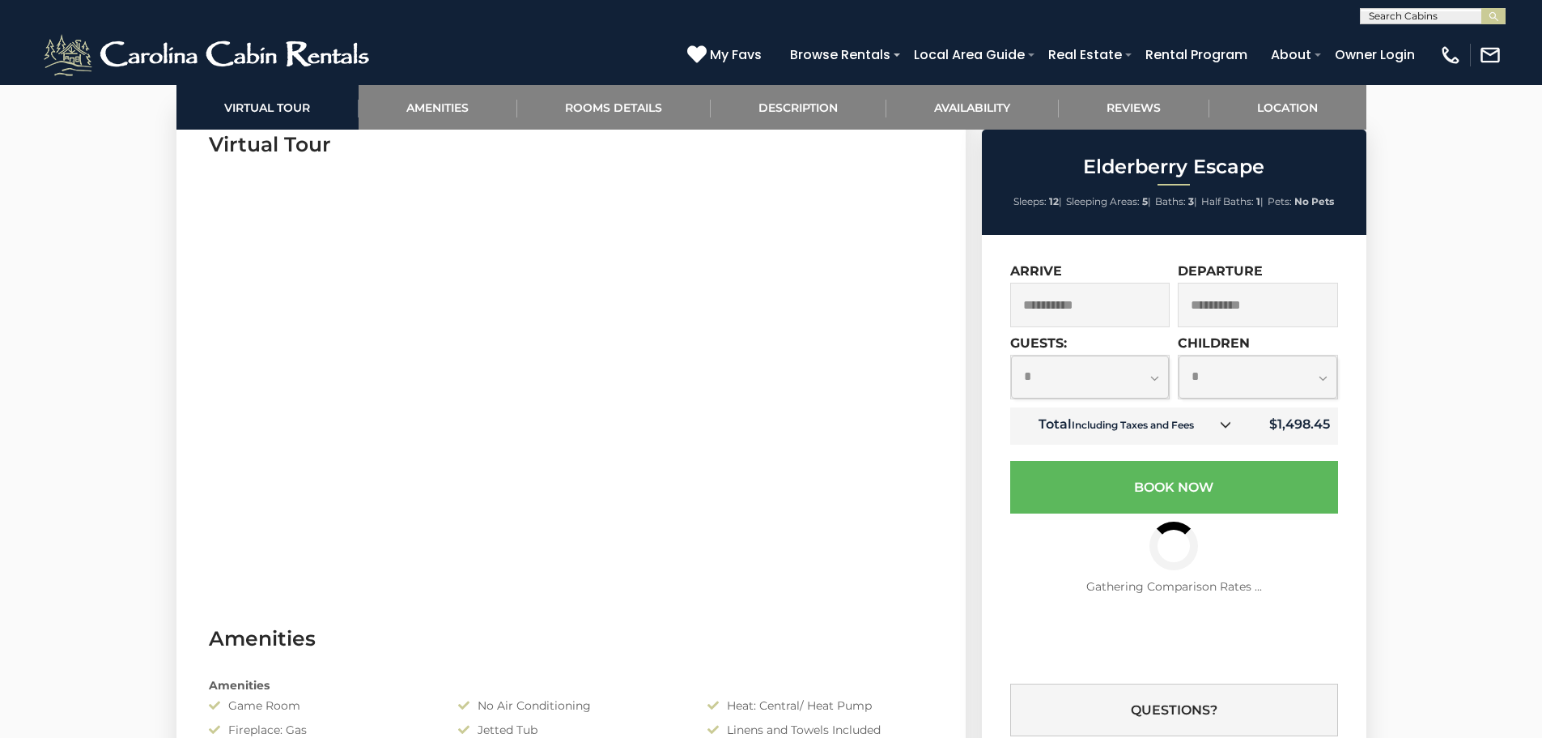
select select "*"
click at [1011, 355] on select "**********" at bounding box center [1090, 376] width 159 height 43
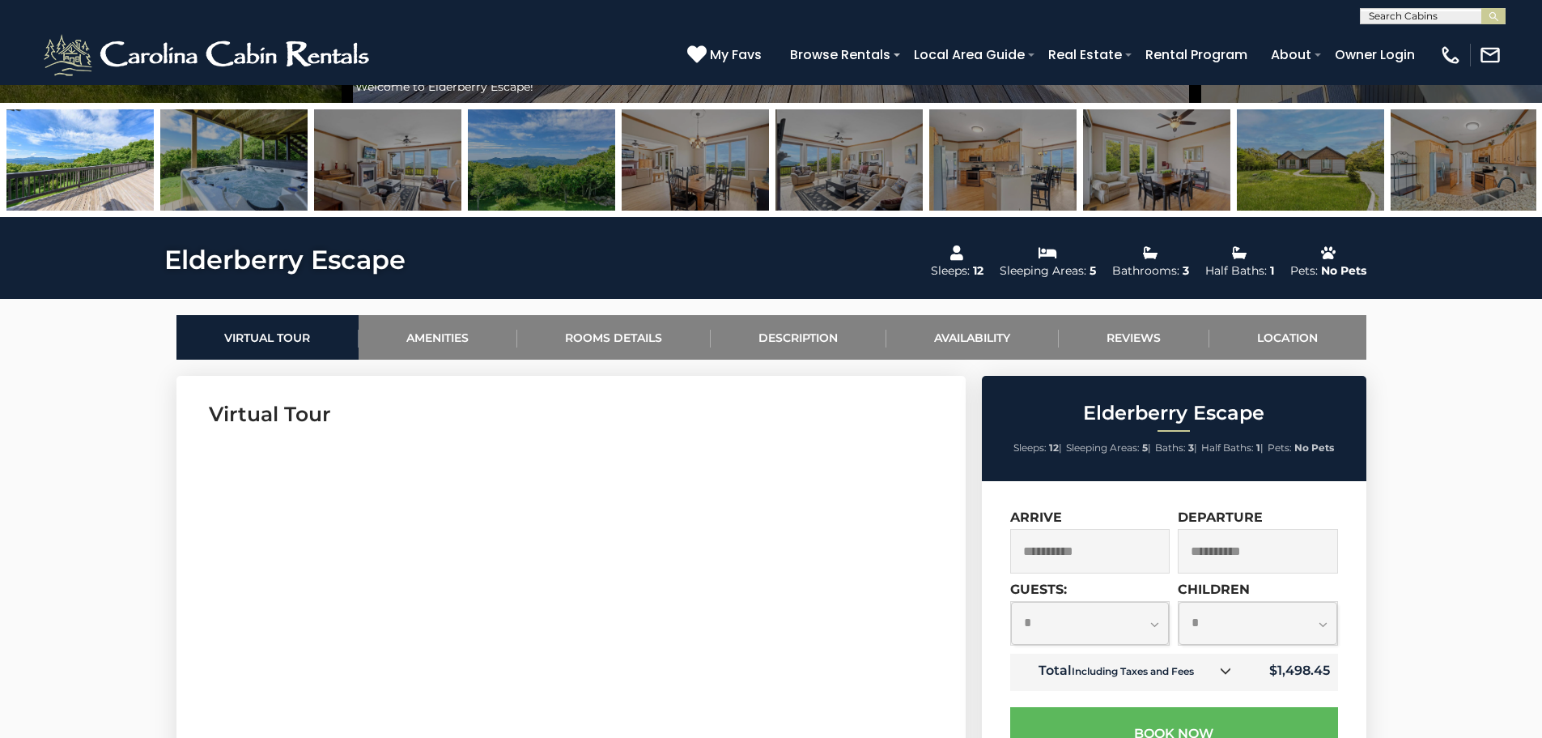
scroll to position [324, 0]
